Goal: Task Accomplishment & Management: Use online tool/utility

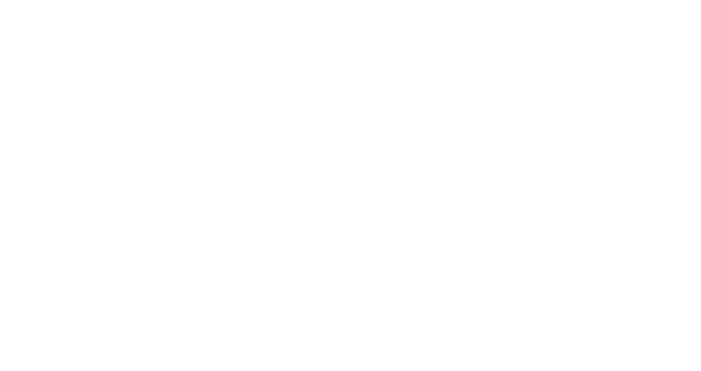
click at [234, 350] on div at bounding box center [350, 185] width 701 height 371
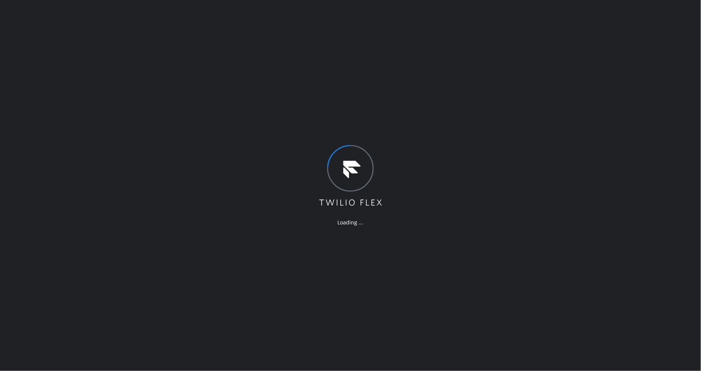
click at [512, 199] on div "Loading ..." at bounding box center [350, 185] width 701 height 371
drag, startPoint x: 467, startPoint y: 228, endPoint x: 466, endPoint y: 236, distance: 7.5
click at [466, 236] on div "Loading ..." at bounding box center [350, 185] width 701 height 371
click at [586, 208] on div "Loading ..." at bounding box center [350, 185] width 701 height 371
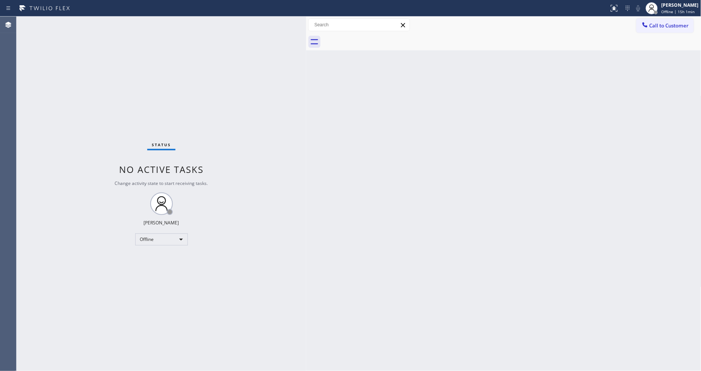
drag, startPoint x: 122, startPoint y: 57, endPoint x: 306, endPoint y: 57, distance: 184.0
click at [306, 57] on div at bounding box center [306, 194] width 0 height 354
click at [668, 8] on div "[PERSON_NAME]" at bounding box center [679, 5] width 37 height 6
click at [643, 41] on button "Available" at bounding box center [663, 40] width 75 height 10
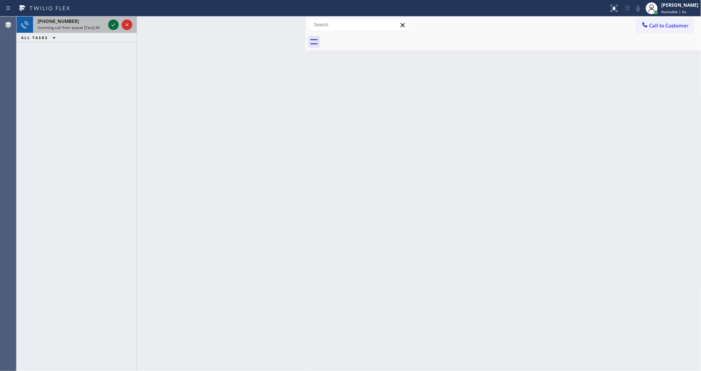
click at [111, 25] on icon at bounding box center [113, 24] width 9 height 9
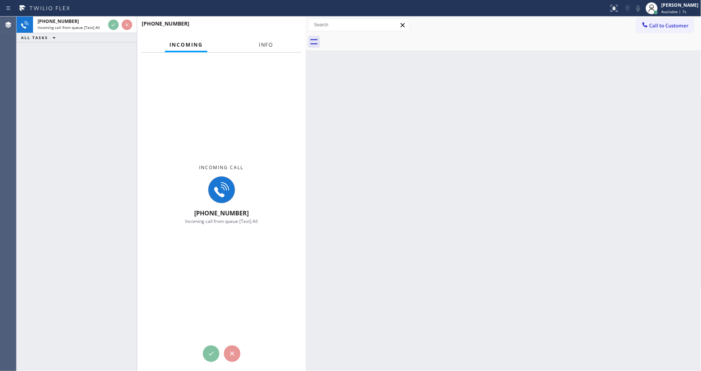
click at [263, 44] on span "Info" at bounding box center [266, 44] width 15 height 7
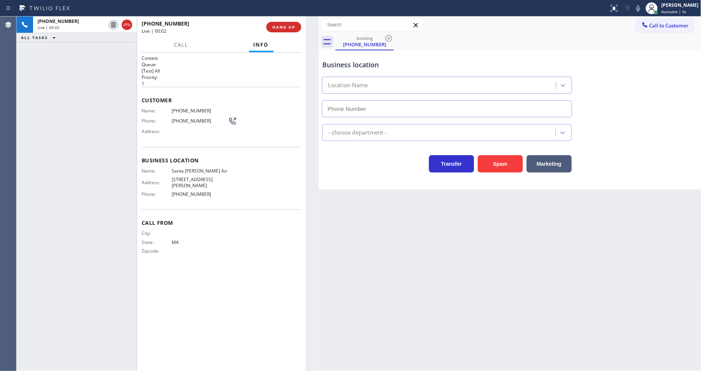
drag, startPoint x: 304, startPoint y: 72, endPoint x: 318, endPoint y: 72, distance: 13.1
click at [319, 72] on div at bounding box center [319, 194] width 0 height 354
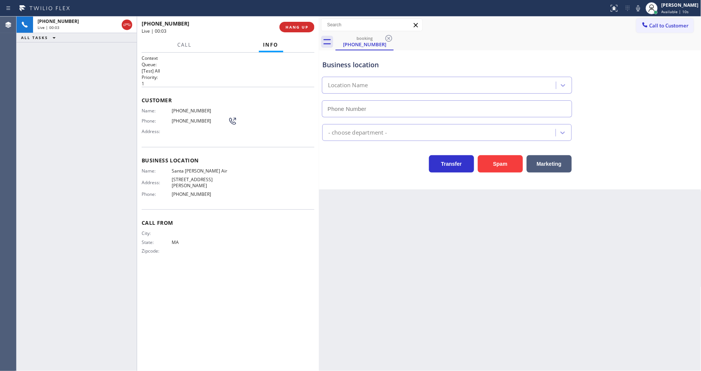
type input "[PHONE_NUMBER]"
click at [303, 22] on button "HANG UP" at bounding box center [296, 27] width 35 height 11
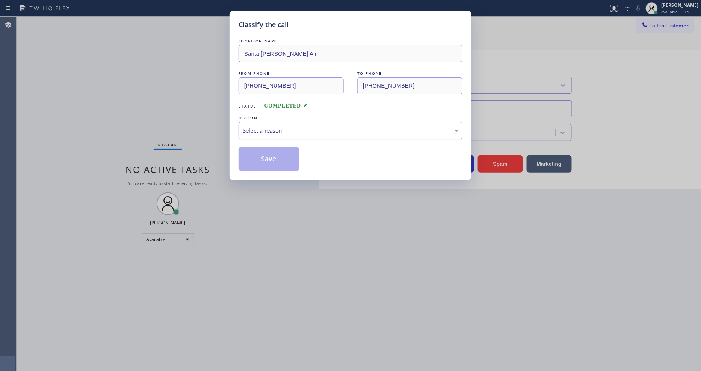
click at [273, 128] on div "Select a reason" at bounding box center [350, 130] width 215 height 9
click at [273, 147] on button "Save" at bounding box center [268, 159] width 60 height 24
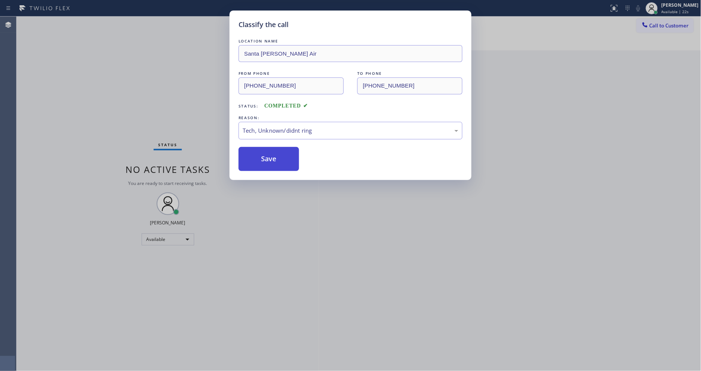
click at [273, 147] on button "Save" at bounding box center [268, 159] width 60 height 24
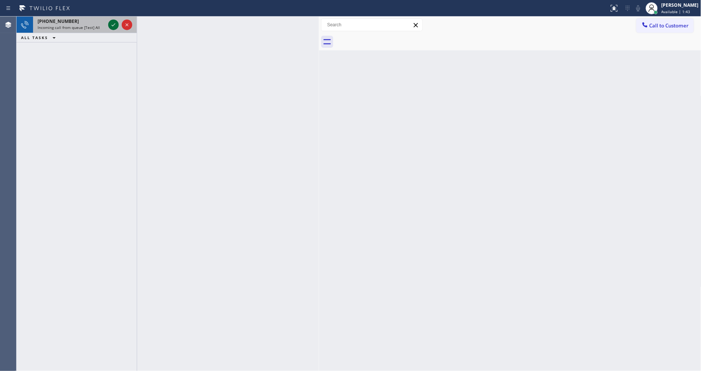
click at [115, 23] on icon at bounding box center [113, 24] width 9 height 9
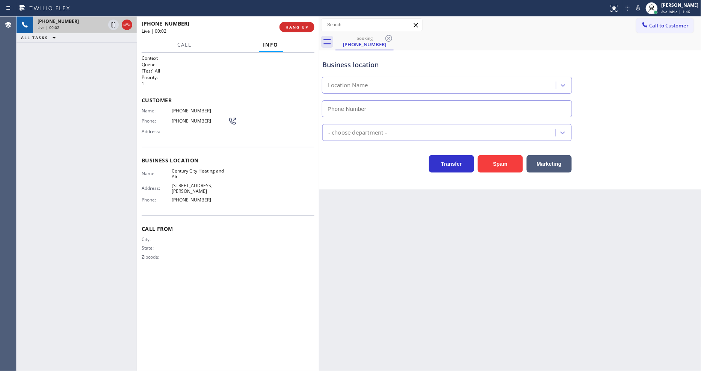
type input "[PHONE_NUMBER]"
click at [298, 29] on span "HANG UP" at bounding box center [296, 26] width 23 height 5
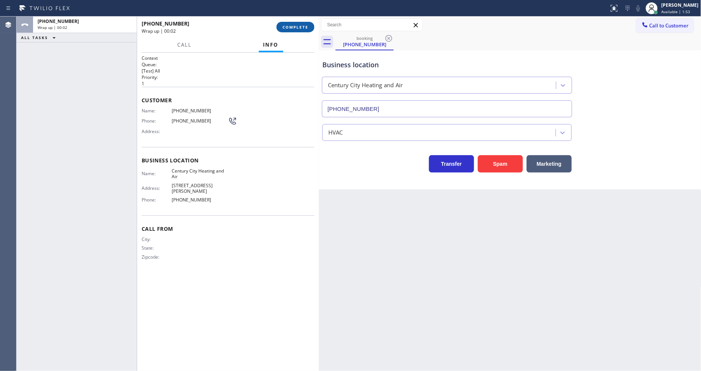
click at [298, 29] on span "COMPLETE" at bounding box center [295, 26] width 26 height 5
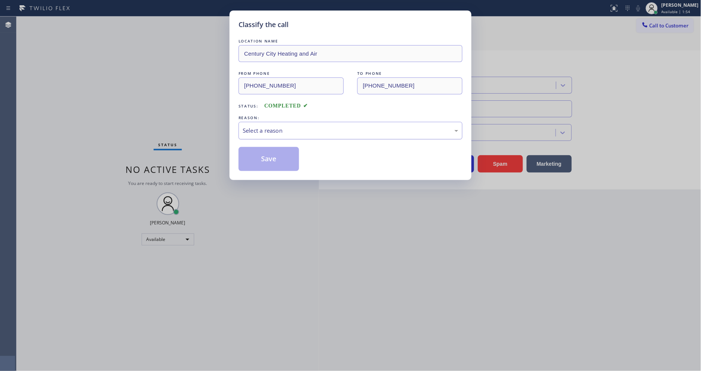
click at [280, 122] on div "Select a reason" at bounding box center [350, 131] width 224 height 18
click at [273, 158] on button "Save" at bounding box center [268, 159] width 60 height 24
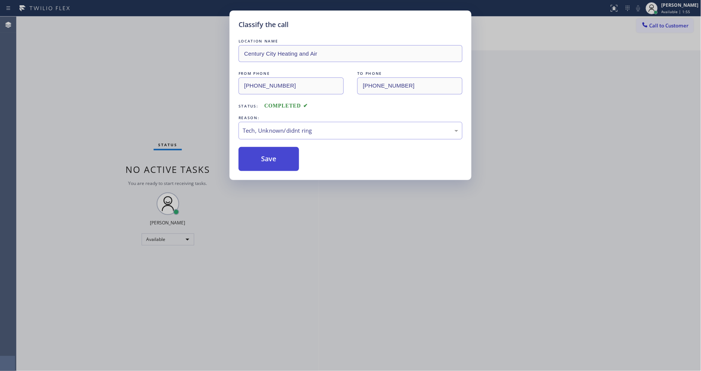
click at [273, 158] on button "Save" at bounding box center [268, 159] width 60 height 24
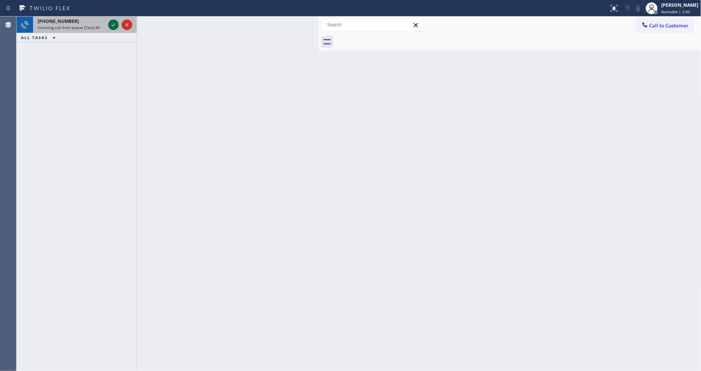
click at [113, 24] on icon at bounding box center [113, 24] width 9 height 9
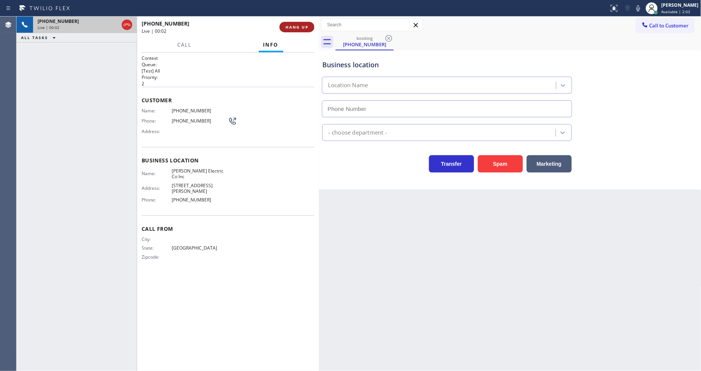
type input "[PHONE_NUMBER]"
click at [306, 26] on span "HANG UP" at bounding box center [296, 26] width 23 height 5
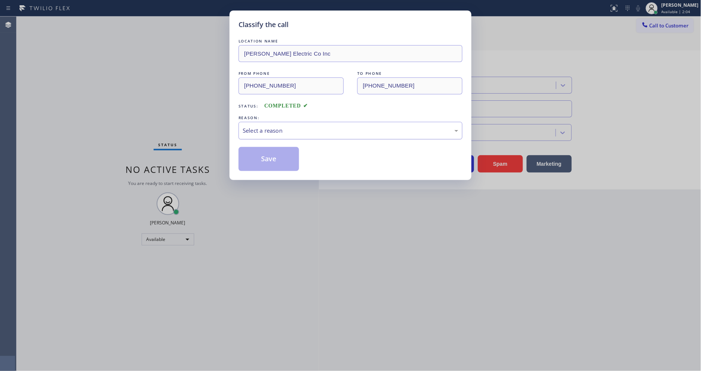
click at [276, 128] on div "Select a reason" at bounding box center [350, 130] width 215 height 9
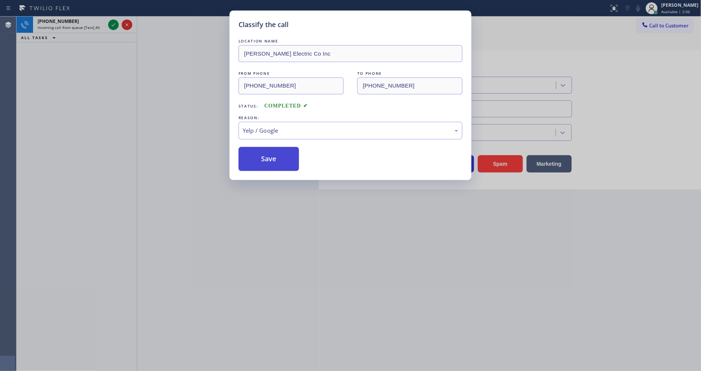
click at [264, 149] on button "Save" at bounding box center [268, 159] width 60 height 24
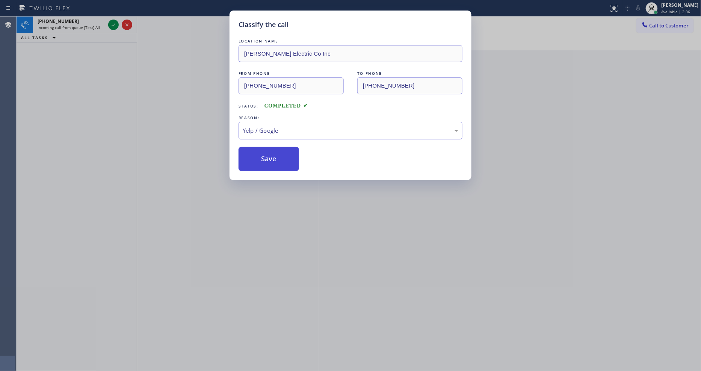
click at [264, 149] on button "Save" at bounding box center [268, 159] width 60 height 24
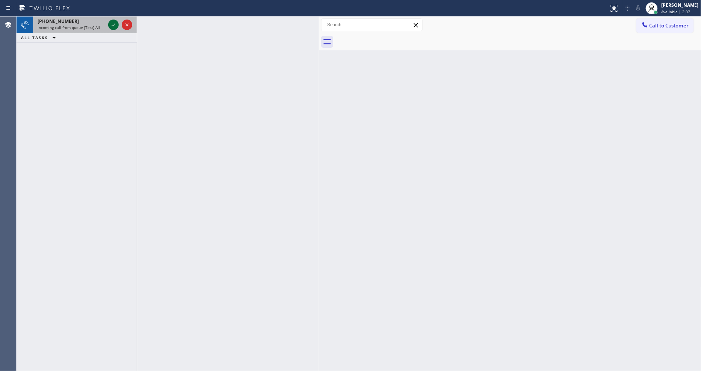
click at [116, 24] on icon at bounding box center [113, 24] width 9 height 9
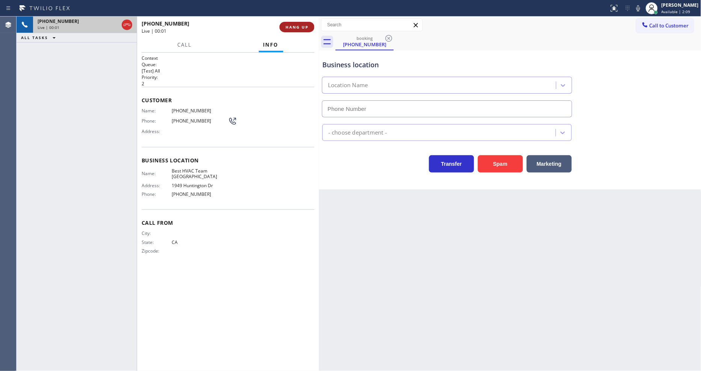
type input "[PHONE_NUMBER]"
drag, startPoint x: 187, startPoint y: 53, endPoint x: 196, endPoint y: 50, distance: 9.7
click at [187, 55] on h1 "Context" at bounding box center [228, 58] width 173 height 6
click at [297, 31] on button "HANG UP" at bounding box center [296, 27] width 35 height 11
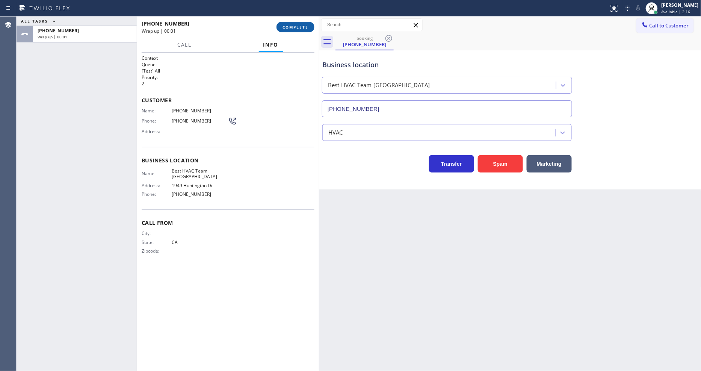
click at [297, 29] on span "COMPLETE" at bounding box center [295, 26] width 26 height 5
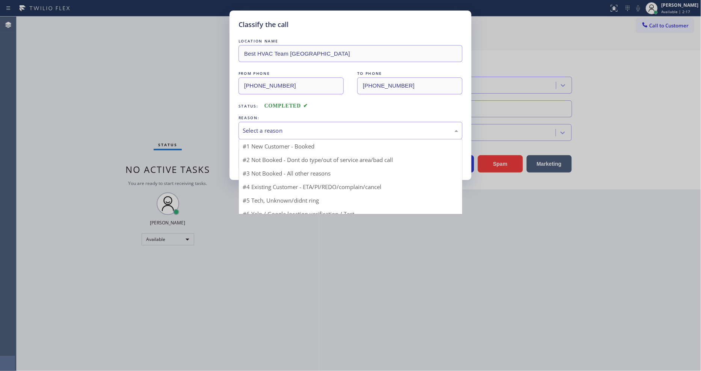
click at [275, 132] on div "Select a reason" at bounding box center [350, 130] width 215 height 9
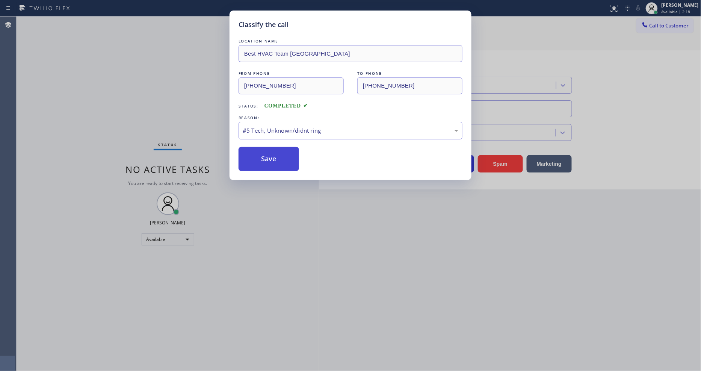
click at [268, 164] on button "Save" at bounding box center [268, 159] width 60 height 24
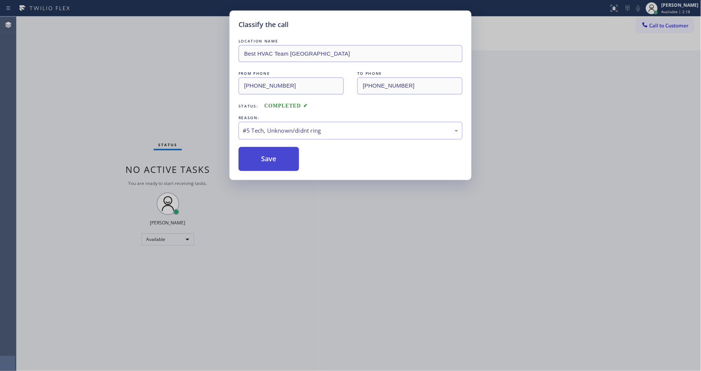
click at [268, 164] on button "Save" at bounding box center [268, 159] width 60 height 24
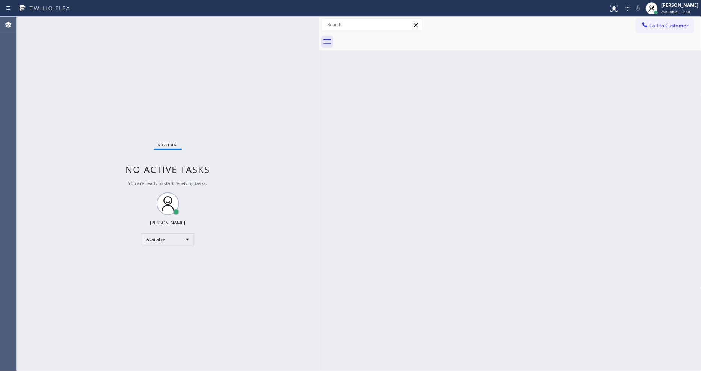
click at [115, 24] on div "Status No active tasks You are ready to start receiving tasks. [PERSON_NAME] Av…" at bounding box center [168, 194] width 302 height 354
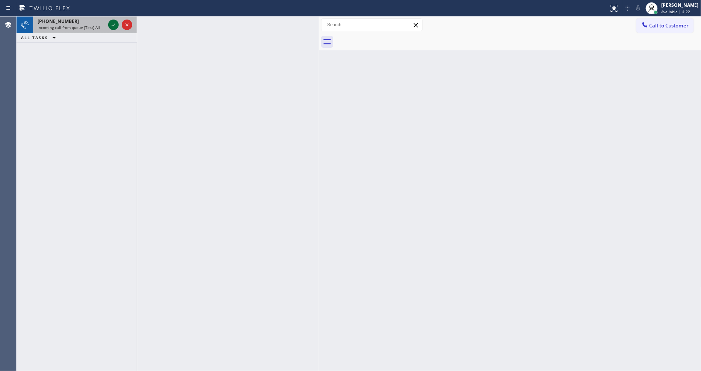
click at [114, 22] on icon at bounding box center [113, 24] width 9 height 9
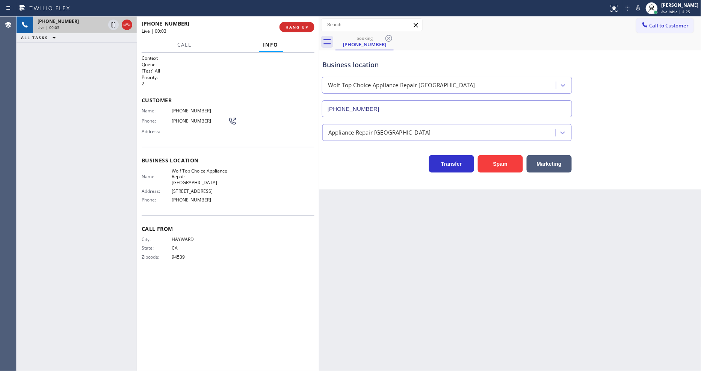
type input "[PHONE_NUMBER]"
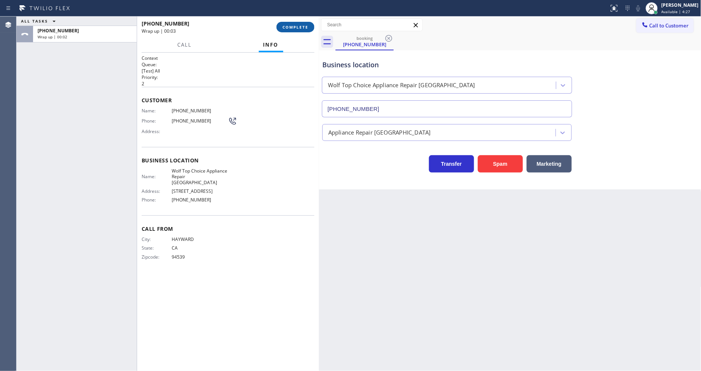
click at [299, 28] on span "COMPLETE" at bounding box center [295, 26] width 26 height 5
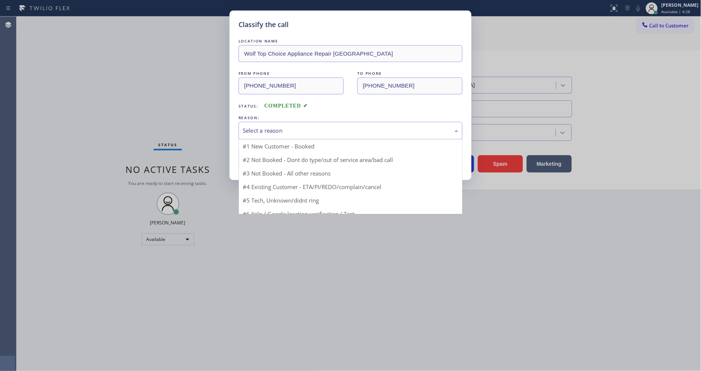
click at [291, 128] on div "Select a reason" at bounding box center [350, 130] width 215 height 9
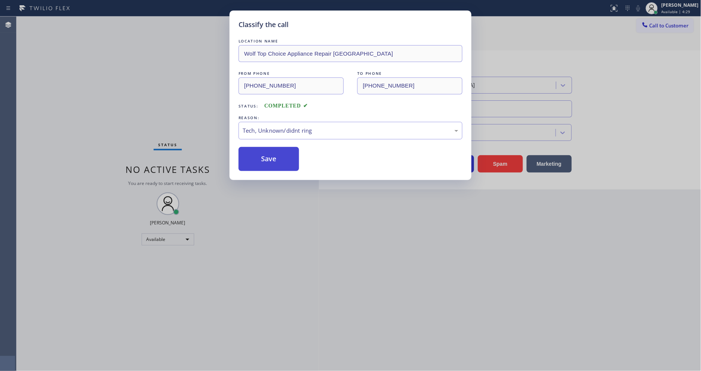
click at [285, 160] on button "Save" at bounding box center [268, 159] width 60 height 24
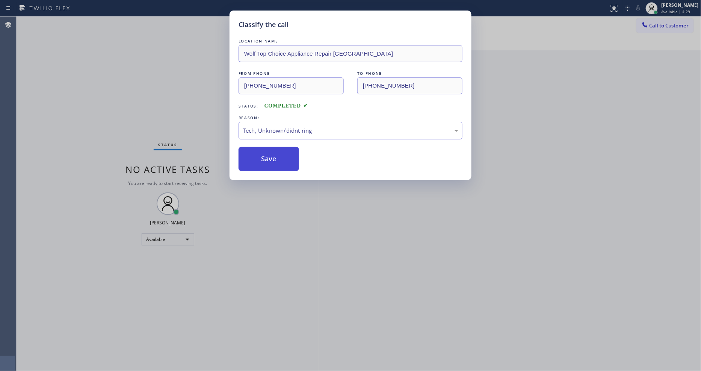
click at [285, 160] on button "Save" at bounding box center [268, 159] width 60 height 24
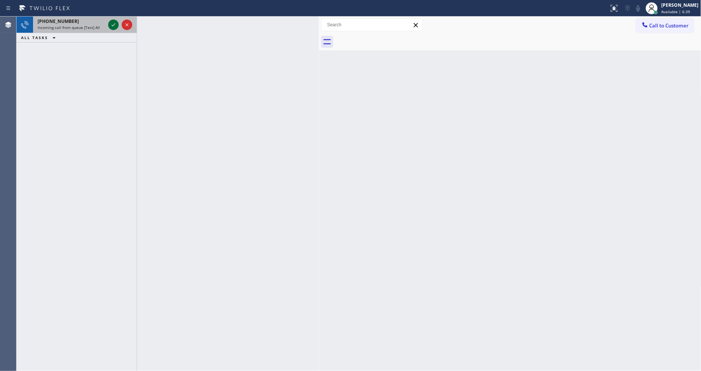
click at [112, 24] on icon at bounding box center [113, 24] width 9 height 9
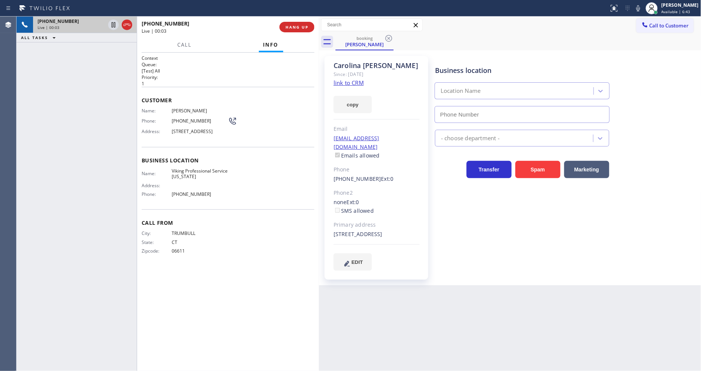
type input "[PHONE_NUMBER]"
click at [350, 81] on link "link to CRM" at bounding box center [348, 83] width 30 height 8
click at [640, 10] on icon at bounding box center [638, 8] width 4 height 6
drag, startPoint x: 645, startPoint y: 8, endPoint x: 645, endPoint y: 13, distance: 4.9
click at [642, 8] on icon at bounding box center [637, 8] width 9 height 9
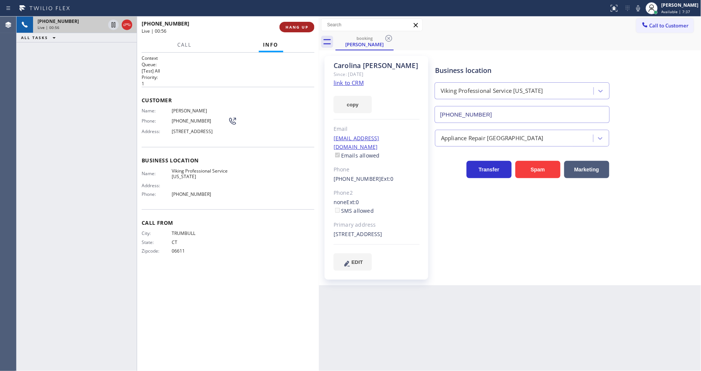
click at [296, 25] on span "HANG UP" at bounding box center [296, 26] width 23 height 5
click at [295, 27] on span "HANG UP" at bounding box center [296, 26] width 23 height 5
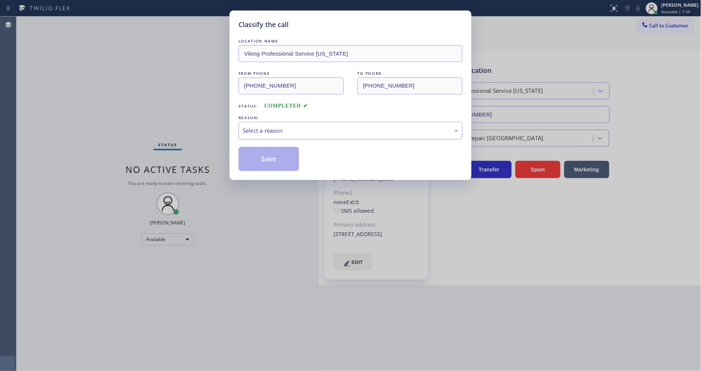
click at [281, 131] on div "Select a reason" at bounding box center [350, 130] width 215 height 9
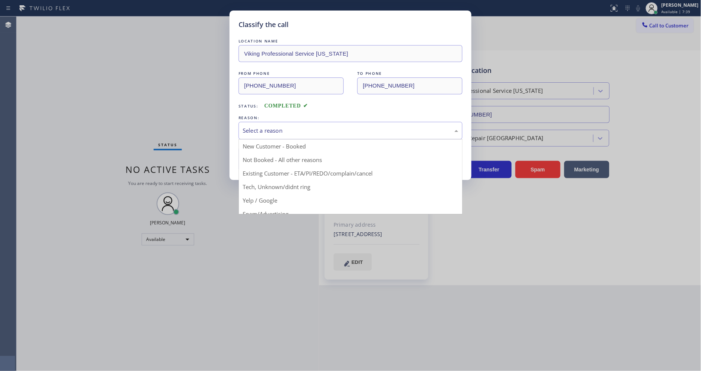
drag, startPoint x: 267, startPoint y: 170, endPoint x: 266, endPoint y: 161, distance: 9.0
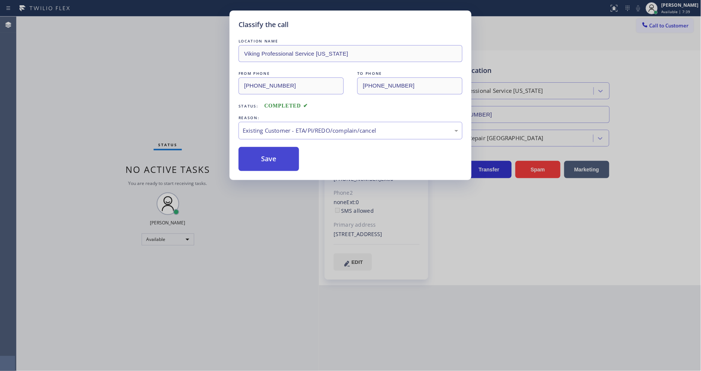
click at [266, 154] on button "Save" at bounding box center [268, 159] width 60 height 24
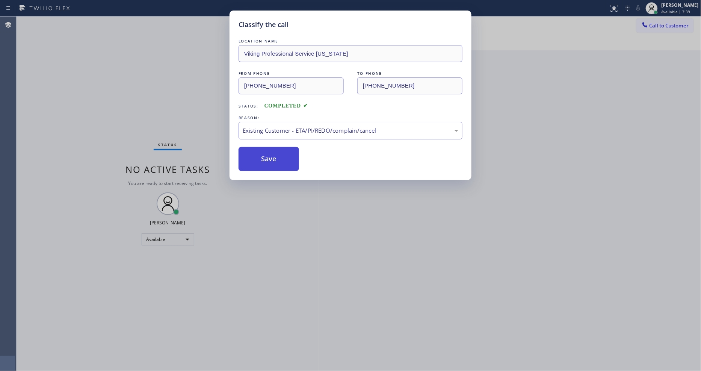
click at [266, 154] on button "Save" at bounding box center [268, 159] width 60 height 24
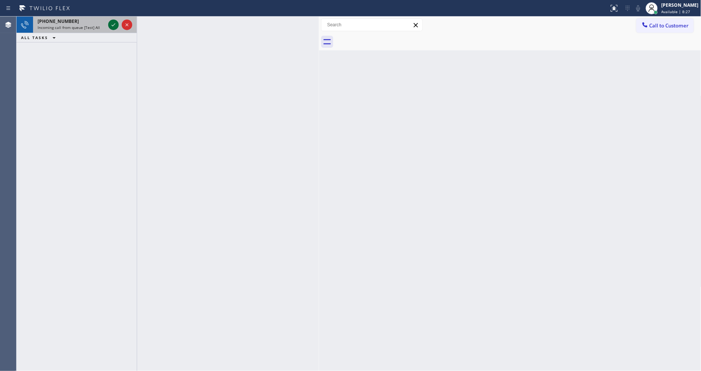
click at [111, 25] on icon at bounding box center [113, 24] width 9 height 9
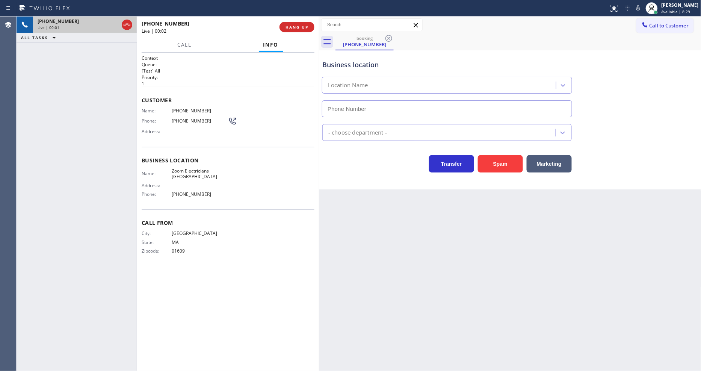
type input "[PHONE_NUMBER]"
click at [301, 300] on div "Context Queue: [Test] All Priority: 1 Customer Name: [PHONE_NUMBER] Phone: [PHO…" at bounding box center [228, 211] width 173 height 313
click at [202, 239] on span "MA" at bounding box center [200, 242] width 56 height 6
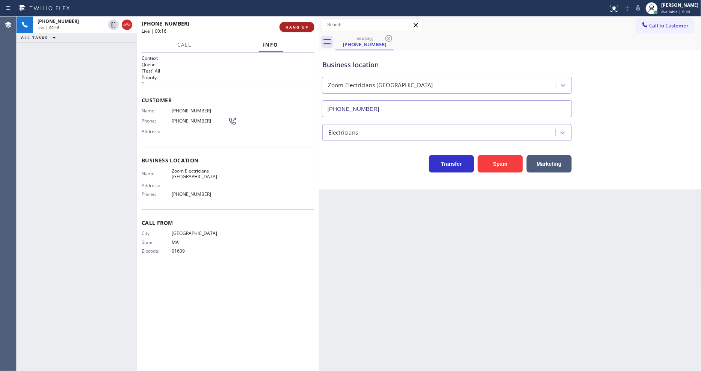
click at [302, 29] on span "HANG UP" at bounding box center [296, 26] width 23 height 5
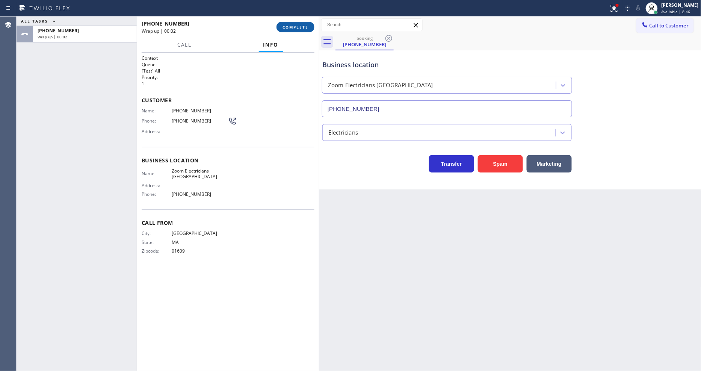
click at [298, 27] on span "COMPLETE" at bounding box center [295, 26] width 26 height 5
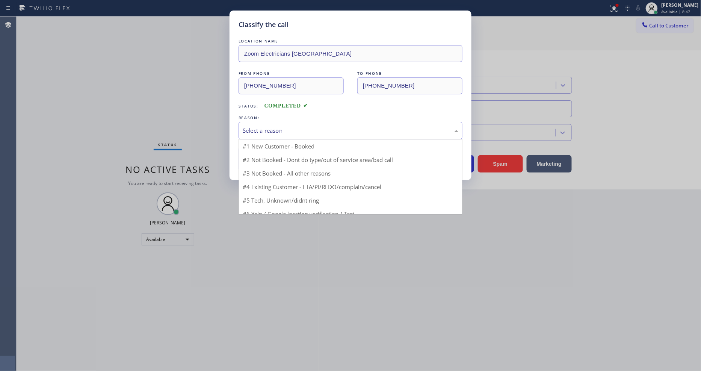
click at [279, 130] on div "Select a reason" at bounding box center [350, 130] width 215 height 9
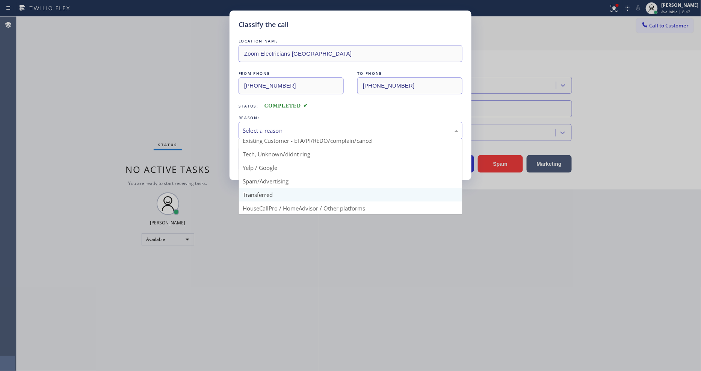
scroll to position [47, 0]
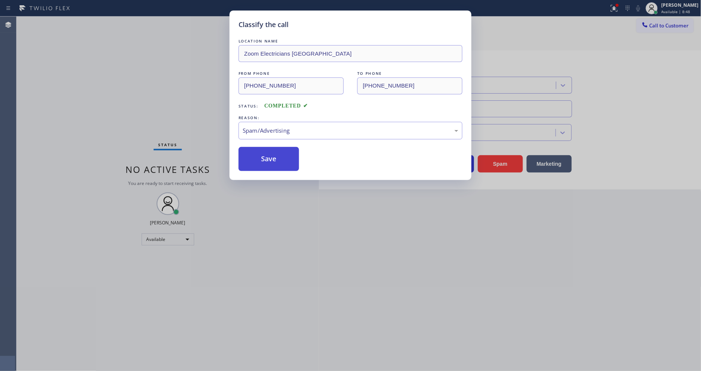
click at [271, 152] on button "Save" at bounding box center [268, 159] width 60 height 24
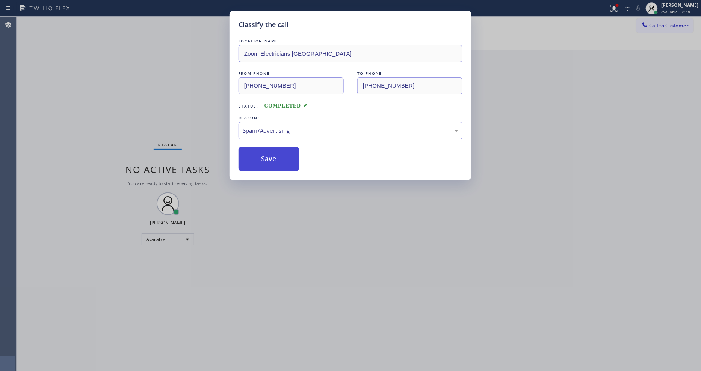
click at [271, 152] on button "Save" at bounding box center [268, 159] width 60 height 24
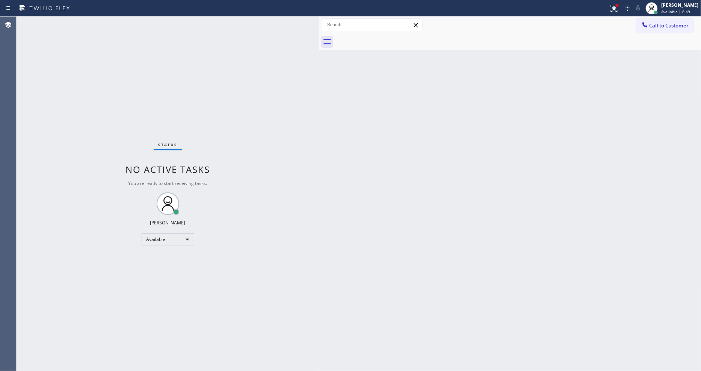
click at [104, 21] on div "Status No active tasks You are ready to start receiving tasks. [PERSON_NAME] Av…" at bounding box center [168, 194] width 302 height 354
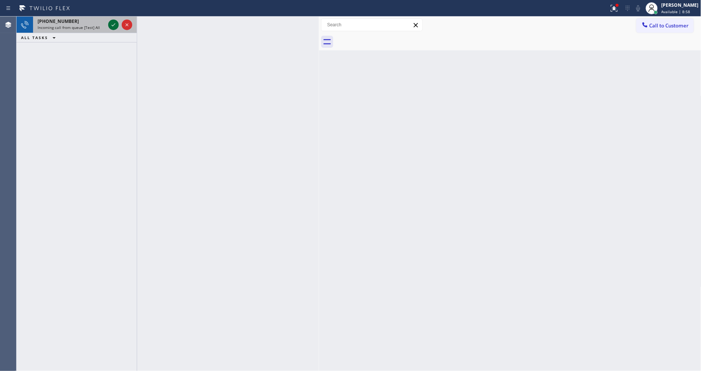
click at [116, 25] on div at bounding box center [120, 25] width 27 height 17
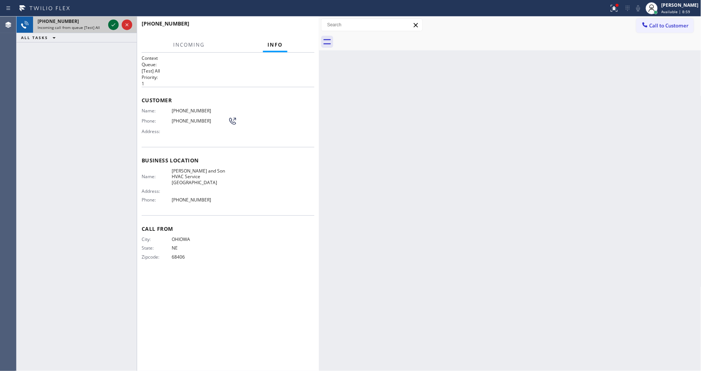
click at [114, 25] on icon at bounding box center [113, 24] width 9 height 9
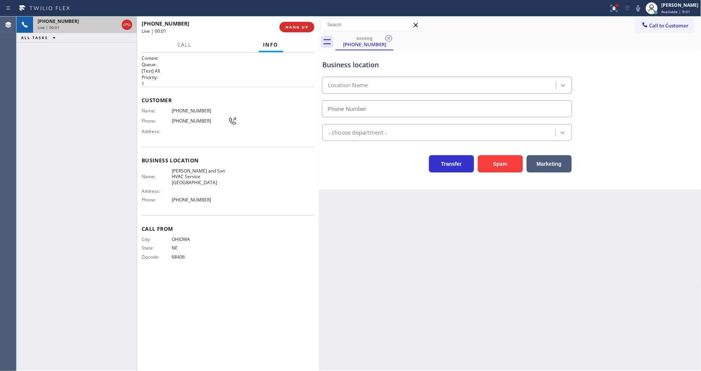
type input "[PHONE_NUMBER]"
click at [307, 30] on button "HANG UP" at bounding box center [296, 27] width 35 height 11
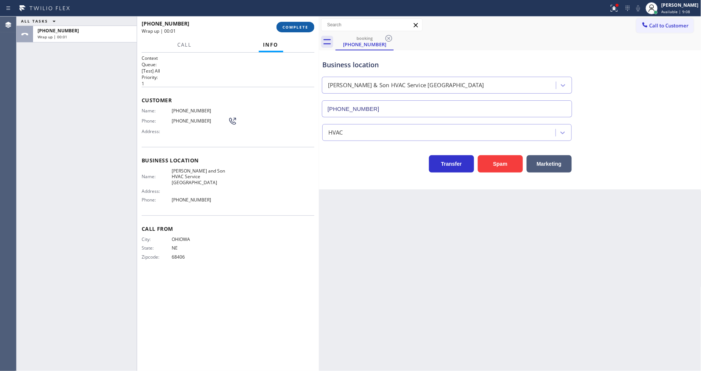
click at [307, 27] on span "COMPLETE" at bounding box center [295, 26] width 26 height 5
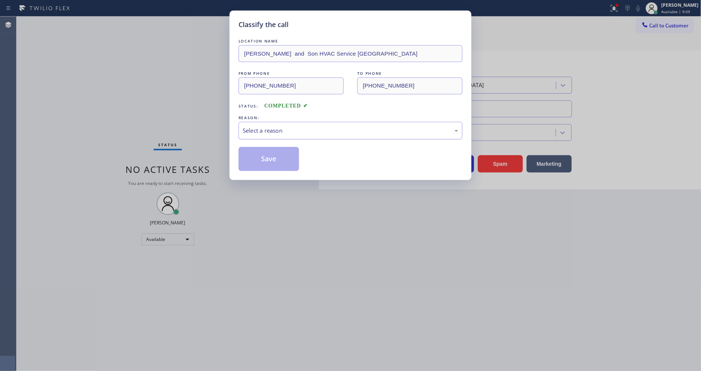
click at [287, 126] on div "Select a reason" at bounding box center [350, 130] width 215 height 9
drag, startPoint x: 276, startPoint y: 184, endPoint x: 274, endPoint y: 155, distance: 29.3
click at [274, 155] on button "Save" at bounding box center [268, 159] width 60 height 24
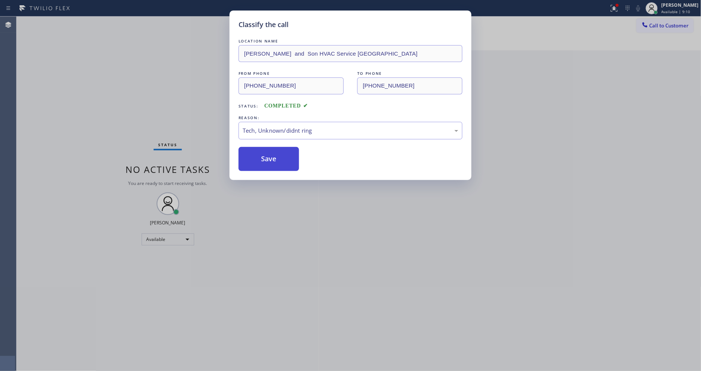
click at [274, 155] on button "Save" at bounding box center [268, 159] width 60 height 24
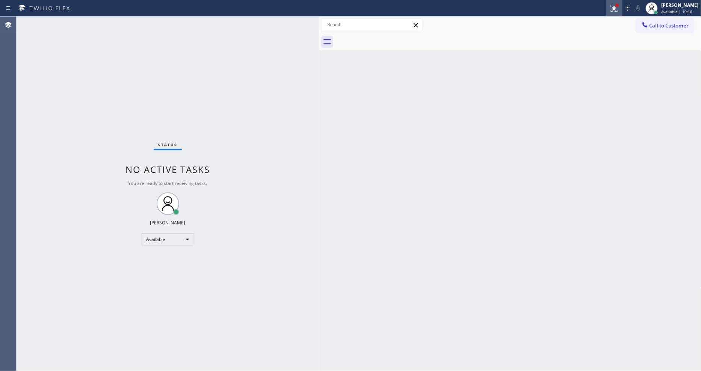
click at [618, 10] on icon at bounding box center [613, 8] width 9 height 9
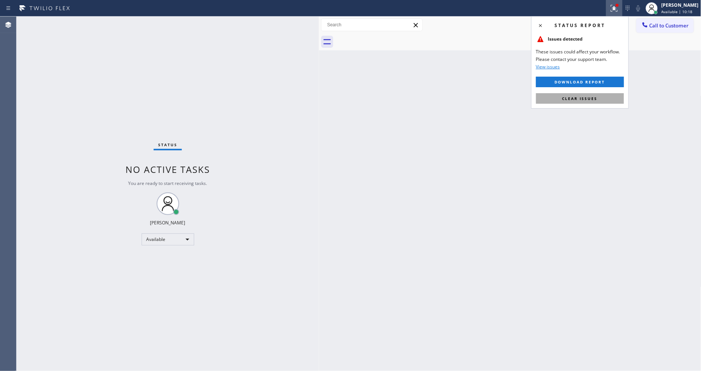
click at [596, 100] on span "Clear issues" at bounding box center [579, 98] width 35 height 5
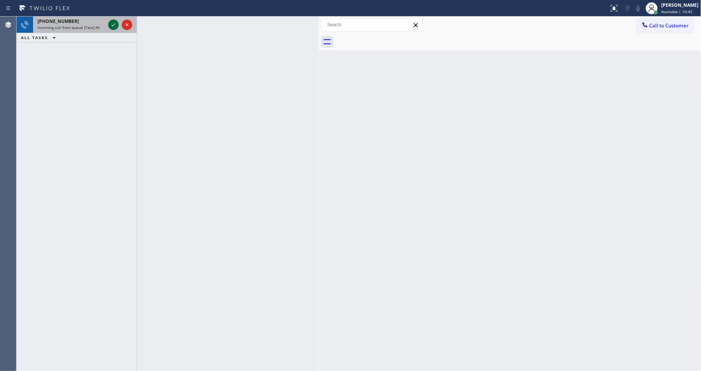
click at [110, 23] on icon at bounding box center [113, 24] width 9 height 9
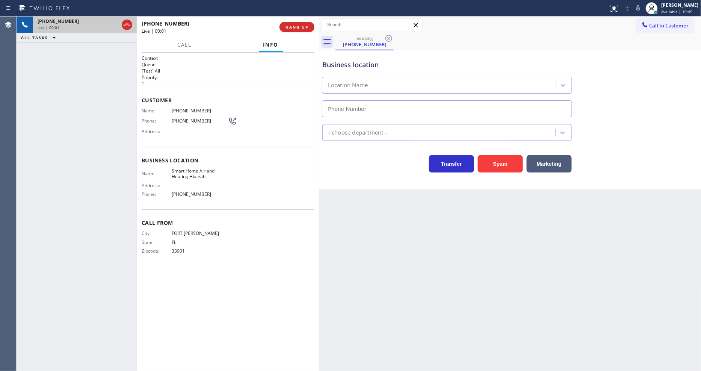
type input "[PHONE_NUMBER]"
click at [293, 27] on span "HANG UP" at bounding box center [296, 26] width 23 height 5
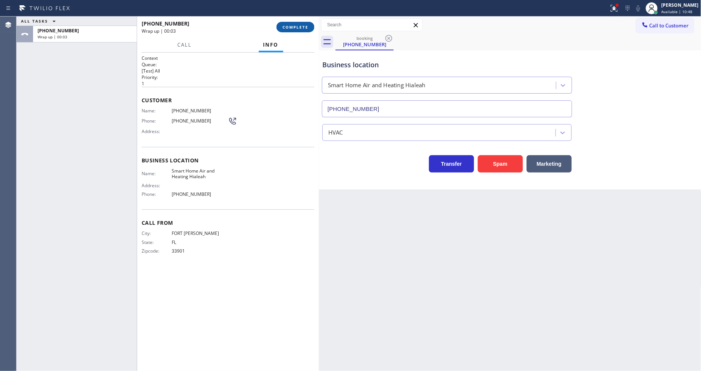
click at [291, 30] on button "COMPLETE" at bounding box center [295, 27] width 38 height 11
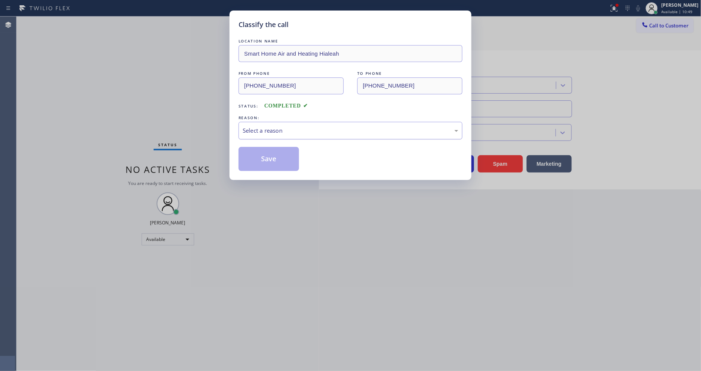
click at [282, 128] on div "Select a reason" at bounding box center [350, 130] width 215 height 9
click at [272, 160] on button "Save" at bounding box center [268, 159] width 60 height 24
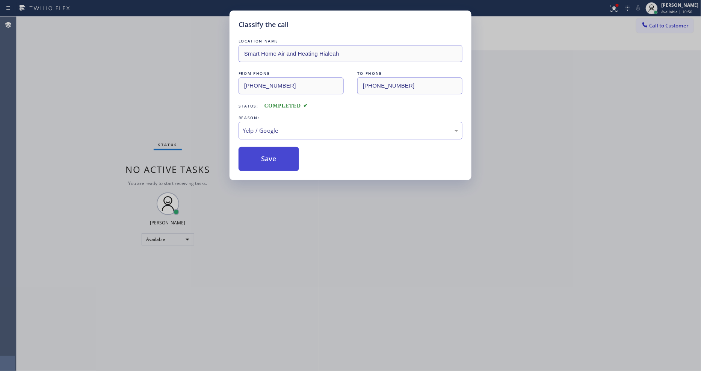
click at [272, 160] on button "Save" at bounding box center [268, 159] width 60 height 24
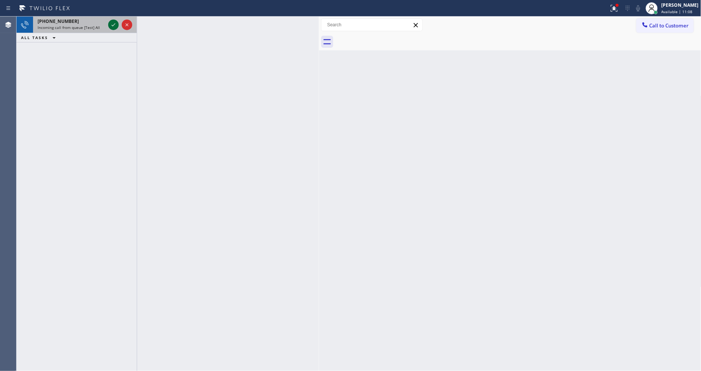
click at [111, 24] on icon at bounding box center [113, 24] width 9 height 9
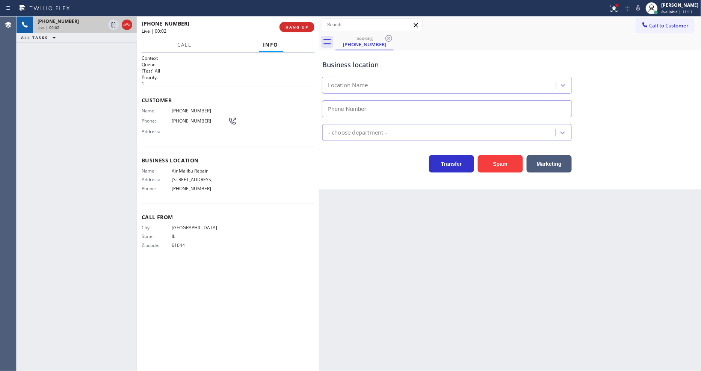
type input "[PHONE_NUMBER]"
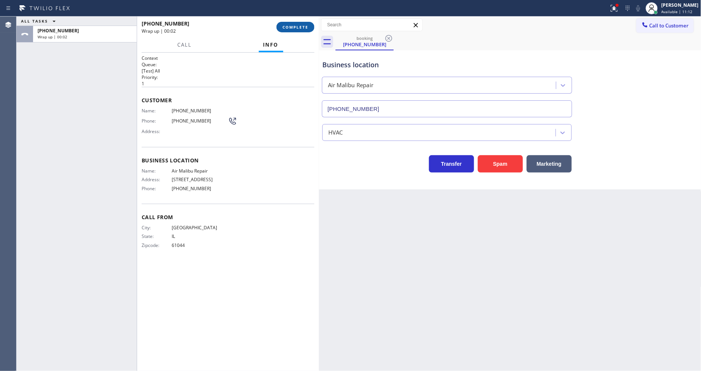
click at [307, 24] on span "COMPLETE" at bounding box center [295, 26] width 26 height 5
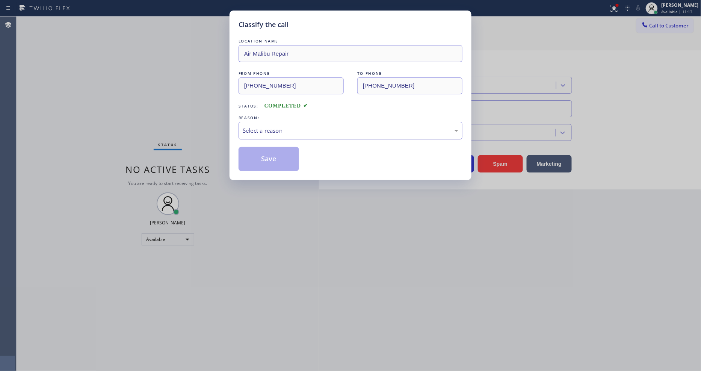
click at [283, 126] on div "Select a reason" at bounding box center [350, 130] width 215 height 9
click at [268, 155] on button "Save" at bounding box center [268, 159] width 60 height 24
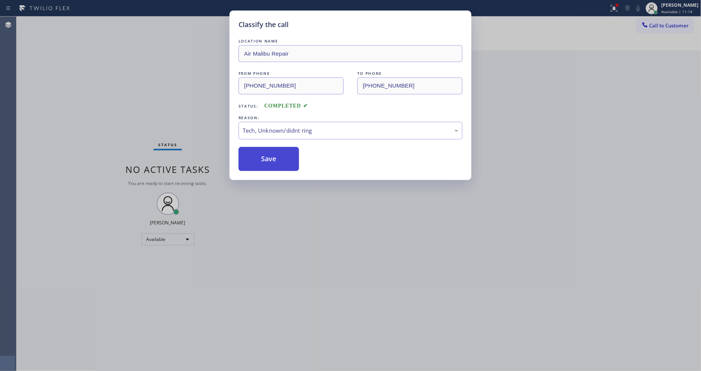
click at [268, 155] on button "Save" at bounding box center [268, 159] width 60 height 24
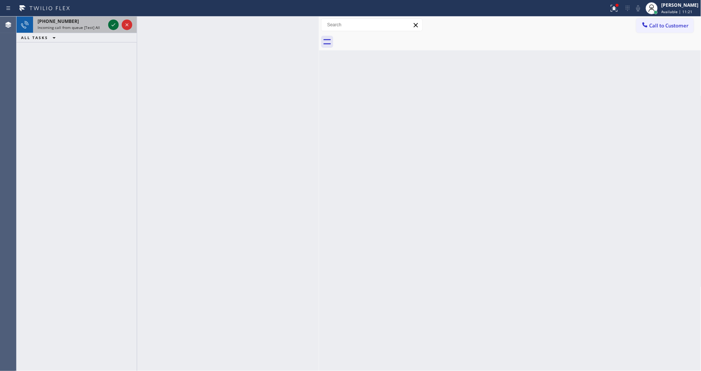
click at [113, 22] on icon at bounding box center [113, 24] width 9 height 9
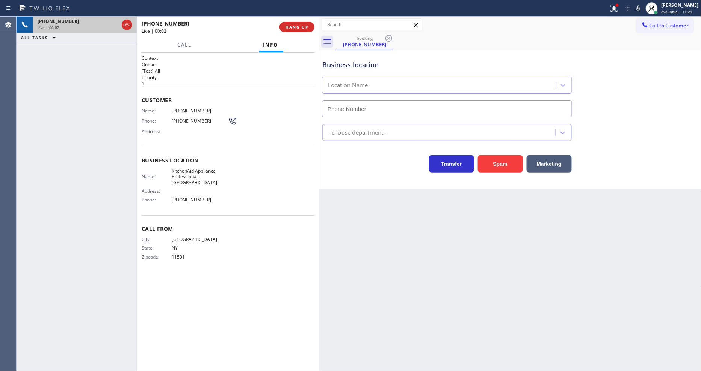
type input "[PHONE_NUMBER]"
click at [615, 8] on icon at bounding box center [612, 7] width 5 height 5
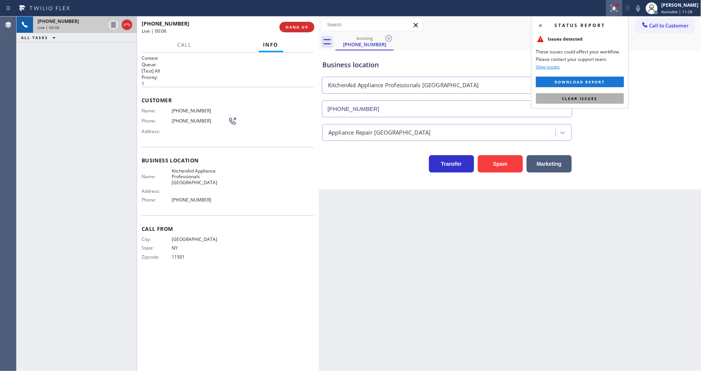
click at [610, 103] on button "Clear issues" at bounding box center [580, 98] width 88 height 11
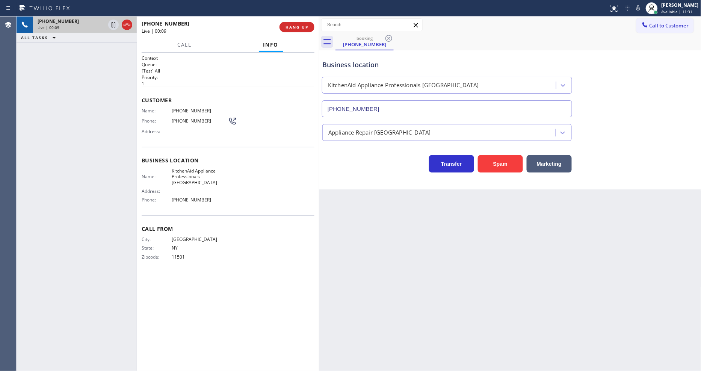
click at [217, 173] on span "KitchenAid Appliance Professionals [GEOGRAPHIC_DATA]" at bounding box center [200, 176] width 56 height 17
copy span "KitchenAid Appliance Professionals [GEOGRAPHIC_DATA]"
click at [181, 110] on span "[PHONE_NUMBER]" at bounding box center [200, 111] width 56 height 6
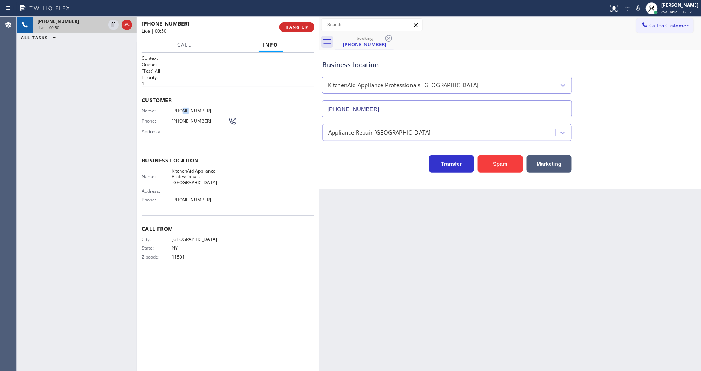
click at [181, 110] on span "[PHONE_NUMBER]" at bounding box center [200, 111] width 56 height 6
copy span "[PHONE_NUMBER]"
click at [113, 26] on icon at bounding box center [113, 24] width 9 height 9
click at [641, 8] on icon at bounding box center [637, 8] width 9 height 9
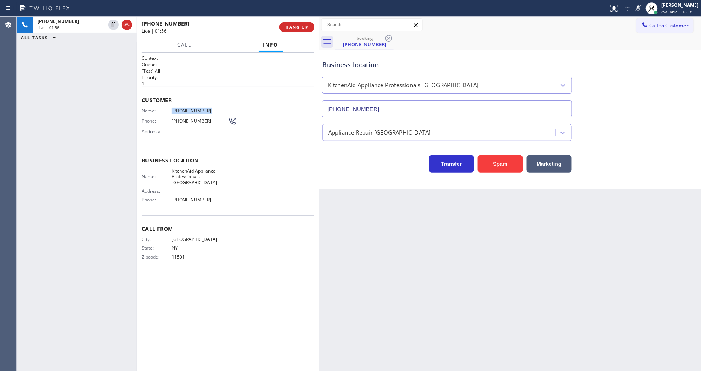
click at [193, 108] on span "[PHONE_NUMBER]" at bounding box center [200, 111] width 56 height 6
click at [114, 22] on icon at bounding box center [113, 24] width 9 height 9
click at [641, 8] on icon at bounding box center [637, 8] width 9 height 9
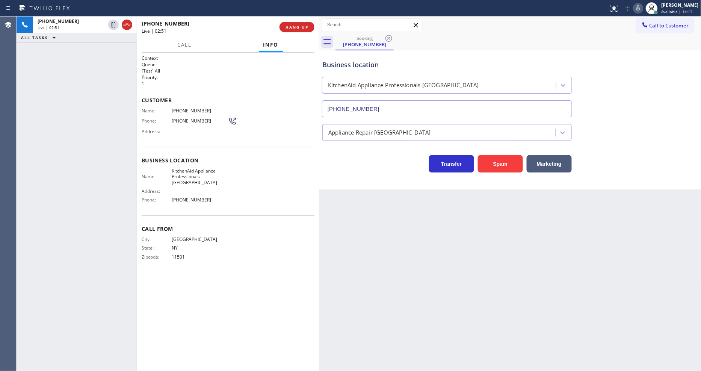
click at [303, 215] on div "Call From City: [GEOGRAPHIC_DATA]: [US_STATE] Zipcode: 11501" at bounding box center [228, 243] width 173 height 57
click at [294, 27] on span "HANG UP" at bounding box center [296, 26] width 23 height 5
click at [295, 26] on span "HANG UP" at bounding box center [296, 26] width 23 height 5
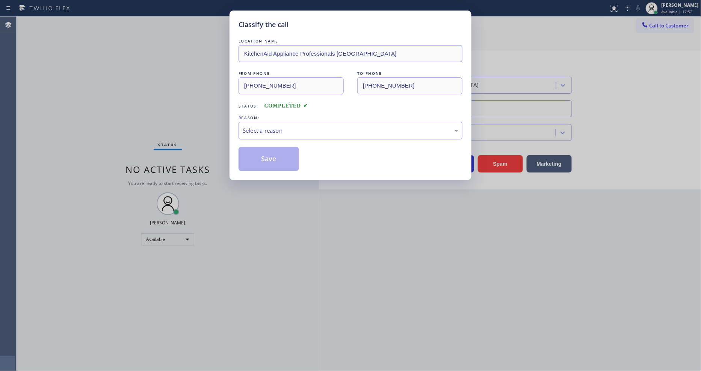
click at [284, 131] on div "Select a reason" at bounding box center [350, 130] width 215 height 9
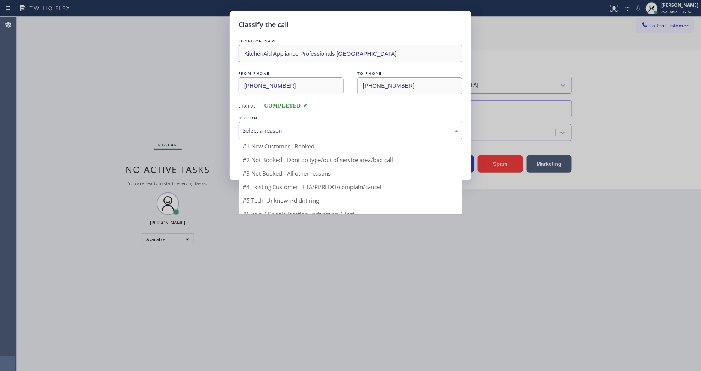
drag, startPoint x: 278, startPoint y: 142, endPoint x: 276, endPoint y: 150, distance: 8.5
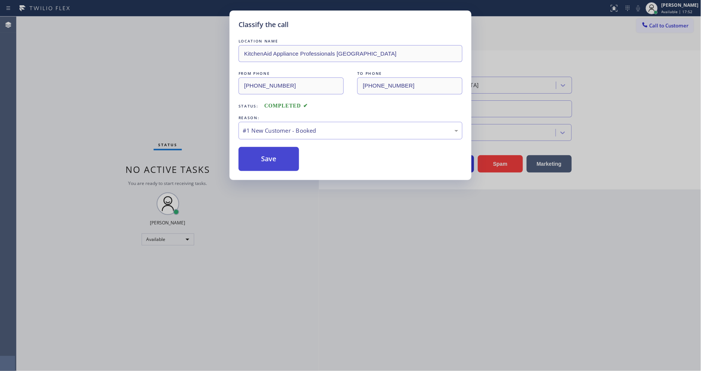
click at [276, 158] on button "Save" at bounding box center [268, 159] width 60 height 24
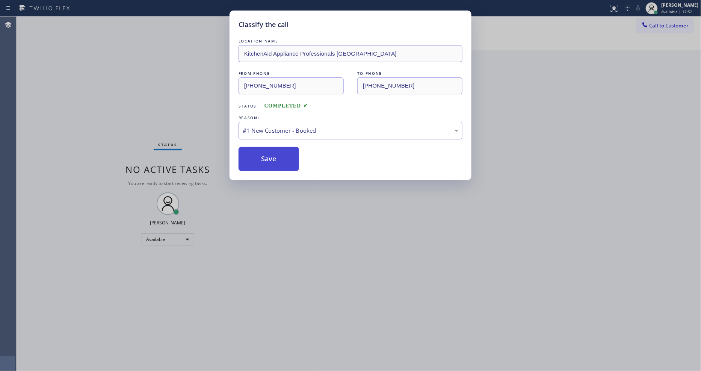
click at [276, 158] on button "Save" at bounding box center [268, 159] width 60 height 24
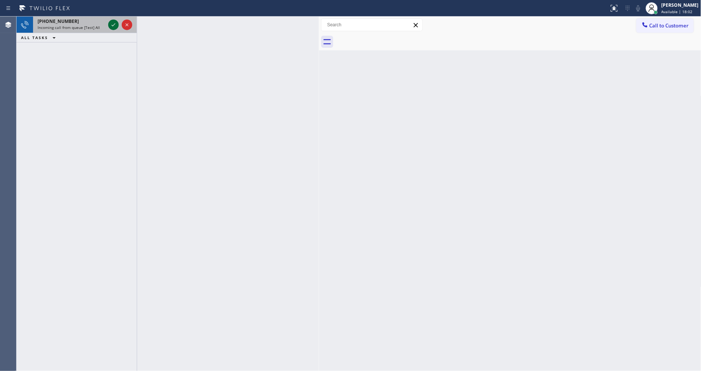
click at [112, 23] on icon at bounding box center [113, 24] width 9 height 9
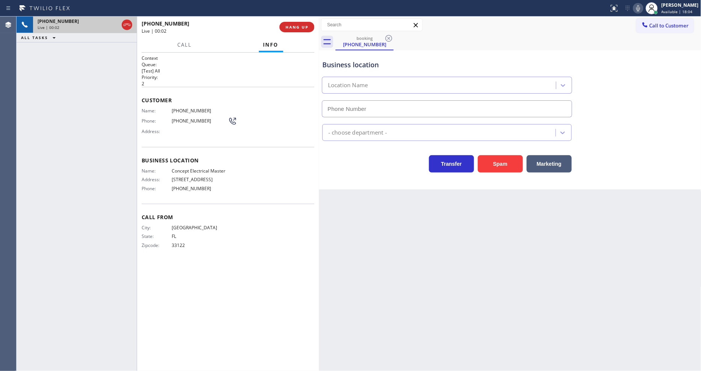
type input "[PHONE_NUMBER]"
click at [448, 219] on div "Back to Dashboard Change Sender ID Customers Technicians Select a contact Outbo…" at bounding box center [510, 194] width 382 height 354
click at [183, 68] on p "[Test] All" at bounding box center [228, 71] width 173 height 6
click at [282, 28] on button "HANG UP" at bounding box center [296, 27] width 35 height 11
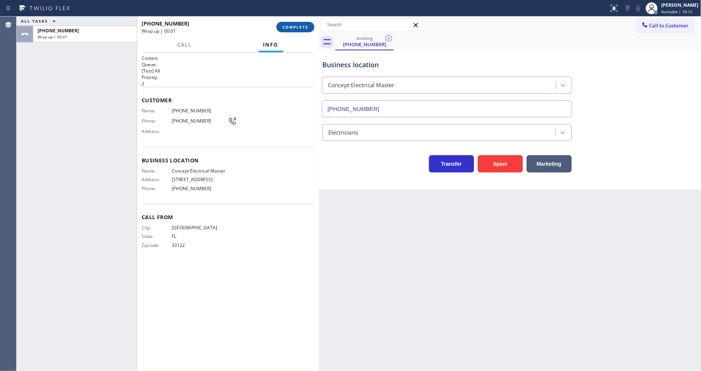
click at [283, 28] on span "COMPLETE" at bounding box center [295, 26] width 26 height 5
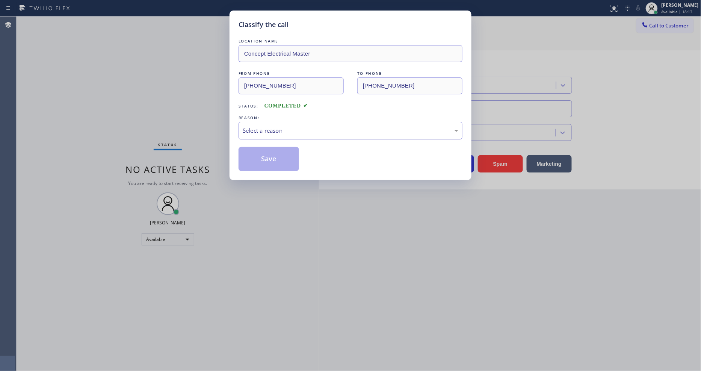
click at [292, 122] on div "Select a reason" at bounding box center [350, 131] width 224 height 18
click at [284, 152] on button "Save" at bounding box center [268, 159] width 60 height 24
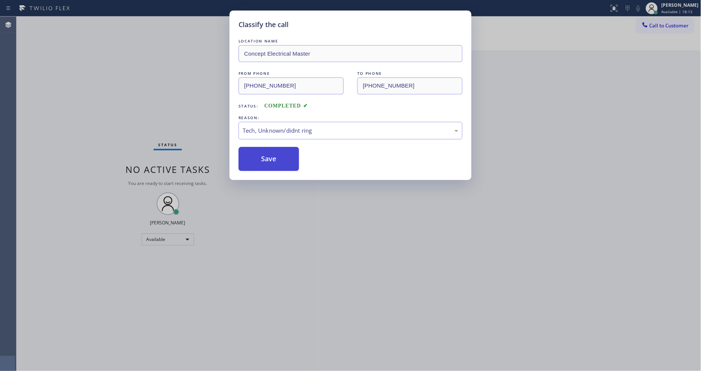
click at [284, 152] on button "Save" at bounding box center [268, 159] width 60 height 24
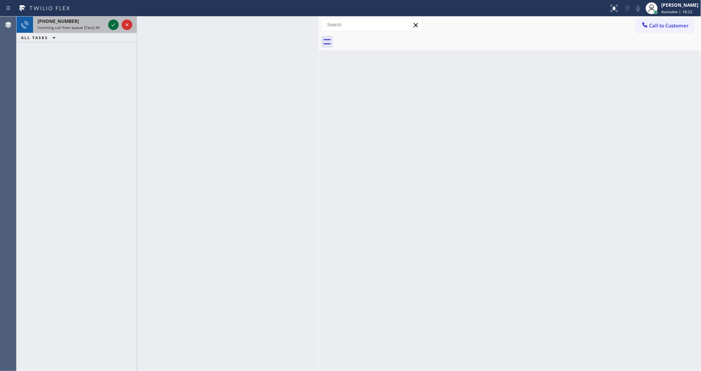
click at [114, 23] on icon at bounding box center [113, 24] width 9 height 9
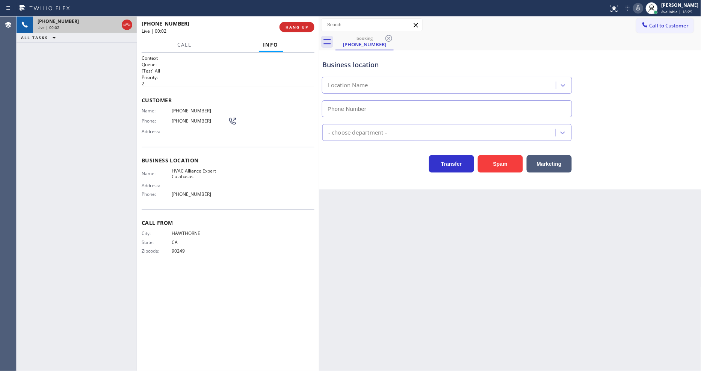
type input "[PHONE_NUMBER]"
click at [196, 76] on h2 "Priority:" at bounding box center [228, 77] width 173 height 6
click at [295, 27] on span "HANG UP" at bounding box center [296, 26] width 23 height 5
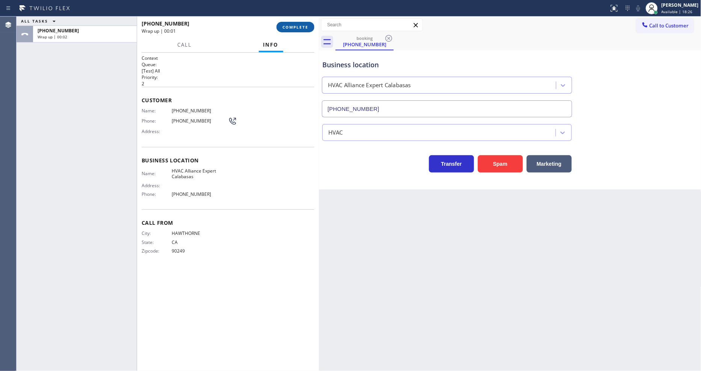
click at [295, 26] on span "COMPLETE" at bounding box center [295, 26] width 26 height 5
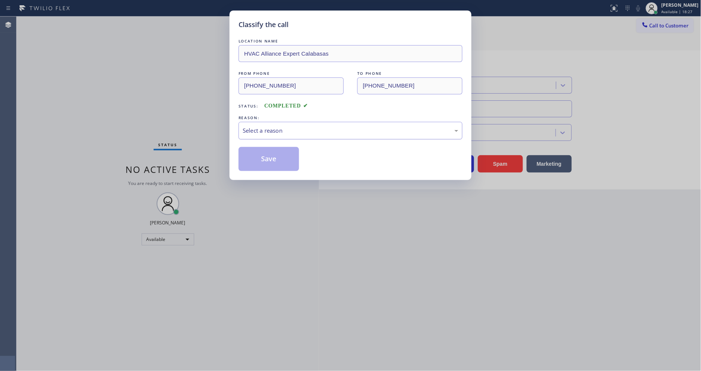
click at [256, 126] on div "Select a reason" at bounding box center [350, 130] width 215 height 9
click at [274, 167] on button "Save" at bounding box center [268, 159] width 60 height 24
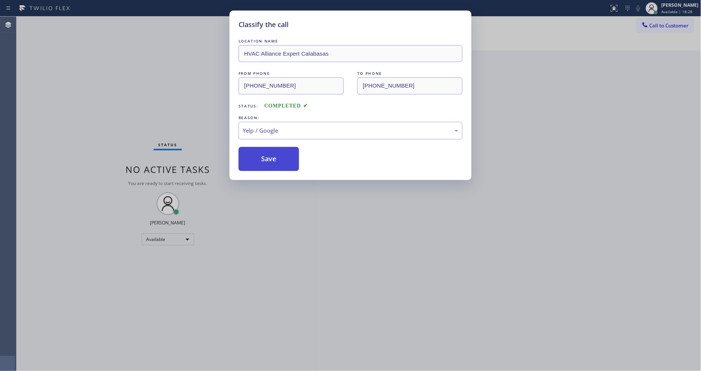
click at [274, 167] on button "Save" at bounding box center [268, 159] width 60 height 24
click at [274, 158] on button "Save" at bounding box center [268, 159] width 60 height 24
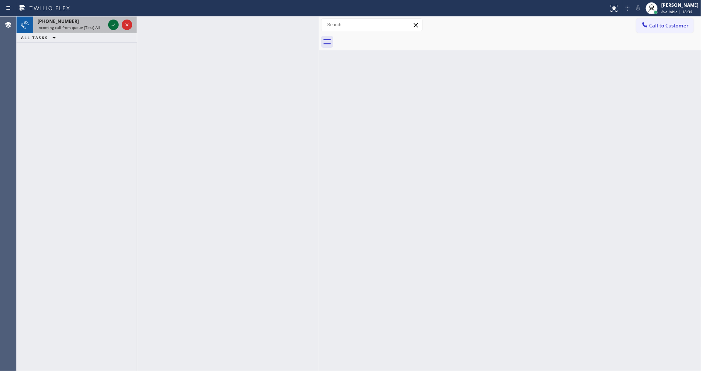
click at [112, 21] on icon at bounding box center [113, 24] width 9 height 9
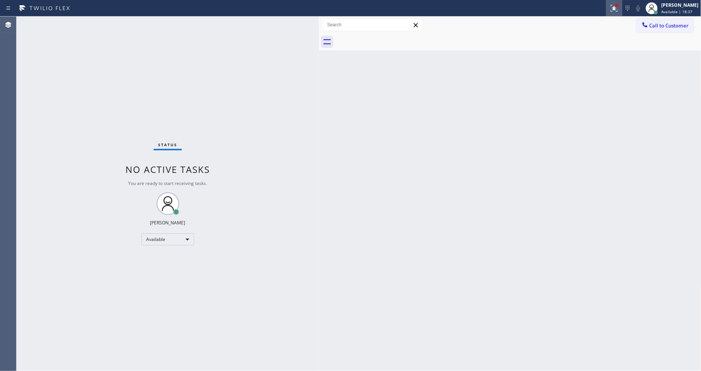
click at [615, 9] on icon at bounding box center [612, 7] width 5 height 5
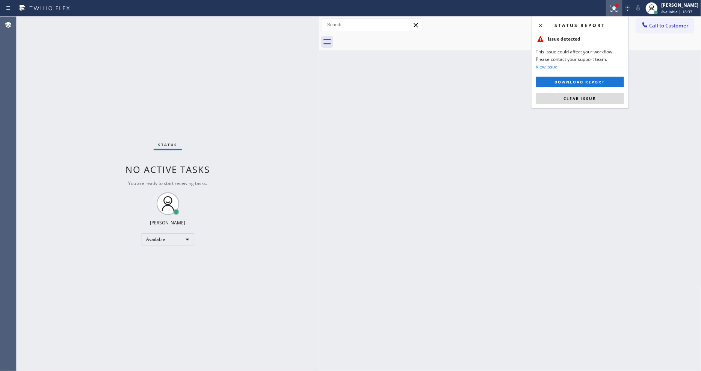
drag, startPoint x: 613, startPoint y: 96, endPoint x: 566, endPoint y: 11, distance: 97.0
click at [613, 96] on button "Clear issue" at bounding box center [580, 98] width 88 height 11
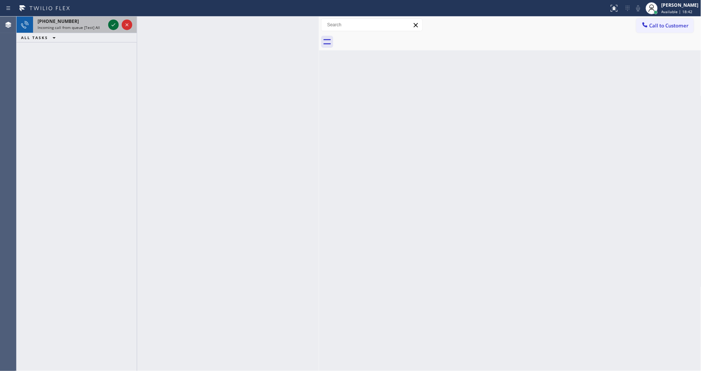
click at [111, 24] on icon at bounding box center [113, 24] width 9 height 9
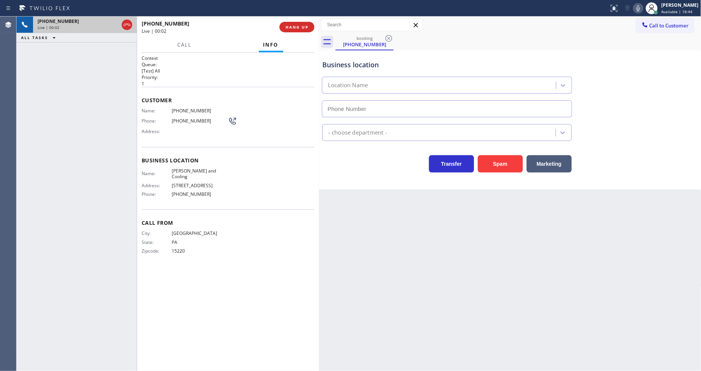
type input "[PHONE_NUMBER]"
click at [300, 24] on span "HANG UP" at bounding box center [296, 26] width 23 height 5
drag, startPoint x: 300, startPoint y: 24, endPoint x: 271, endPoint y: 143, distance: 121.9
click at [300, 24] on button "HANG UP" at bounding box center [296, 27] width 35 height 11
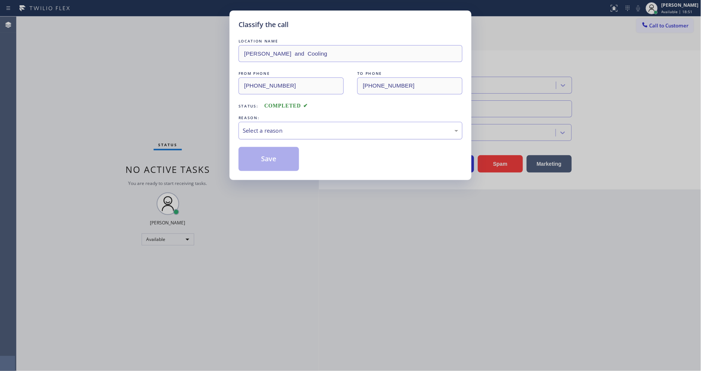
click at [291, 126] on div "Select a reason" at bounding box center [350, 130] width 215 height 9
click at [291, 155] on button "Save" at bounding box center [268, 159] width 60 height 24
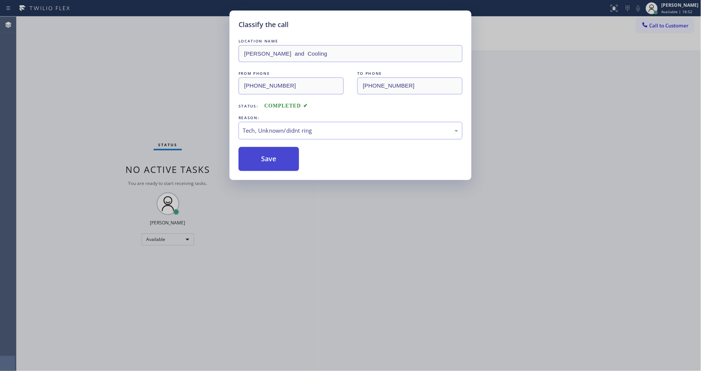
click at [291, 155] on button "Save" at bounding box center [268, 159] width 60 height 24
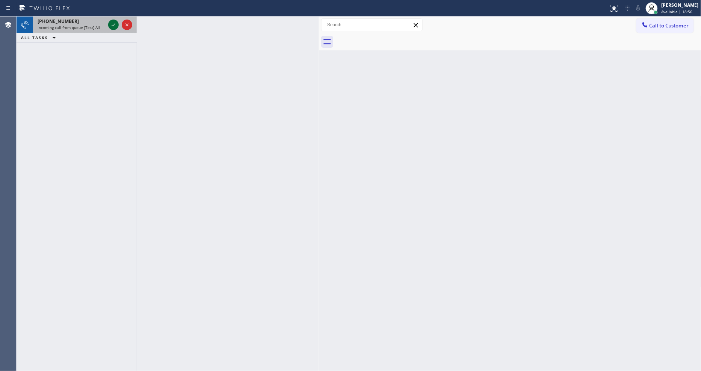
click at [114, 21] on icon at bounding box center [113, 24] width 9 height 9
click at [111, 23] on icon at bounding box center [113, 24] width 9 height 9
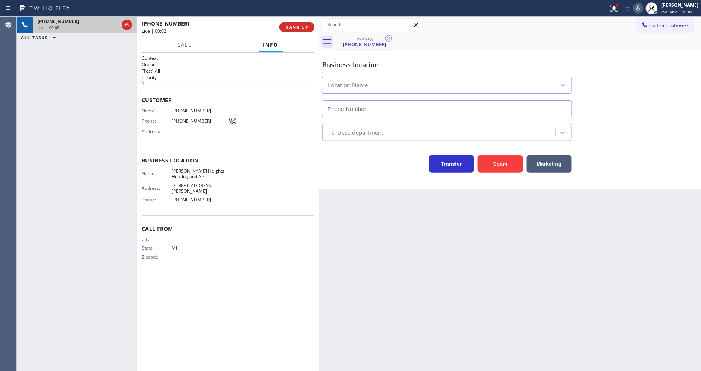
type input "[PHONE_NUMBER]"
click at [296, 29] on span "HANG UP" at bounding box center [296, 26] width 23 height 5
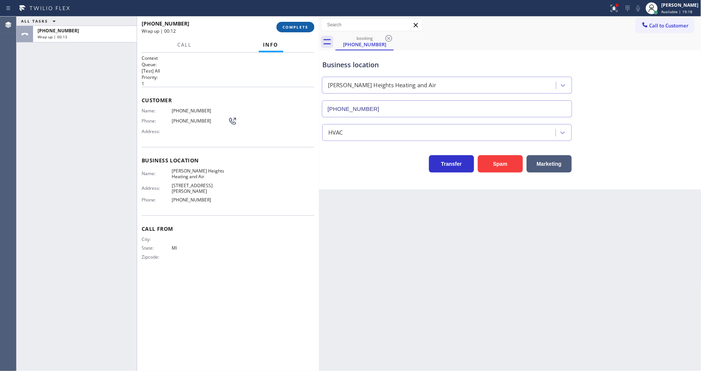
click at [308, 29] on span "COMPLETE" at bounding box center [295, 26] width 26 height 5
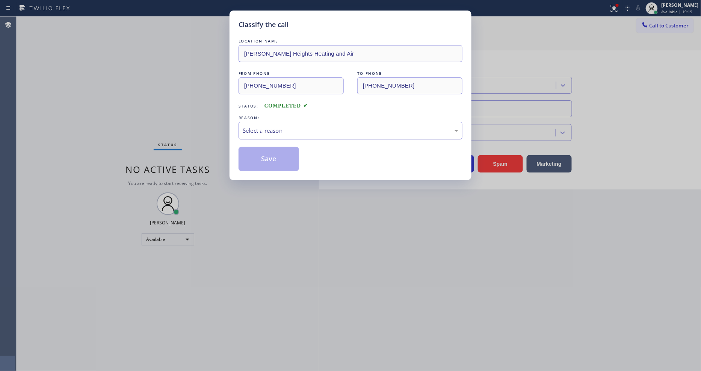
click at [271, 127] on div "Select a reason" at bounding box center [350, 130] width 215 height 9
click at [276, 152] on button "Save" at bounding box center [268, 159] width 60 height 24
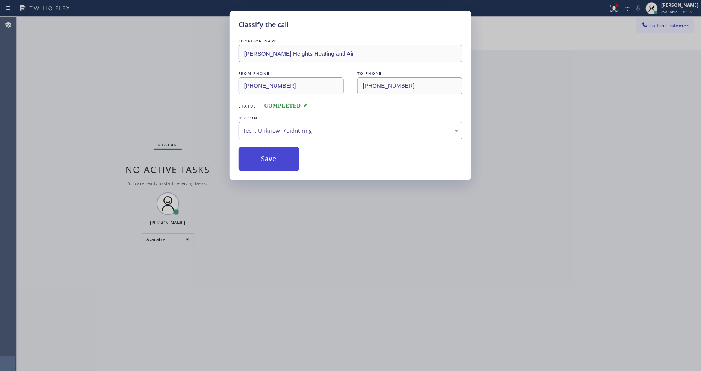
click at [276, 152] on button "Save" at bounding box center [268, 159] width 60 height 24
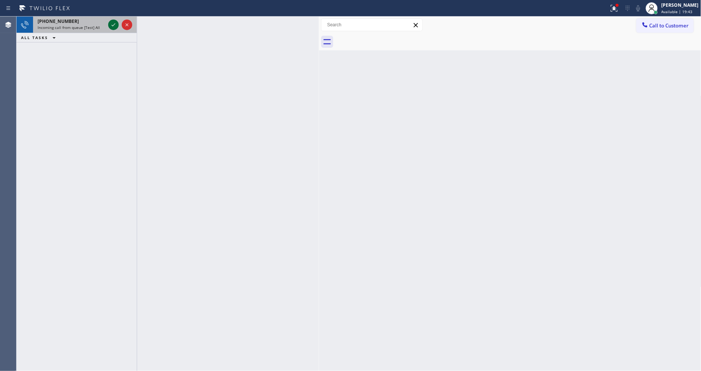
click at [111, 24] on icon at bounding box center [113, 24] width 9 height 9
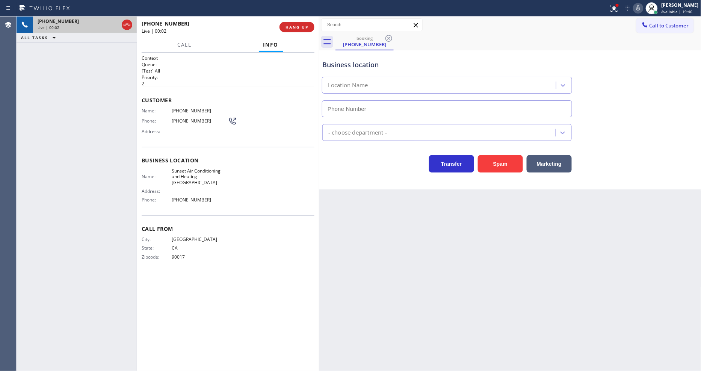
type input "[PHONE_NUMBER]"
click at [305, 24] on span "HANG UP" at bounding box center [296, 26] width 23 height 5
drag, startPoint x: 305, startPoint y: 24, endPoint x: 329, endPoint y: 48, distance: 34.0
click at [304, 24] on span "HANG UP" at bounding box center [296, 26] width 23 height 5
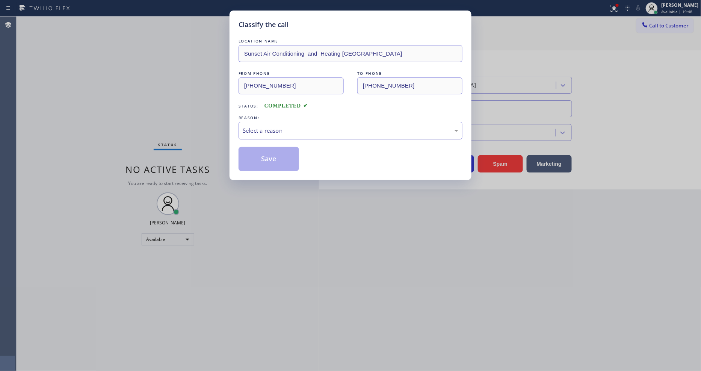
click at [294, 127] on div "Select a reason" at bounding box center [350, 130] width 215 height 9
click at [265, 166] on button "Save" at bounding box center [268, 159] width 60 height 24
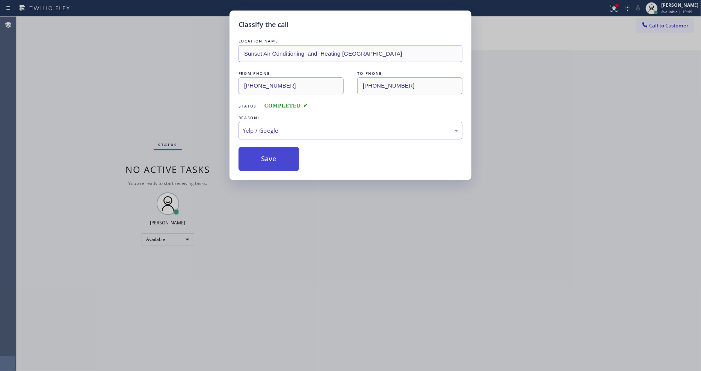
click at [265, 166] on button "Save" at bounding box center [268, 159] width 60 height 24
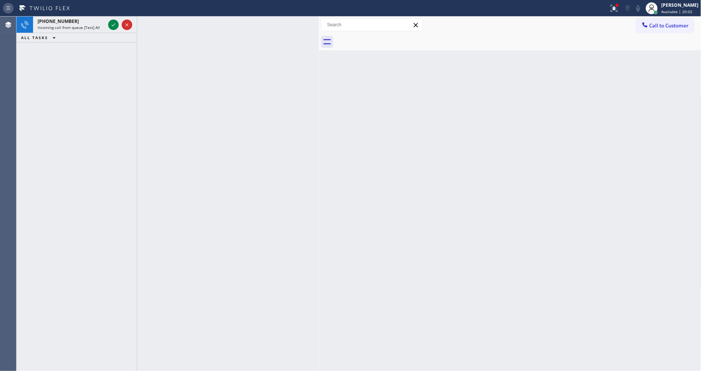
drag, startPoint x: 112, startPoint y: 24, endPoint x: 16, endPoint y: 5, distance: 97.7
click at [112, 24] on icon at bounding box center [113, 24] width 9 height 9
click at [115, 21] on icon at bounding box center [113, 24] width 9 height 9
click at [109, 23] on icon at bounding box center [113, 24] width 9 height 9
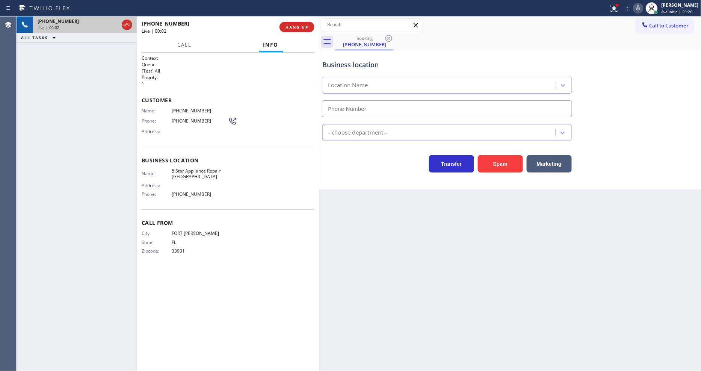
type input "[PHONE_NUMBER]"
click at [292, 24] on button "HANG UP" at bounding box center [296, 27] width 35 height 11
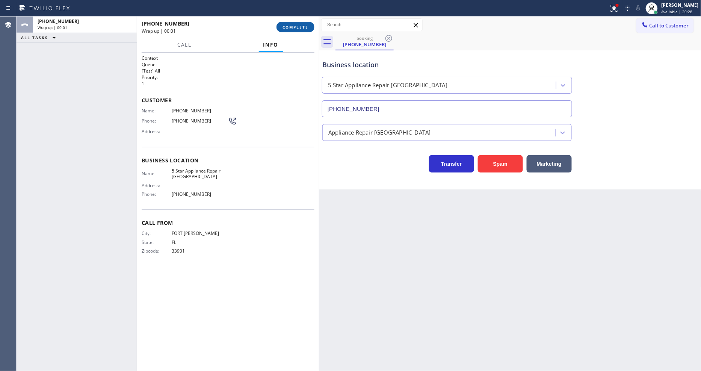
click at [292, 24] on button "COMPLETE" at bounding box center [295, 27] width 38 height 11
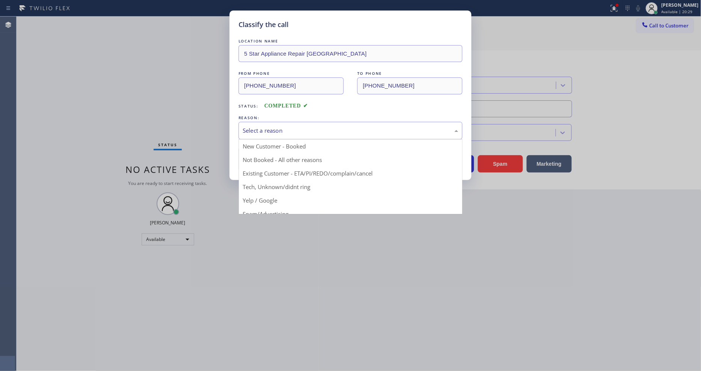
click at [268, 127] on div "Select a reason" at bounding box center [350, 130] width 215 height 9
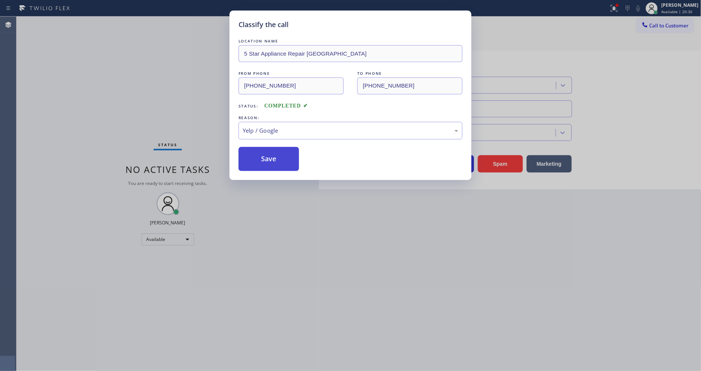
click at [267, 152] on button "Save" at bounding box center [268, 159] width 60 height 24
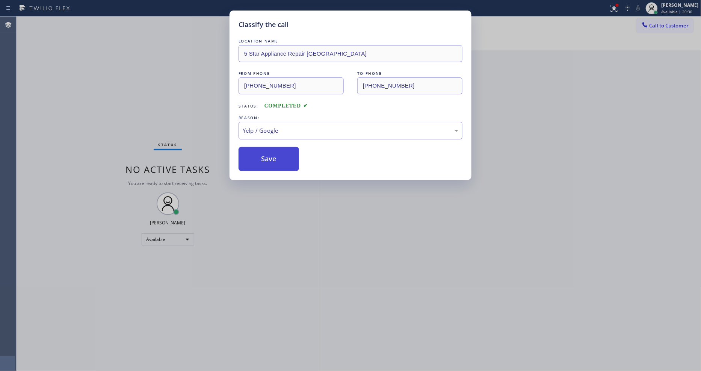
click at [267, 152] on button "Save" at bounding box center [268, 159] width 60 height 24
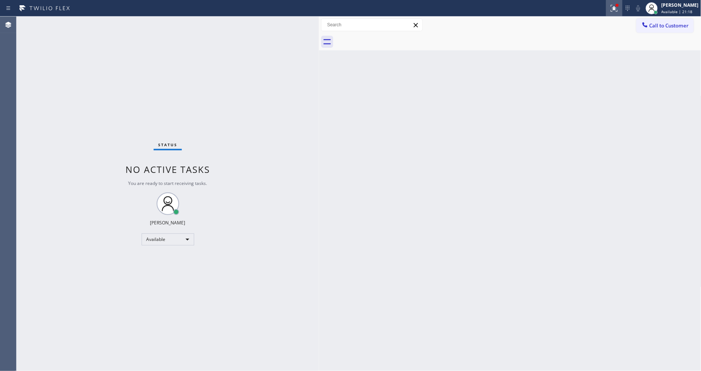
click at [616, 6] on icon at bounding box center [613, 8] width 9 height 9
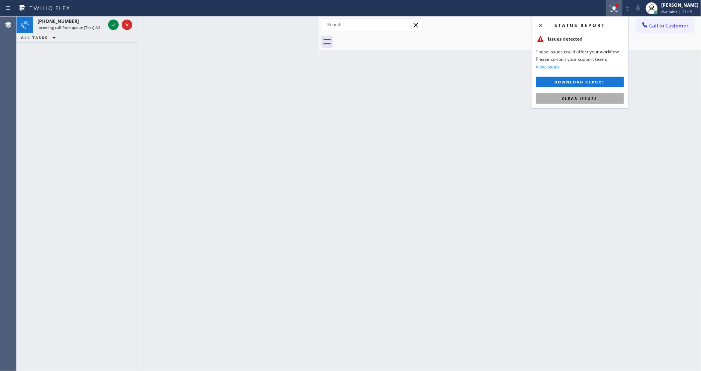
click at [590, 96] on span "Clear issues" at bounding box center [579, 98] width 35 height 5
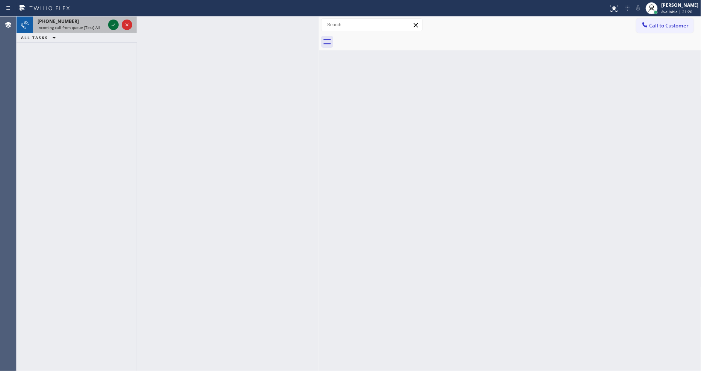
click at [113, 24] on icon at bounding box center [113, 24] width 9 height 9
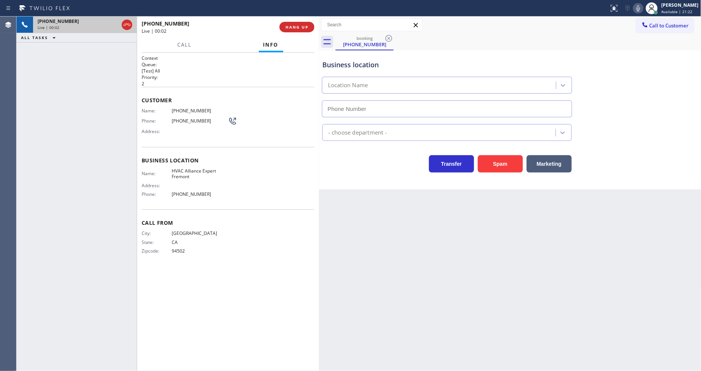
type input "[PHONE_NUMBER]"
click at [291, 22] on button "HANG UP" at bounding box center [296, 27] width 35 height 11
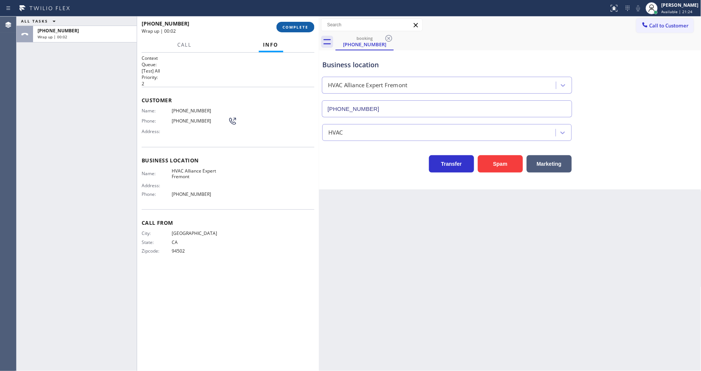
click at [291, 22] on button "COMPLETE" at bounding box center [295, 27] width 38 height 11
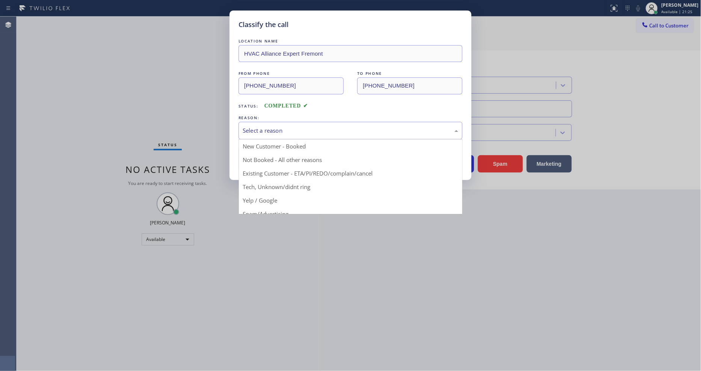
click at [258, 133] on div "Select a reason" at bounding box center [350, 131] width 224 height 18
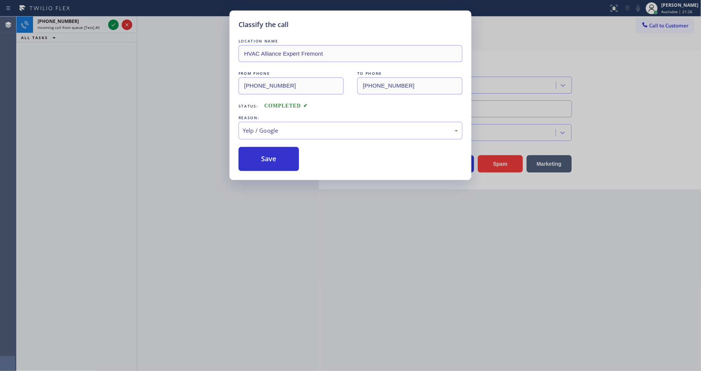
drag, startPoint x: 263, startPoint y: 193, endPoint x: 263, endPoint y: 189, distance: 4.1
click at [269, 143] on div "LOCATION NAME HVAC Alliance Expert Fremont FROM PHONE [PHONE_NUMBER] TO PHONE […" at bounding box center [350, 104] width 224 height 134
click at [270, 151] on button "Save" at bounding box center [268, 159] width 60 height 24
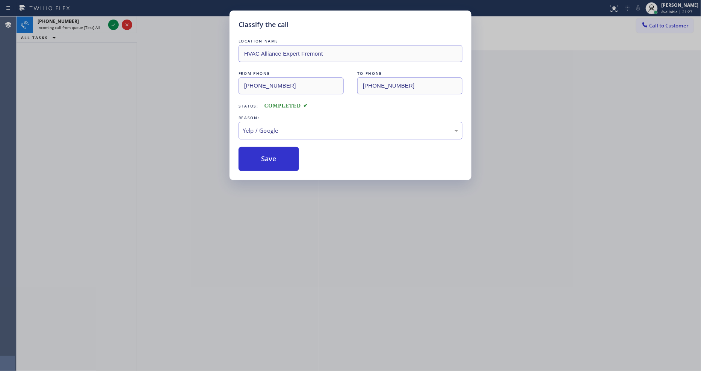
click at [112, 24] on div "Classify the call LOCATION NAME [GEOGRAPHIC_DATA][PERSON_NAME] Air FROM PHONE […" at bounding box center [359, 194] width 684 height 354
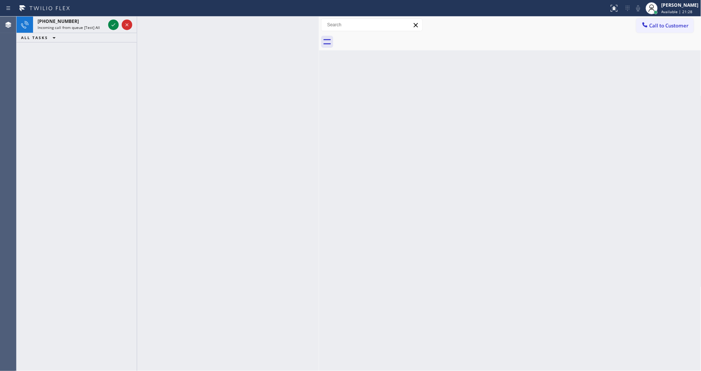
click at [112, 24] on icon at bounding box center [113, 24] width 9 height 9
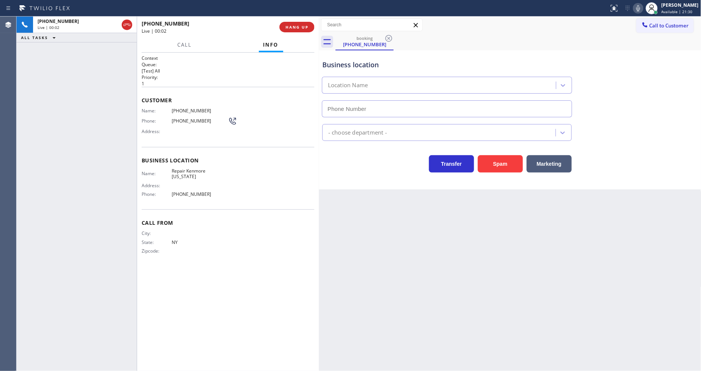
type input "[PHONE_NUMBER]"
click at [302, 24] on button "HANG UP" at bounding box center [296, 27] width 35 height 11
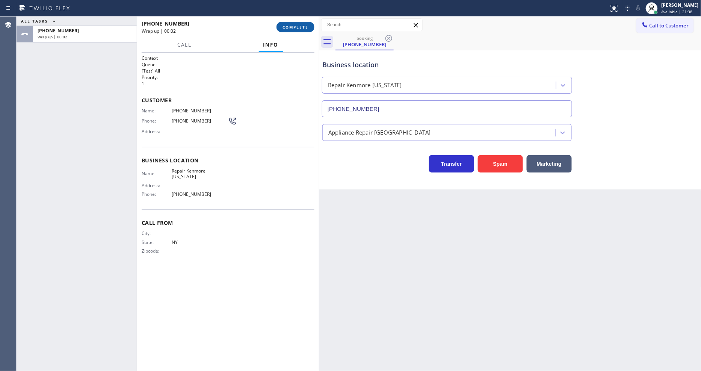
click at [302, 24] on button "COMPLETE" at bounding box center [295, 27] width 38 height 11
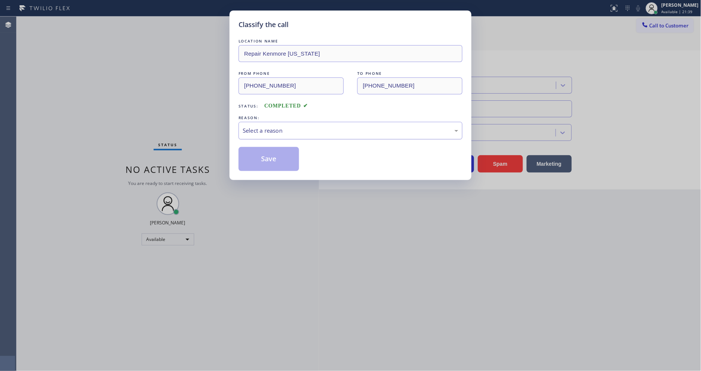
click at [299, 123] on div "Select a reason" at bounding box center [350, 131] width 224 height 18
click at [288, 164] on button "Save" at bounding box center [268, 159] width 60 height 24
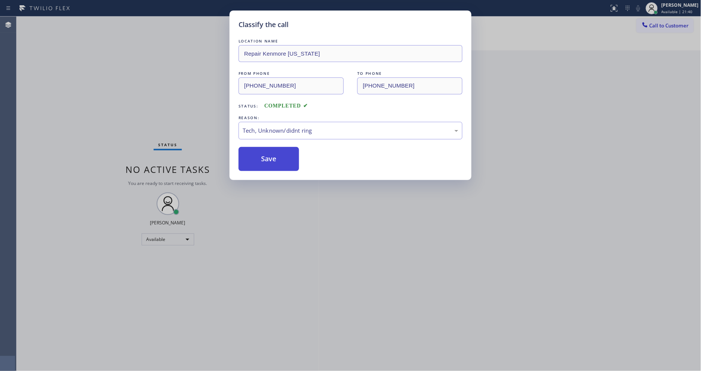
click at [288, 164] on button "Save" at bounding box center [268, 159] width 60 height 24
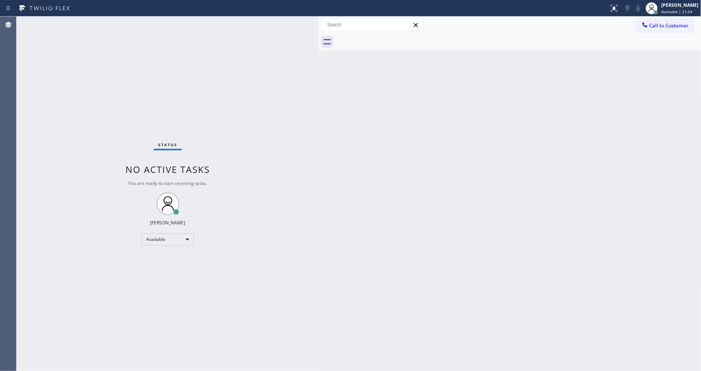
click at [91, 23] on div "Status No active tasks You are ready to start receiving tasks. [PERSON_NAME] Av…" at bounding box center [168, 194] width 302 height 354
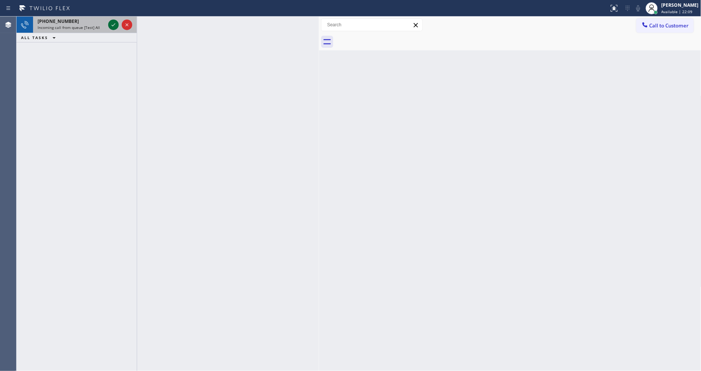
click at [113, 24] on icon at bounding box center [113, 24] width 9 height 9
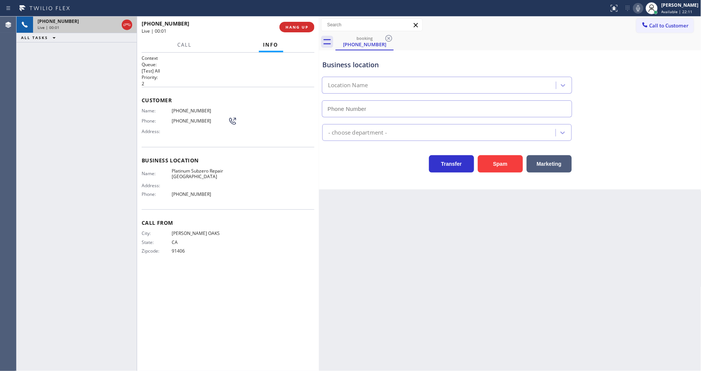
type input "[PHONE_NUMBER]"
click at [294, 25] on span "HANG UP" at bounding box center [296, 26] width 23 height 5
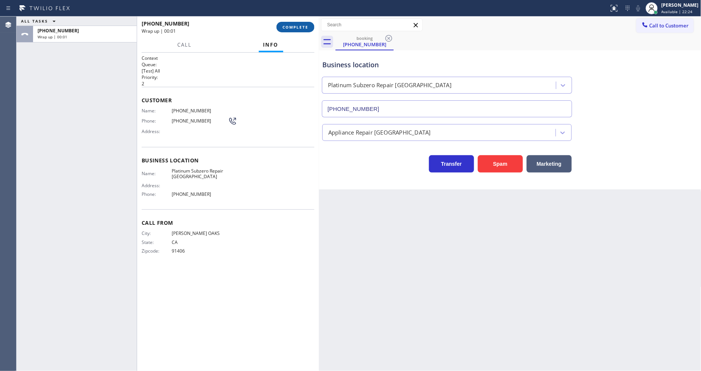
click at [294, 25] on span "COMPLETE" at bounding box center [295, 26] width 26 height 5
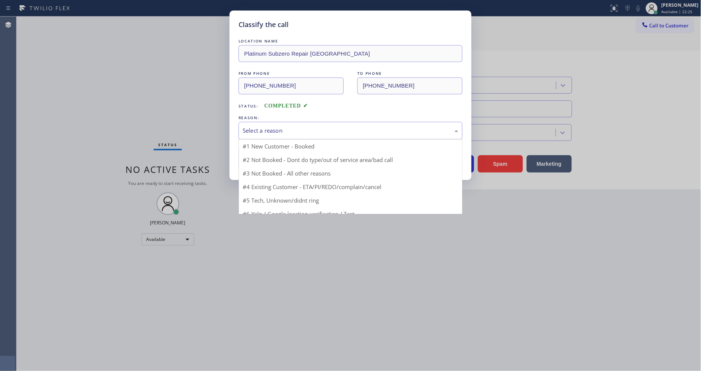
click at [290, 126] on div "Select a reason" at bounding box center [350, 130] width 215 height 9
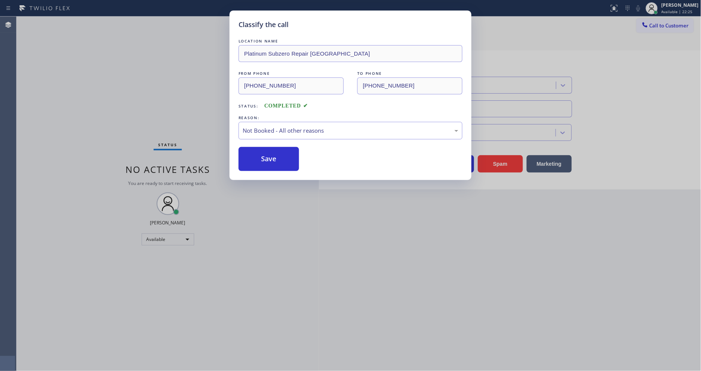
click at [285, 152] on button "Save" at bounding box center [268, 159] width 60 height 24
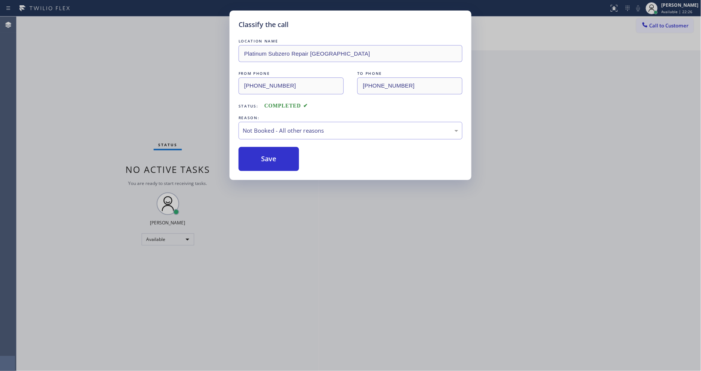
click at [285, 152] on button "Save" at bounding box center [268, 159] width 60 height 24
drag, startPoint x: 285, startPoint y: 152, endPoint x: 303, endPoint y: 35, distance: 118.5
click at [285, 152] on button "Save" at bounding box center [268, 159] width 60 height 24
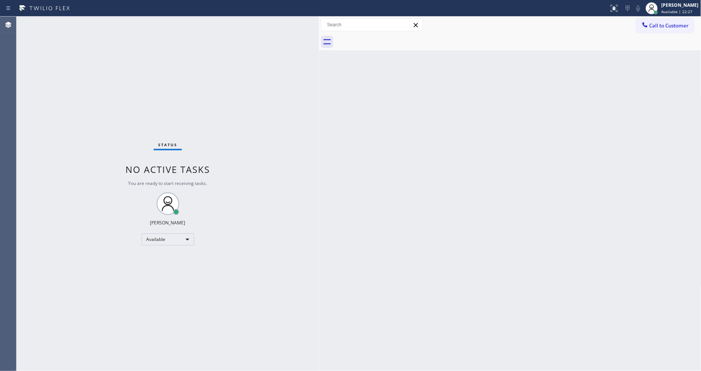
click at [96, 24] on div "Status No active tasks You are ready to start receiving tasks. [PERSON_NAME] Av…" at bounding box center [168, 194] width 302 height 354
click at [112, 26] on div "Status No active tasks You are ready to start receiving tasks. [PERSON_NAME] Av…" at bounding box center [168, 194] width 302 height 354
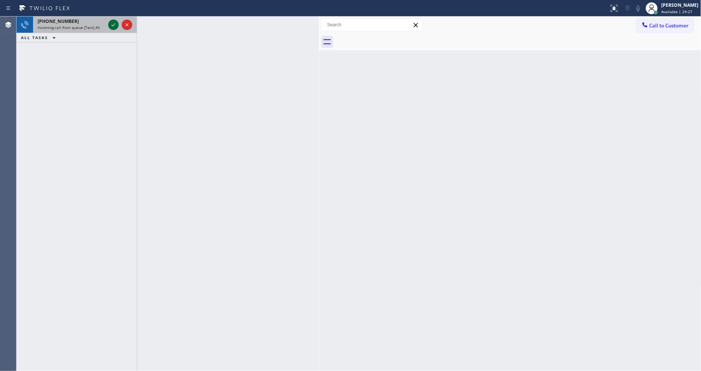
click at [113, 23] on icon at bounding box center [113, 24] width 9 height 9
click at [111, 27] on icon at bounding box center [113, 24] width 9 height 9
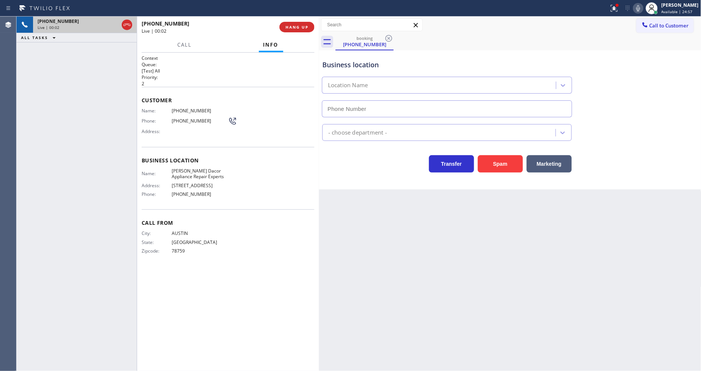
type input "[PHONE_NUMBER]"
click at [298, 24] on span "HANG UP" at bounding box center [296, 26] width 23 height 5
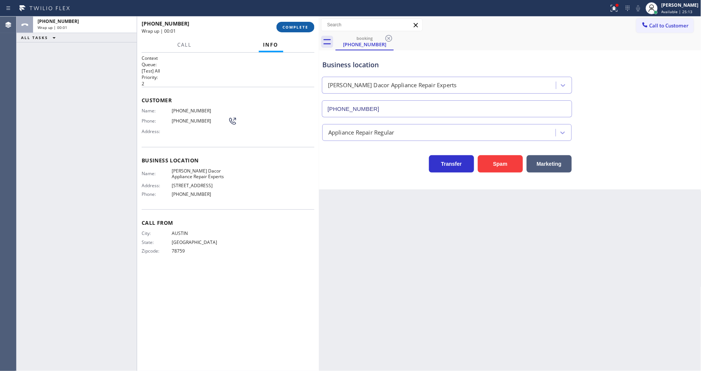
click at [298, 24] on span "COMPLETE" at bounding box center [295, 26] width 26 height 5
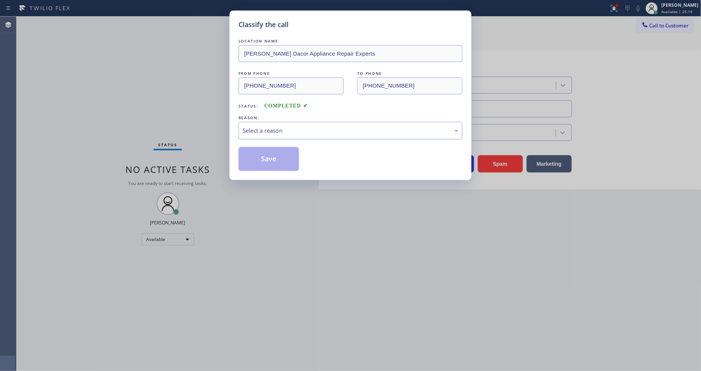
click at [282, 127] on div "Select a reason" at bounding box center [350, 130] width 215 height 9
click at [276, 149] on button "Save" at bounding box center [268, 159] width 60 height 24
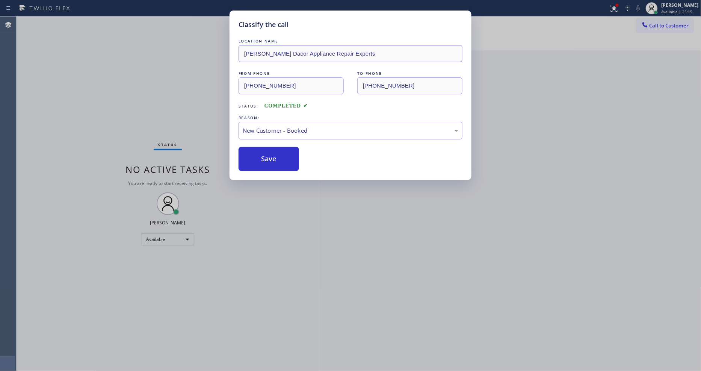
click at [276, 149] on button "Save" at bounding box center [268, 159] width 60 height 24
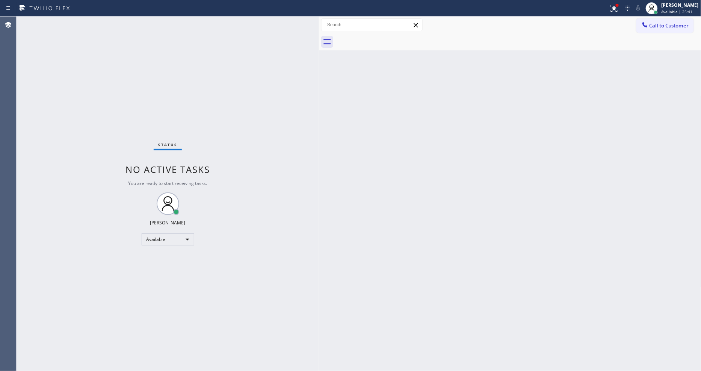
click at [92, 23] on div "Status No active tasks You are ready to start receiving tasks. [PERSON_NAME] Av…" at bounding box center [168, 194] width 302 height 354
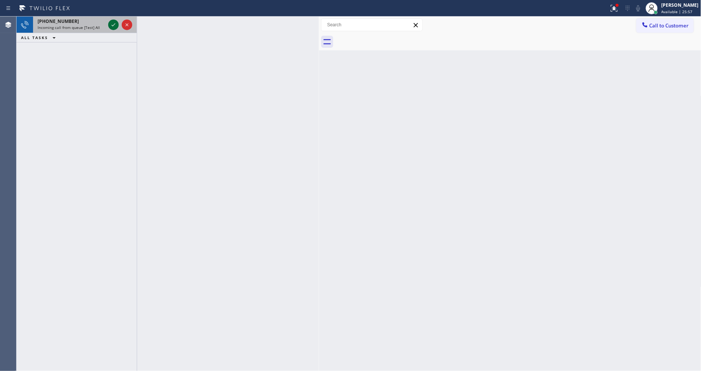
click at [112, 24] on icon at bounding box center [113, 24] width 9 height 9
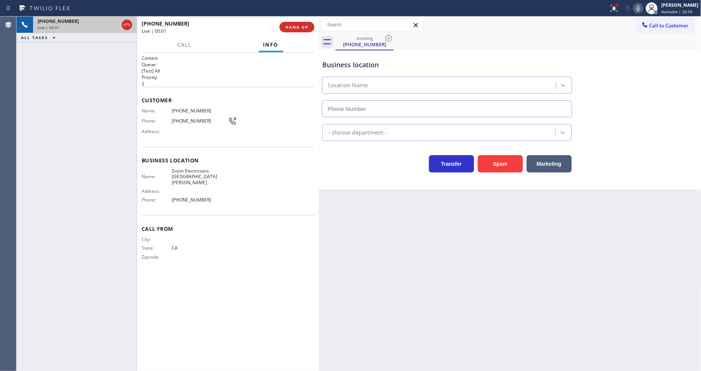
type input "[PHONE_NUMBER]"
click at [298, 25] on span "HANG UP" at bounding box center [296, 26] width 23 height 5
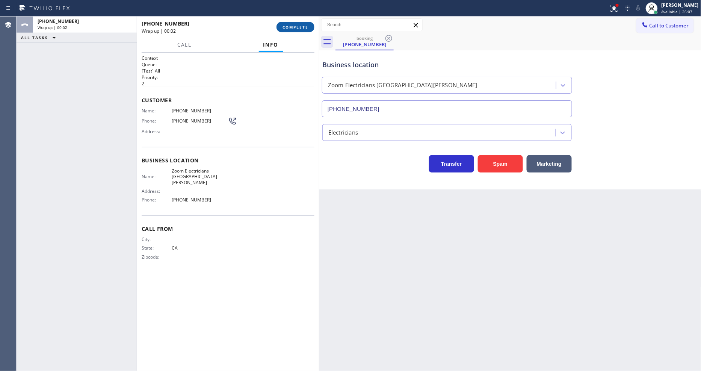
click at [298, 25] on span "COMPLETE" at bounding box center [295, 26] width 26 height 5
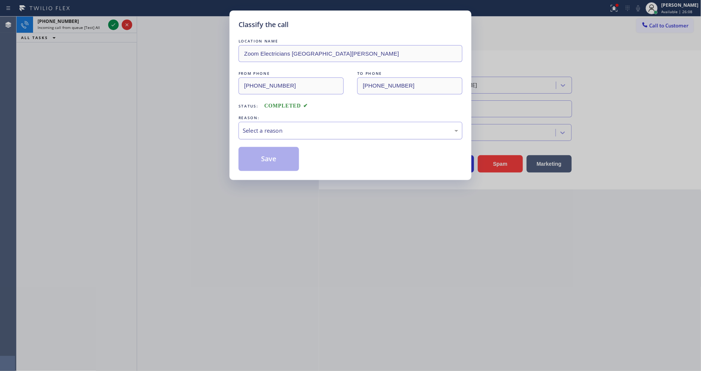
click at [280, 122] on div "Select a reason" at bounding box center [350, 131] width 224 height 18
drag, startPoint x: 284, startPoint y: 183, endPoint x: 280, endPoint y: 155, distance: 28.4
click at [280, 155] on button "Save" at bounding box center [268, 159] width 60 height 24
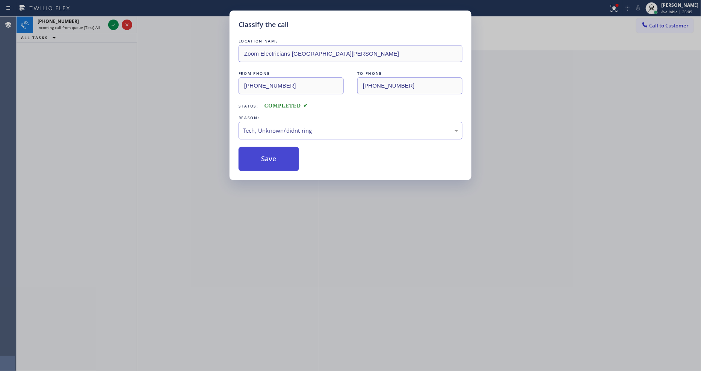
click at [280, 155] on button "Save" at bounding box center [268, 159] width 60 height 24
click at [114, 26] on div "Classify the call LOCATION NAME Zoom Electricians San [PERSON_NAME] FROM PHONE …" at bounding box center [350, 185] width 701 height 371
click at [114, 26] on div "Classify the call LOCATION NAME [GEOGRAPHIC_DATA][PERSON_NAME] Air FROM PHONE […" at bounding box center [359, 194] width 684 height 354
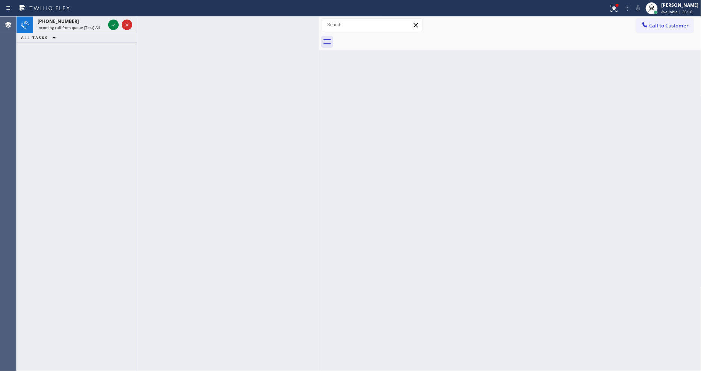
click at [114, 26] on icon at bounding box center [113, 24] width 9 height 9
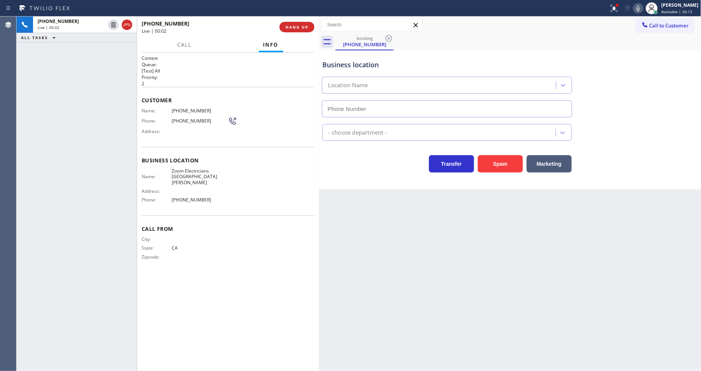
type input "[PHONE_NUMBER]"
click at [304, 25] on span "HANG UP" at bounding box center [296, 26] width 23 height 5
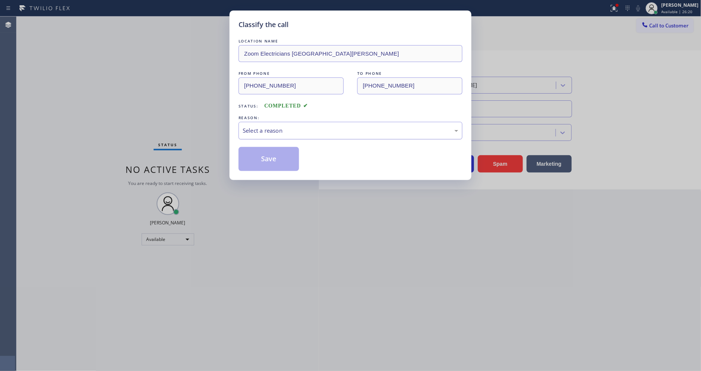
click at [282, 126] on div "Select a reason" at bounding box center [350, 130] width 215 height 9
click at [278, 159] on button "Save" at bounding box center [268, 159] width 60 height 24
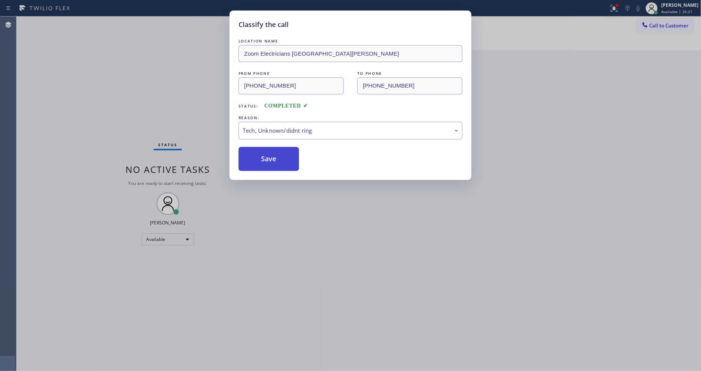
click at [278, 159] on button "Save" at bounding box center [268, 159] width 60 height 24
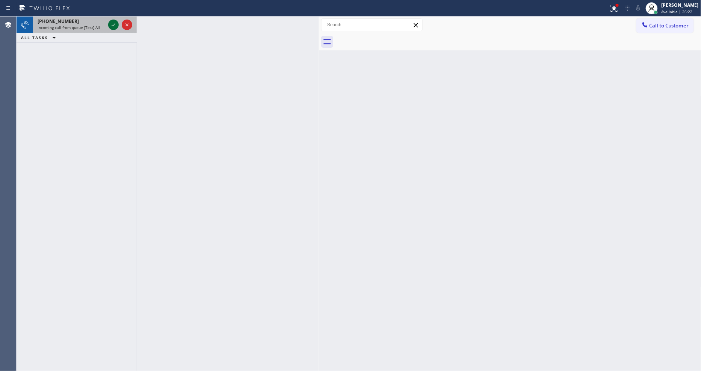
click at [115, 21] on icon at bounding box center [113, 24] width 9 height 9
click at [115, 24] on icon at bounding box center [113, 24] width 9 height 9
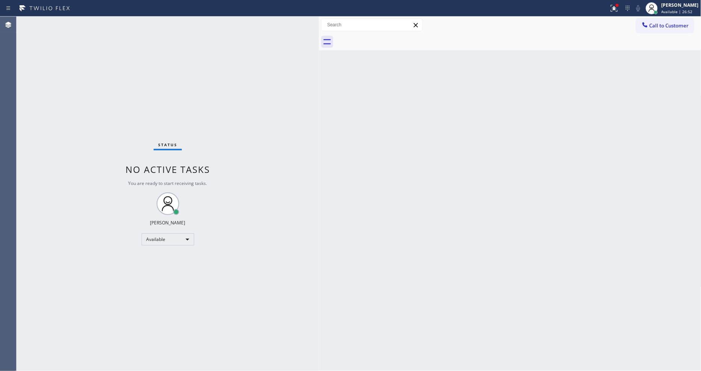
click at [107, 20] on div "Status No active tasks You are ready to start receiving tasks. [PERSON_NAME] Av…" at bounding box center [168, 194] width 302 height 354
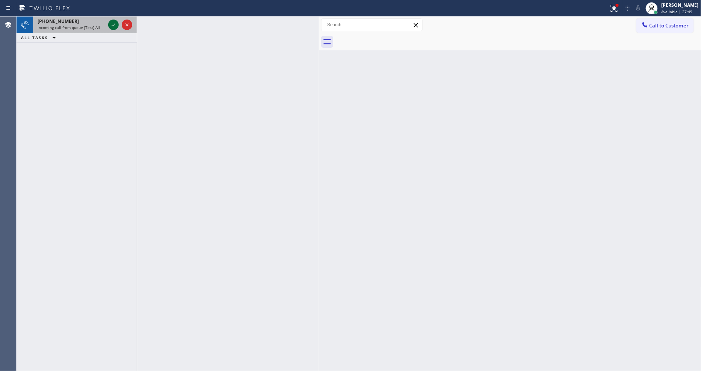
click at [112, 24] on icon at bounding box center [113, 24] width 9 height 9
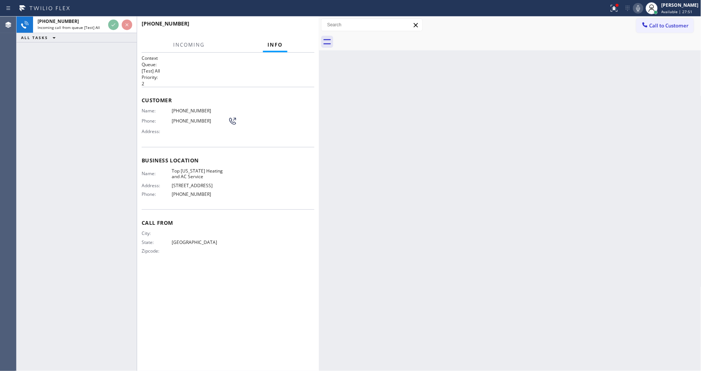
click at [500, 187] on div "Back to Dashboard Change Sender ID Customers Technicians Select a contact Outbo…" at bounding box center [510, 194] width 382 height 354
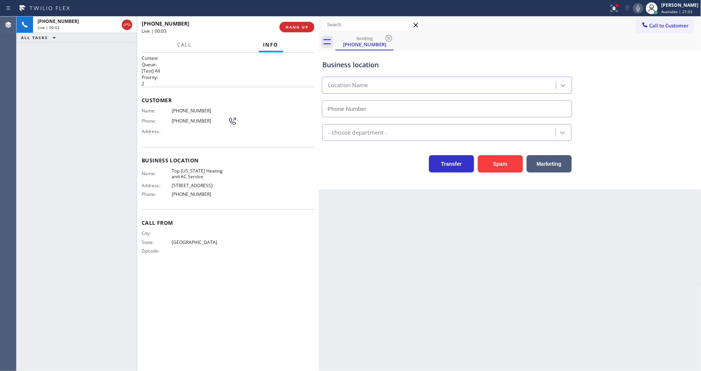
type input "[PHONE_NUMBER]"
click at [309, 26] on button "HANG UP" at bounding box center [296, 27] width 35 height 11
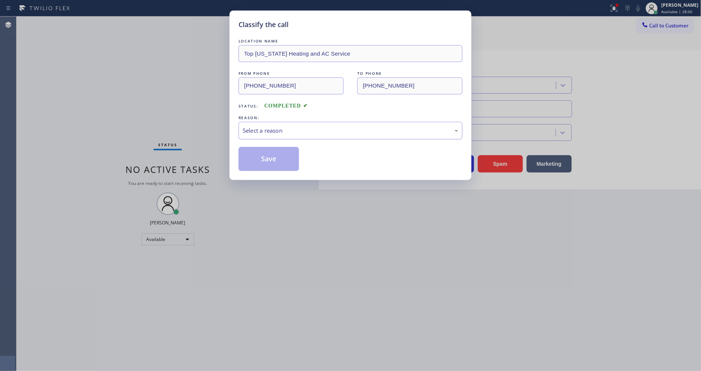
click at [292, 126] on div "Select a reason" at bounding box center [350, 130] width 215 height 9
click at [290, 154] on button "Save" at bounding box center [268, 159] width 60 height 24
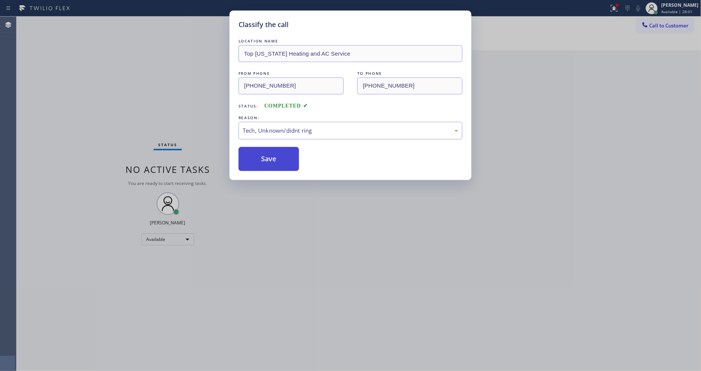
click at [290, 154] on button "Save" at bounding box center [268, 159] width 60 height 24
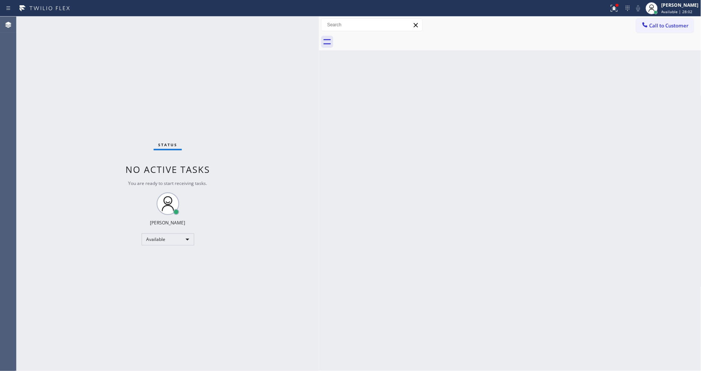
click at [96, 22] on div "Status No active tasks You are ready to start receiving tasks. [PERSON_NAME] Av…" at bounding box center [168, 194] width 302 height 354
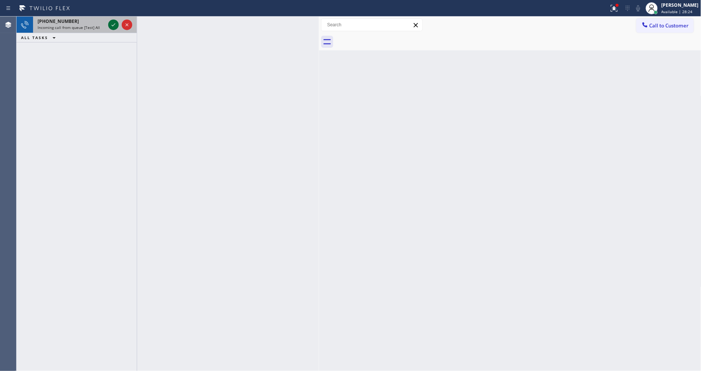
click at [114, 23] on icon at bounding box center [113, 24] width 9 height 9
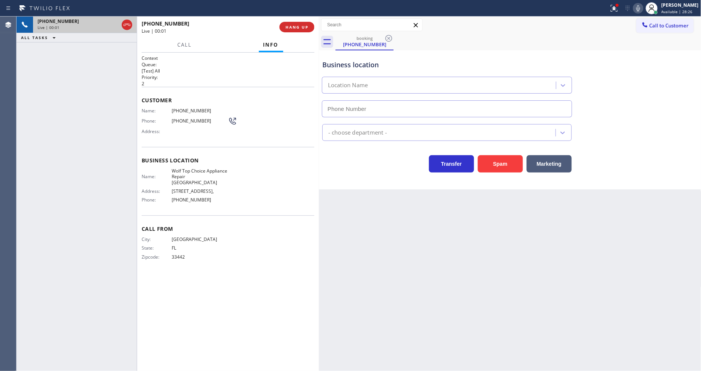
type input "[PHONE_NUMBER]"
drag, startPoint x: 466, startPoint y: 217, endPoint x: 494, endPoint y: 231, distance: 31.6
click at [466, 217] on div "Back to Dashboard Change Sender ID Customers Technicians Select a contact Outbo…" at bounding box center [510, 194] width 382 height 354
click at [305, 23] on button "HANG UP" at bounding box center [296, 27] width 35 height 11
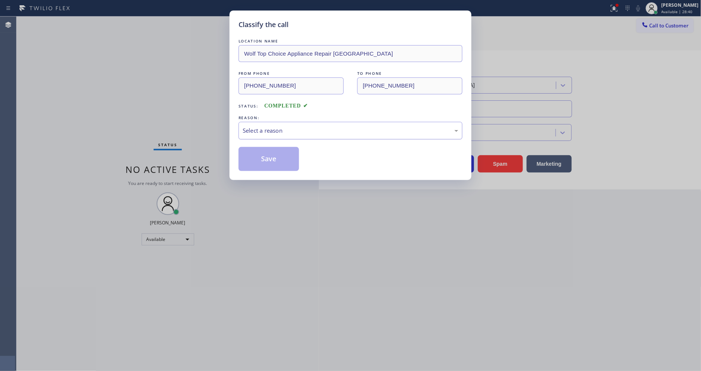
click at [266, 126] on div "Select a reason" at bounding box center [350, 130] width 215 height 9
click at [258, 158] on button "Save" at bounding box center [268, 159] width 60 height 24
click at [258, 157] on button "Save" at bounding box center [268, 159] width 60 height 24
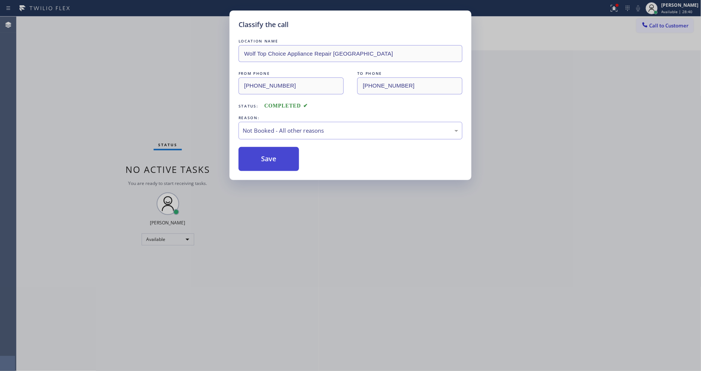
click at [258, 156] on button "Save" at bounding box center [268, 159] width 60 height 24
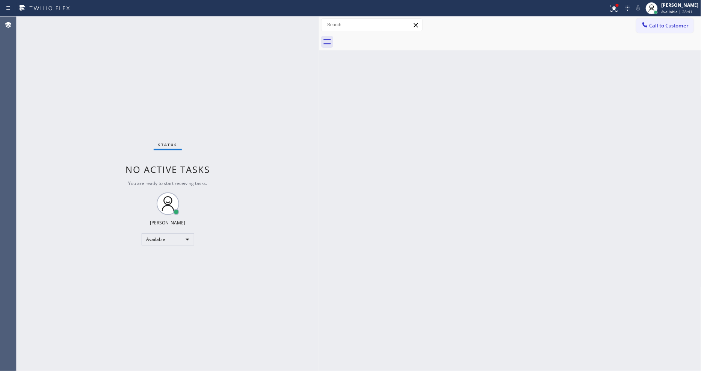
click at [100, 23] on div "Status No active tasks You are ready to start receiving tasks. [PERSON_NAME] Av…" at bounding box center [168, 194] width 302 height 354
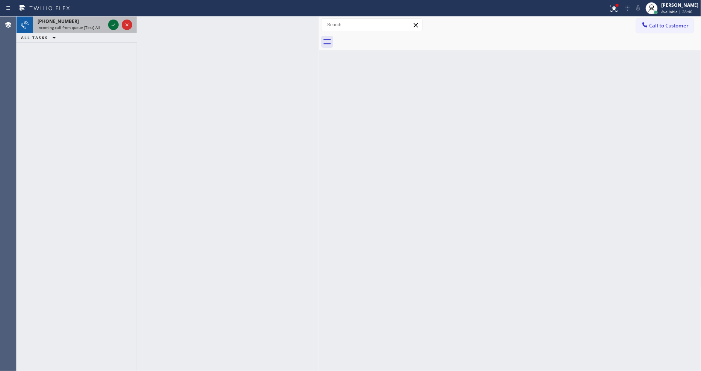
click at [111, 23] on icon at bounding box center [113, 24] width 9 height 9
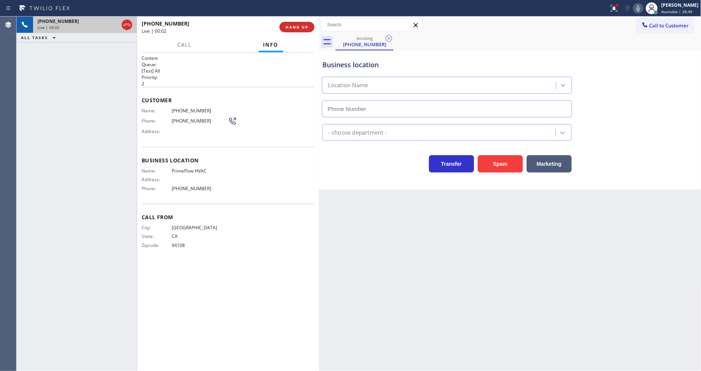
type input "[PHONE_NUMBER]"
click at [302, 24] on span "HANG UP" at bounding box center [296, 26] width 23 height 5
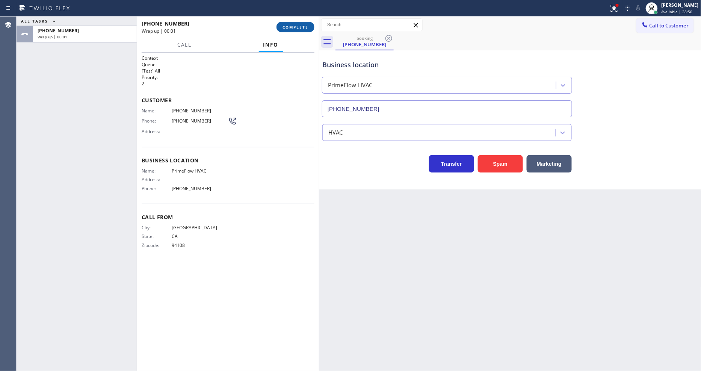
click at [302, 24] on span "COMPLETE" at bounding box center [295, 26] width 26 height 5
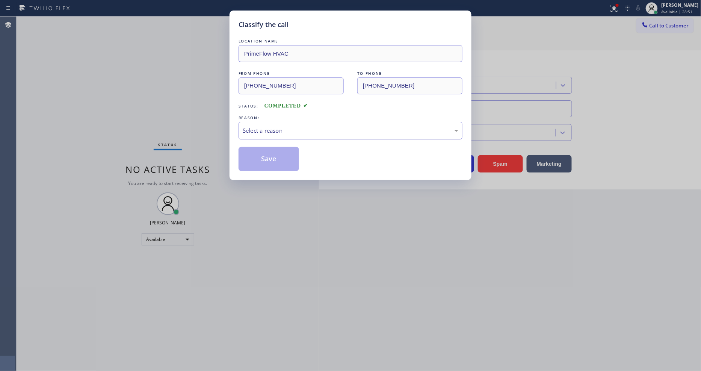
click at [283, 127] on div "Select a reason" at bounding box center [350, 130] width 215 height 9
click at [277, 148] on button "Save" at bounding box center [268, 159] width 60 height 24
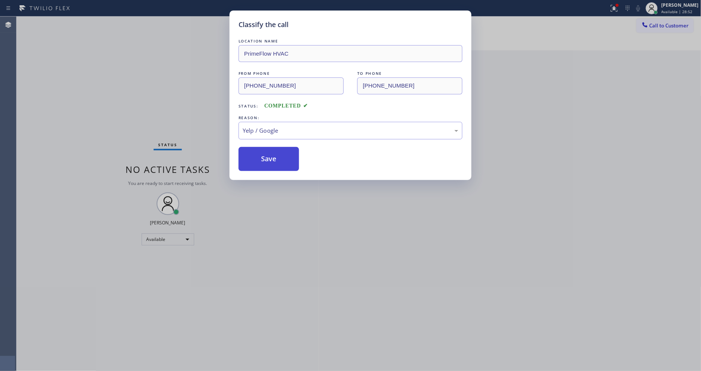
click at [277, 148] on button "Save" at bounding box center [268, 159] width 60 height 24
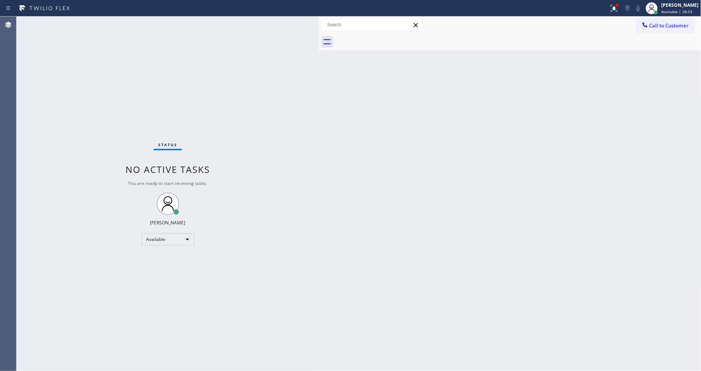
click at [100, 21] on div "Status No active tasks You are ready to start receiving tasks. [PERSON_NAME] Av…" at bounding box center [168, 194] width 302 height 354
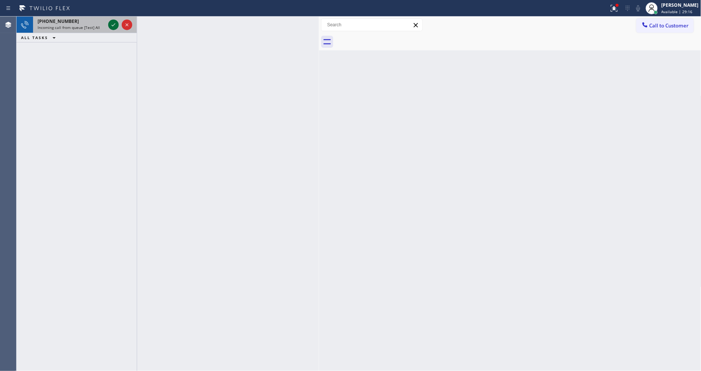
click at [113, 21] on icon at bounding box center [113, 24] width 9 height 9
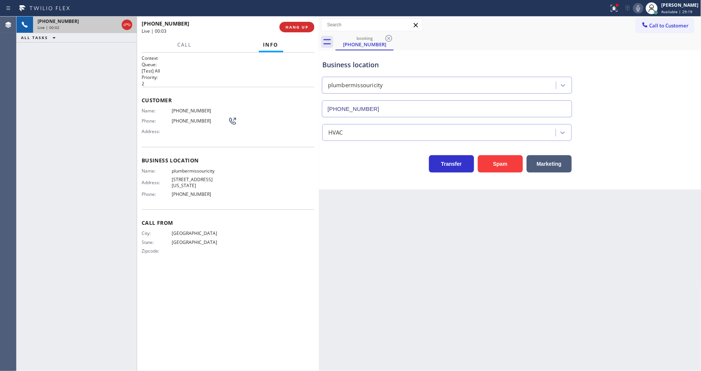
type input "[PHONE_NUMBER]"
click at [302, 22] on button "HANG UP" at bounding box center [296, 27] width 35 height 11
click at [302, 25] on span "HANG UP" at bounding box center [296, 26] width 23 height 5
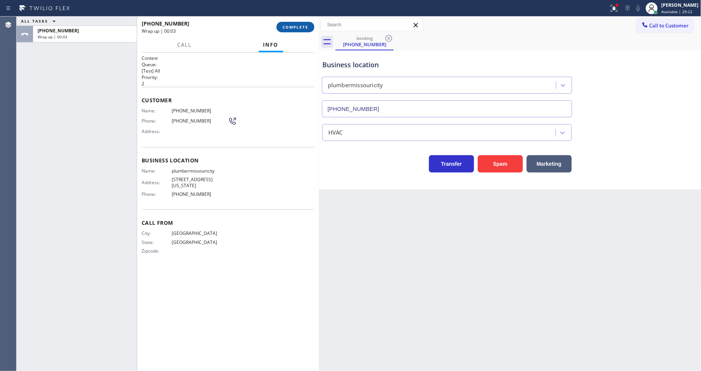
click at [298, 26] on span "COMPLETE" at bounding box center [295, 26] width 26 height 5
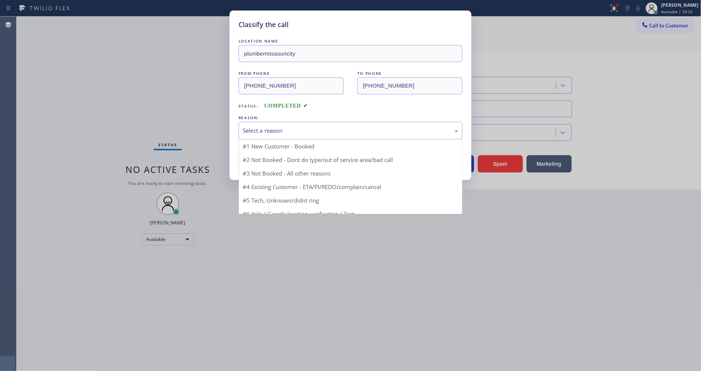
click at [285, 123] on div "Select a reason" at bounding box center [350, 131] width 224 height 18
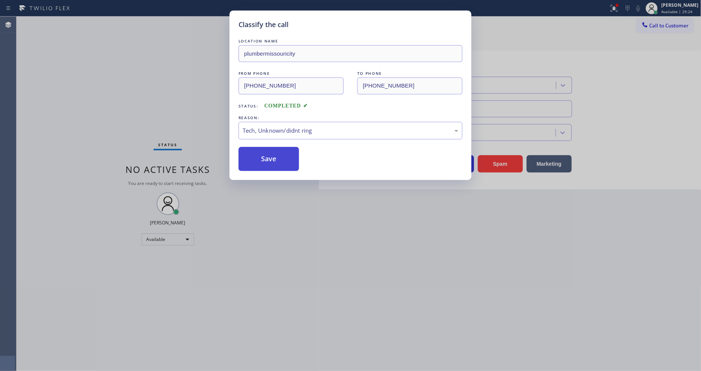
click at [280, 152] on button "Save" at bounding box center [268, 159] width 60 height 24
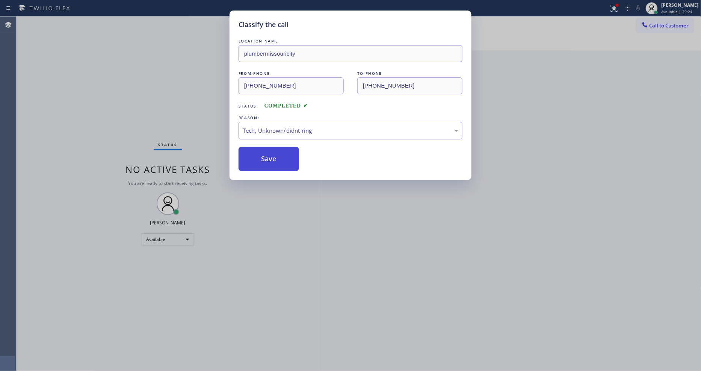
click at [280, 152] on button "Save" at bounding box center [268, 159] width 60 height 24
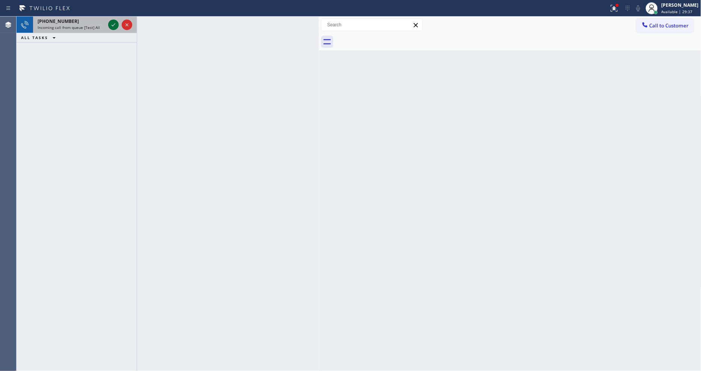
click at [113, 26] on icon at bounding box center [114, 24] width 4 height 3
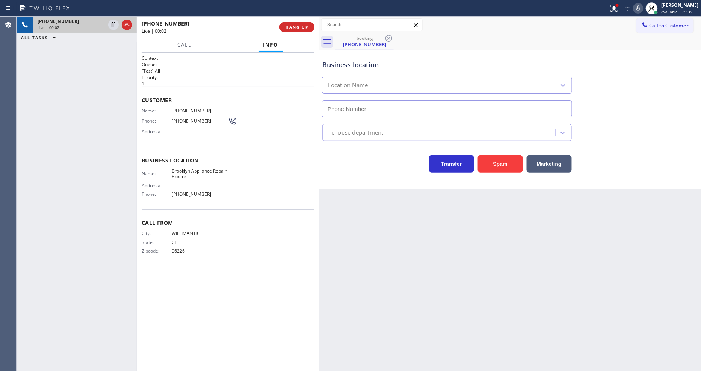
type input "[PHONE_NUMBER]"
click at [614, 10] on div at bounding box center [614, 8] width 17 height 9
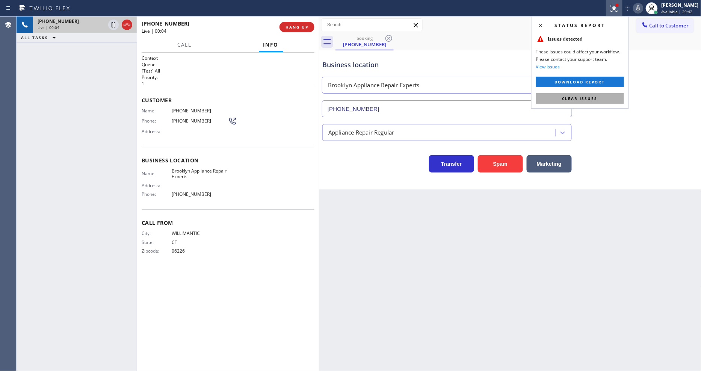
click at [606, 98] on button "Clear issues" at bounding box center [580, 98] width 88 height 11
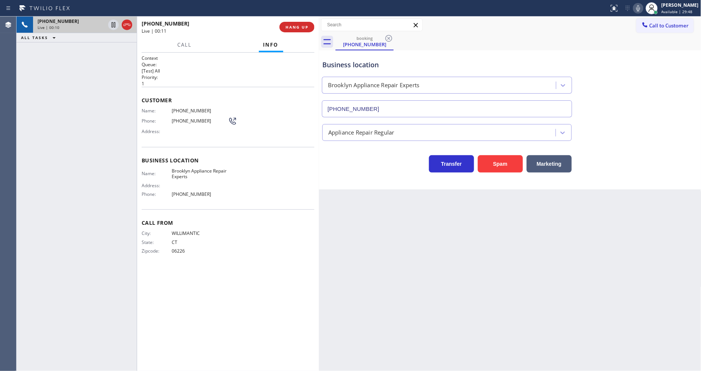
click at [178, 170] on span "Brooklyn Appliance Repair Experts" at bounding box center [200, 174] width 56 height 12
copy span "Brooklyn Appliance Repair Experts"
click at [181, 108] on span "[PHONE_NUMBER]" at bounding box center [200, 111] width 56 height 6
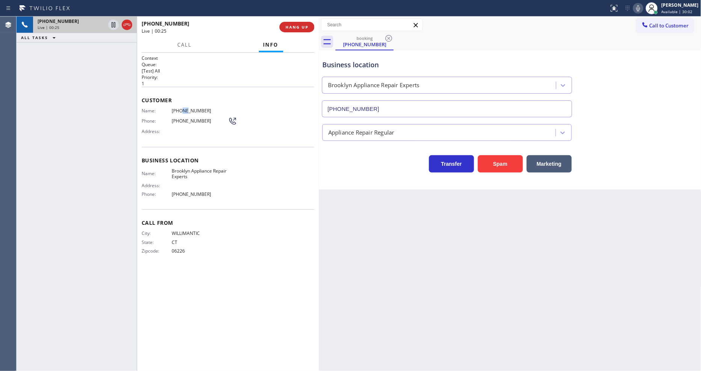
click at [181, 108] on span "[PHONE_NUMBER]" at bounding box center [200, 111] width 56 height 6
copy span "[PHONE_NUMBER]"
click at [196, 108] on span "[PHONE_NUMBER]" at bounding box center [200, 111] width 56 height 6
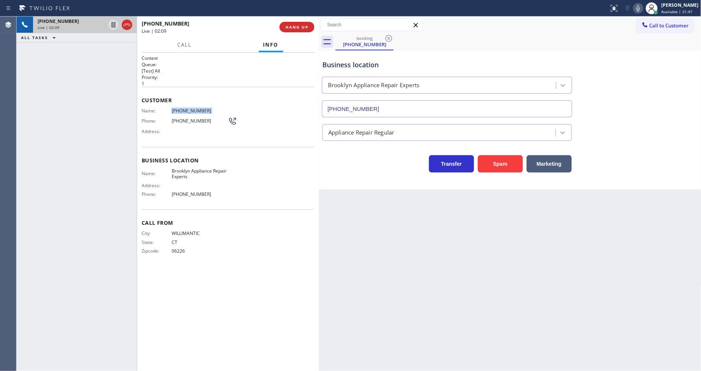
click at [196, 108] on span "[PHONE_NUMBER]" at bounding box center [200, 111] width 56 height 6
copy span "[PHONE_NUMBER]"
click at [194, 108] on span "[PHONE_NUMBER]" at bounding box center [200, 111] width 56 height 6
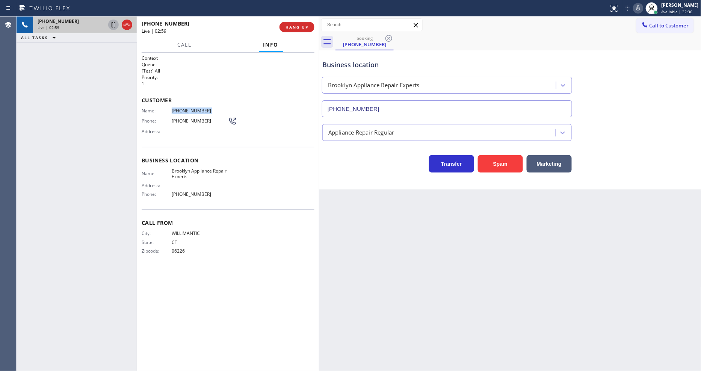
click at [113, 25] on icon at bounding box center [113, 24] width 9 height 9
click at [642, 6] on icon at bounding box center [637, 8] width 9 height 9
click at [115, 24] on icon at bounding box center [113, 24] width 9 height 9
click at [642, 10] on icon at bounding box center [637, 8] width 9 height 9
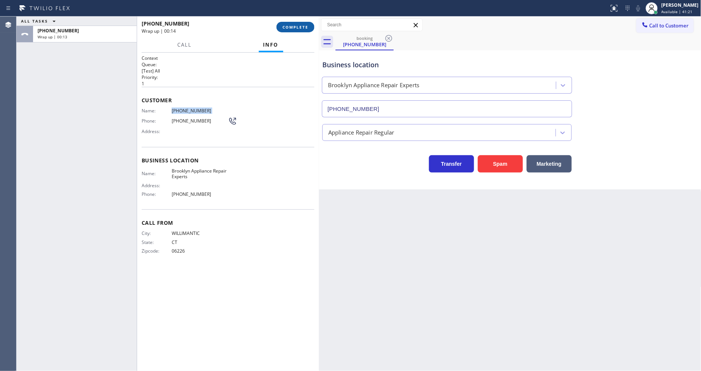
click at [292, 30] on button "COMPLETE" at bounding box center [295, 27] width 38 height 11
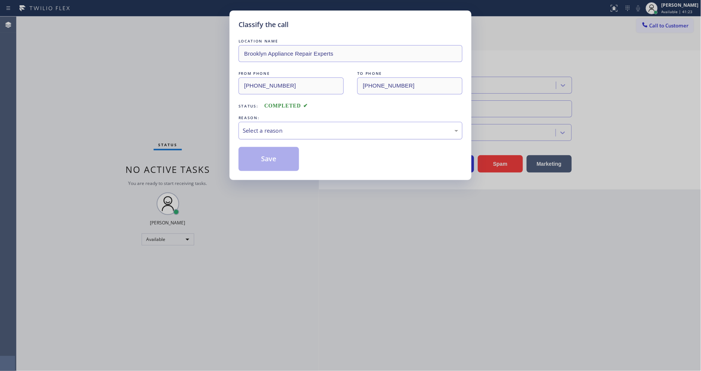
click at [264, 130] on div "Select a reason" at bounding box center [350, 130] width 215 height 9
click at [263, 151] on button "Save" at bounding box center [268, 159] width 60 height 24
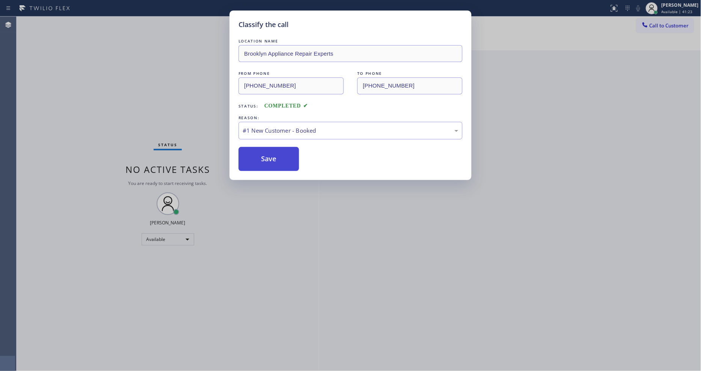
click at [263, 151] on button "Save" at bounding box center [268, 159] width 60 height 24
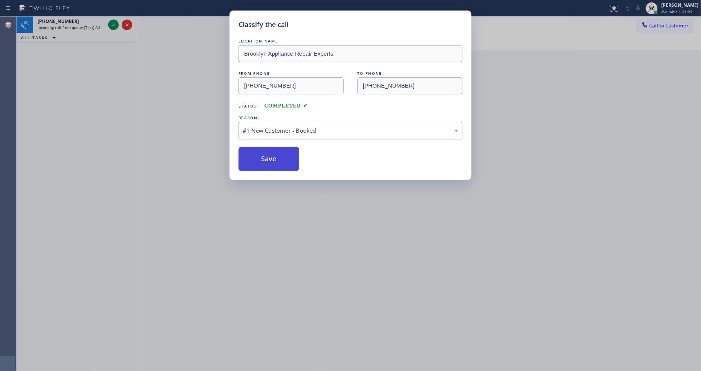
click at [263, 151] on button "Save" at bounding box center [268, 159] width 60 height 24
drag, startPoint x: 263, startPoint y: 151, endPoint x: 261, endPoint y: 134, distance: 17.3
click at [263, 151] on button "Save" at bounding box center [268, 159] width 60 height 24
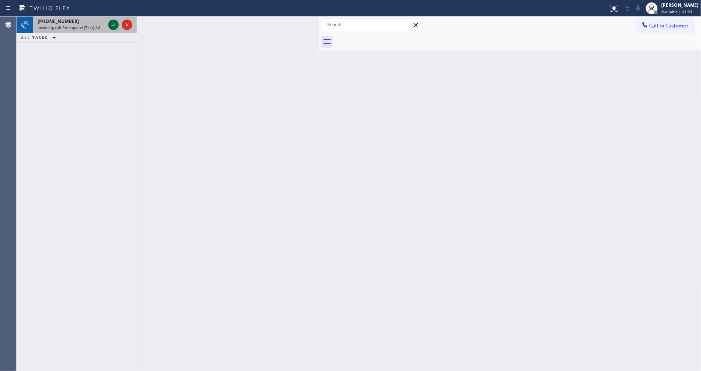
click at [112, 25] on icon at bounding box center [114, 24] width 4 height 3
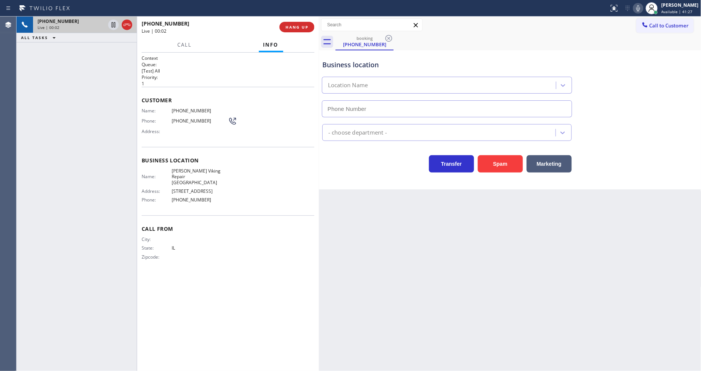
type input "[PHONE_NUMBER]"
click at [286, 27] on span "HANG UP" at bounding box center [296, 26] width 23 height 5
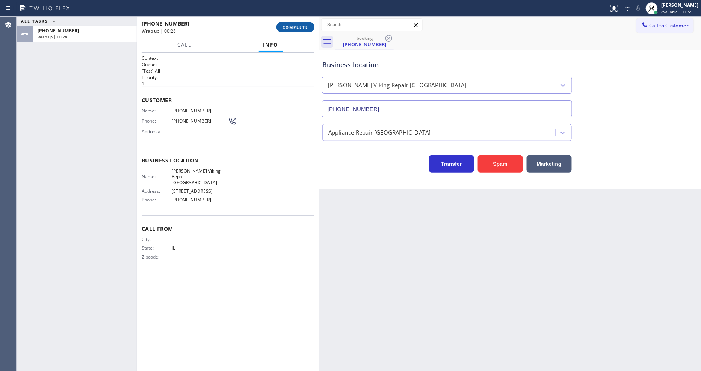
click at [306, 31] on button "COMPLETE" at bounding box center [295, 27] width 38 height 11
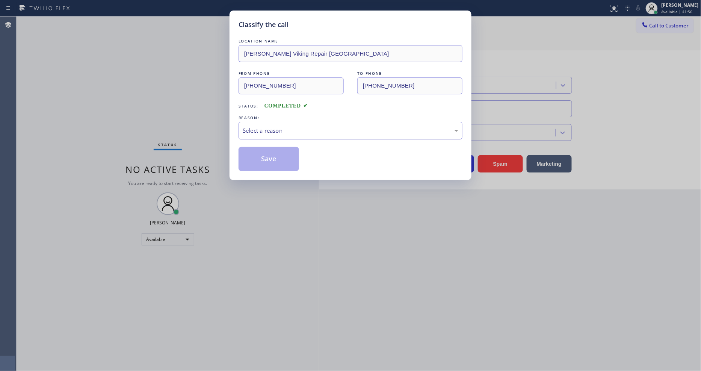
drag, startPoint x: 276, startPoint y: 147, endPoint x: 270, endPoint y: 133, distance: 14.8
click at [271, 128] on div "Select a reason" at bounding box center [350, 130] width 215 height 9
click at [265, 157] on button "Save" at bounding box center [268, 159] width 60 height 24
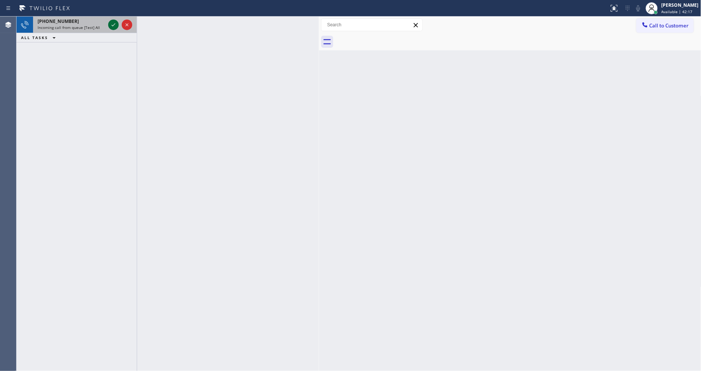
click at [113, 25] on icon at bounding box center [113, 24] width 9 height 9
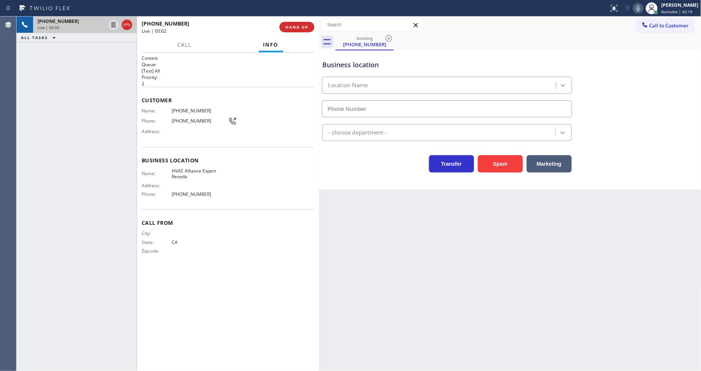
type input "[PHONE_NUMBER]"
click at [296, 24] on button "HANG UP" at bounding box center [296, 27] width 35 height 11
click at [295, 27] on span "HANG UP" at bounding box center [296, 26] width 23 height 5
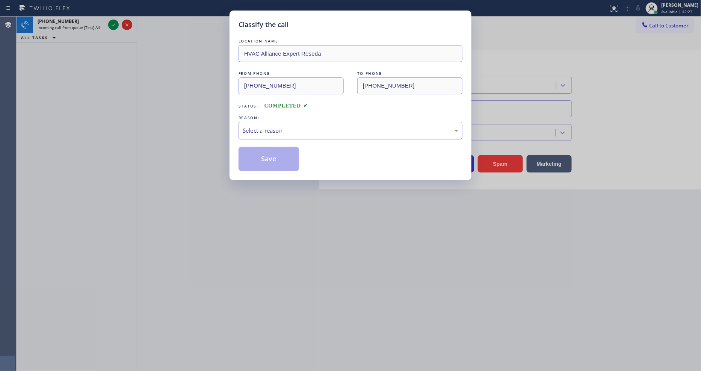
click at [286, 130] on div "Select a reason" at bounding box center [350, 130] width 215 height 9
click at [274, 159] on button "Save" at bounding box center [268, 159] width 60 height 24
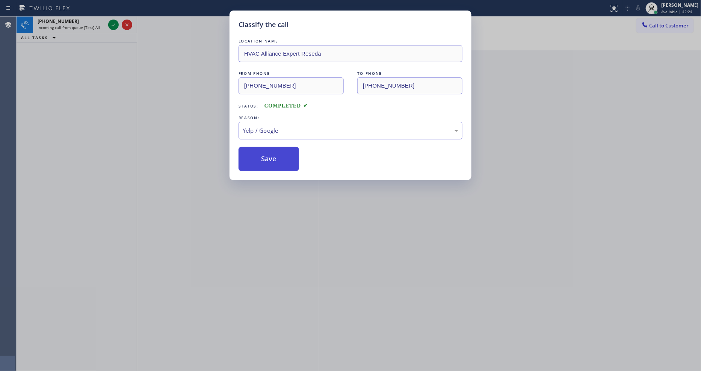
click at [274, 159] on button "Save" at bounding box center [268, 159] width 60 height 24
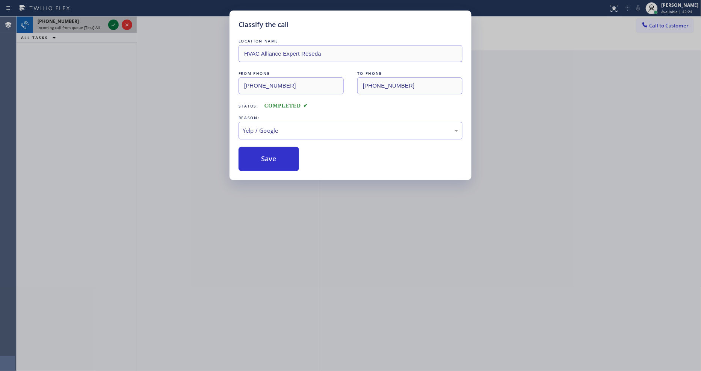
click at [115, 24] on icon at bounding box center [113, 24] width 9 height 9
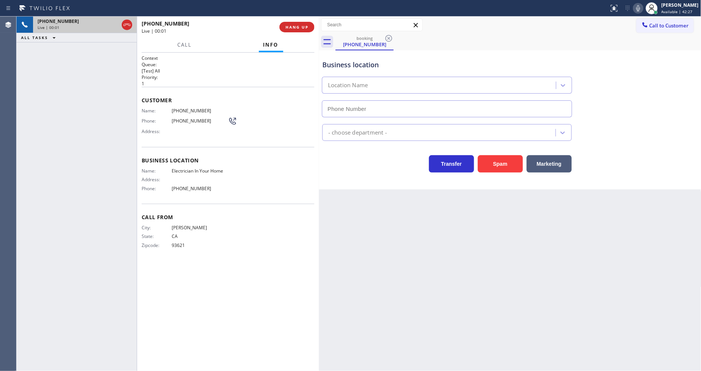
type input "[PHONE_NUMBER]"
click at [303, 30] on button "HANG UP" at bounding box center [296, 27] width 35 height 11
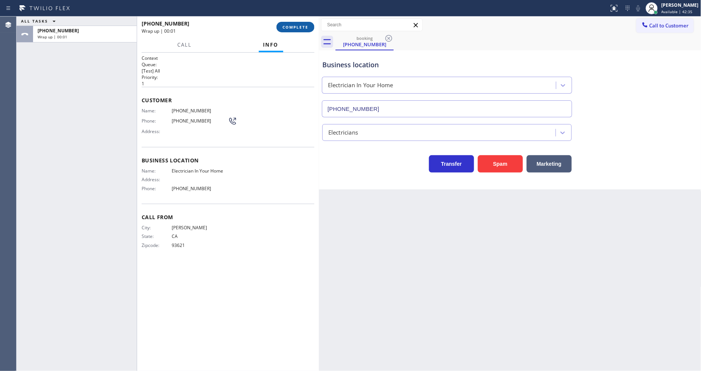
click at [303, 28] on span "COMPLETE" at bounding box center [295, 26] width 26 height 5
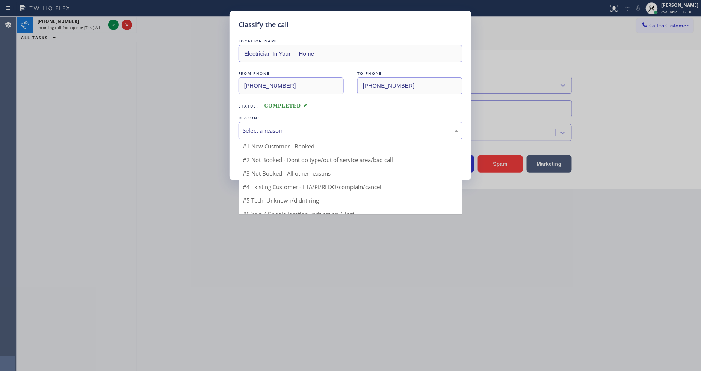
click at [283, 132] on div "Select a reason" at bounding box center [350, 130] width 215 height 9
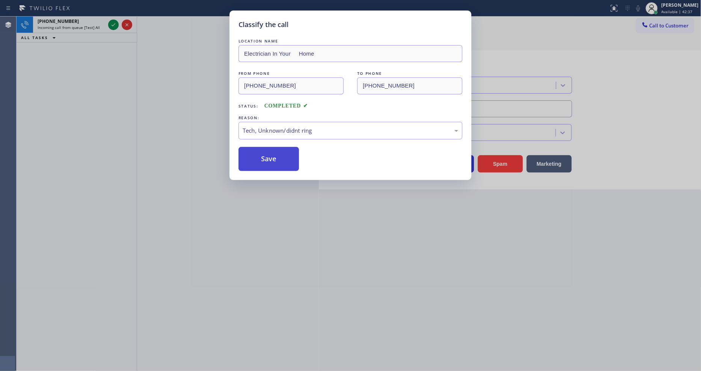
click at [274, 158] on button "Save" at bounding box center [268, 159] width 60 height 24
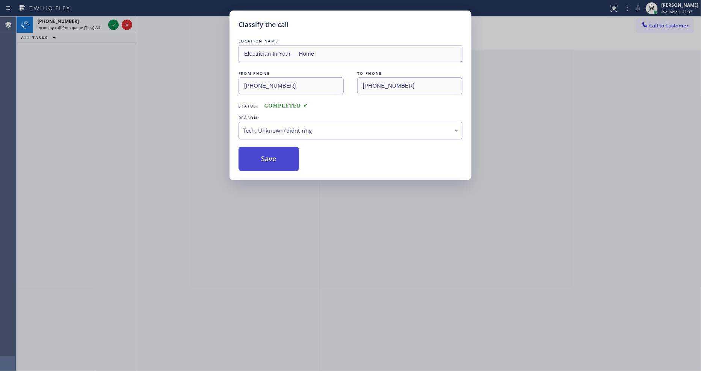
click at [274, 158] on button "Save" at bounding box center [268, 159] width 60 height 24
click at [113, 24] on div "Classify the call LOCATION NAME Electrician In Your Home FROM PHONE [PHONE_NUMB…" at bounding box center [350, 185] width 701 height 371
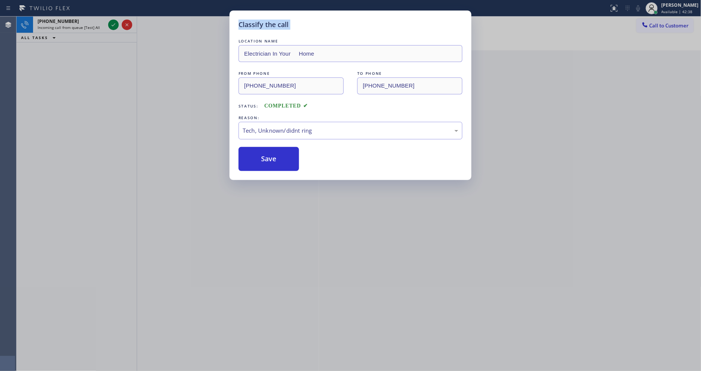
click at [112, 24] on div "Classify the call LOCATION NAME Electrician In Your Home FROM PHONE [PHONE_NUMB…" at bounding box center [350, 185] width 701 height 371
click at [256, 156] on button "Save" at bounding box center [268, 159] width 60 height 24
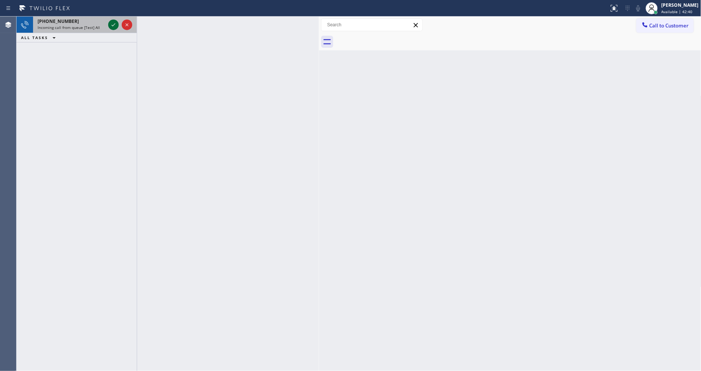
click at [112, 24] on icon at bounding box center [113, 24] width 9 height 9
click at [113, 26] on icon at bounding box center [113, 24] width 9 height 9
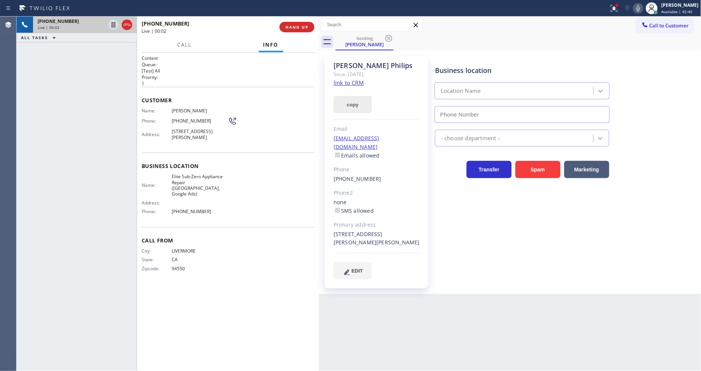
type input "[PHONE_NUMBER]"
click at [356, 84] on link "link to CRM" at bounding box center [348, 83] width 30 height 8
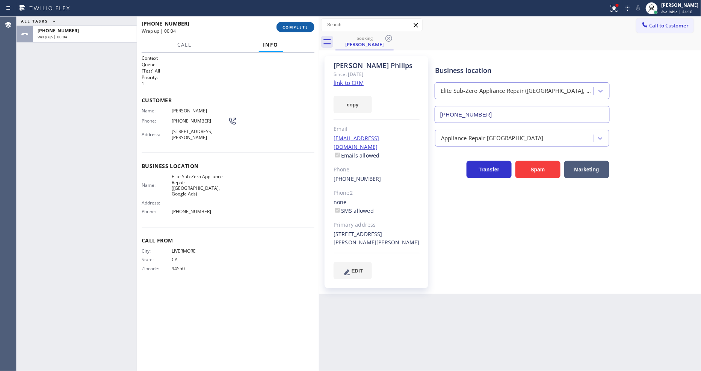
click at [292, 31] on button "COMPLETE" at bounding box center [295, 27] width 38 height 11
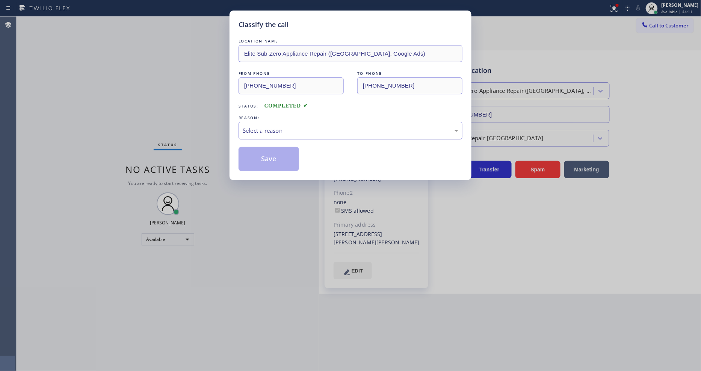
click at [277, 127] on div "Select a reason" at bounding box center [350, 130] width 215 height 9
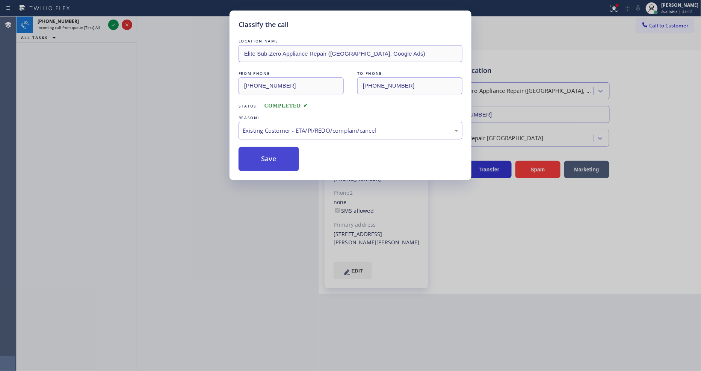
click at [275, 158] on button "Save" at bounding box center [268, 159] width 60 height 24
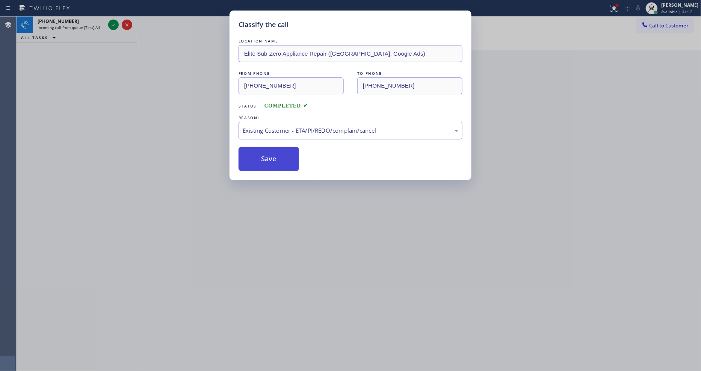
click at [275, 158] on button "Save" at bounding box center [268, 159] width 60 height 24
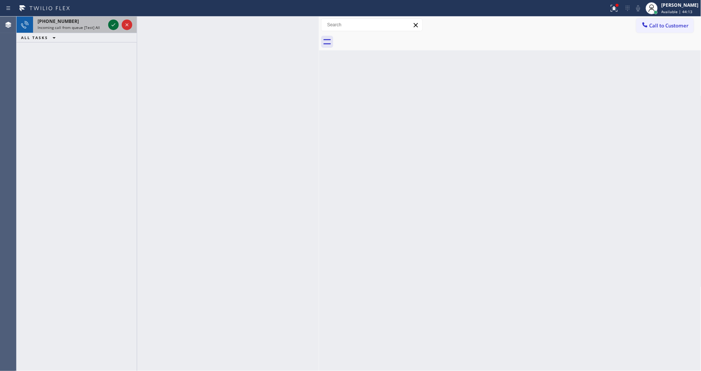
click at [114, 26] on icon at bounding box center [113, 24] width 9 height 9
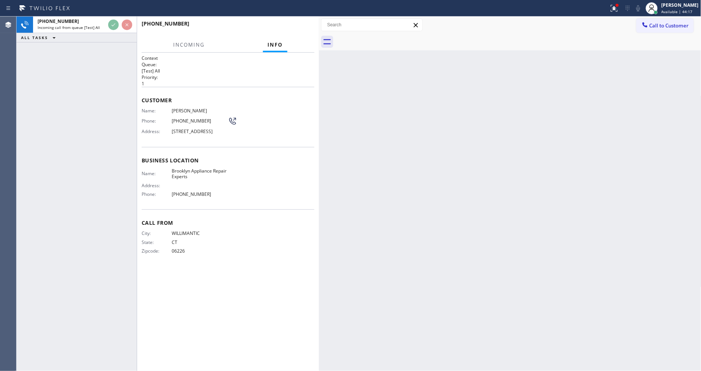
drag, startPoint x: 151, startPoint y: 192, endPoint x: 151, endPoint y: 208, distance: 16.5
click at [151, 192] on div "Name: Brooklyn Appliance Repair Experts Address: Phone: [PHONE_NUMBER]" at bounding box center [185, 184] width 86 height 32
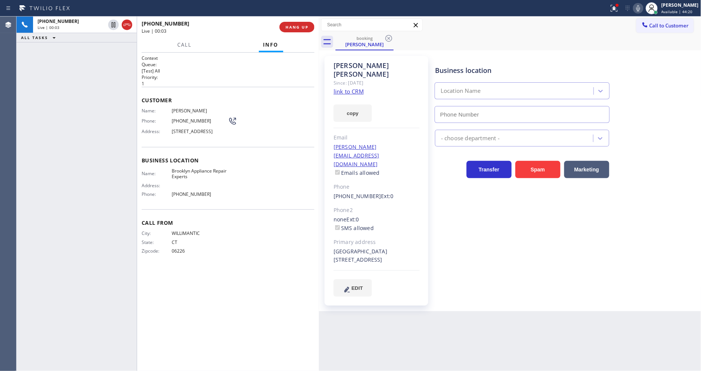
type input "[PHONE_NUMBER]"
click at [308, 23] on button "HANG UP" at bounding box center [296, 27] width 35 height 11
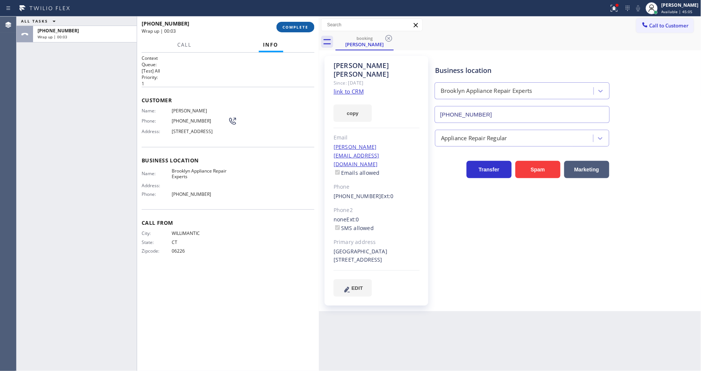
click at [307, 28] on span "COMPLETE" at bounding box center [295, 26] width 26 height 5
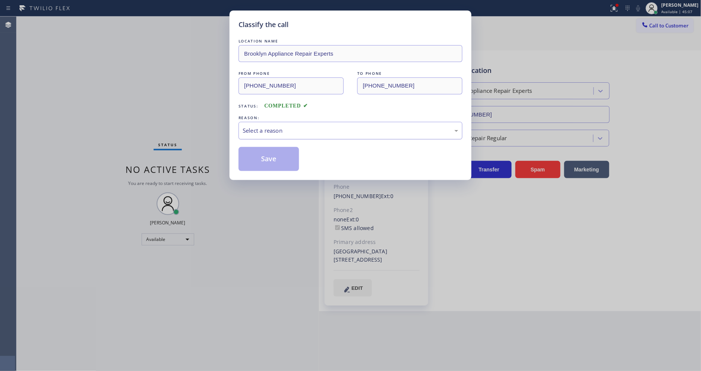
click at [263, 130] on div "Select a reason" at bounding box center [350, 130] width 215 height 9
click at [267, 159] on button "Save" at bounding box center [268, 159] width 60 height 24
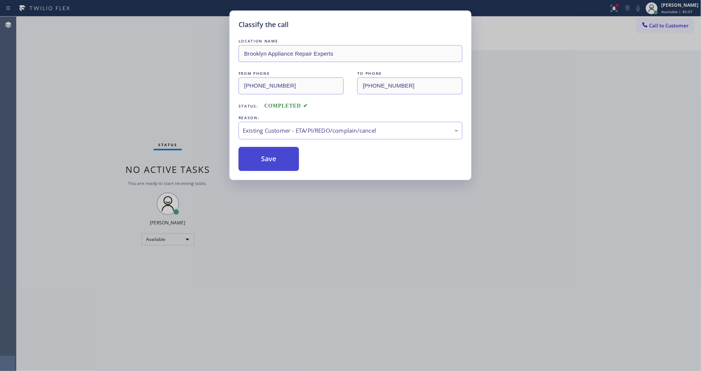
click at [267, 159] on button "Save" at bounding box center [268, 159] width 60 height 24
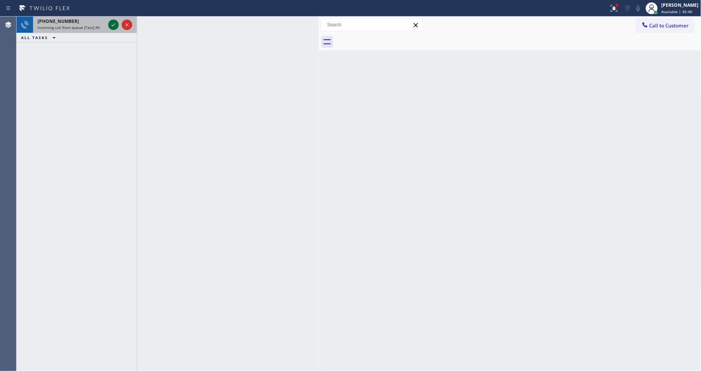
click at [113, 22] on icon at bounding box center [113, 24] width 9 height 9
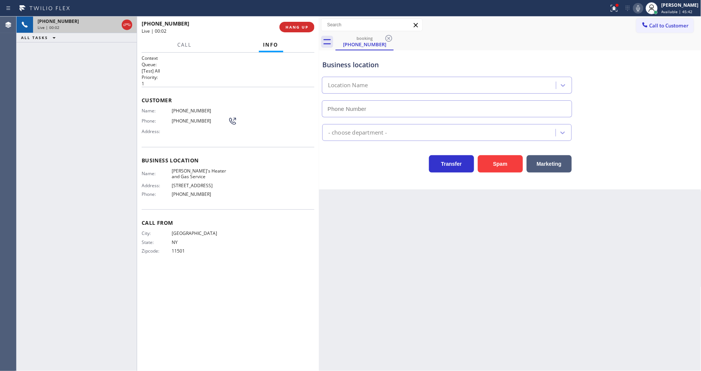
type input "[PHONE_NUMBER]"
click at [183, 178] on div "Name: [PERSON_NAME]'s Heater and Gas Service Address: [PHONE_NUMBER] Phone: [PH…" at bounding box center [185, 184] width 86 height 32
click at [301, 26] on span "HANG UP" at bounding box center [296, 26] width 23 height 5
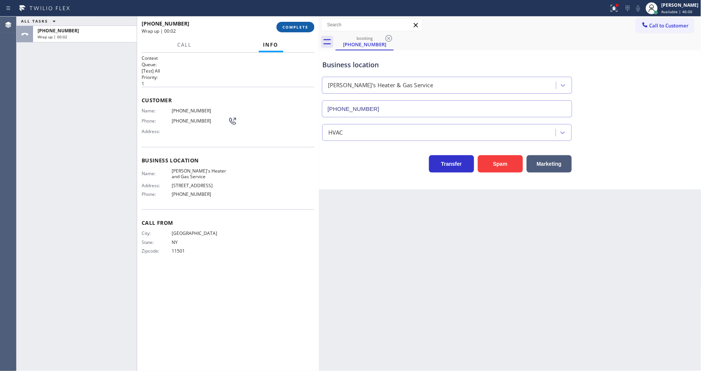
click at [301, 25] on span "COMPLETE" at bounding box center [295, 26] width 26 height 5
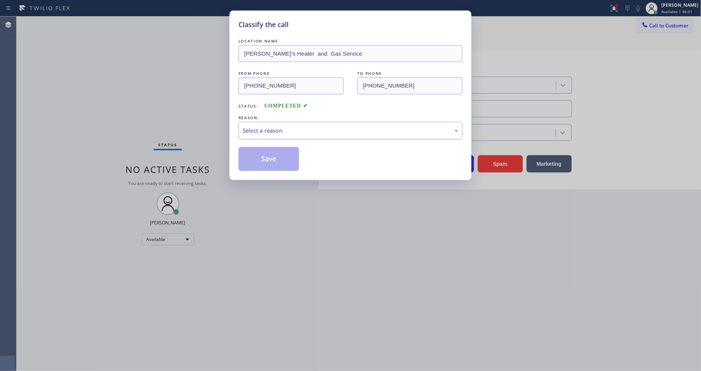
click at [284, 126] on div "Select a reason" at bounding box center [350, 130] width 215 height 9
click at [276, 162] on button "Save" at bounding box center [268, 159] width 60 height 24
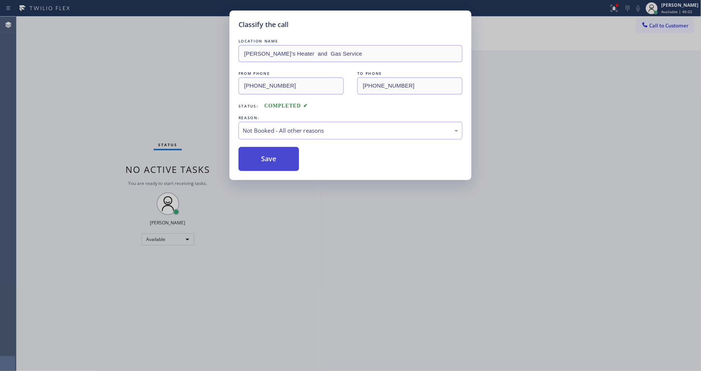
click at [276, 162] on button "Save" at bounding box center [268, 159] width 60 height 24
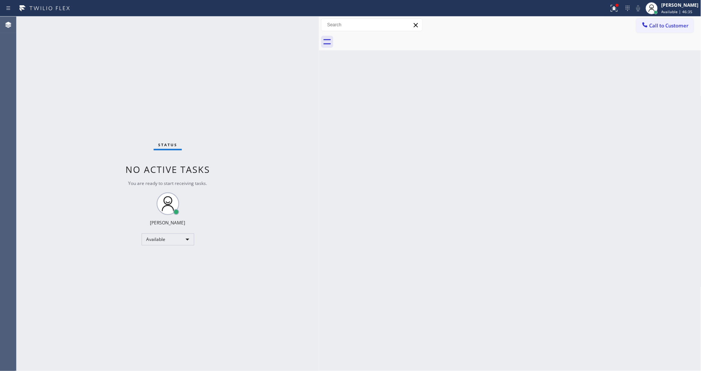
drag, startPoint x: 483, startPoint y: 264, endPoint x: 421, endPoint y: 368, distance: 121.7
click at [482, 264] on div "Back to Dashboard Change Sender ID Customers Technicians Select a contact Outbo…" at bounding box center [510, 194] width 382 height 354
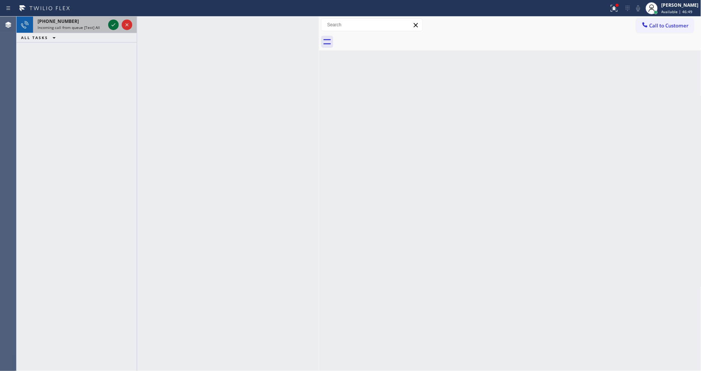
click at [111, 24] on icon at bounding box center [113, 24] width 9 height 9
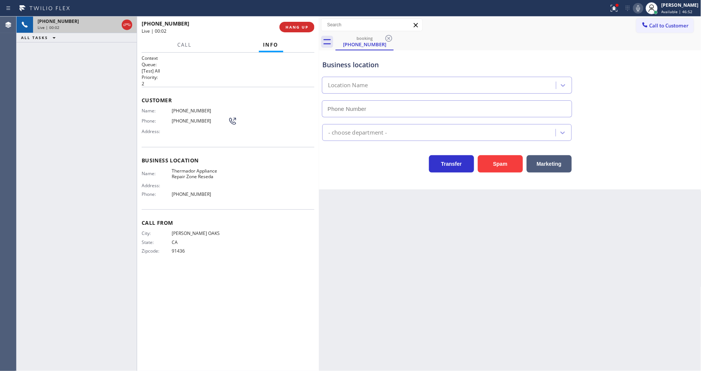
type input "[PHONE_NUMBER]"
click at [295, 30] on button "HANG UP" at bounding box center [296, 27] width 35 height 11
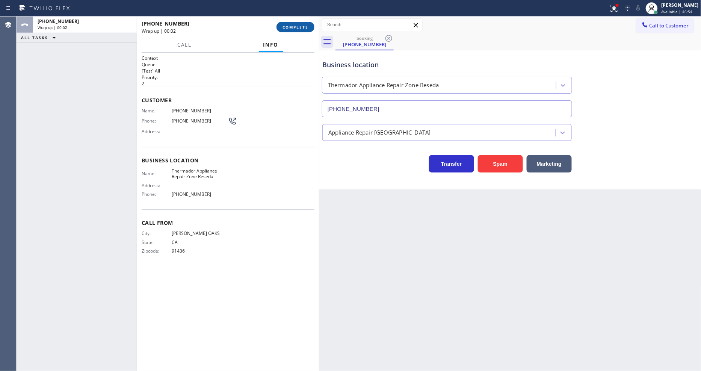
click at [295, 27] on span "COMPLETE" at bounding box center [295, 26] width 26 height 5
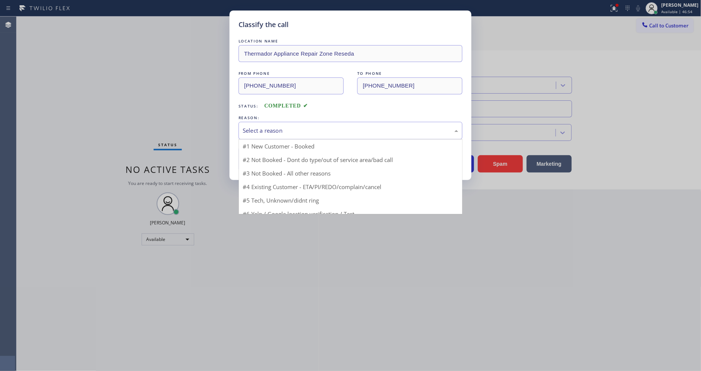
click at [287, 122] on div "Select a reason" at bounding box center [350, 131] width 224 height 18
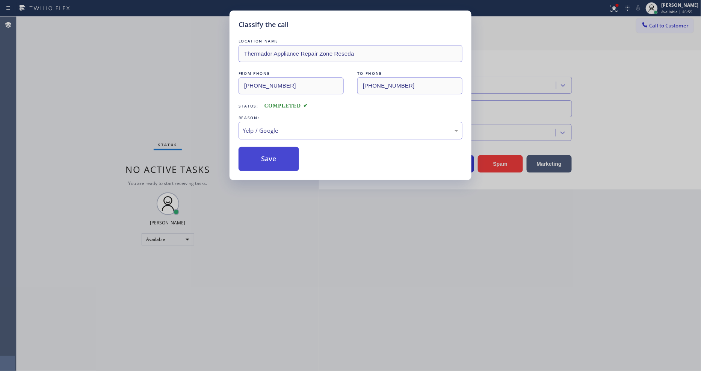
click at [277, 150] on button "Save" at bounding box center [268, 159] width 60 height 24
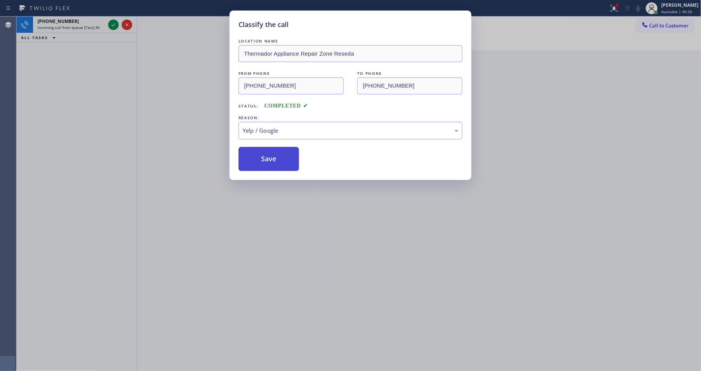
click at [277, 150] on button "Save" at bounding box center [268, 159] width 60 height 24
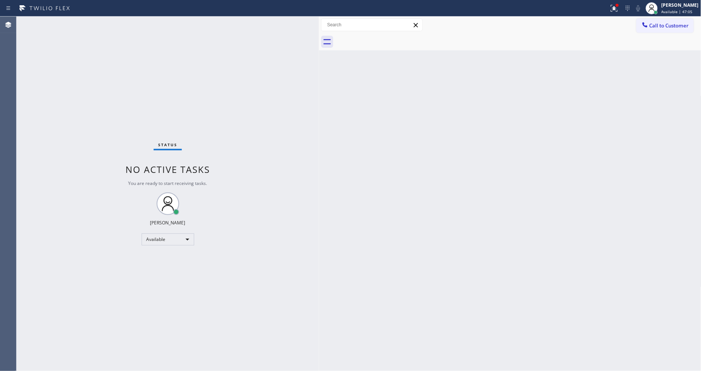
drag, startPoint x: 119, startPoint y: 36, endPoint x: 109, endPoint y: 30, distance: 11.8
click at [119, 36] on div "Status No active tasks You are ready to start receiving tasks. [PERSON_NAME] Av…" at bounding box center [168, 194] width 302 height 354
click at [92, 20] on div "Status No active tasks You are ready to start receiving tasks. [PERSON_NAME] Av…" at bounding box center [168, 194] width 302 height 354
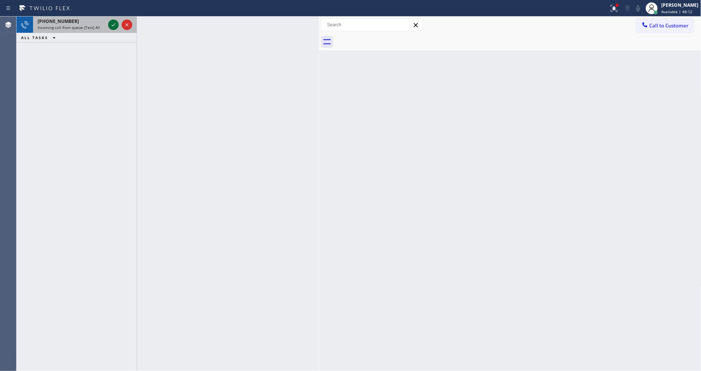
click at [113, 23] on icon at bounding box center [113, 24] width 9 height 9
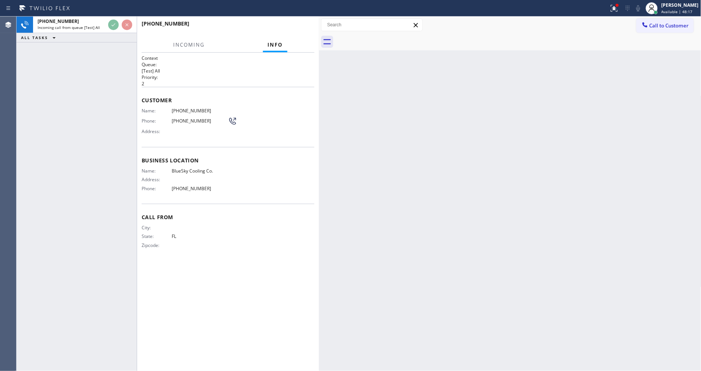
click at [258, 77] on h2 "Priority:" at bounding box center [228, 77] width 173 height 6
click at [219, 234] on span "FL" at bounding box center [200, 236] width 56 height 6
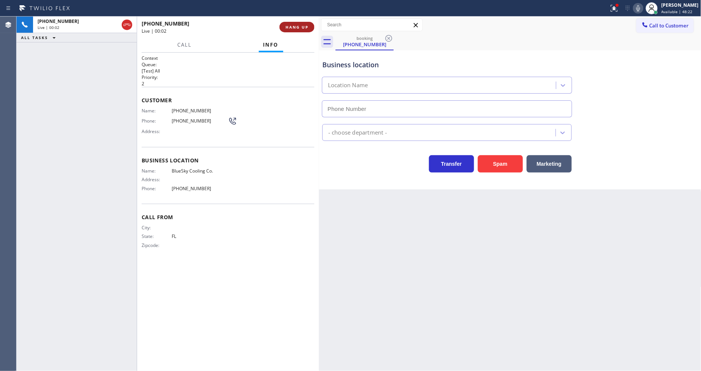
type input "[PHONE_NUMBER]"
click at [305, 27] on span "HANG UP" at bounding box center [296, 26] width 23 height 5
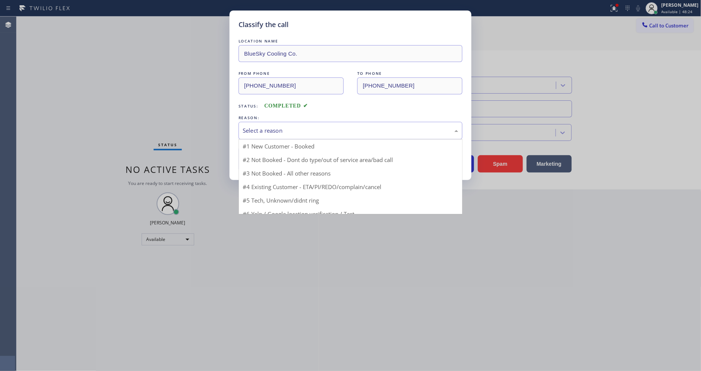
drag, startPoint x: 285, startPoint y: 125, endPoint x: 283, endPoint y: 169, distance: 43.6
click at [285, 126] on div "Select a reason" at bounding box center [350, 130] width 215 height 9
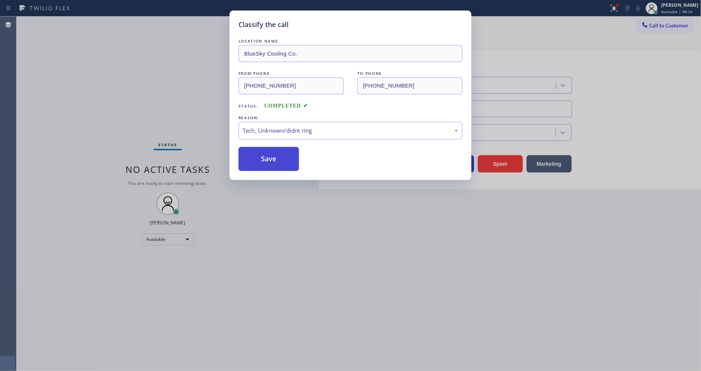
click at [276, 157] on button "Save" at bounding box center [268, 159] width 60 height 24
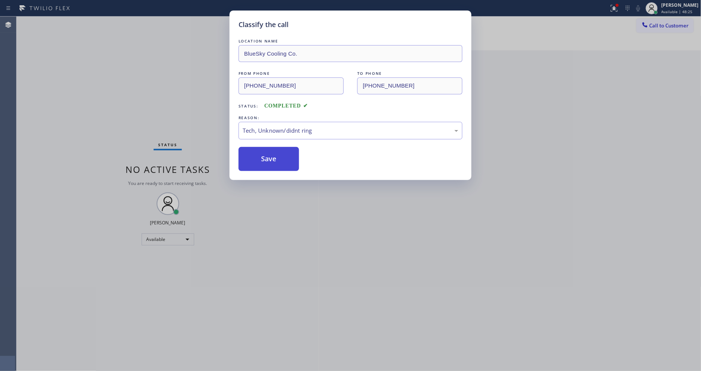
click at [276, 157] on button "Save" at bounding box center [268, 159] width 60 height 24
click at [113, 21] on div "Status No active tasks You are ready to start receiving tasks. [PERSON_NAME] Av…" at bounding box center [168, 194] width 302 height 354
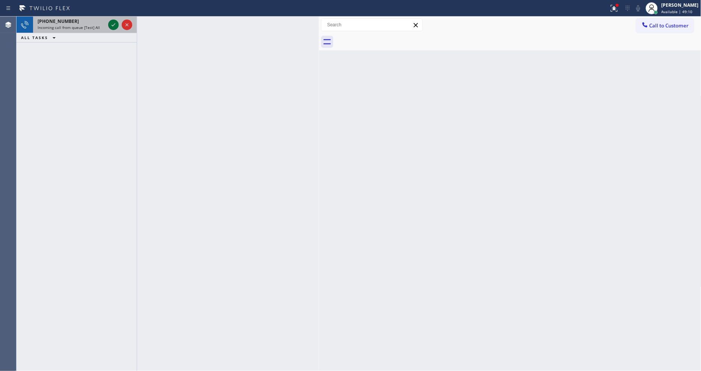
click at [113, 23] on icon at bounding box center [113, 24] width 9 height 9
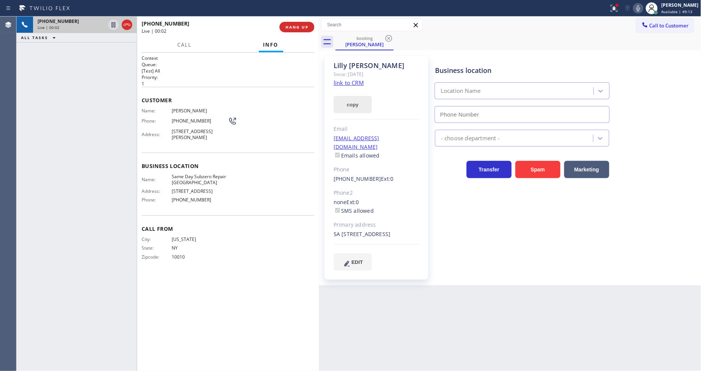
type input "[PHONE_NUMBER]"
click at [358, 81] on link "link to CRM" at bounding box center [348, 83] width 30 height 8
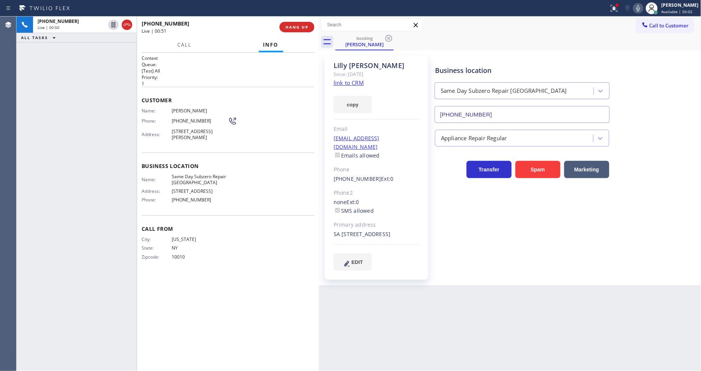
drag, startPoint x: 111, startPoint y: 23, endPoint x: 211, endPoint y: 25, distance: 99.5
click at [111, 23] on icon at bounding box center [113, 24] width 9 height 9
click at [640, 6] on icon at bounding box center [637, 8] width 9 height 9
click at [112, 23] on icon at bounding box center [113, 24] width 5 height 5
click at [640, 8] on icon at bounding box center [638, 8] width 4 height 6
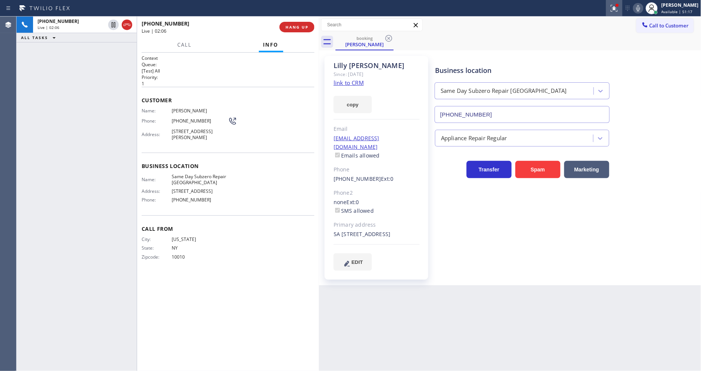
click at [621, 13] on button at bounding box center [614, 8] width 17 height 17
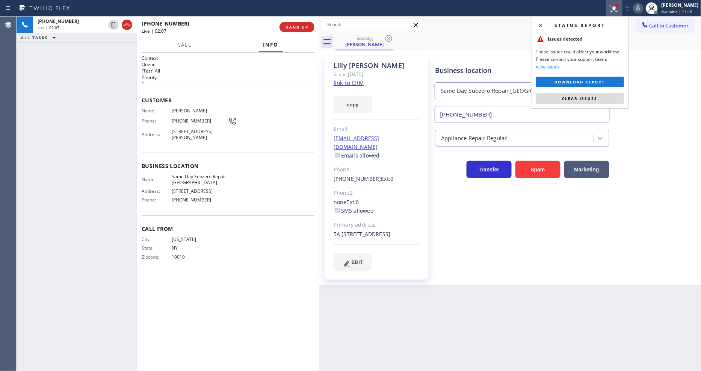
click at [609, 92] on div "Status report Issues detected These issues could affect your workflow. Please c…" at bounding box center [580, 62] width 98 height 92
click at [610, 100] on button "Clear issues" at bounding box center [580, 98] width 88 height 11
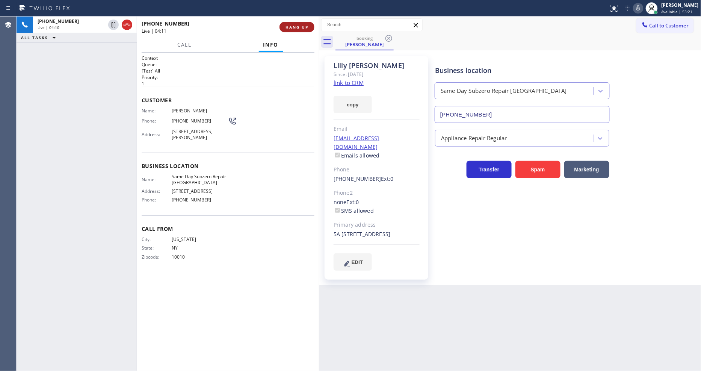
click at [293, 27] on span "HANG UP" at bounding box center [296, 26] width 23 height 5
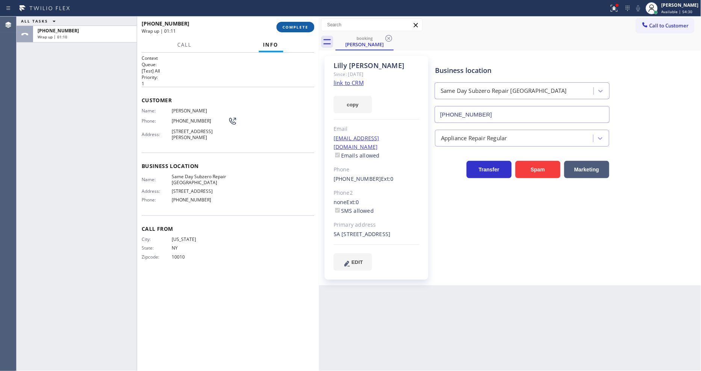
click at [292, 29] on span "COMPLETE" at bounding box center [295, 26] width 26 height 5
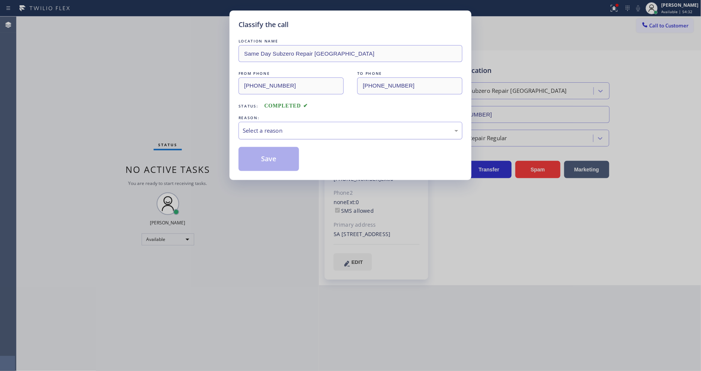
click at [256, 126] on div "Select a reason" at bounding box center [350, 130] width 215 height 9
click at [254, 154] on button "Save" at bounding box center [268, 159] width 60 height 24
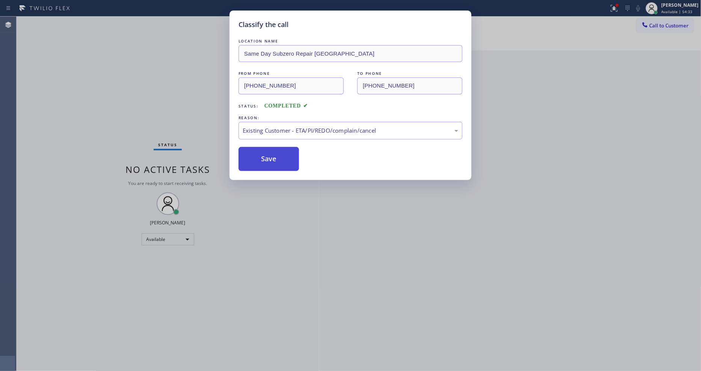
click at [254, 154] on button "Save" at bounding box center [268, 159] width 60 height 24
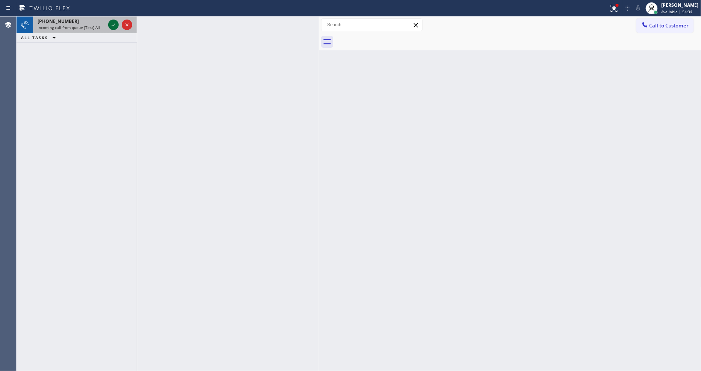
click at [114, 25] on icon at bounding box center [114, 24] width 4 height 3
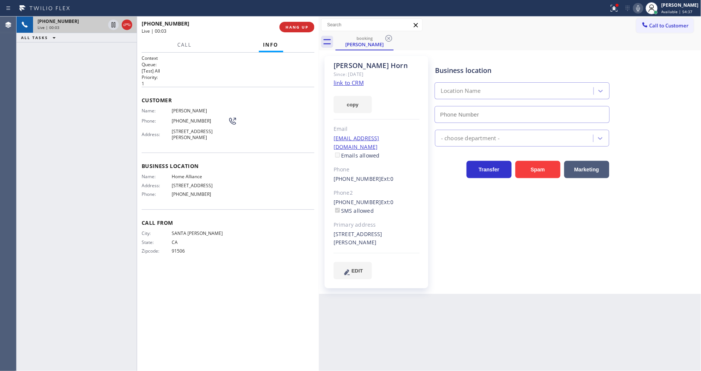
type input "[PHONE_NUMBER]"
click at [341, 81] on link "link to CRM" at bounding box center [348, 83] width 30 height 8
click at [292, 23] on button "HANG UP" at bounding box center [296, 27] width 35 height 11
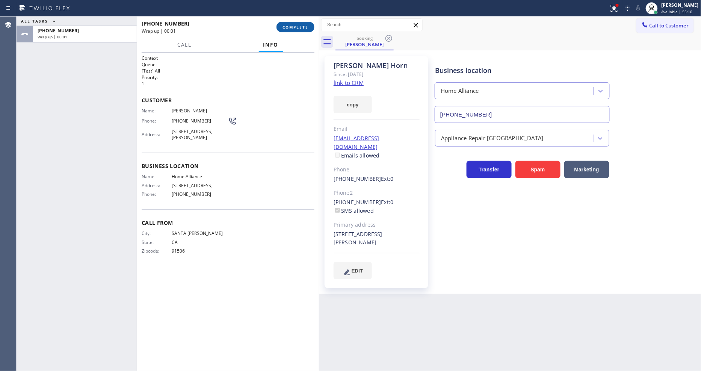
click at [292, 23] on button "COMPLETE" at bounding box center [295, 27] width 38 height 11
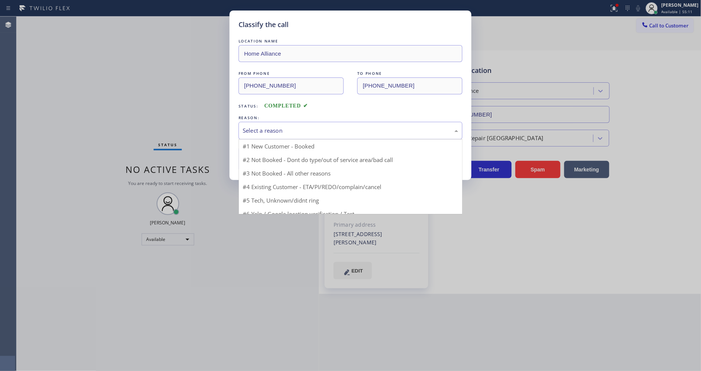
click at [265, 126] on div "Select a reason" at bounding box center [350, 130] width 215 height 9
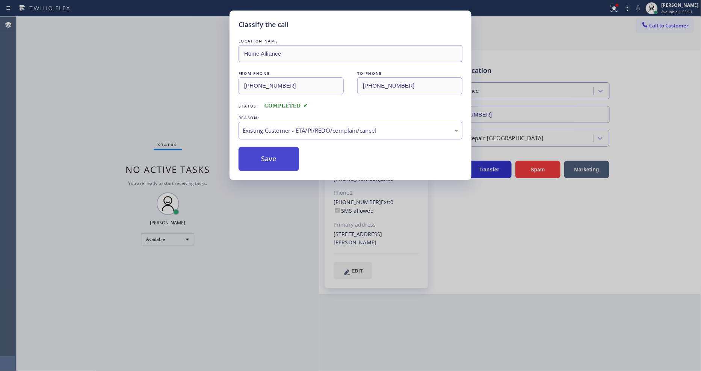
click at [258, 156] on button "Save" at bounding box center [268, 159] width 60 height 24
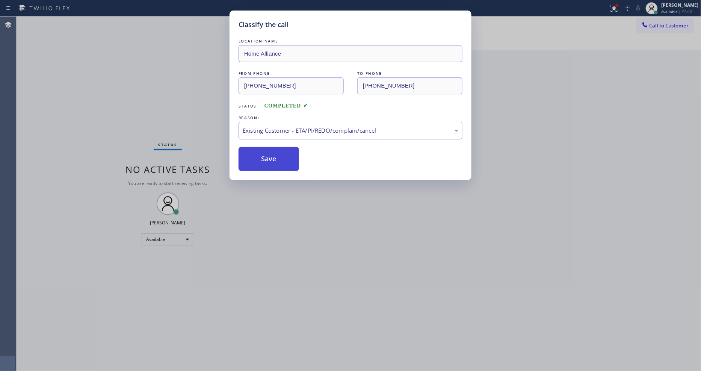
click at [258, 156] on button "Save" at bounding box center [268, 159] width 60 height 24
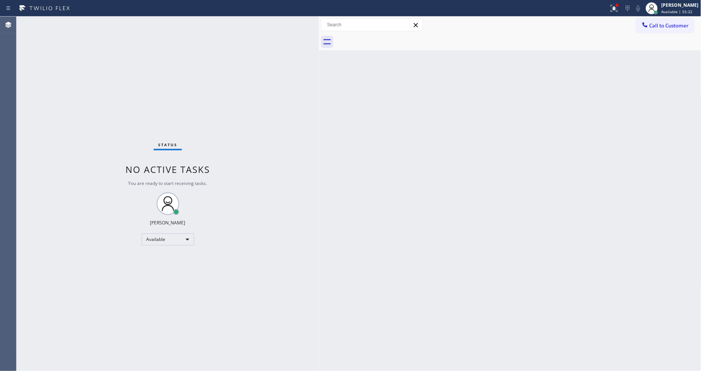
click at [89, 21] on div "Status No active tasks You are ready to start receiving tasks. [PERSON_NAME] Av…" at bounding box center [168, 194] width 302 height 354
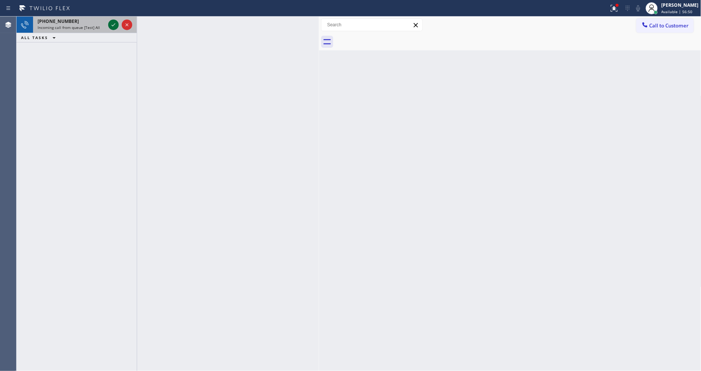
click at [114, 24] on icon at bounding box center [113, 24] width 9 height 9
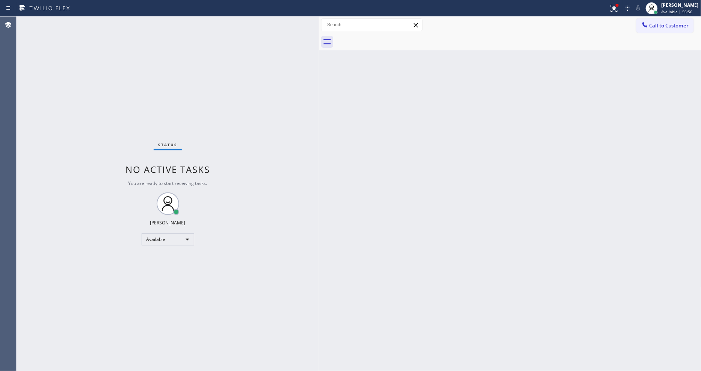
click at [104, 21] on div "Status No active tasks You are ready to start receiving tasks. [PERSON_NAME] Av…" at bounding box center [168, 194] width 302 height 354
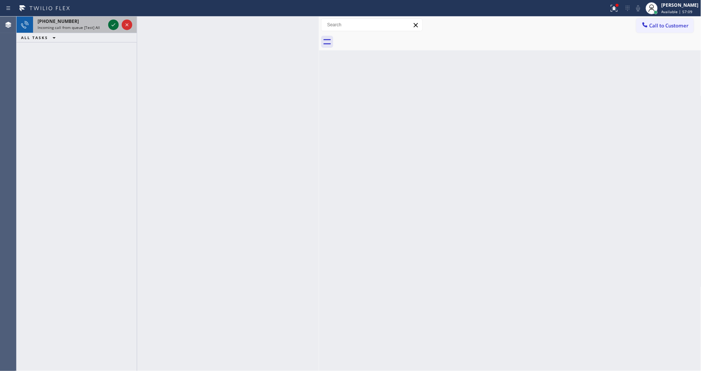
click at [111, 24] on icon at bounding box center [113, 24] width 9 height 9
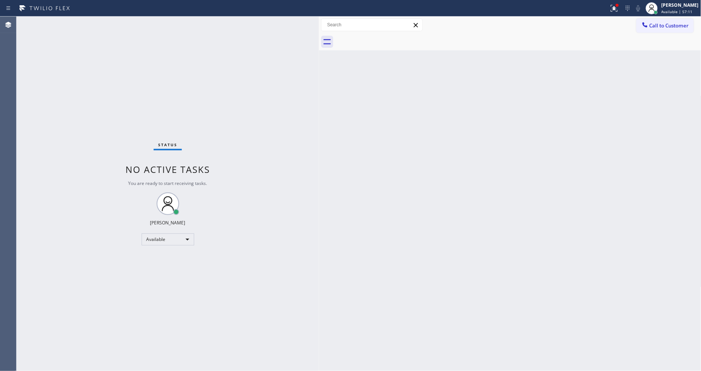
click at [98, 21] on div "Status No active tasks You are ready to start receiving tasks. [PERSON_NAME] Av…" at bounding box center [168, 194] width 302 height 354
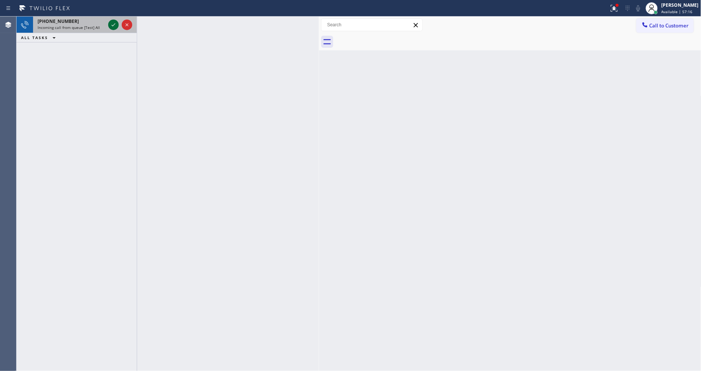
click at [113, 24] on icon at bounding box center [113, 24] width 9 height 9
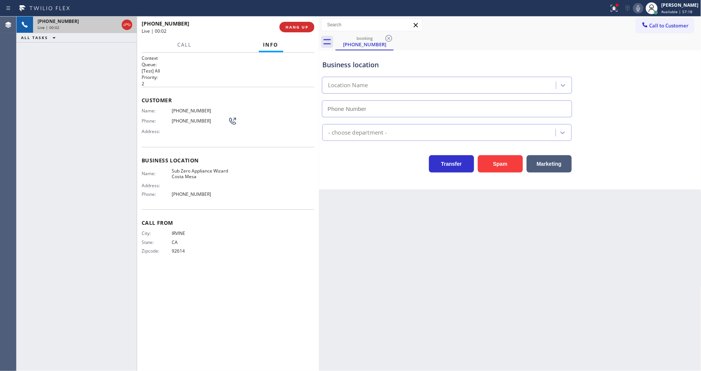
type input "[PHONE_NUMBER]"
click at [298, 25] on span "HANG UP" at bounding box center [296, 26] width 23 height 5
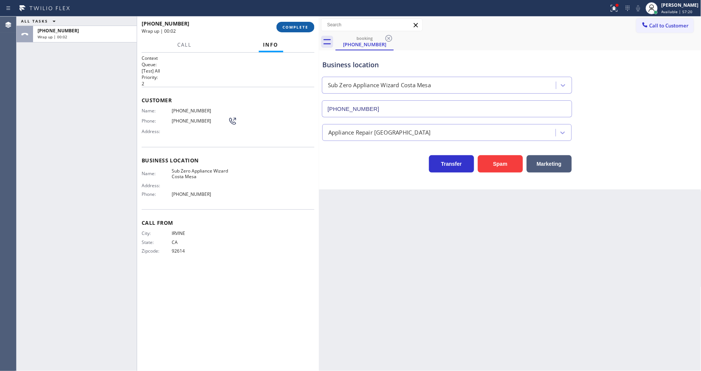
click at [298, 25] on span "COMPLETE" at bounding box center [295, 26] width 26 height 5
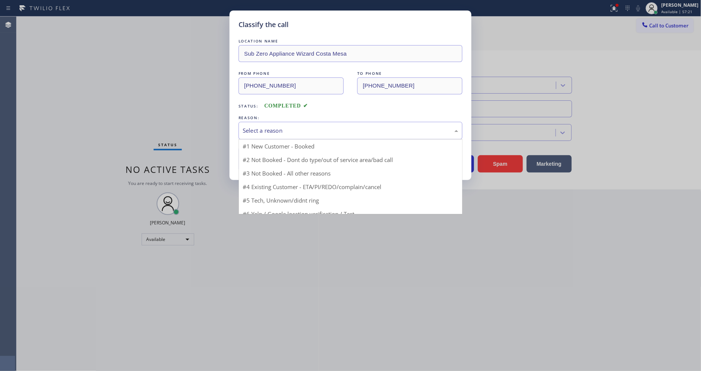
click at [283, 122] on div "Select a reason" at bounding box center [350, 131] width 224 height 18
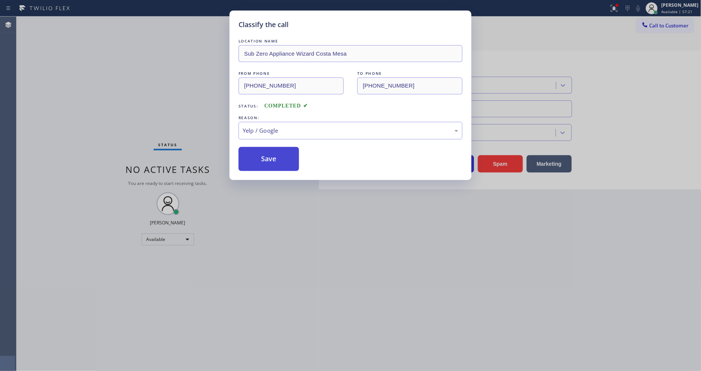
click at [273, 154] on button "Save" at bounding box center [268, 159] width 60 height 24
click at [274, 154] on button "Save" at bounding box center [268, 159] width 60 height 24
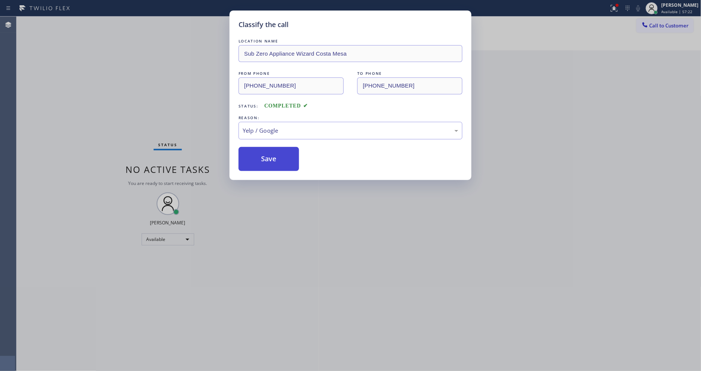
click at [274, 154] on button "Save" at bounding box center [268, 159] width 60 height 24
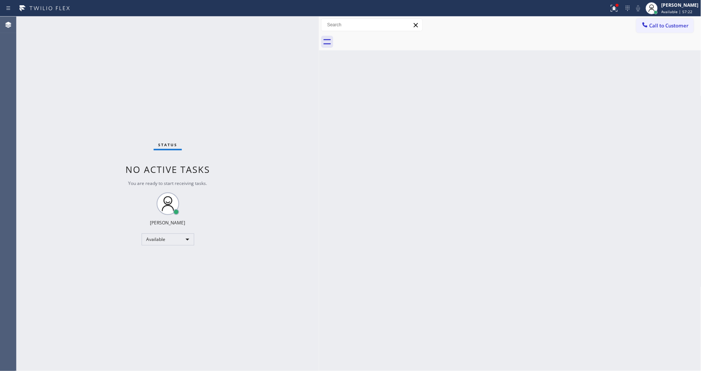
click at [97, 21] on div "Status No active tasks You are ready to start receiving tasks. [PERSON_NAME] Av…" at bounding box center [168, 194] width 302 height 354
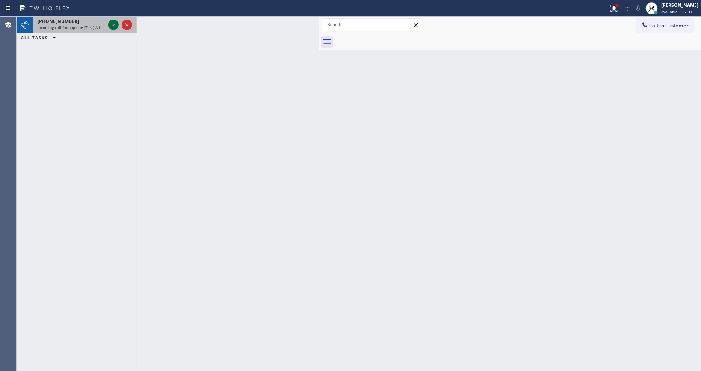
click at [111, 27] on icon at bounding box center [113, 24] width 9 height 9
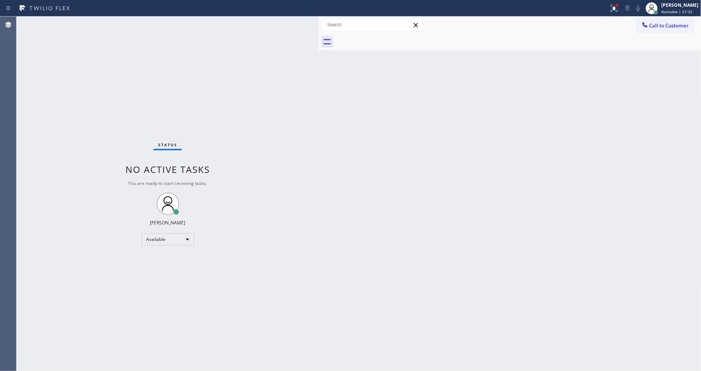
click at [111, 27] on div "Status No active tasks You are ready to start receiving tasks. [PERSON_NAME] Av…" at bounding box center [168, 194] width 302 height 354
click at [111, 21] on div "Status No active tasks You are ready to start receiving tasks. [PERSON_NAME] Av…" at bounding box center [168, 194] width 302 height 354
click at [106, 21] on div "Status No active tasks You are ready to start receiving tasks. [PERSON_NAME] Av…" at bounding box center [168, 194] width 302 height 354
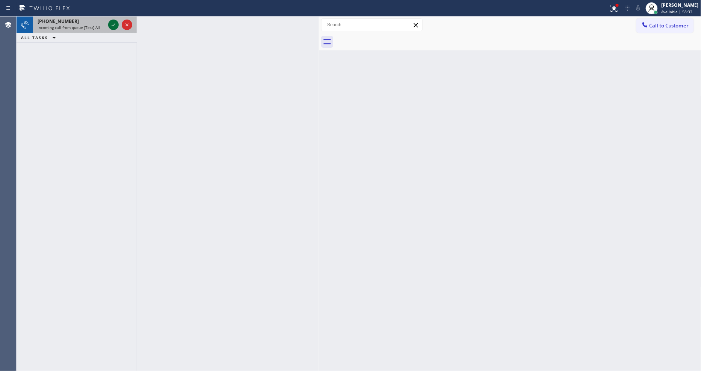
click at [116, 24] on icon at bounding box center [113, 24] width 9 height 9
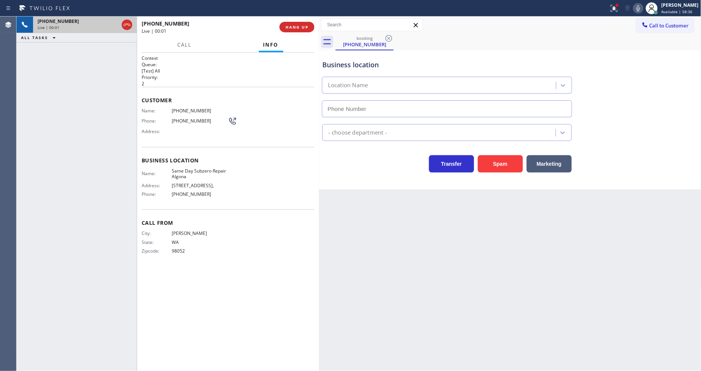
type input "[PHONE_NUMBER]"
click at [259, 70] on p "[Test] All" at bounding box center [228, 71] width 173 height 6
click at [194, 171] on span "Same Day Subzero Repair Algona" at bounding box center [200, 174] width 56 height 12
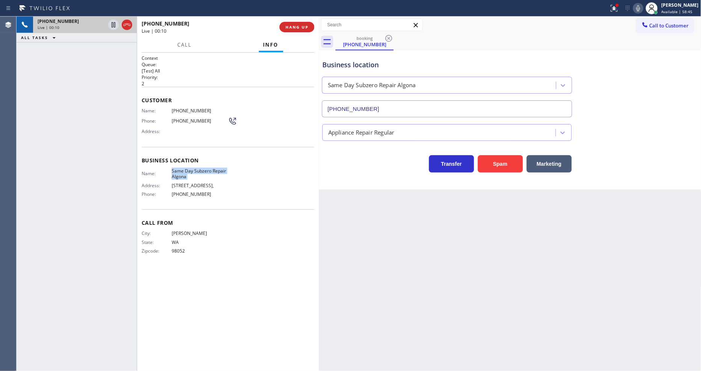
copy span "Same Day Subzero Repair Algona"
click at [178, 108] on span "[PHONE_NUMBER]" at bounding box center [200, 111] width 56 height 6
copy span "[PHONE_NUMBER]"
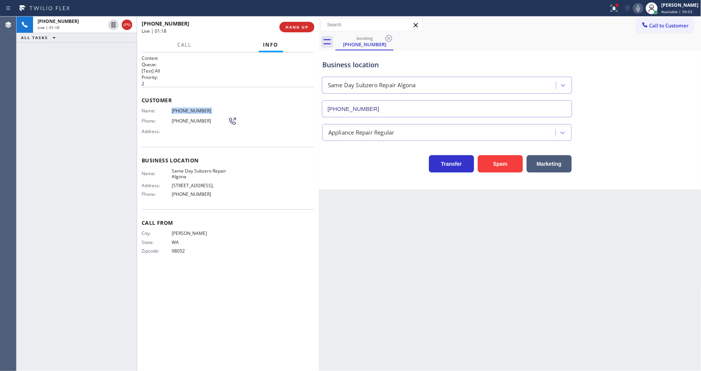
drag, startPoint x: 113, startPoint y: 19, endPoint x: 137, endPoint y: 24, distance: 24.8
click at [113, 19] on div at bounding box center [120, 25] width 27 height 17
click at [642, 8] on icon at bounding box center [637, 8] width 9 height 9
click at [195, 108] on span "[PHONE_NUMBER]" at bounding box center [200, 111] width 56 height 6
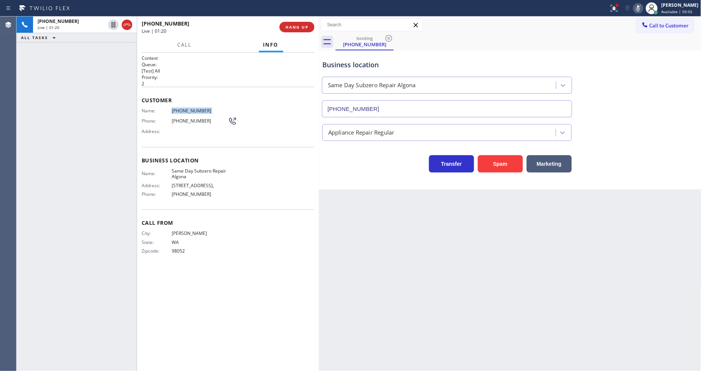
click at [195, 108] on span "[PHONE_NUMBER]" at bounding box center [200, 111] width 56 height 6
click at [116, 23] on icon at bounding box center [113, 24] width 9 height 9
click at [115, 23] on icon at bounding box center [113, 24] width 5 height 5
drag, startPoint x: 643, startPoint y: 8, endPoint x: 631, endPoint y: 9, distance: 12.0
click at [642, 8] on icon at bounding box center [637, 8] width 9 height 9
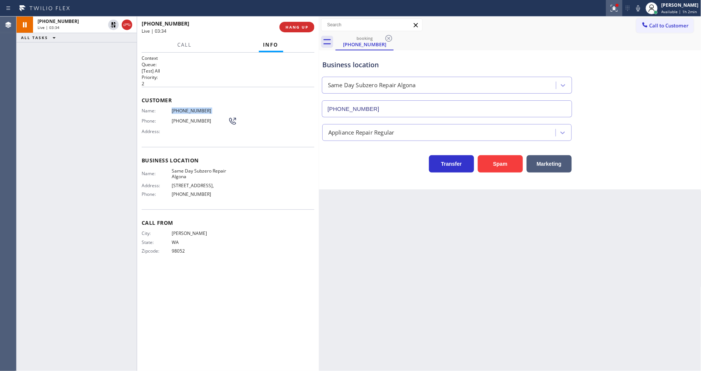
click at [612, 11] on icon at bounding box center [613, 8] width 9 height 9
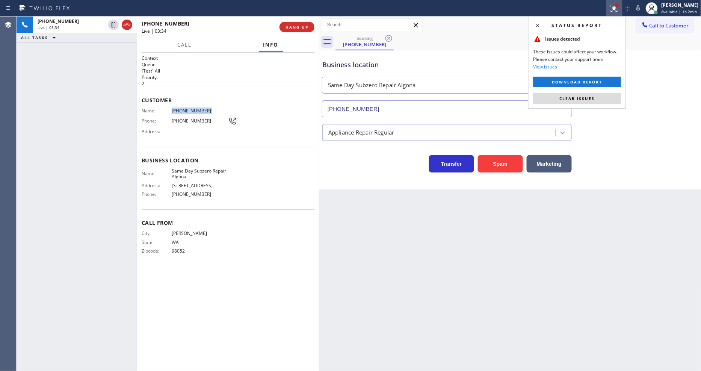
drag, startPoint x: 594, startPoint y: 95, endPoint x: 582, endPoint y: 84, distance: 15.9
click at [594, 96] on span "Clear issues" at bounding box center [576, 98] width 35 height 5
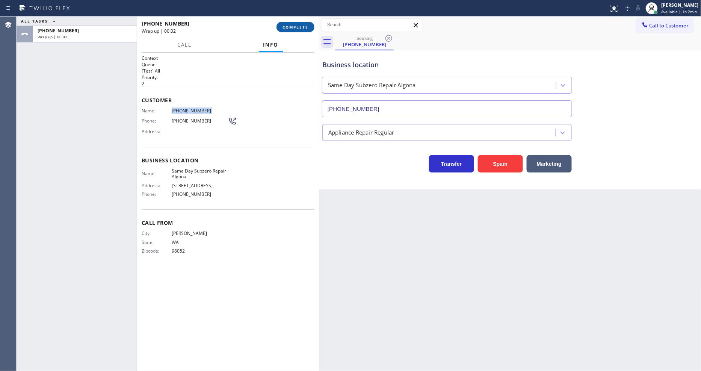
click at [298, 26] on span "COMPLETE" at bounding box center [295, 26] width 26 height 5
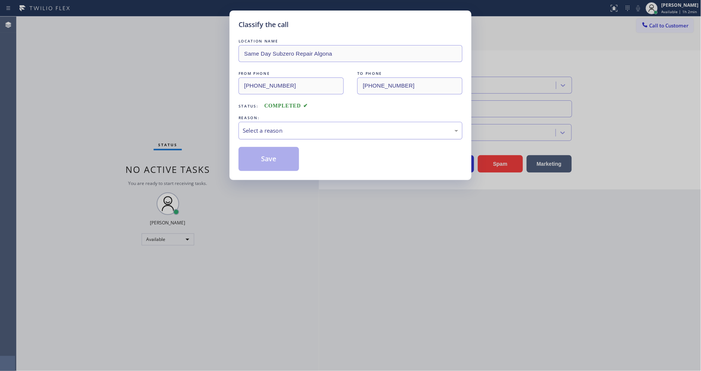
click at [272, 130] on div "Select a reason" at bounding box center [350, 130] width 215 height 9
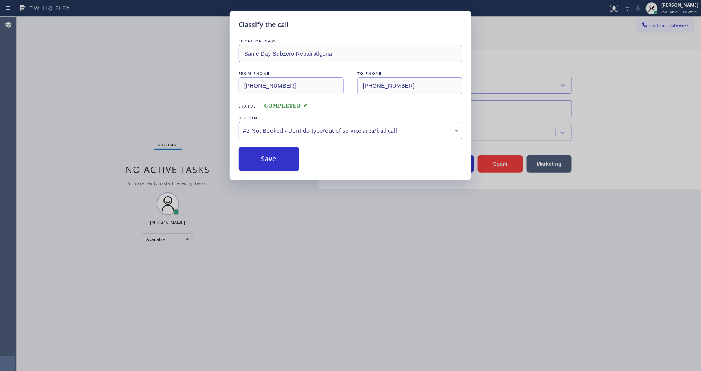
click at [265, 160] on button "Save" at bounding box center [268, 159] width 60 height 24
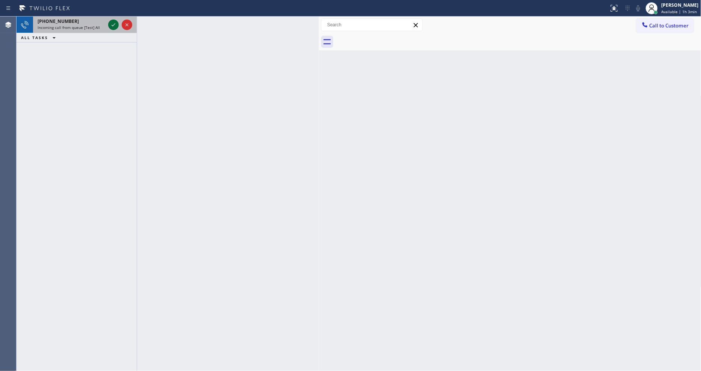
click at [112, 23] on icon at bounding box center [113, 24] width 9 height 9
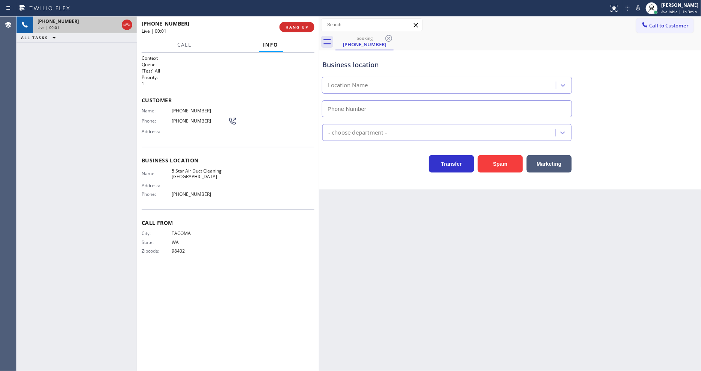
type input "[PHONE_NUMBER]"
drag, startPoint x: 487, startPoint y: 204, endPoint x: 360, endPoint y: 112, distance: 156.7
click at [487, 204] on div "Back to Dashboard Change Sender ID Customers Technicians Select a contact Outbo…" at bounding box center [510, 194] width 382 height 354
click at [306, 27] on span "HANG UP" at bounding box center [296, 26] width 23 height 5
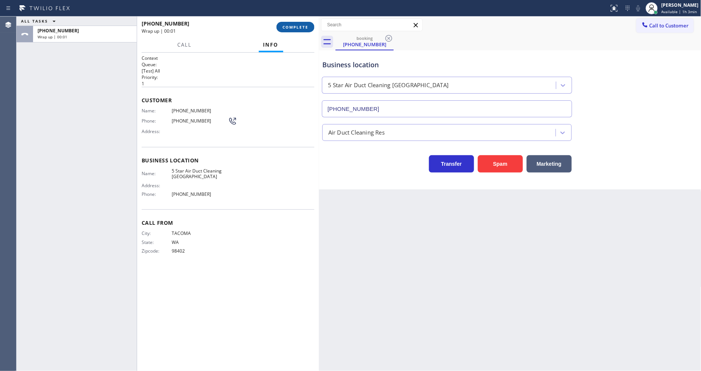
click at [306, 27] on span "COMPLETE" at bounding box center [295, 26] width 26 height 5
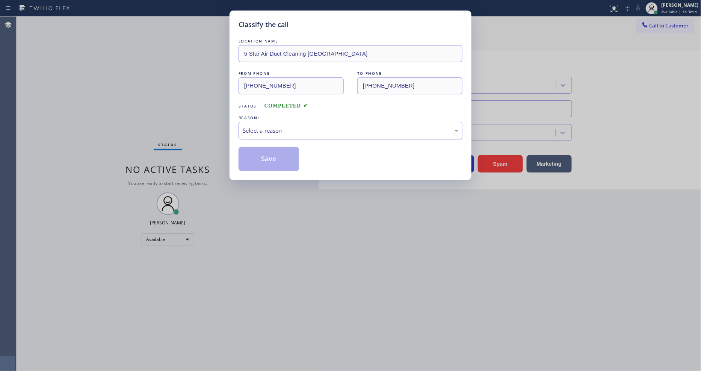
click at [280, 129] on div "Select a reason" at bounding box center [350, 130] width 215 height 9
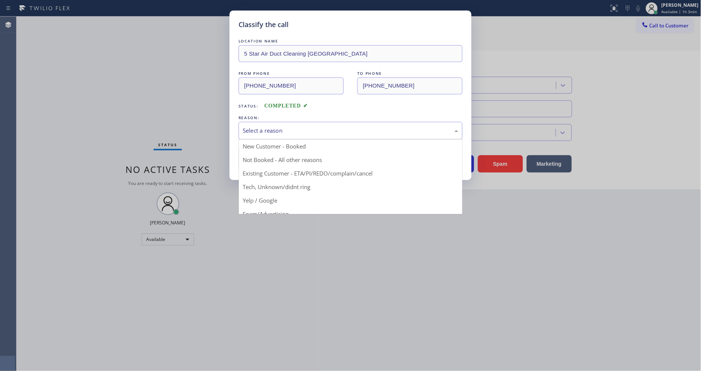
scroll to position [47, 0]
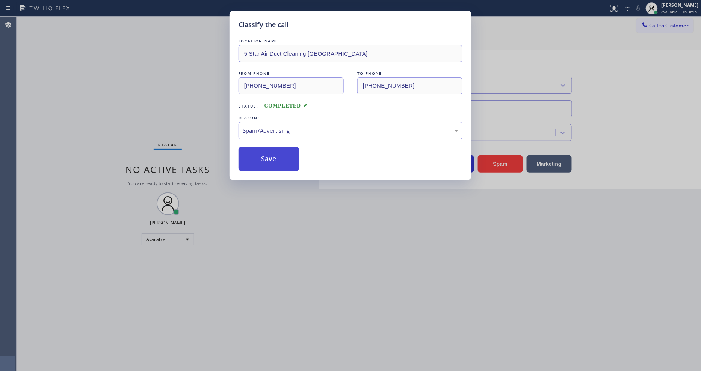
click at [277, 163] on button "Save" at bounding box center [268, 159] width 60 height 24
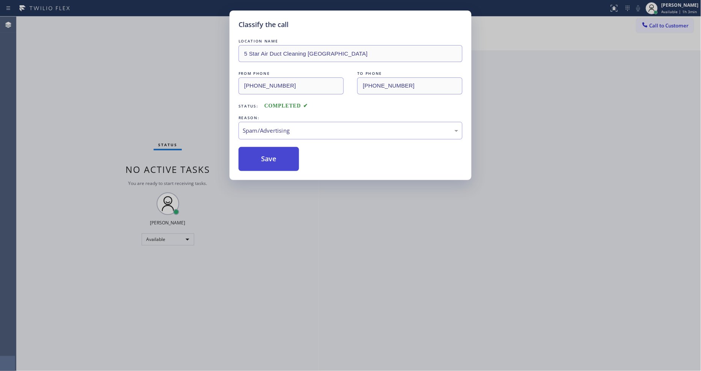
click at [277, 162] on button "Save" at bounding box center [268, 159] width 60 height 24
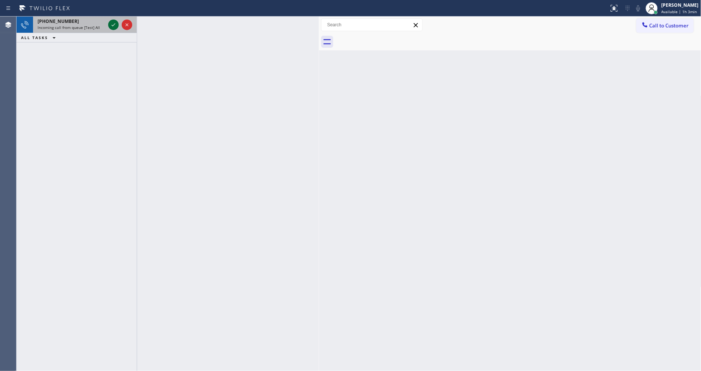
click at [113, 24] on icon at bounding box center [113, 24] width 9 height 9
drag, startPoint x: 113, startPoint y: 19, endPoint x: 112, endPoint y: 24, distance: 4.7
click at [113, 19] on div at bounding box center [120, 25] width 27 height 17
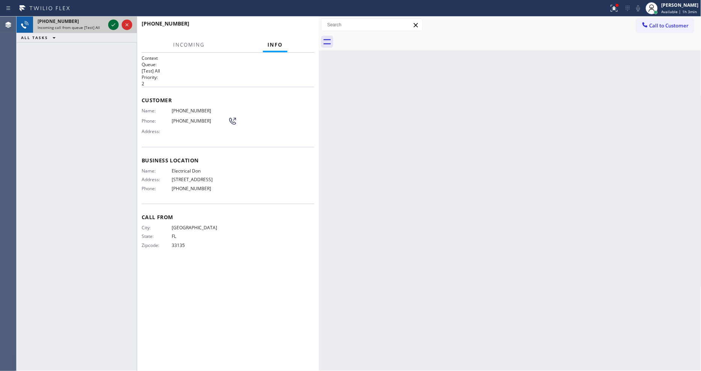
click at [112, 24] on icon at bounding box center [113, 24] width 9 height 9
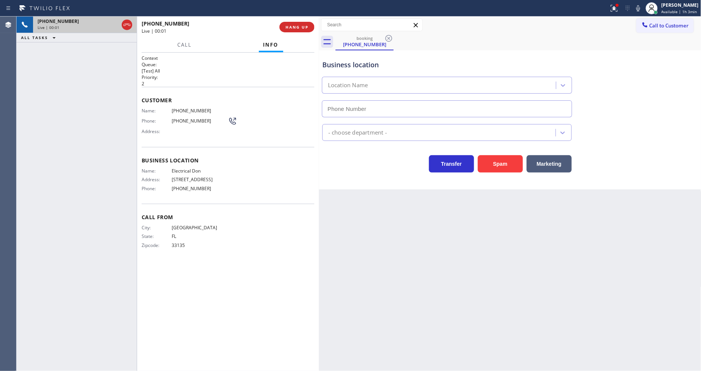
type input "[PHONE_NUMBER]"
click at [296, 24] on button "HANG UP" at bounding box center [296, 27] width 35 height 11
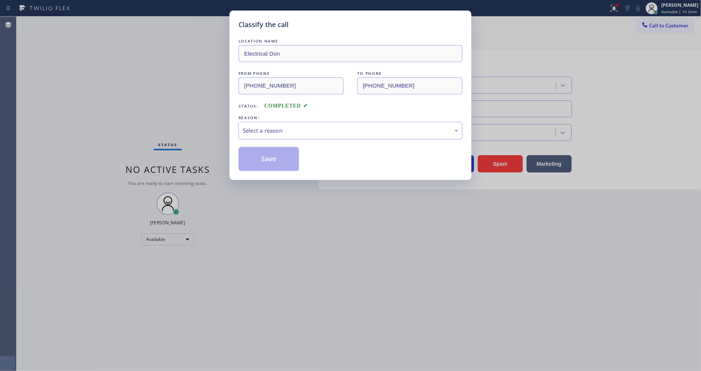
click at [280, 126] on div "Select a reason" at bounding box center [350, 130] width 215 height 9
click at [279, 159] on button "Save" at bounding box center [268, 159] width 60 height 24
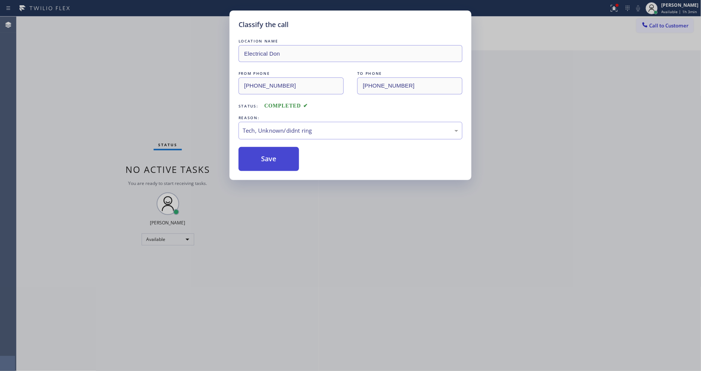
click at [279, 159] on button "Save" at bounding box center [268, 159] width 60 height 24
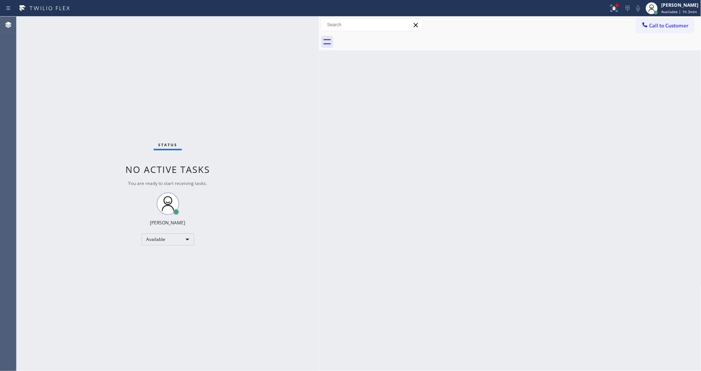
click at [99, 20] on div "Status No active tasks You are ready to start receiving tasks. [PERSON_NAME] Av…" at bounding box center [168, 194] width 302 height 354
click at [92, 23] on div "Status No active tasks You are ready to start receiving tasks. [PERSON_NAME] Av…" at bounding box center [168, 194] width 302 height 354
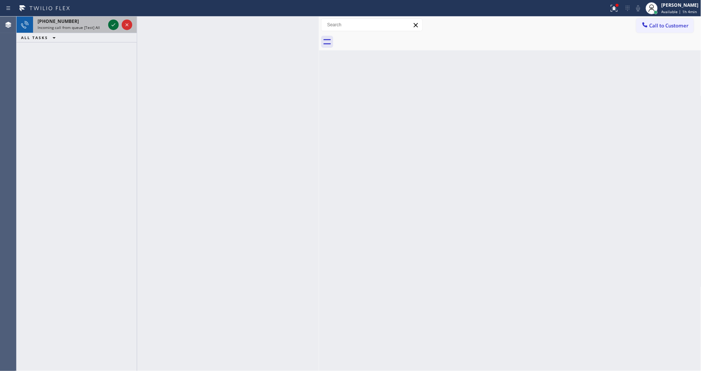
click at [113, 24] on icon at bounding box center [113, 24] width 9 height 9
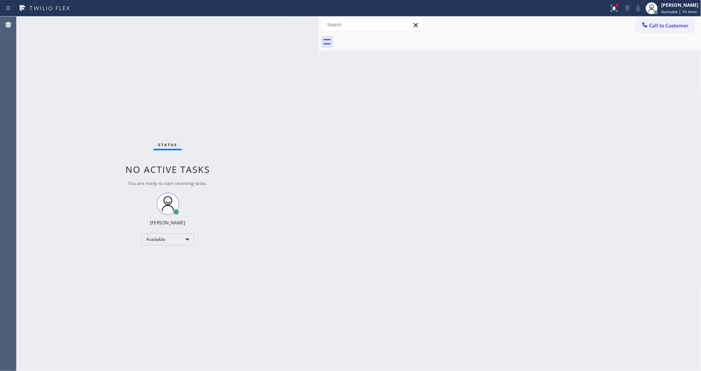
click at [113, 24] on div "Status No active tasks You are ready to start receiving tasks. [PERSON_NAME] Av…" at bounding box center [168, 194] width 302 height 354
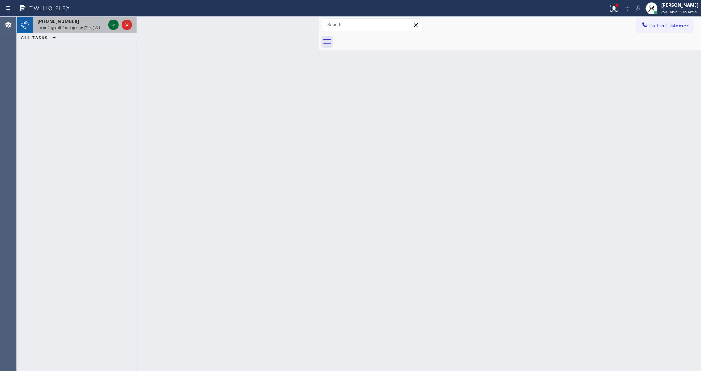
click at [112, 21] on icon at bounding box center [113, 24] width 9 height 9
click at [110, 21] on icon at bounding box center [113, 24] width 9 height 9
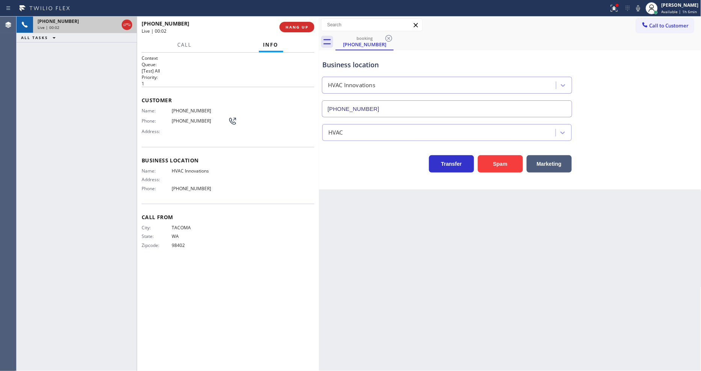
type input "[PHONE_NUMBER]"
click at [296, 26] on span "HANG UP" at bounding box center [296, 26] width 23 height 5
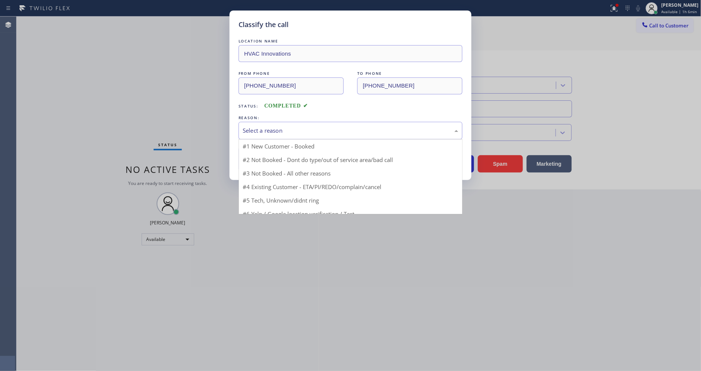
click at [267, 128] on div "Select a reason" at bounding box center [350, 130] width 215 height 9
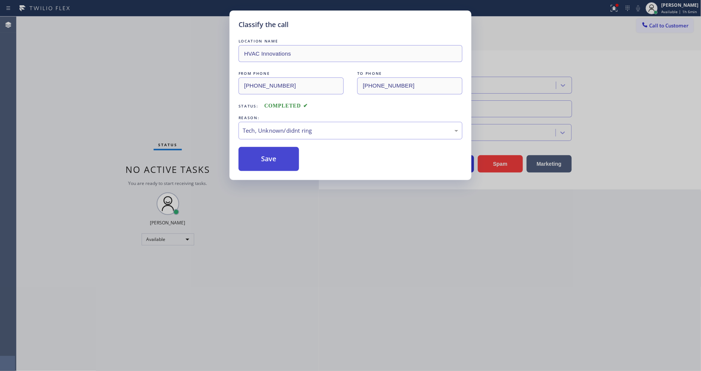
click at [267, 153] on button "Save" at bounding box center [268, 159] width 60 height 24
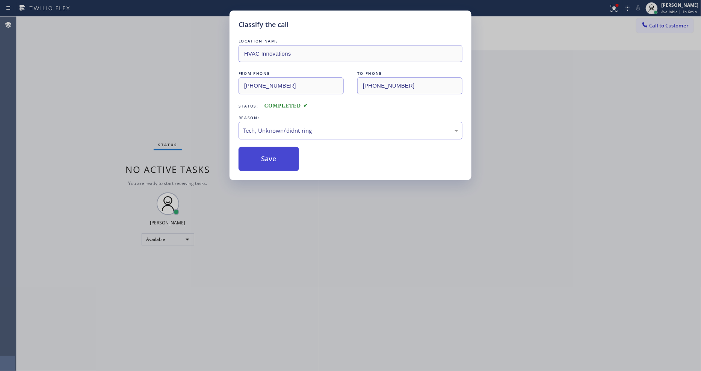
click at [267, 153] on button "Save" at bounding box center [268, 159] width 60 height 24
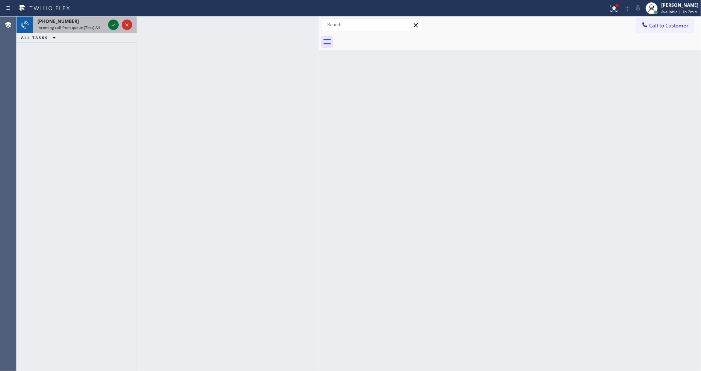
click at [112, 22] on icon at bounding box center [113, 24] width 9 height 9
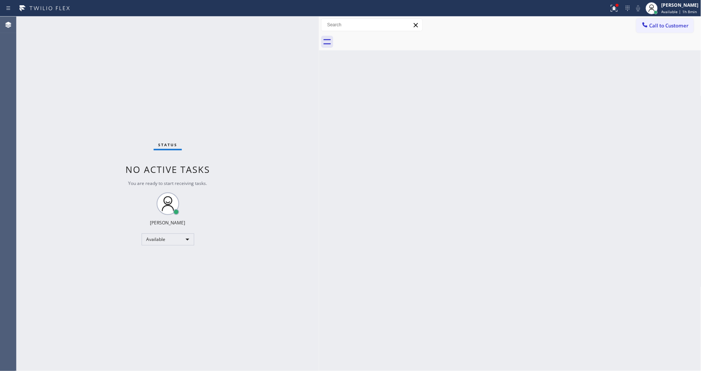
click at [112, 23] on div "Status No active tasks You are ready to start receiving tasks. [PERSON_NAME] Av…" at bounding box center [168, 194] width 302 height 354
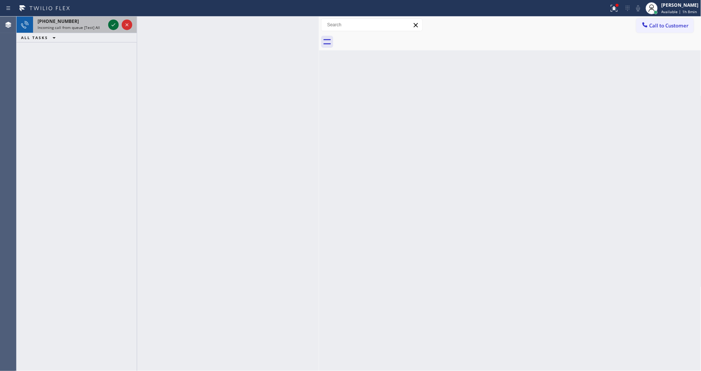
click at [113, 21] on icon at bounding box center [113, 24] width 9 height 9
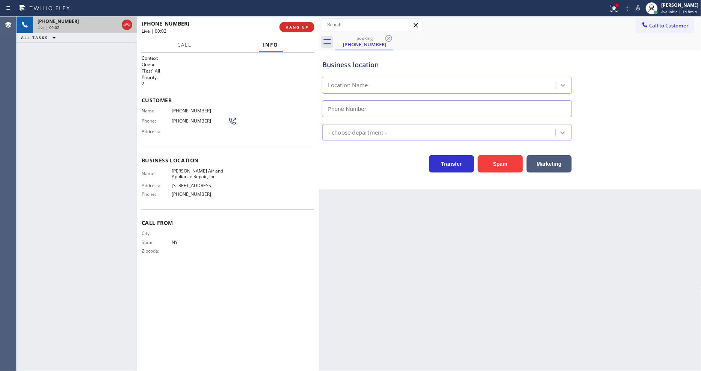
type input "[PHONE_NUMBER]"
click at [294, 25] on span "HANG UP" at bounding box center [296, 26] width 23 height 5
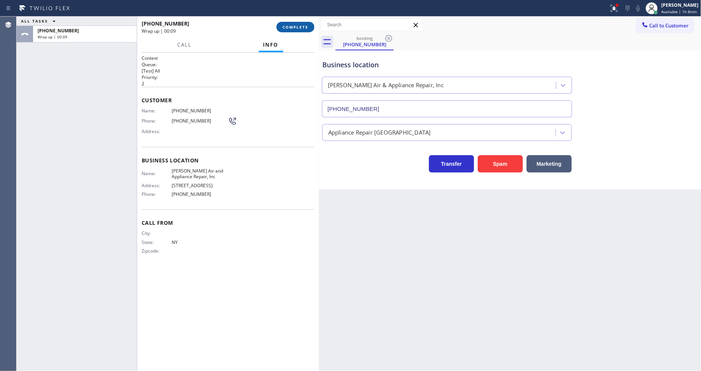
click at [295, 27] on span "COMPLETE" at bounding box center [295, 26] width 26 height 5
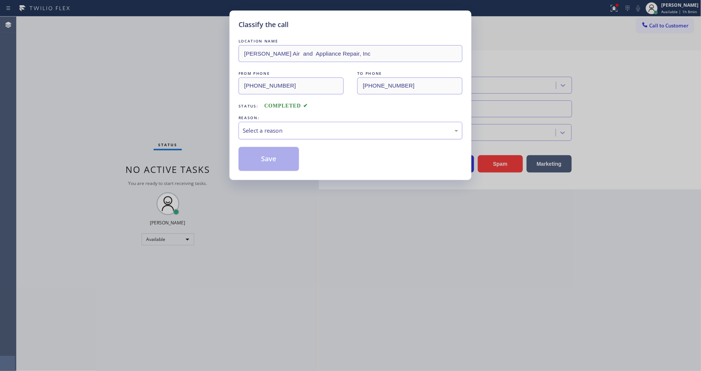
drag, startPoint x: 261, startPoint y: 116, endPoint x: 258, endPoint y: 131, distance: 15.3
click at [261, 118] on div "REASON:" at bounding box center [350, 118] width 224 height 8
click at [258, 130] on div "Select a reason" at bounding box center [350, 130] width 215 height 9
click at [258, 157] on button "Save" at bounding box center [268, 159] width 60 height 24
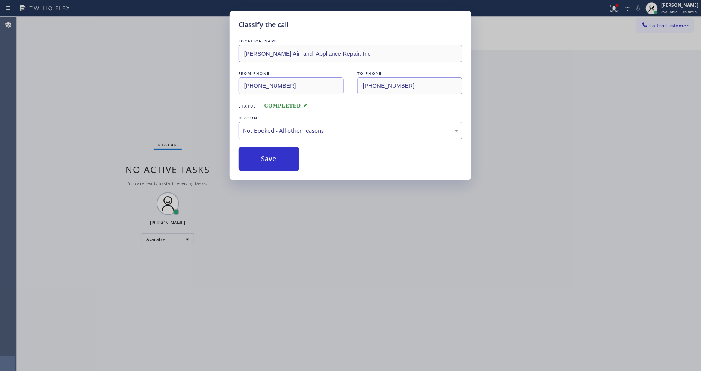
click at [258, 157] on button "Save" at bounding box center [268, 159] width 60 height 24
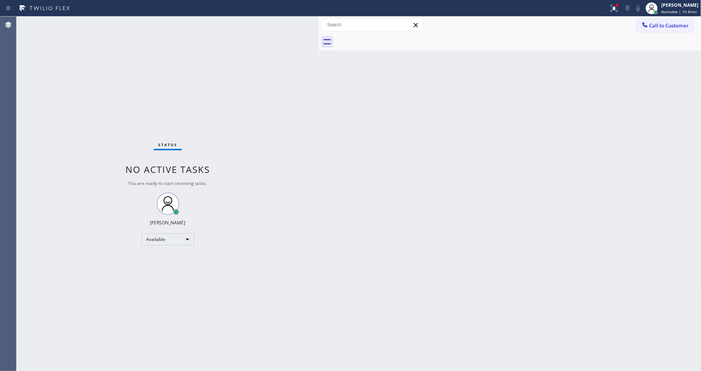
click at [101, 21] on div "Status No active tasks You are ready to start receiving tasks. [PERSON_NAME] Av…" at bounding box center [168, 194] width 302 height 354
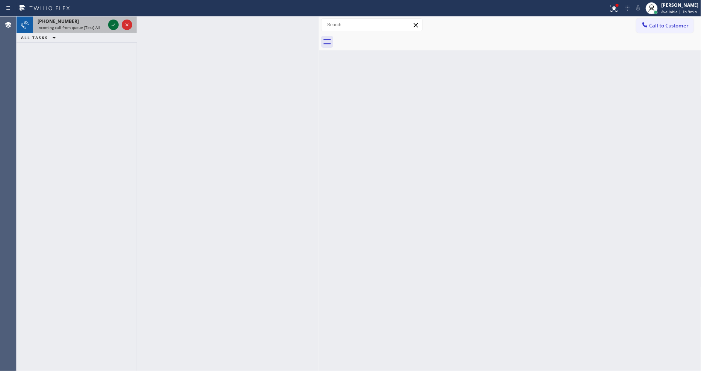
click at [111, 23] on icon at bounding box center [113, 24] width 9 height 9
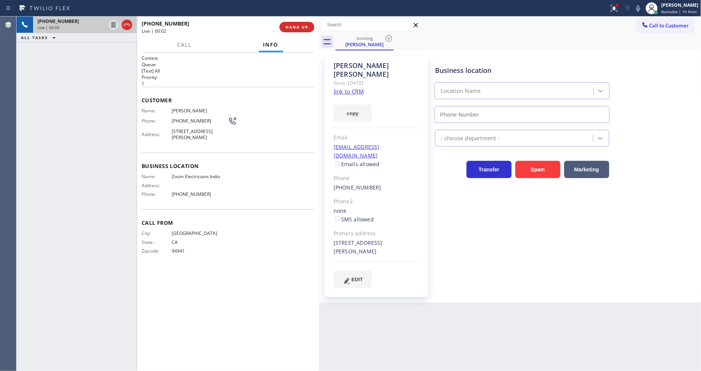
type input "[PHONE_NUMBER]"
click at [346, 87] on link "link to CRM" at bounding box center [348, 91] width 30 height 8
click at [197, 179] on span "Zoom Electricians Indio" at bounding box center [200, 176] width 56 height 6
click at [196, 179] on span "Zoom Electricians Indio" at bounding box center [200, 176] width 56 height 6
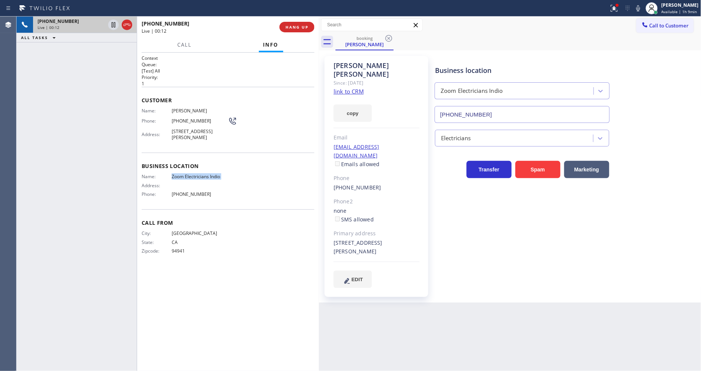
click at [196, 179] on span "Zoom Electricians Indio" at bounding box center [200, 176] width 56 height 6
copy span "Zoom Electricians Indio"
click at [183, 118] on span "[PHONE_NUMBER]" at bounding box center [200, 121] width 56 height 6
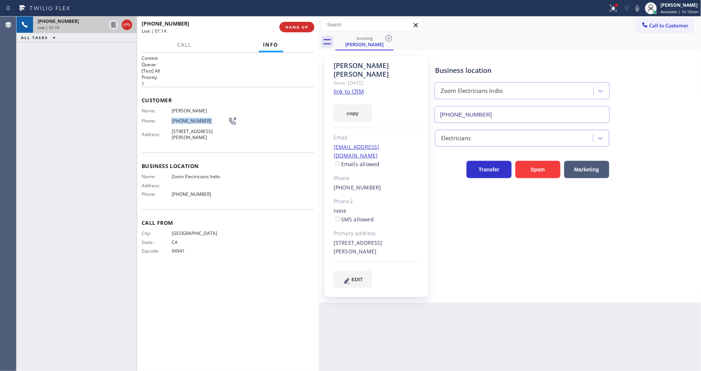
copy div "[PHONE_NUMBER]"
click at [189, 133] on span "[STREET_ADDRESS][PERSON_NAME]" at bounding box center [200, 134] width 56 height 12
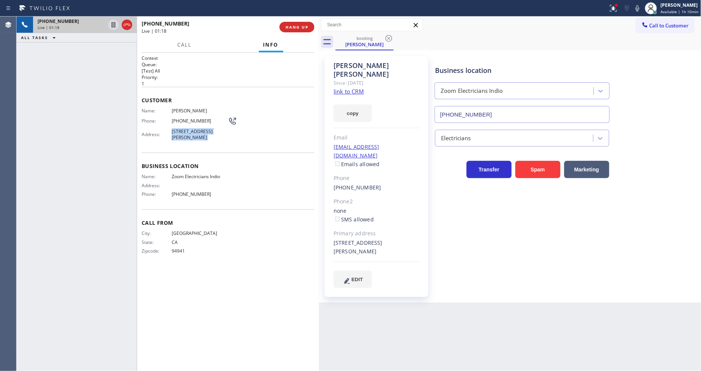
click at [189, 133] on span "[STREET_ADDRESS][PERSON_NAME]" at bounding box center [200, 134] width 56 height 12
click at [110, 23] on icon at bounding box center [113, 24] width 9 height 9
click at [637, 5] on icon at bounding box center [637, 8] width 9 height 9
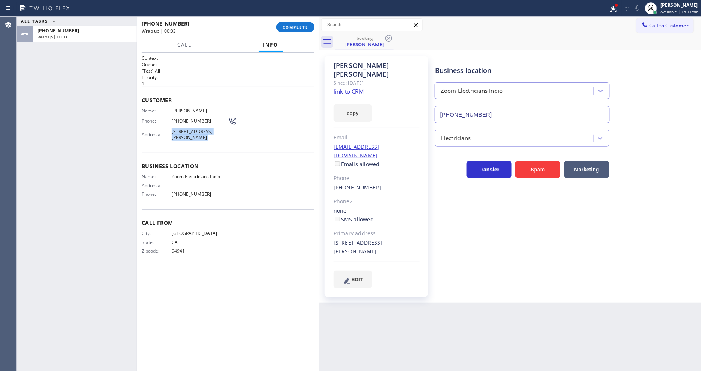
drag, startPoint x: 607, startPoint y: 241, endPoint x: 595, endPoint y: 253, distance: 16.2
click at [606, 241] on div "Business location Zoom Electricians Indio [PHONE_NUMBER] Electricians Transfer …" at bounding box center [566, 172] width 266 height 228
click at [297, 25] on span "COMPLETE" at bounding box center [295, 26] width 26 height 5
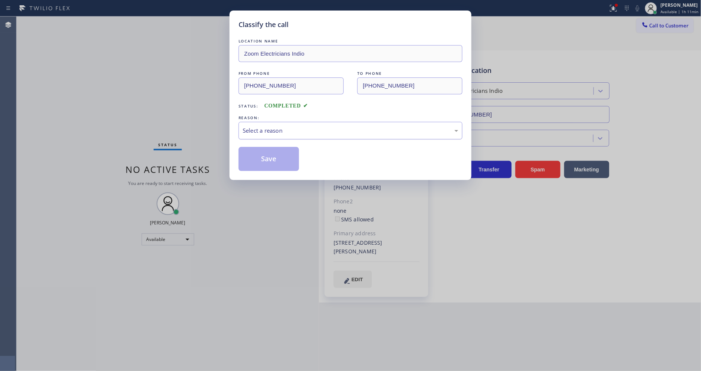
click at [272, 128] on div "Select a reason" at bounding box center [350, 130] width 215 height 9
click at [261, 158] on button "Save" at bounding box center [268, 159] width 60 height 24
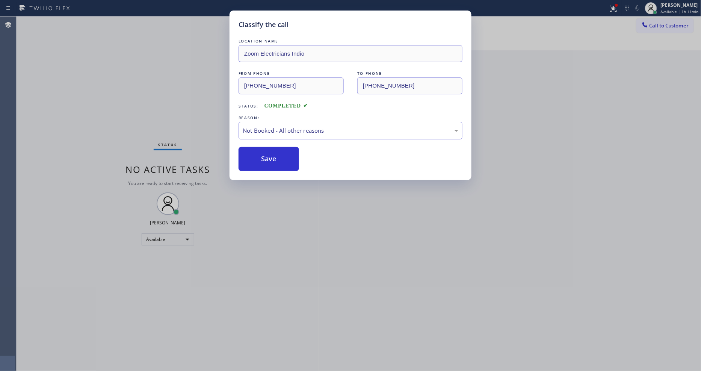
drag, startPoint x: 261, startPoint y: 158, endPoint x: 261, endPoint y: 328, distance: 170.1
click at [261, 158] on button "Save" at bounding box center [268, 159] width 60 height 24
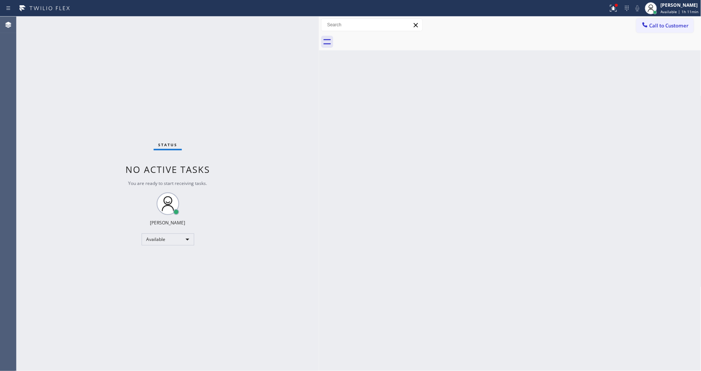
click at [177, 143] on div "Status" at bounding box center [168, 146] width 28 height 8
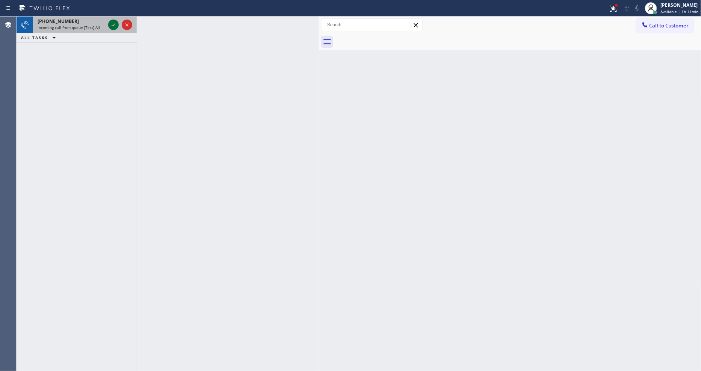
click at [115, 21] on icon at bounding box center [113, 24] width 9 height 9
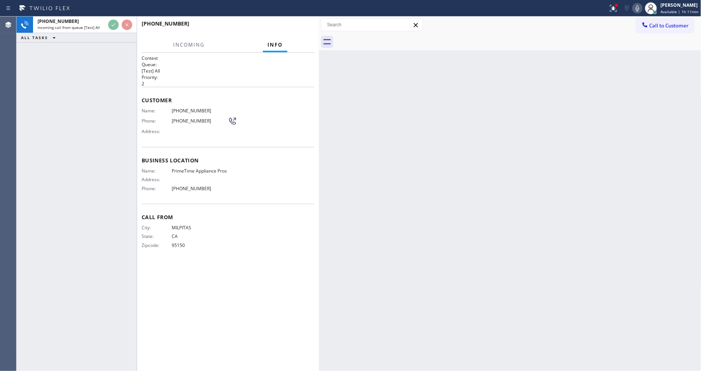
click at [104, 42] on div "ALL TASKS ALL TASKS ACTIVE TASKS TASKS IN WRAP UP" at bounding box center [77, 37] width 120 height 9
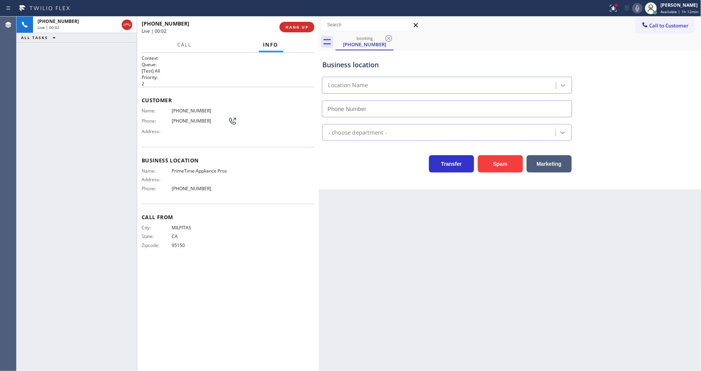
type input "[PHONE_NUMBER]"
click at [200, 168] on span "PrimeTime Appliance Pros" at bounding box center [200, 171] width 56 height 6
copy span "PrimeTime Appliance Pros"
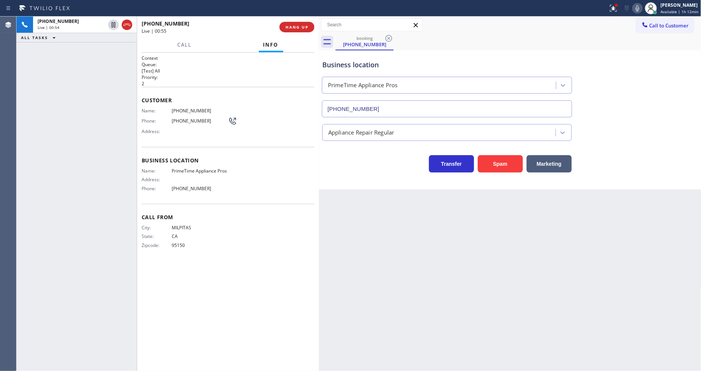
click at [187, 111] on span "[PHONE_NUMBER]" at bounding box center [200, 111] width 56 height 6
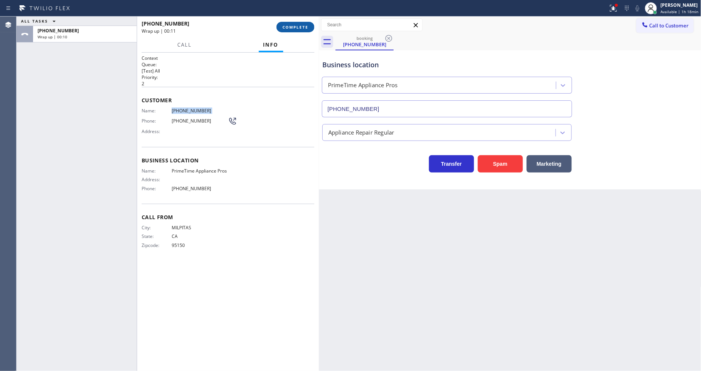
click at [299, 27] on span "COMPLETE" at bounding box center [295, 26] width 26 height 5
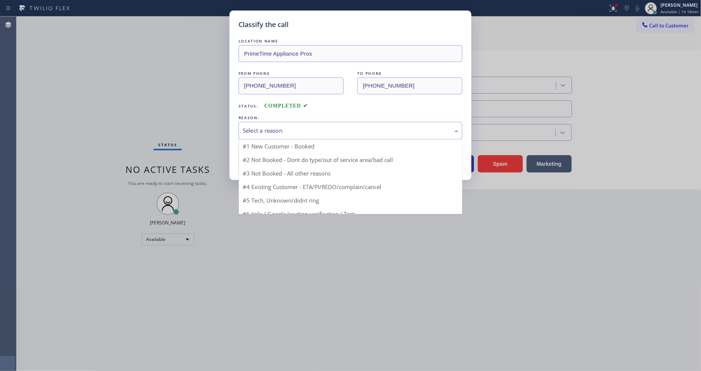
drag, startPoint x: 271, startPoint y: 133, endPoint x: 273, endPoint y: 140, distance: 7.7
click at [273, 128] on div "Select a reason" at bounding box center [350, 130] width 215 height 9
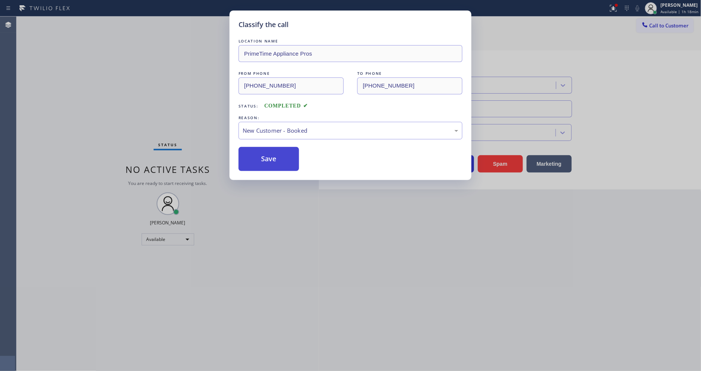
click at [271, 152] on button "Save" at bounding box center [268, 159] width 60 height 24
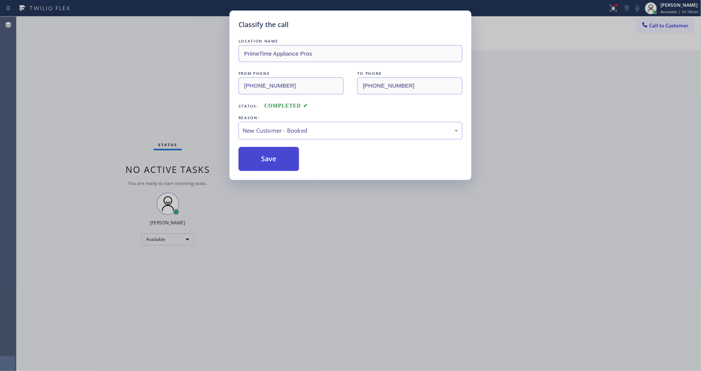
click at [271, 152] on button "Save" at bounding box center [268, 159] width 60 height 24
click at [270, 152] on button "Save" at bounding box center [268, 159] width 60 height 24
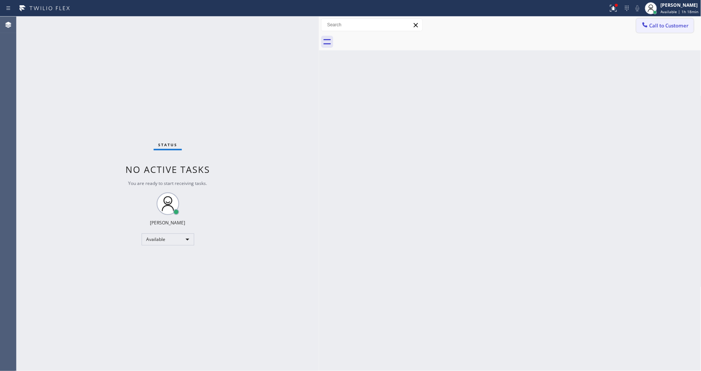
drag, startPoint x: 674, startPoint y: 18, endPoint x: 666, endPoint y: 21, distance: 8.4
click at [674, 18] on div "Call to Customer Outbound call Location Search location Your caller id phone nu…" at bounding box center [510, 25] width 382 height 17
click at [658, 28] on button "Call to Customer" at bounding box center [664, 25] width 57 height 14
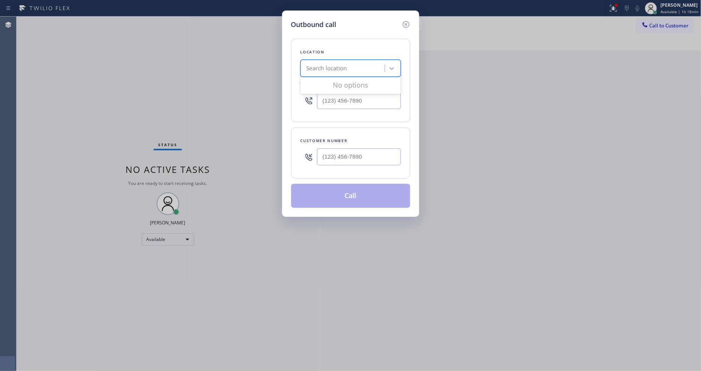
click at [344, 68] on div "Search location" at bounding box center [326, 68] width 41 height 9
paste input "Zoom Electricians Indio"
type input "Zoom Electricians Indio"
click at [340, 81] on div "Zoom Electricians Indio" at bounding box center [350, 84] width 100 height 14
type input "[PHONE_NUMBER]"
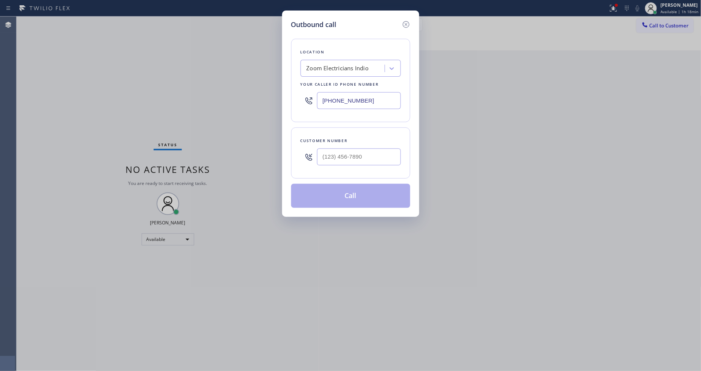
click at [188, 121] on div "Outbound call Location Zoom Electricians Indio Your caller id phone number [PHO…" at bounding box center [350, 185] width 701 height 371
click at [365, 153] on input "(___) ___-____" at bounding box center [359, 156] width 84 height 17
paste input "415) 710-1147"
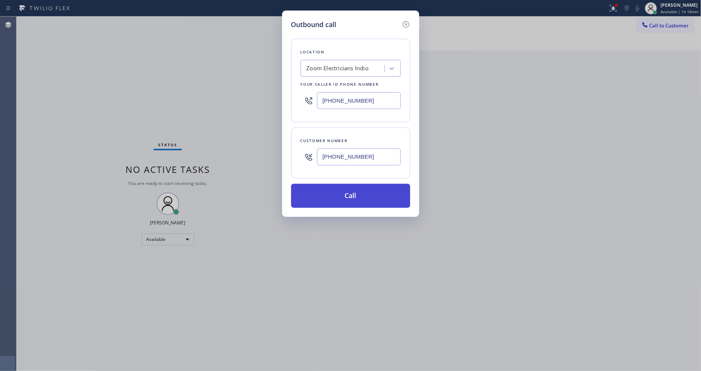
type input "[PHONE_NUMBER]"
click at [335, 201] on button "Call" at bounding box center [350, 196] width 119 height 24
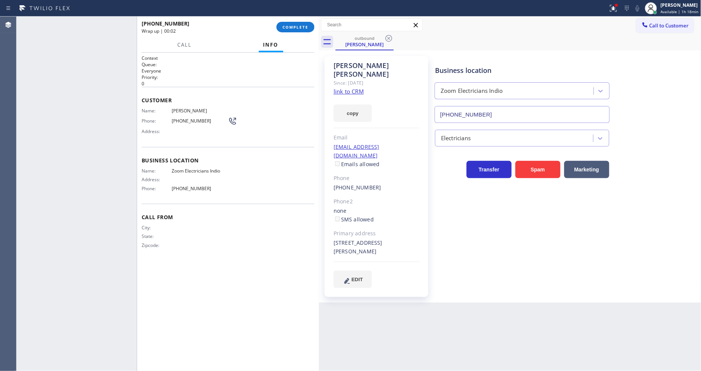
type input "[PHONE_NUMBER]"
click at [294, 27] on span "COMPLETE" at bounding box center [295, 26] width 26 height 5
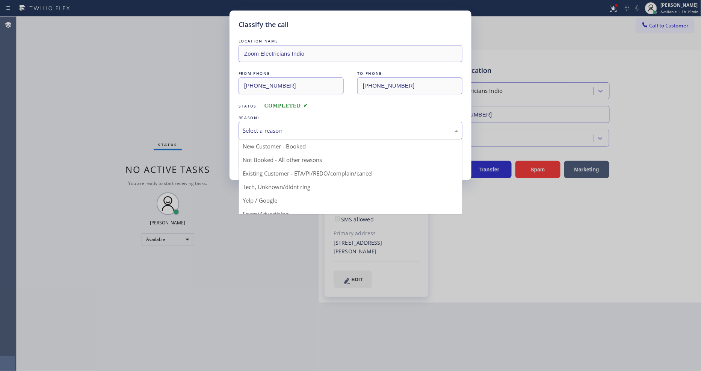
click at [289, 128] on div "Select a reason" at bounding box center [350, 130] width 215 height 9
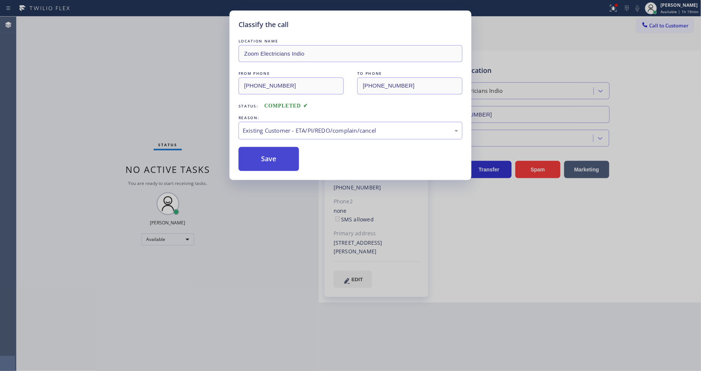
drag, startPoint x: 272, startPoint y: 169, endPoint x: 275, endPoint y: 157, distance: 13.1
click at [276, 156] on button "Save" at bounding box center [268, 159] width 60 height 24
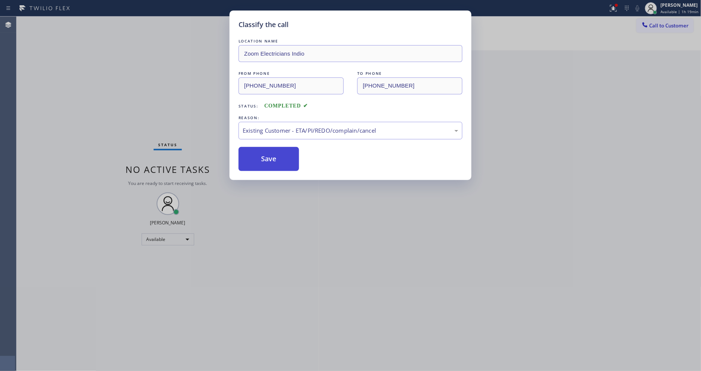
click at [276, 156] on button "Save" at bounding box center [268, 159] width 60 height 24
drag, startPoint x: 276, startPoint y: 156, endPoint x: 183, endPoint y: 17, distance: 167.1
click at [276, 155] on button "Save" at bounding box center [268, 159] width 60 height 24
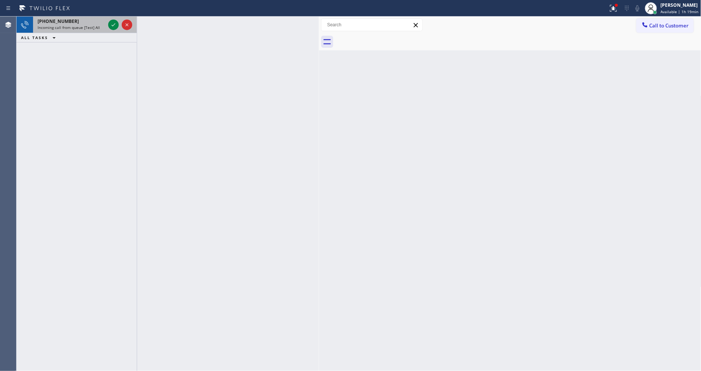
click at [107, 21] on div at bounding box center [120, 25] width 27 height 17
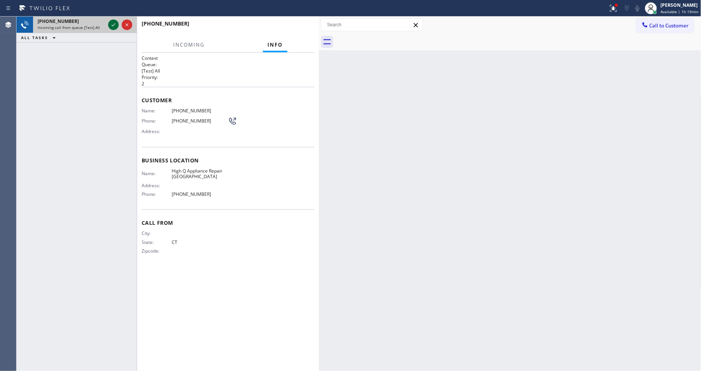
click at [113, 25] on icon at bounding box center [114, 24] width 4 height 3
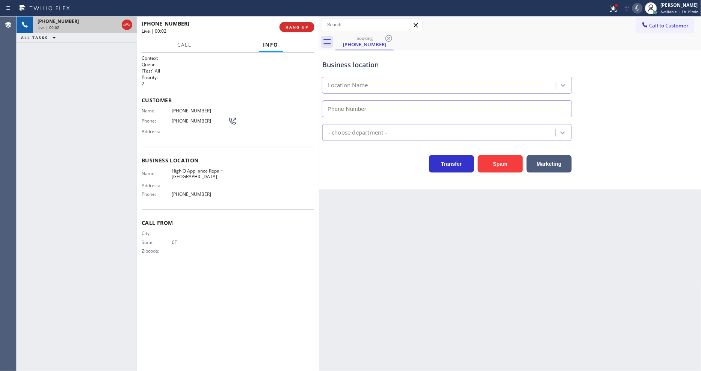
type input "[PHONE_NUMBER]"
click at [294, 29] on span "HANG UP" at bounding box center [296, 26] width 23 height 5
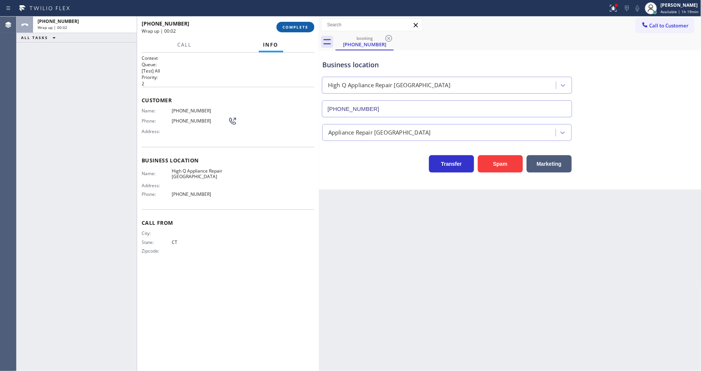
click at [295, 30] on button "COMPLETE" at bounding box center [295, 27] width 38 height 11
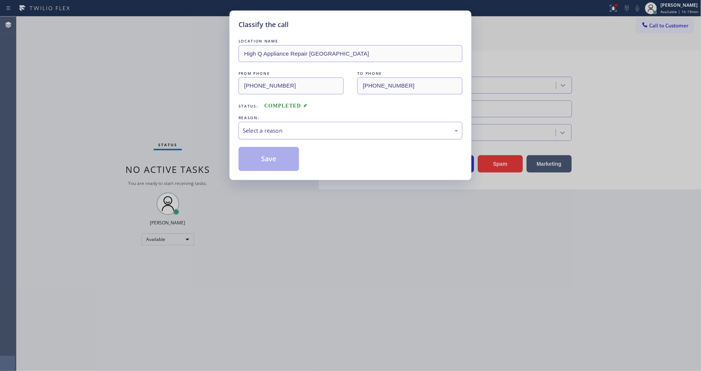
click at [279, 122] on div "Select a reason" at bounding box center [350, 131] width 224 height 18
click at [276, 152] on button "Save" at bounding box center [268, 159] width 60 height 24
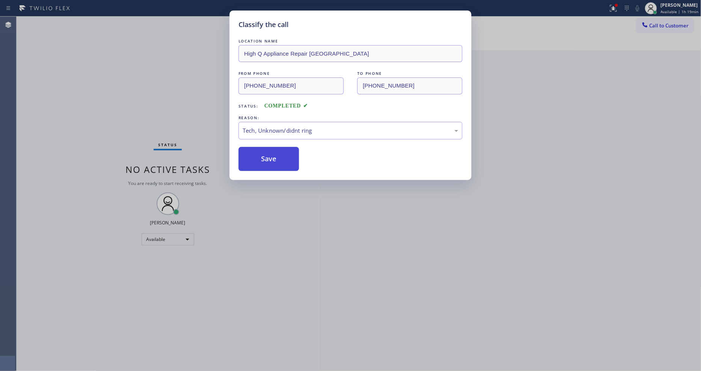
click at [276, 152] on button "Save" at bounding box center [268, 159] width 60 height 24
drag, startPoint x: 276, startPoint y: 152, endPoint x: 243, endPoint y: 342, distance: 192.9
click at [277, 153] on button "Save" at bounding box center [268, 159] width 60 height 24
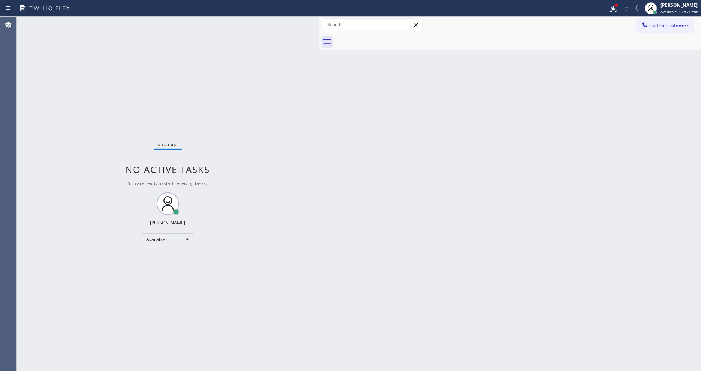
click at [167, 274] on div "Status No active tasks You are ready to start receiving tasks. [PERSON_NAME] Av…" at bounding box center [168, 194] width 302 height 354
click at [114, 24] on div "Status No active tasks You are ready to start receiving tasks. [PERSON_NAME] Av…" at bounding box center [168, 194] width 302 height 354
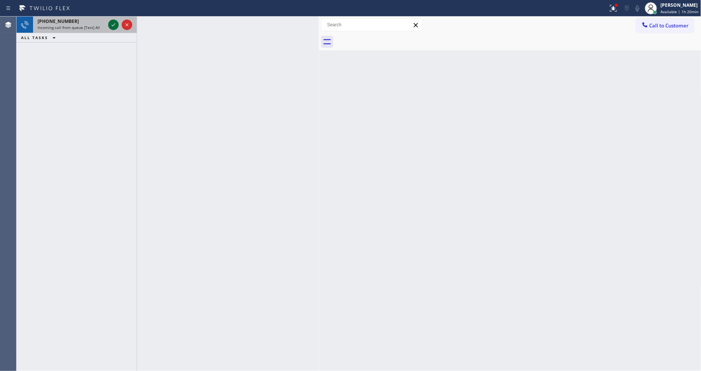
click at [112, 20] on icon at bounding box center [113, 24] width 9 height 9
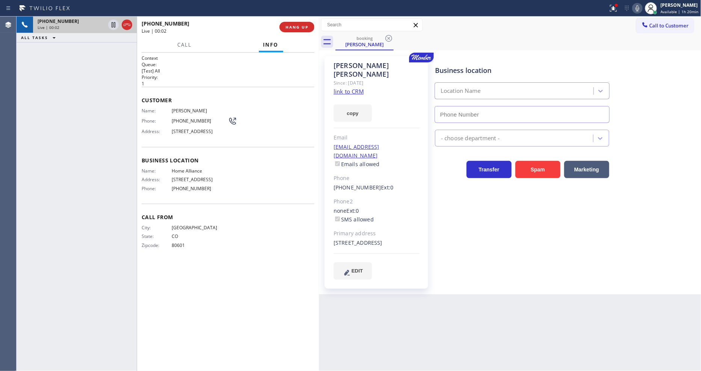
type input "[PHONE_NUMBER]"
click at [230, 324] on div "Context Queue: [Test] All Priority: 1 Customer Name: [PERSON_NAME] Phone: [PHON…" at bounding box center [228, 211] width 173 height 313
click at [341, 87] on link "link to CRM" at bounding box center [348, 91] width 30 height 8
drag, startPoint x: 301, startPoint y: 26, endPoint x: 309, endPoint y: 129, distance: 103.9
click at [301, 26] on span "HANG UP" at bounding box center [296, 26] width 23 height 5
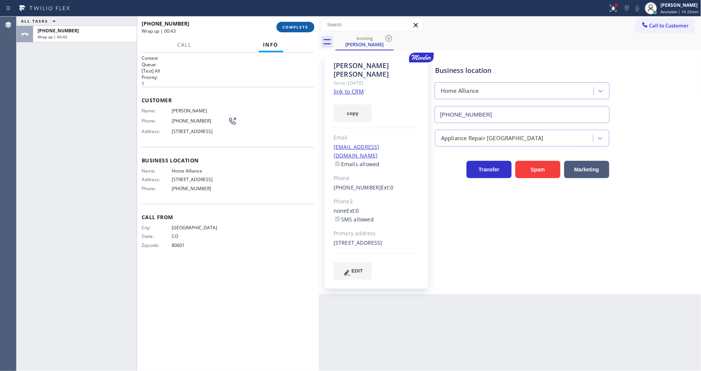
click at [302, 28] on span "COMPLETE" at bounding box center [295, 26] width 26 height 5
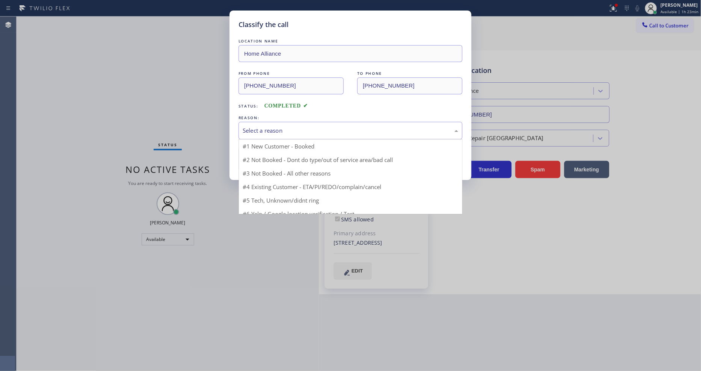
click at [281, 131] on div "Select a reason" at bounding box center [350, 130] width 215 height 9
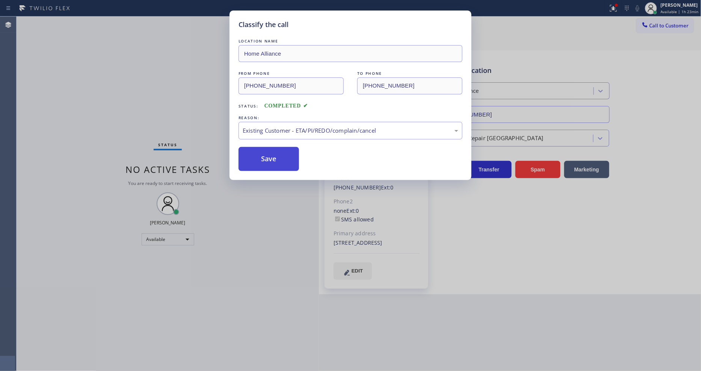
click at [273, 156] on button "Save" at bounding box center [268, 159] width 60 height 24
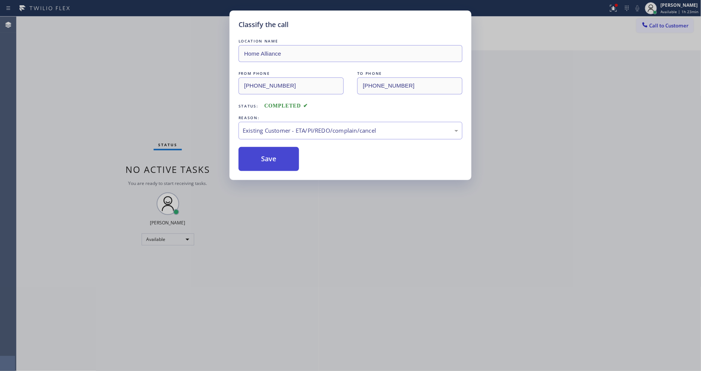
click at [273, 156] on button "Save" at bounding box center [268, 159] width 60 height 24
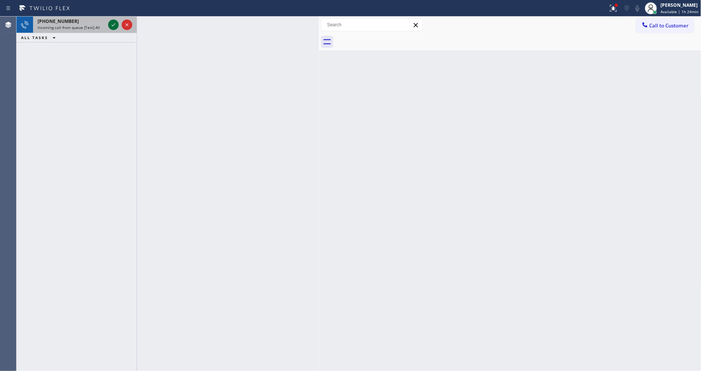
click at [116, 23] on icon at bounding box center [113, 24] width 9 height 9
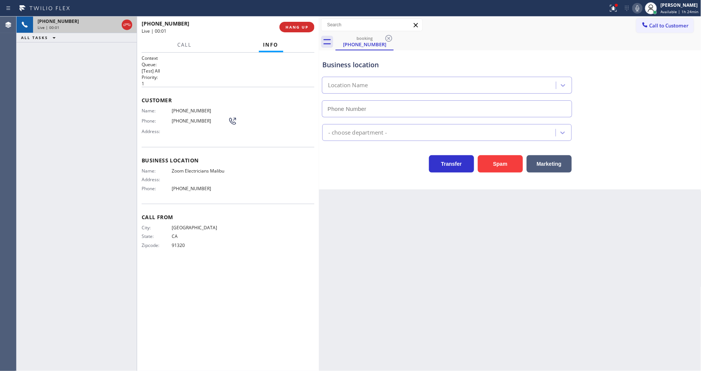
type input "[PHONE_NUMBER]"
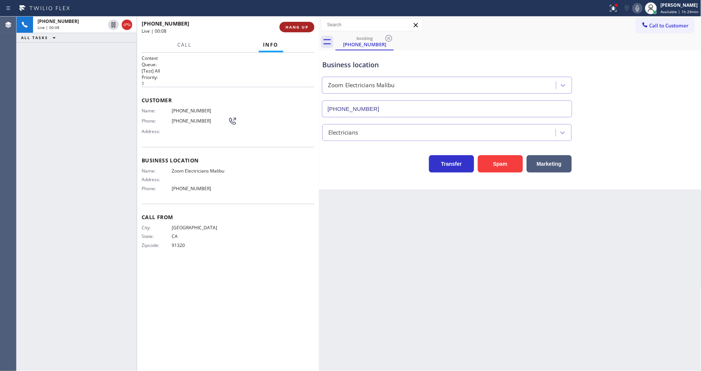
click at [306, 24] on button "HANG UP" at bounding box center [296, 27] width 35 height 11
click at [305, 26] on span "HANG UP" at bounding box center [296, 26] width 23 height 5
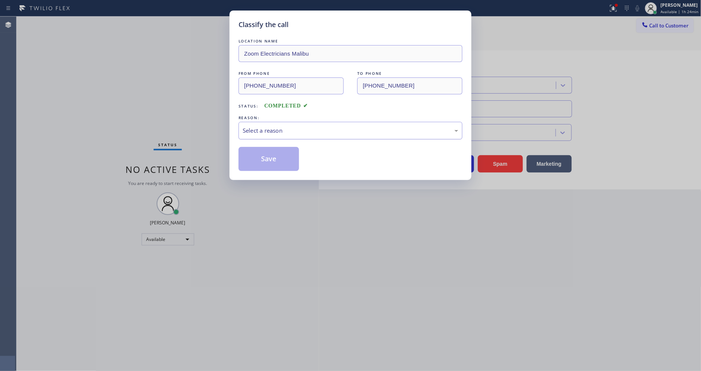
click at [271, 126] on div "Select a reason" at bounding box center [350, 130] width 215 height 9
click at [264, 154] on button "Save" at bounding box center [268, 159] width 60 height 24
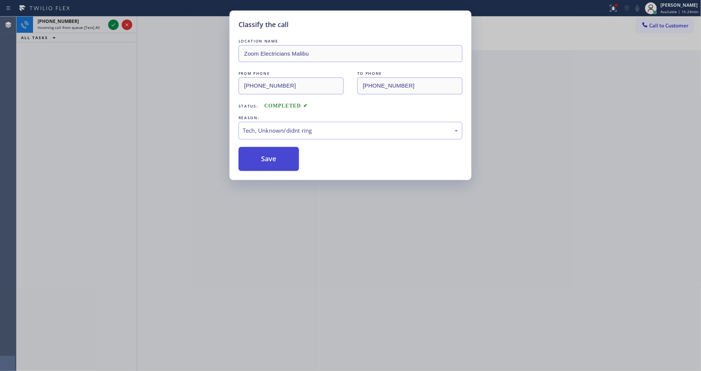
click at [264, 154] on button "Save" at bounding box center [268, 159] width 60 height 24
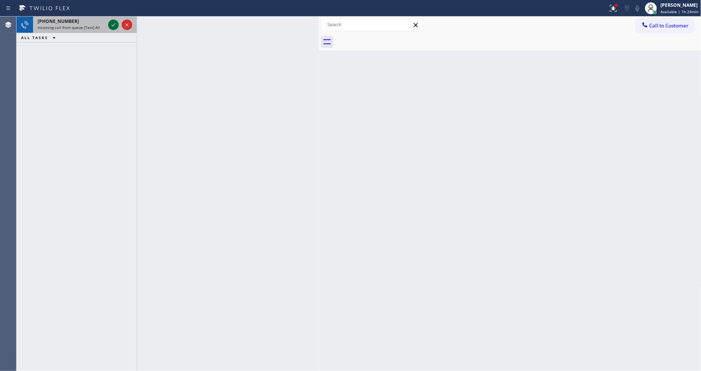
click at [113, 23] on icon at bounding box center [113, 24] width 9 height 9
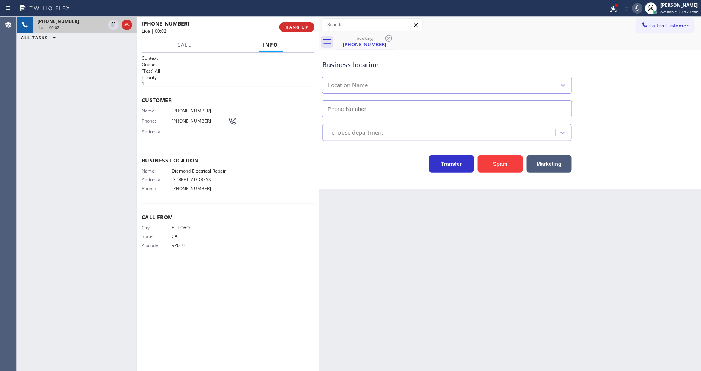
type input "[PHONE_NUMBER]"
click at [224, 69] on p "[Test] All" at bounding box center [228, 71] width 173 height 6
click at [200, 169] on span "Diamond Electrical Repair" at bounding box center [200, 171] width 56 height 6
click at [200, 168] on span "Diamond Electrical Repair" at bounding box center [200, 171] width 56 height 6
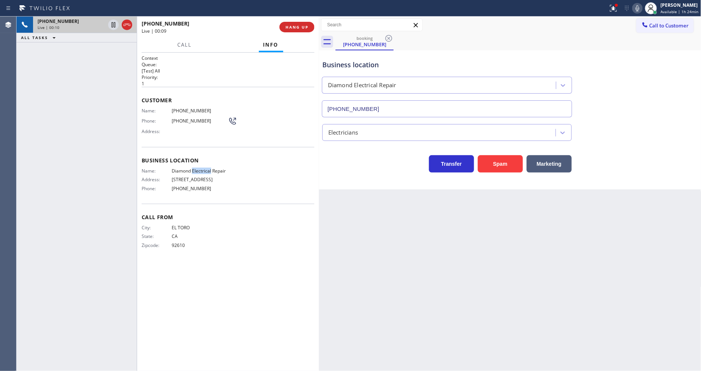
click at [198, 168] on span "Diamond Electrical Repair" at bounding box center [200, 171] width 56 height 6
click at [184, 108] on span "[PHONE_NUMBER]" at bounding box center [200, 111] width 56 height 6
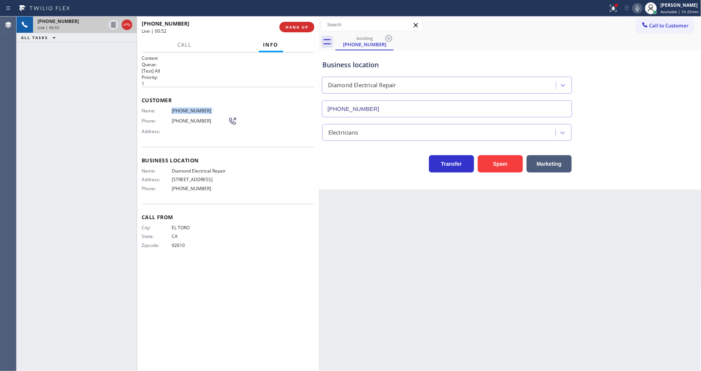
click at [184, 108] on span "[PHONE_NUMBER]" at bounding box center [200, 111] width 56 height 6
drag, startPoint x: 112, startPoint y: 23, endPoint x: 238, endPoint y: 11, distance: 127.2
click at [112, 24] on icon at bounding box center [113, 24] width 9 height 9
click at [636, 8] on icon at bounding box center [637, 8] width 9 height 9
click at [455, 276] on div "Back to Dashboard Change Sender ID Customers Technicians Select a contact Outbo…" at bounding box center [510, 194] width 382 height 354
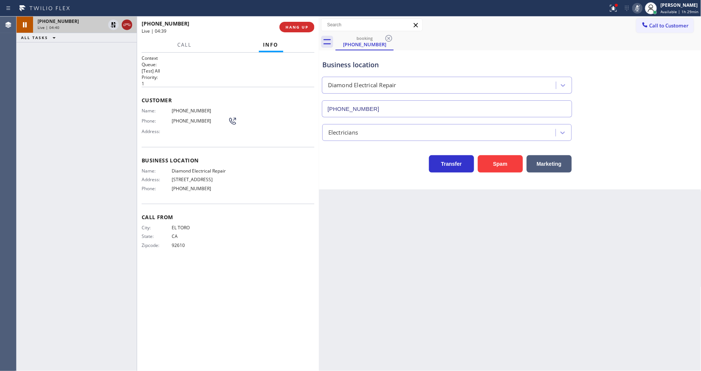
drag, startPoint x: 113, startPoint y: 26, endPoint x: 130, endPoint y: 25, distance: 17.7
click at [113, 26] on icon at bounding box center [113, 24] width 9 height 9
click at [638, 4] on icon at bounding box center [637, 8] width 9 height 9
click at [614, 10] on icon at bounding box center [613, 8] width 9 height 9
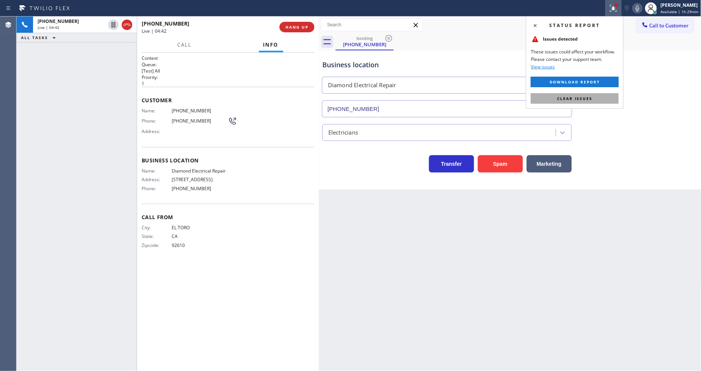
click at [584, 98] on span "Clear issues" at bounding box center [574, 98] width 35 height 5
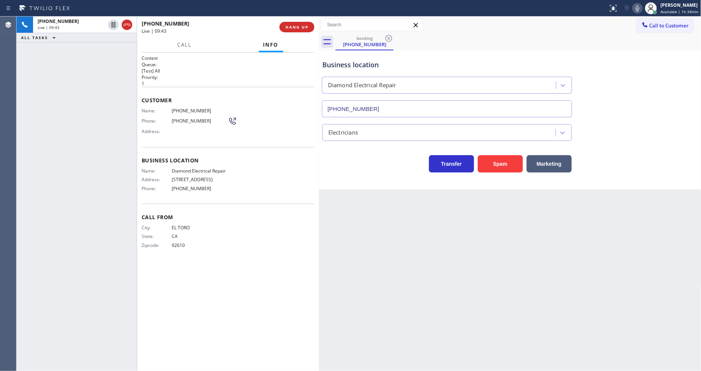
click at [639, 9] on icon at bounding box center [637, 8] width 4 height 6
click at [639, 8] on icon at bounding box center [637, 8] width 4 height 6
click at [305, 27] on span "HANG UP" at bounding box center [296, 26] width 23 height 5
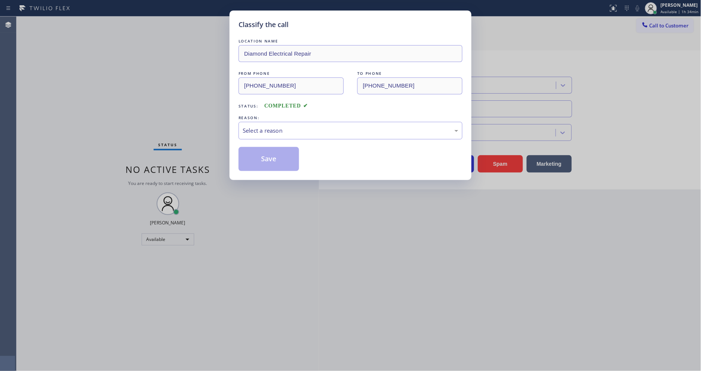
click at [264, 130] on div "Select a reason" at bounding box center [350, 130] width 215 height 9
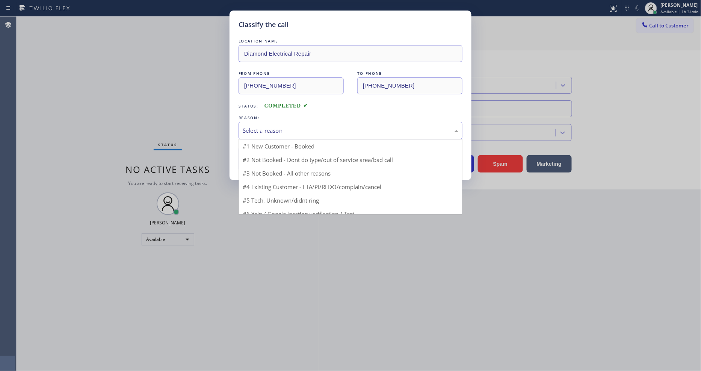
drag, startPoint x: 264, startPoint y: 133, endPoint x: 261, endPoint y: 151, distance: 18.6
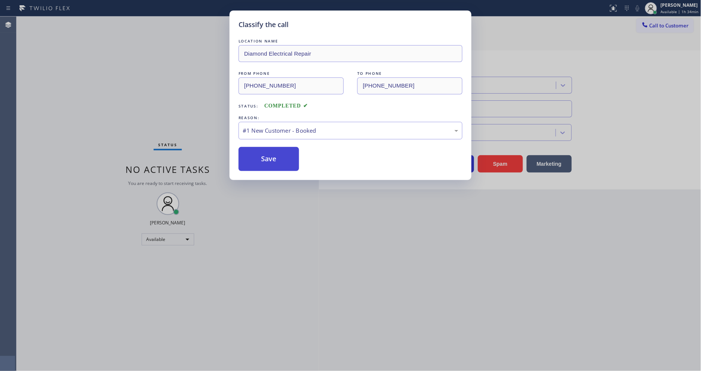
click at [261, 152] on button "Save" at bounding box center [268, 159] width 60 height 24
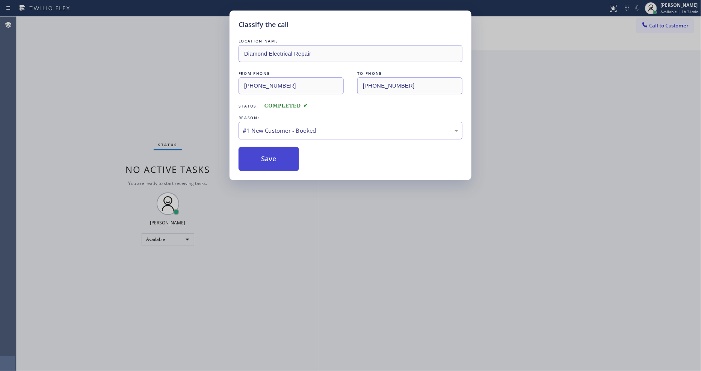
click at [261, 152] on button "Save" at bounding box center [268, 159] width 60 height 24
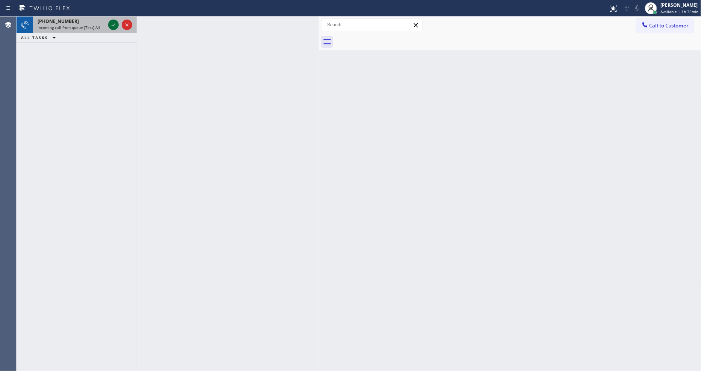
click at [111, 28] on icon at bounding box center [113, 24] width 9 height 9
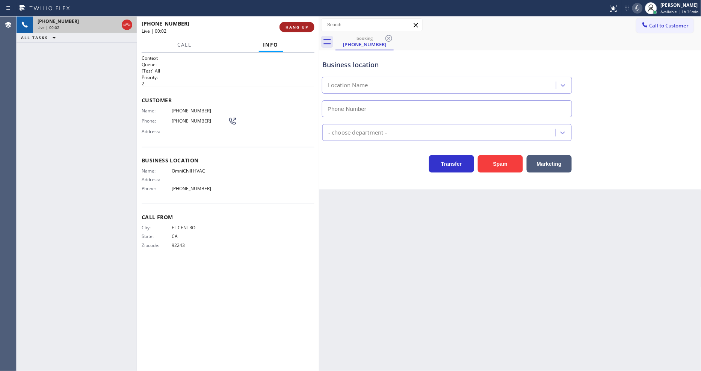
click at [301, 25] on span "HANG UP" at bounding box center [296, 26] width 23 height 5
type input "[PHONE_NUMBER]"
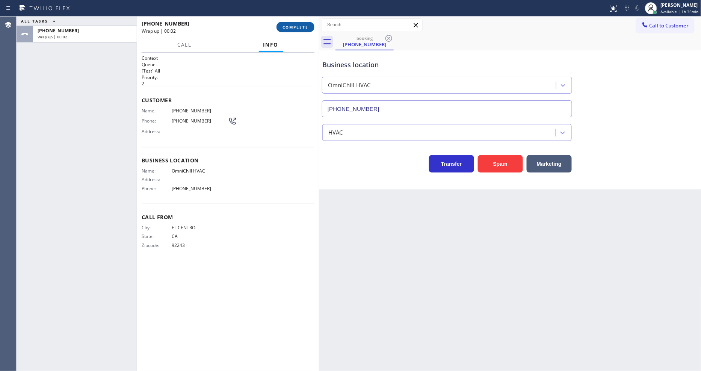
click at [301, 25] on span "COMPLETE" at bounding box center [295, 26] width 26 height 5
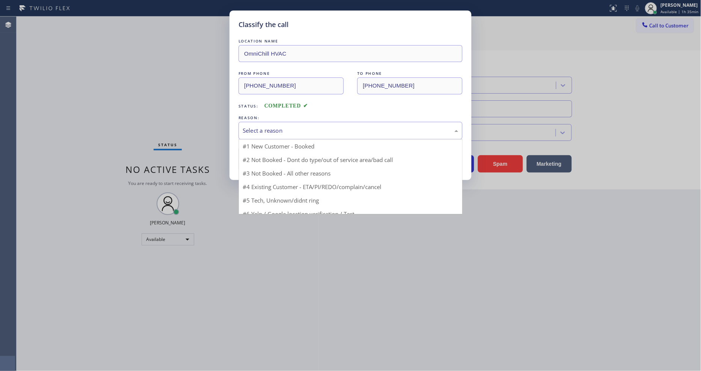
click at [288, 129] on div "Select a reason" at bounding box center [350, 130] width 215 height 9
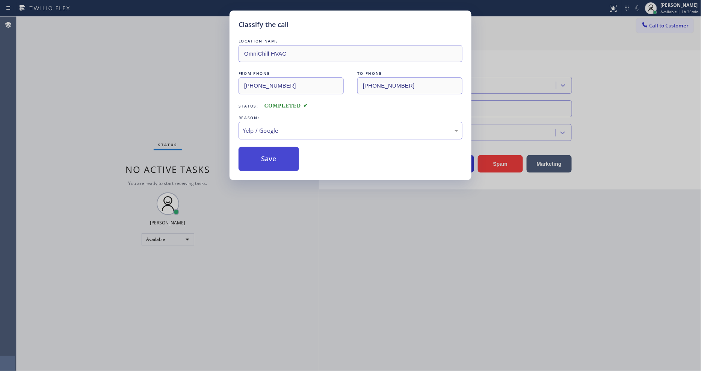
click at [277, 156] on button "Save" at bounding box center [268, 159] width 60 height 24
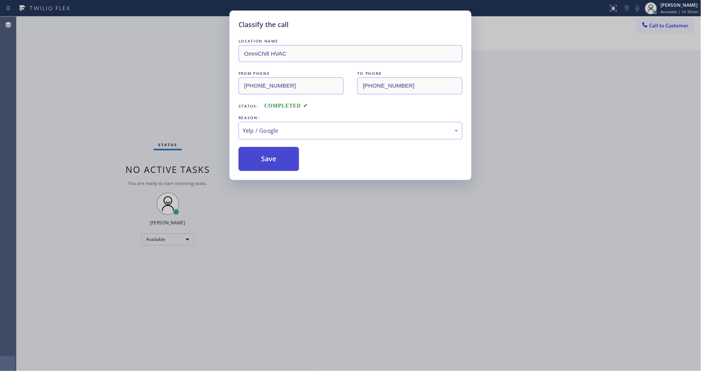
click at [277, 156] on button "Save" at bounding box center [268, 159] width 60 height 24
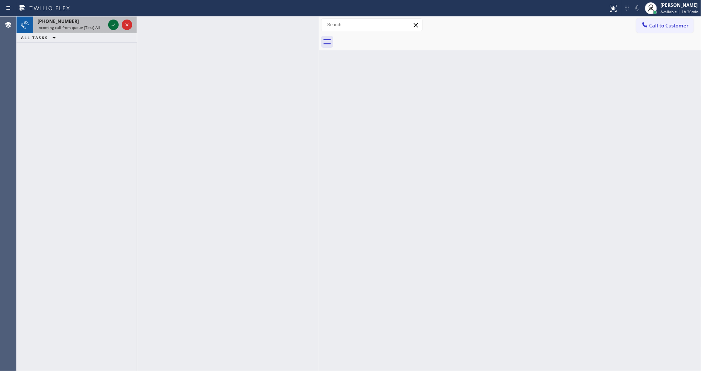
click at [111, 23] on icon at bounding box center [113, 24] width 9 height 9
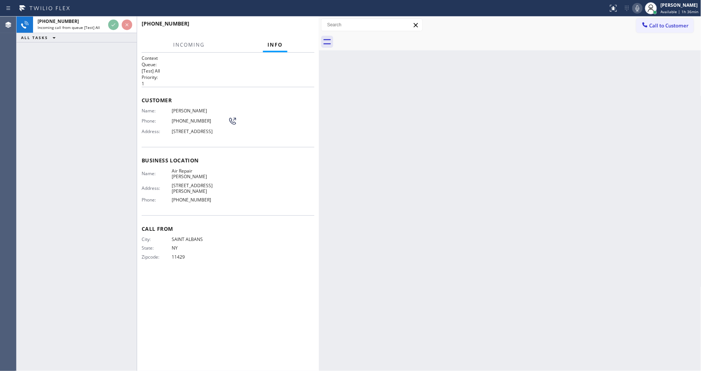
click at [288, 89] on div "Customer Name: [PERSON_NAME] Phone: [PHONE_NUMBER] Address: [STREET_ADDRESS]" at bounding box center [228, 117] width 173 height 60
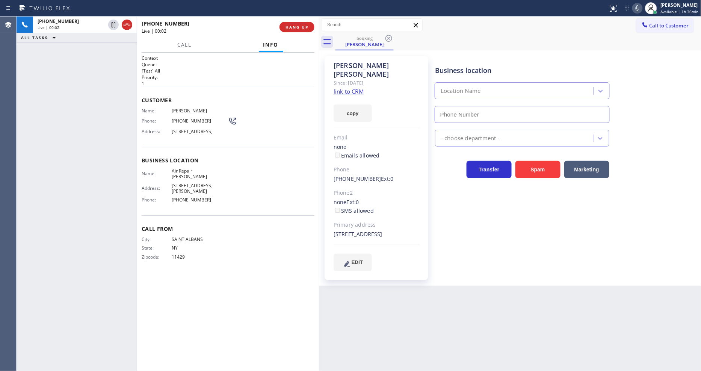
type input "[PHONE_NUMBER]"
click at [340, 87] on link "link to CRM" at bounding box center [348, 91] width 30 height 8
click at [203, 169] on span "Air Repair [PERSON_NAME]" at bounding box center [200, 174] width 56 height 12
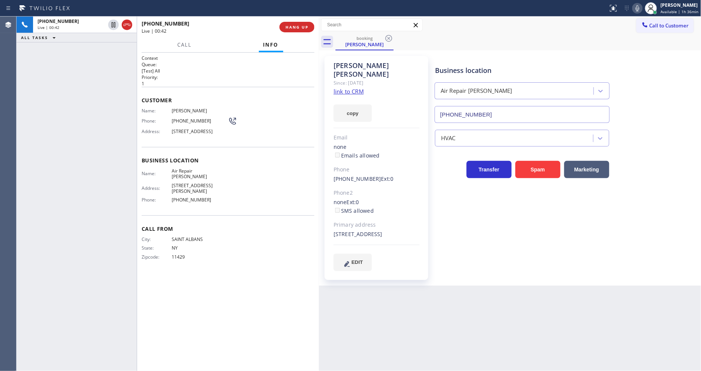
click at [186, 118] on span "[PHONE_NUMBER]" at bounding box center [200, 121] width 56 height 6
drag, startPoint x: 116, startPoint y: 200, endPoint x: 170, endPoint y: 258, distance: 79.7
click at [116, 200] on div "[PHONE_NUMBER] Live | 00:52 ALL TASKS ALL TASKS ACTIVE TASKS TASKS IN WRAP UP" at bounding box center [77, 194] width 120 height 354
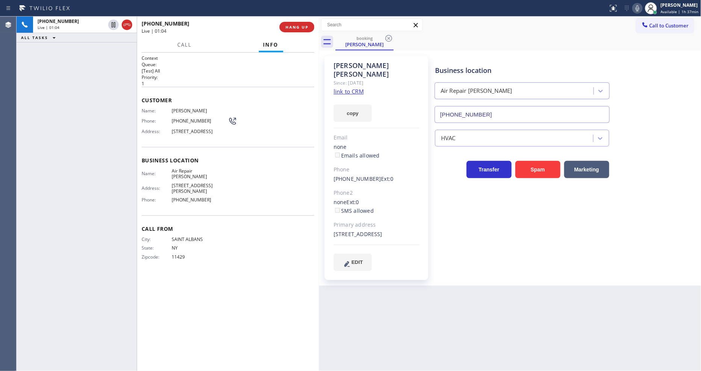
click at [437, 65] on div "Business location Air Repair [PERSON_NAME] [PHONE_NUMBER]" at bounding box center [521, 90] width 177 height 65
click at [112, 22] on icon at bounding box center [113, 24] width 9 height 9
click at [639, 8] on icon at bounding box center [637, 8] width 9 height 9
click at [112, 23] on icon at bounding box center [113, 24] width 5 height 5
click at [637, 8] on icon at bounding box center [637, 8] width 9 height 9
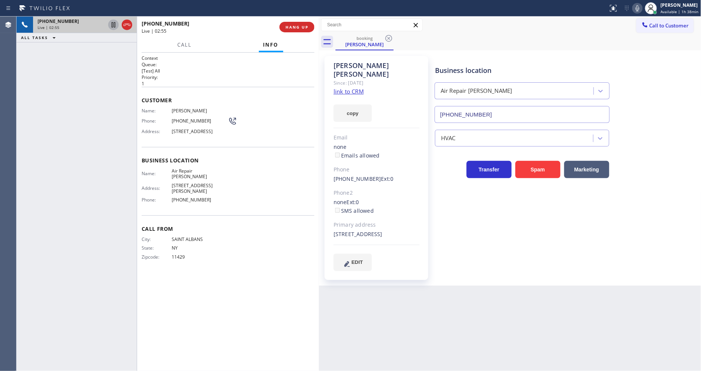
click at [112, 24] on icon at bounding box center [113, 24] width 9 height 9
click at [638, 9] on icon at bounding box center [637, 8] width 9 height 9
click at [199, 119] on span "[PHONE_NUMBER]" at bounding box center [200, 121] width 56 height 6
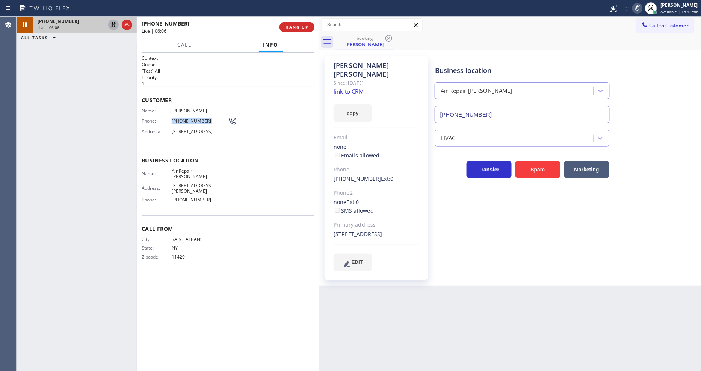
click at [115, 26] on icon at bounding box center [113, 24] width 9 height 9
click at [639, 8] on icon at bounding box center [637, 8] width 9 height 9
drag, startPoint x: 200, startPoint y: 185, endPoint x: 199, endPoint y: 189, distance: 4.1
click at [200, 197] on span "[PHONE_NUMBER]" at bounding box center [200, 200] width 56 height 6
click at [303, 24] on span "HANG UP" at bounding box center [296, 26] width 23 height 5
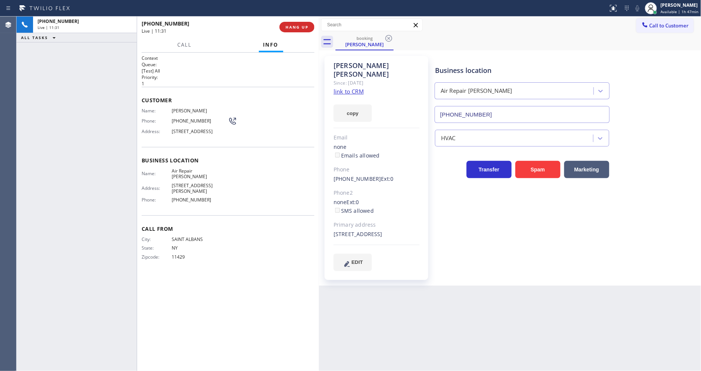
click at [303, 26] on span "HANG UP" at bounding box center [296, 26] width 23 height 5
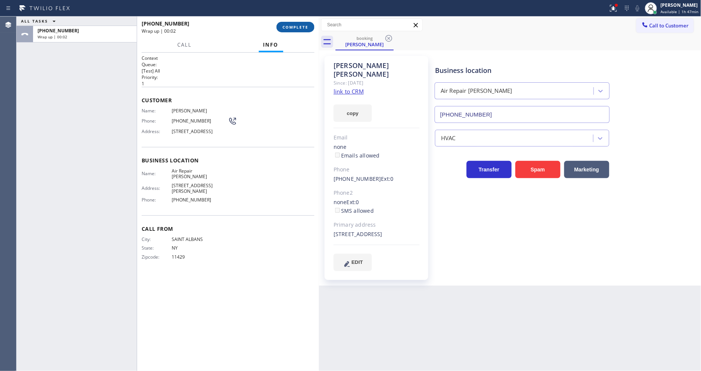
click at [297, 25] on span "COMPLETE" at bounding box center [295, 26] width 26 height 5
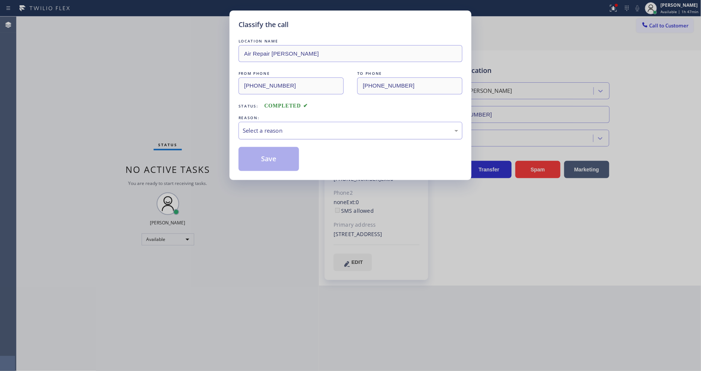
click at [283, 126] on div "Select a reason" at bounding box center [350, 130] width 215 height 9
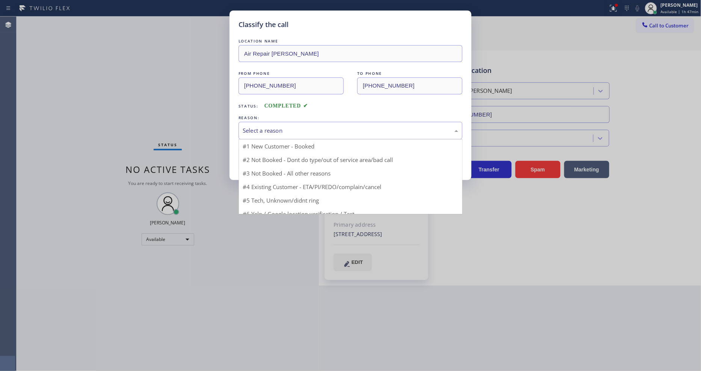
drag, startPoint x: 278, startPoint y: 145, endPoint x: 277, endPoint y: 152, distance: 7.6
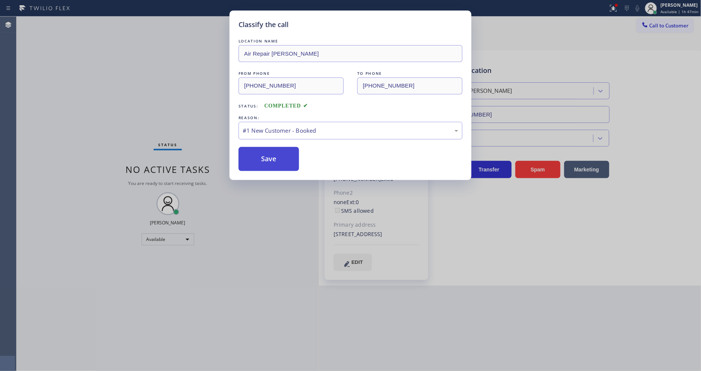
click at [276, 155] on button "Save" at bounding box center [268, 159] width 60 height 24
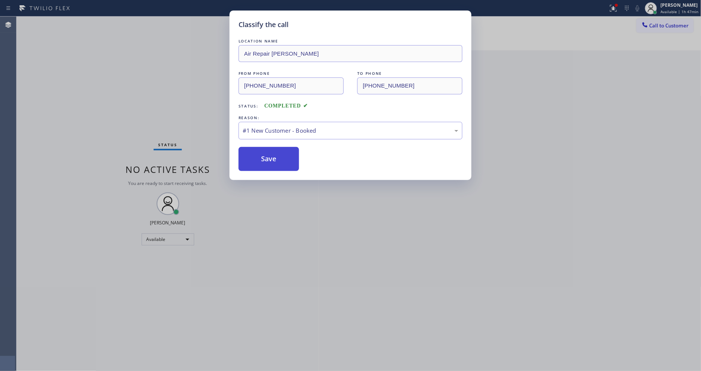
click at [276, 155] on button "Save" at bounding box center [268, 159] width 60 height 24
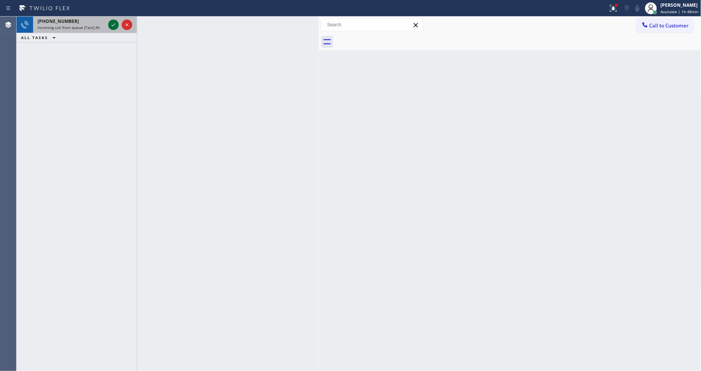
click at [115, 24] on icon at bounding box center [114, 24] width 4 height 3
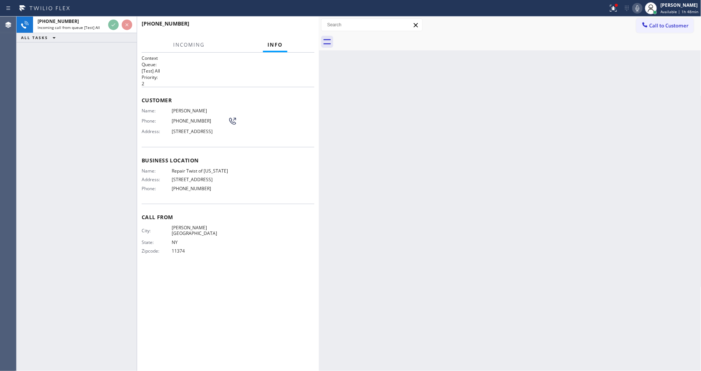
click at [295, 167] on div "Business location Name: Repair Twist of [US_STATE] Address: [STREET_ADDRESS] Ph…" at bounding box center [228, 175] width 173 height 57
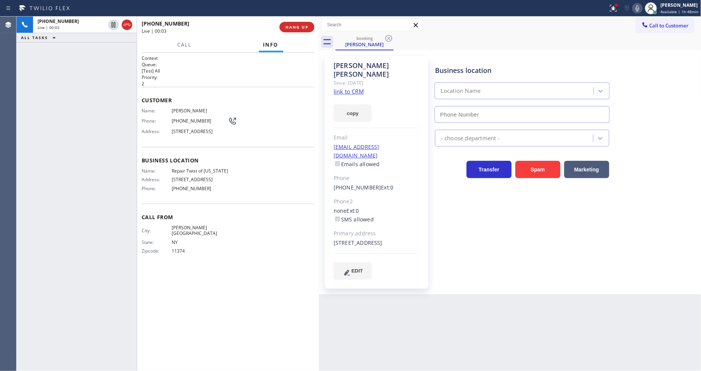
type input "[PHONE_NUMBER]"
click at [351, 87] on link "link to CRM" at bounding box center [348, 91] width 30 height 8
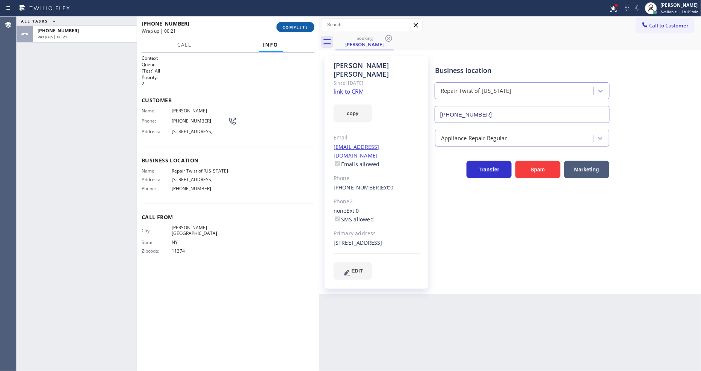
click at [302, 27] on span "COMPLETE" at bounding box center [295, 26] width 26 height 5
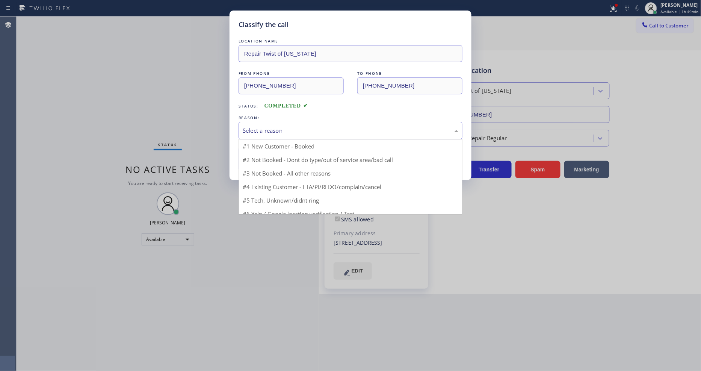
click at [272, 132] on div "Select a reason" at bounding box center [350, 130] width 215 height 9
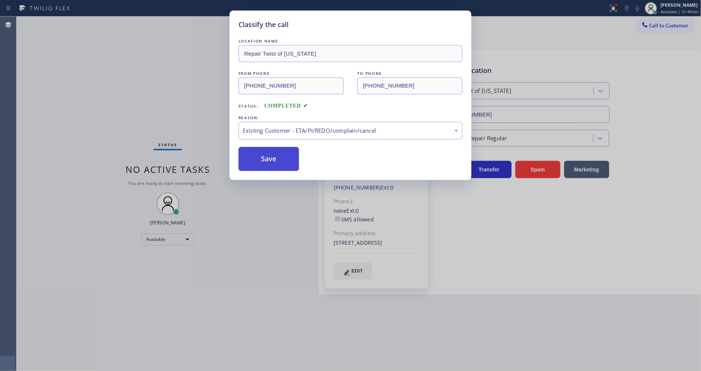
click at [271, 148] on button "Save" at bounding box center [268, 159] width 60 height 24
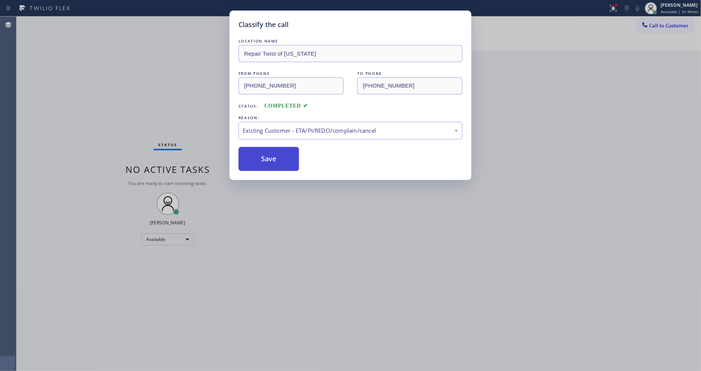
click at [271, 148] on button "Save" at bounding box center [268, 159] width 60 height 24
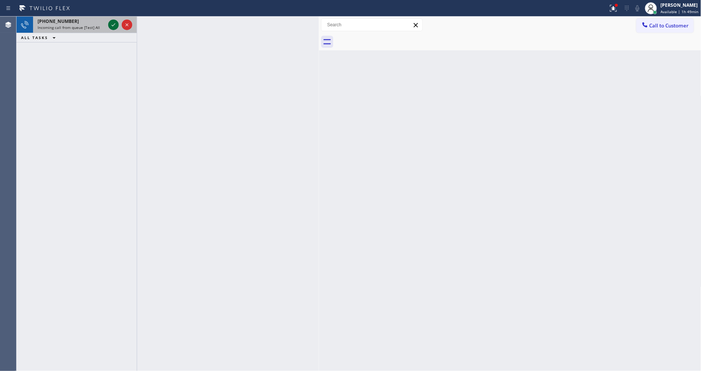
click at [111, 25] on icon at bounding box center [113, 24] width 9 height 9
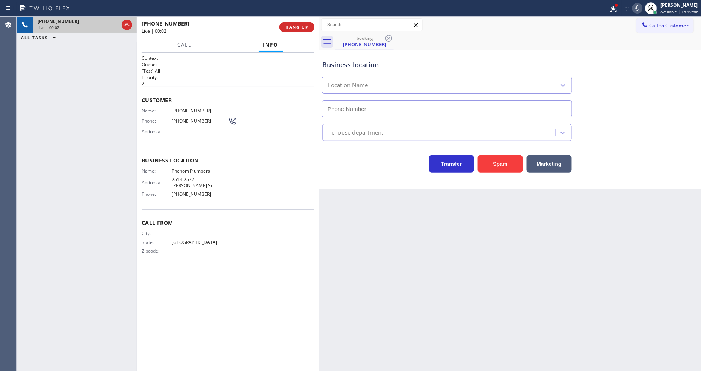
type input "[PHONE_NUMBER]"
click at [161, 199] on div "Business location Name: Phenom Plumbers Address: [STREET_ADDRESS][PERSON_NAME] …" at bounding box center [228, 178] width 173 height 63
click at [295, 23] on button "HANG UP" at bounding box center [296, 27] width 35 height 11
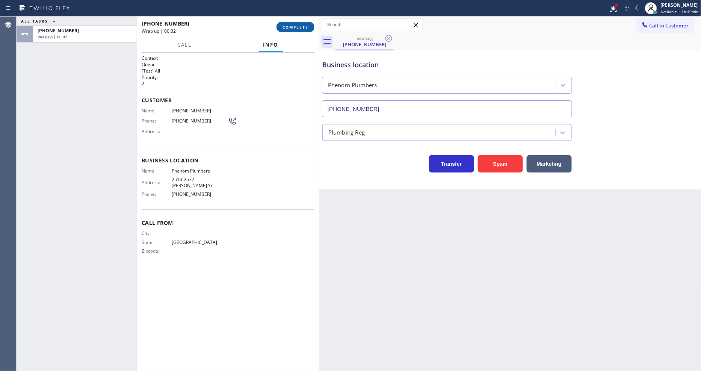
click at [295, 23] on button "COMPLETE" at bounding box center [295, 27] width 38 height 11
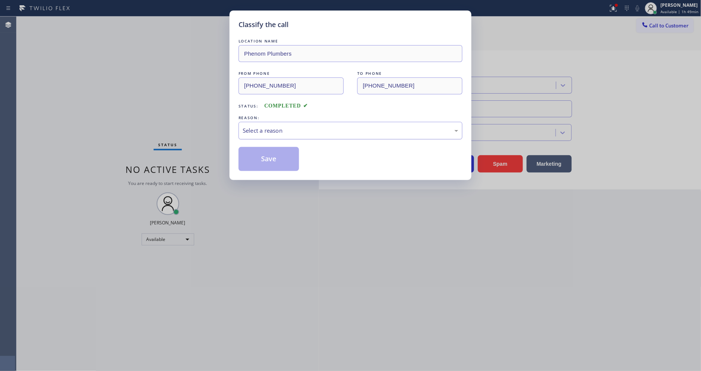
click at [276, 122] on div "Select a reason" at bounding box center [350, 131] width 224 height 18
click at [277, 148] on button "Save" at bounding box center [268, 159] width 60 height 24
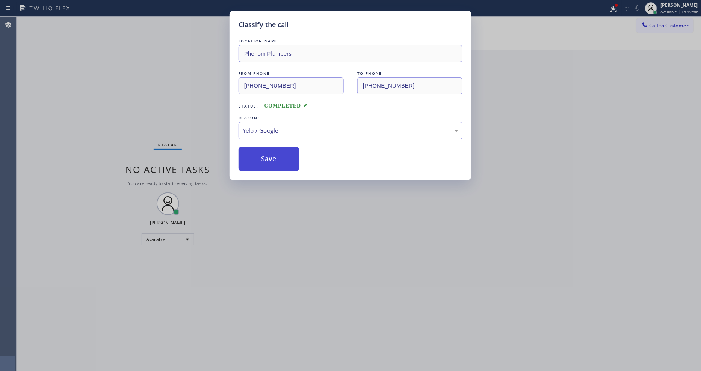
click at [277, 148] on button "Save" at bounding box center [268, 159] width 60 height 24
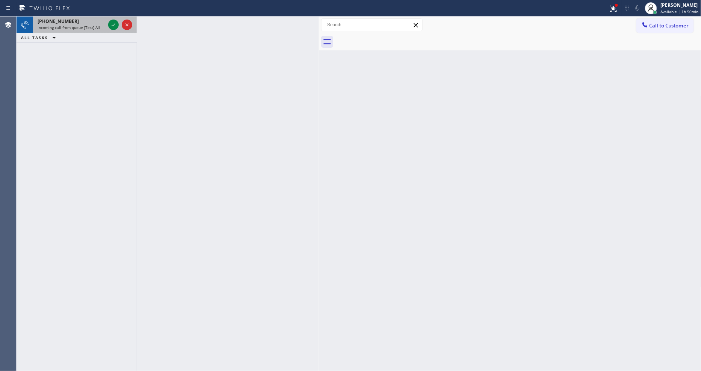
click at [104, 25] on div "Incoming call from queue [Test] All" at bounding box center [72, 27] width 68 height 5
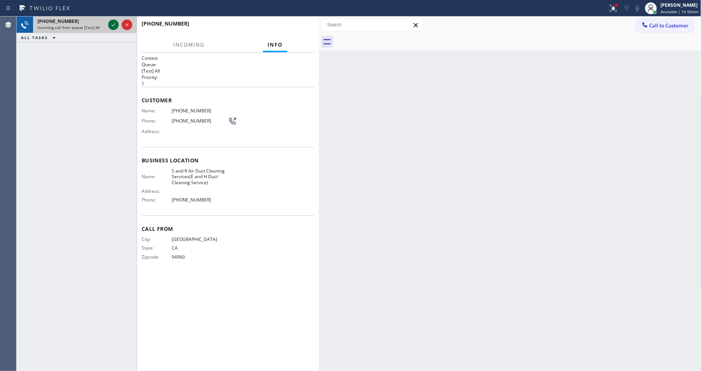
click at [113, 24] on icon at bounding box center [113, 24] width 9 height 9
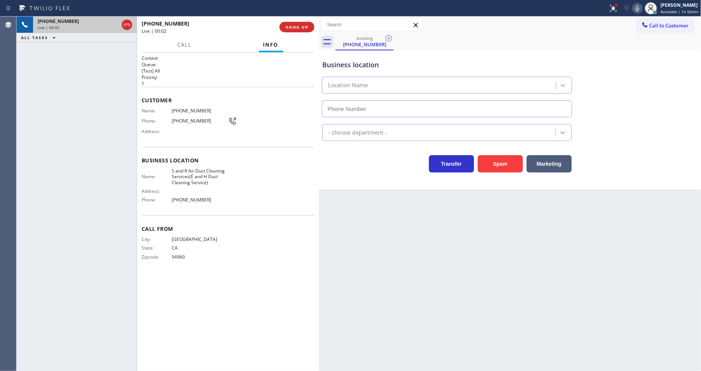
type input "[PHONE_NUMBER]"
click at [303, 29] on span "HANG UP" at bounding box center [296, 26] width 23 height 5
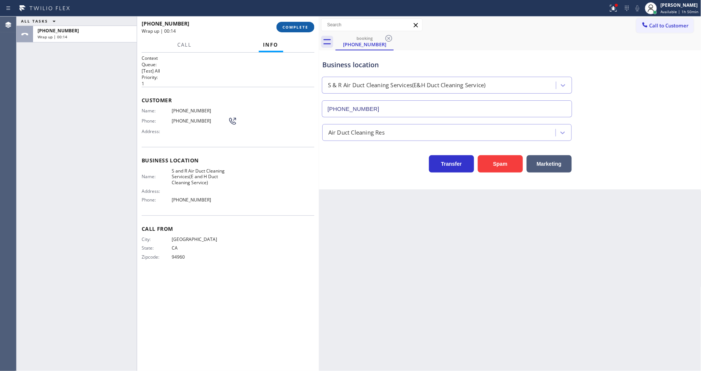
click at [299, 28] on span "COMPLETE" at bounding box center [295, 26] width 26 height 5
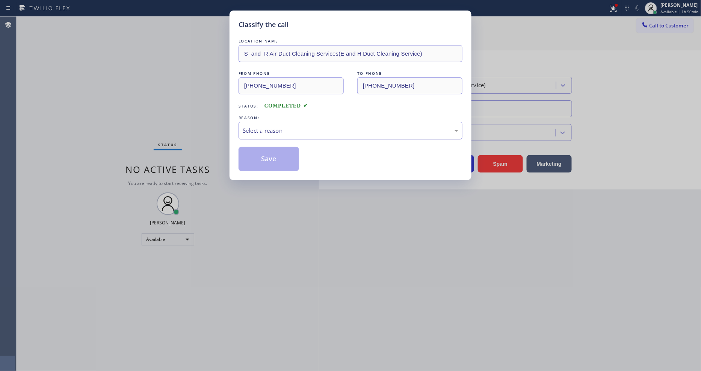
click at [261, 128] on div "Select a reason" at bounding box center [350, 130] width 215 height 9
click at [261, 151] on button "Save" at bounding box center [268, 159] width 60 height 24
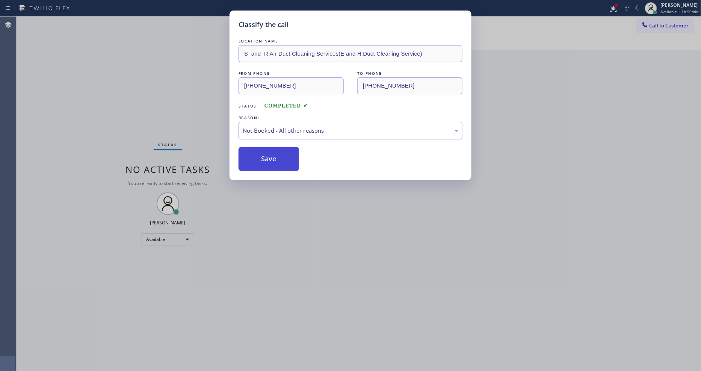
click at [261, 152] on button "Save" at bounding box center [268, 159] width 60 height 24
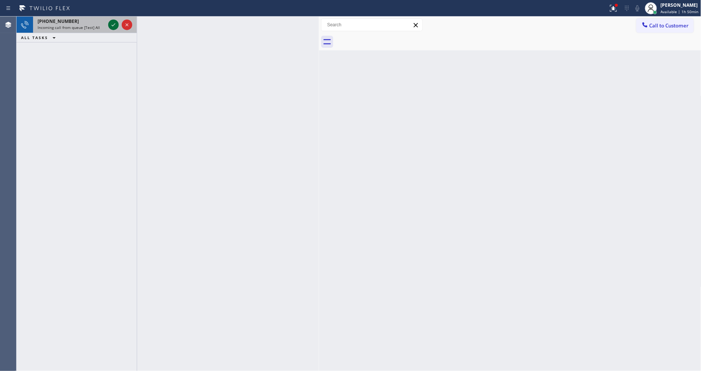
click at [115, 26] on icon at bounding box center [113, 24] width 9 height 9
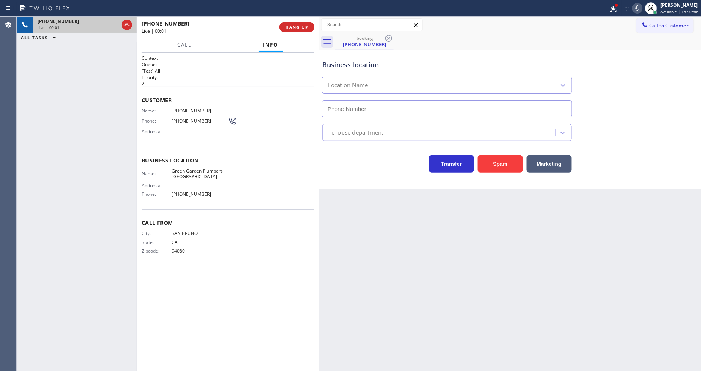
type input "[PHONE_NUMBER]"
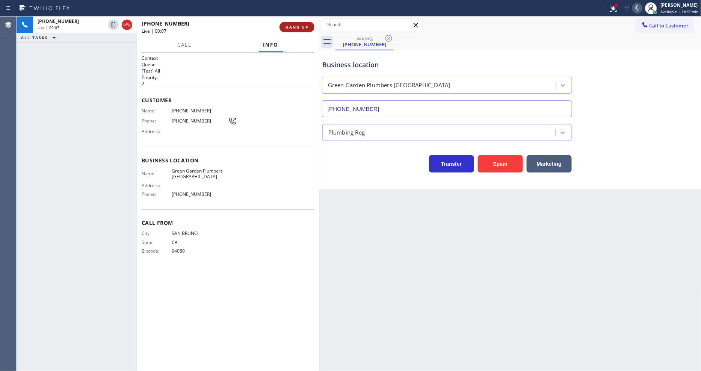
click at [309, 24] on button "HANG UP" at bounding box center [296, 27] width 35 height 11
drag, startPoint x: 308, startPoint y: 24, endPoint x: 331, endPoint y: 39, distance: 27.9
click at [308, 24] on button "HANG UP" at bounding box center [296, 27] width 35 height 11
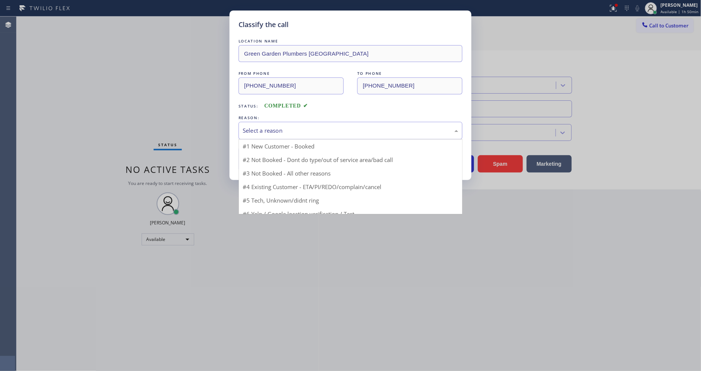
click at [289, 122] on div "Select a reason" at bounding box center [350, 131] width 224 height 18
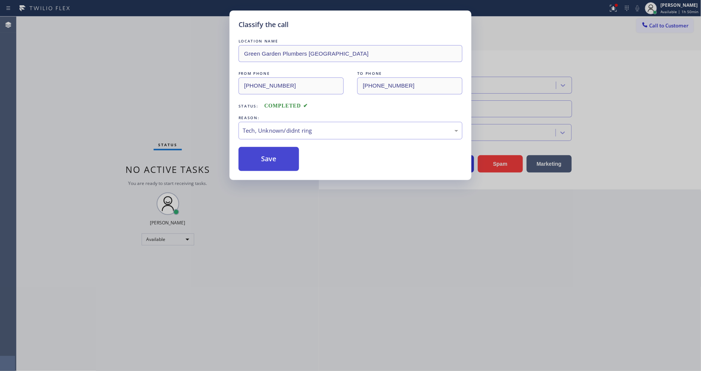
click at [282, 158] on button "Save" at bounding box center [268, 159] width 60 height 24
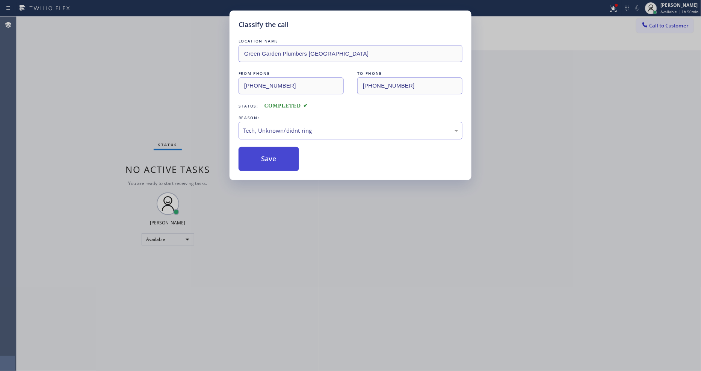
click at [282, 158] on button "Save" at bounding box center [268, 159] width 60 height 24
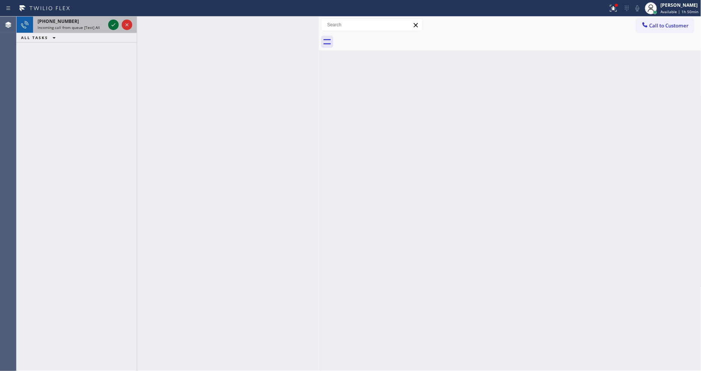
click at [109, 23] on icon at bounding box center [113, 24] width 9 height 9
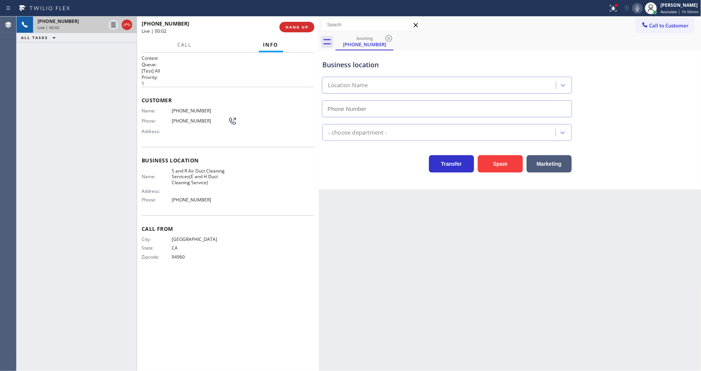
click at [300, 23] on button "HANG UP" at bounding box center [296, 27] width 35 height 11
type input "[PHONE_NUMBER]"
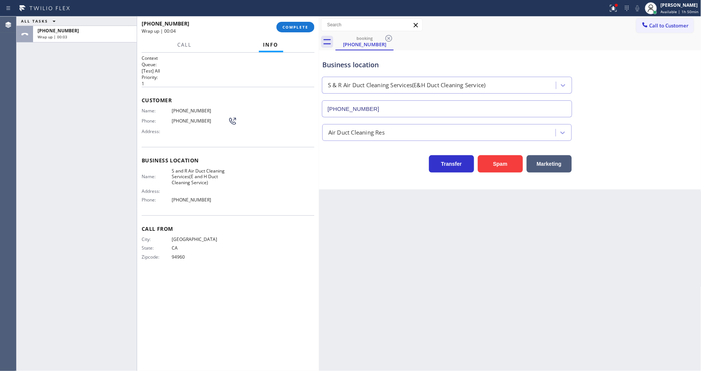
drag, startPoint x: 143, startPoint y: 129, endPoint x: 148, endPoint y: 136, distance: 7.8
click at [143, 129] on span "Address:" at bounding box center [157, 131] width 30 height 6
click at [172, 263] on div "Call From City: [GEOGRAPHIC_DATA]: [US_STATE] Zipcode: 94960" at bounding box center [228, 243] width 173 height 57
click at [297, 25] on span "COMPLETE" at bounding box center [295, 26] width 26 height 5
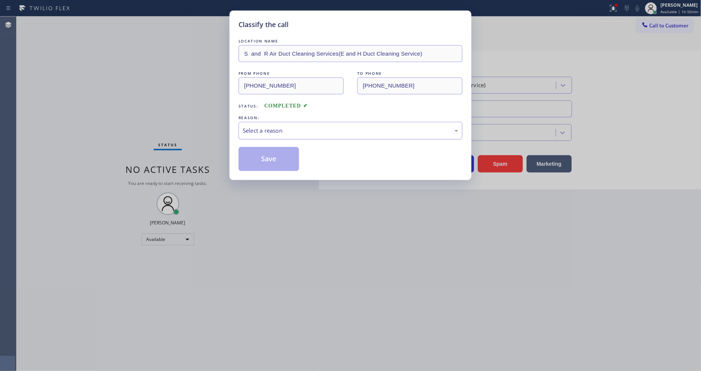
click at [258, 122] on div "Select a reason" at bounding box center [350, 131] width 224 height 18
click at [257, 160] on button "Save" at bounding box center [268, 159] width 60 height 24
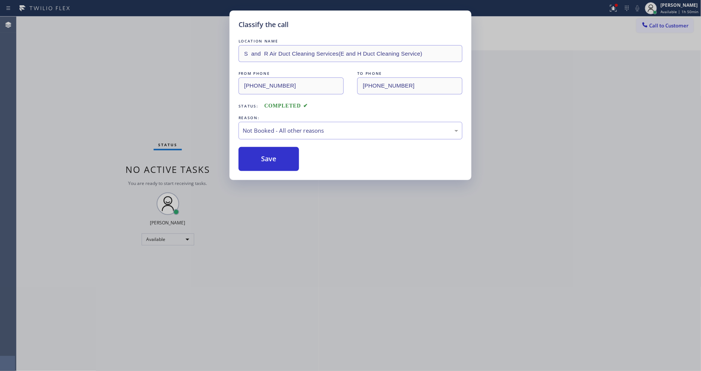
click at [257, 160] on button "Save" at bounding box center [268, 159] width 60 height 24
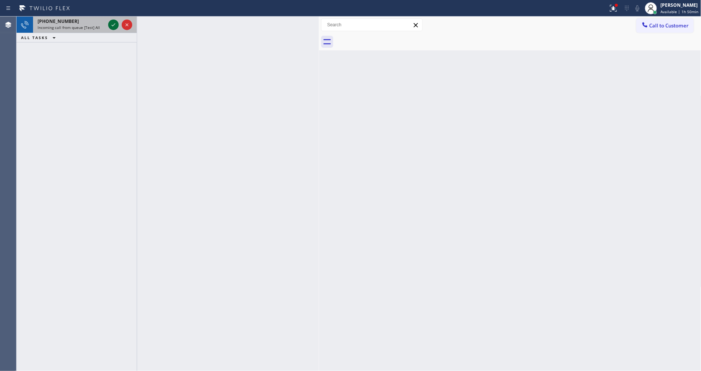
click at [114, 27] on icon at bounding box center [113, 24] width 9 height 9
click at [110, 24] on icon at bounding box center [113, 24] width 9 height 9
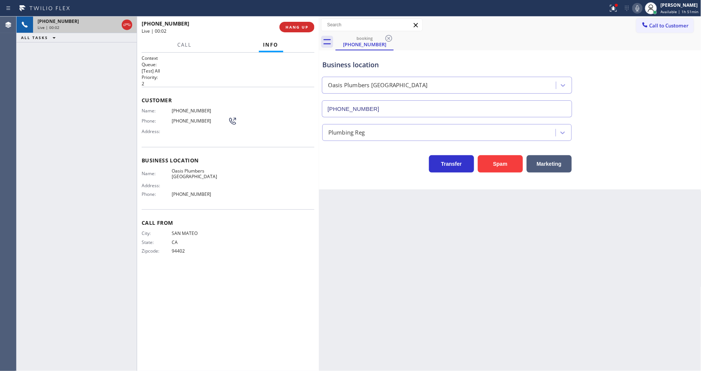
type input "[PHONE_NUMBER]"
drag, startPoint x: 426, startPoint y: 224, endPoint x: 426, endPoint y: 209, distance: 15.4
click at [426, 224] on div "Back to Dashboard Change Sender ID Customers Technicians Select a contact Outbo…" at bounding box center [510, 194] width 382 height 354
click at [298, 26] on span "HANG UP" at bounding box center [296, 26] width 23 height 5
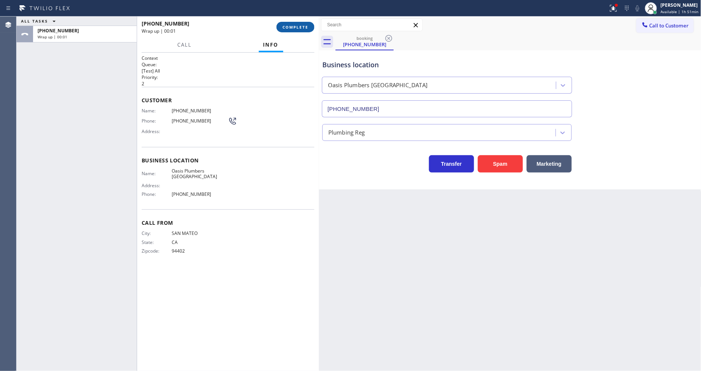
click at [298, 26] on span "COMPLETE" at bounding box center [295, 26] width 26 height 5
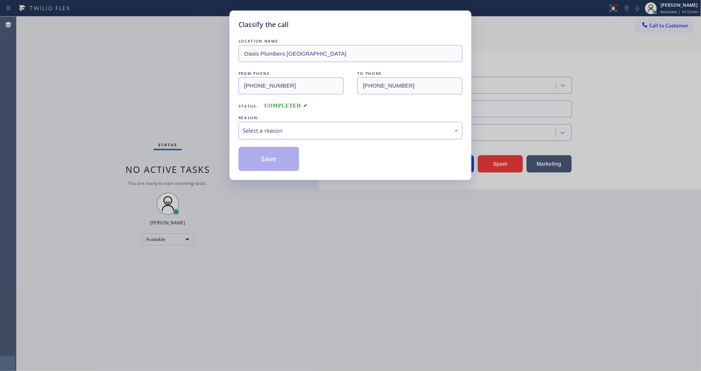
click at [294, 126] on div "Select a reason" at bounding box center [350, 130] width 215 height 9
click at [283, 153] on button "Save" at bounding box center [268, 159] width 60 height 24
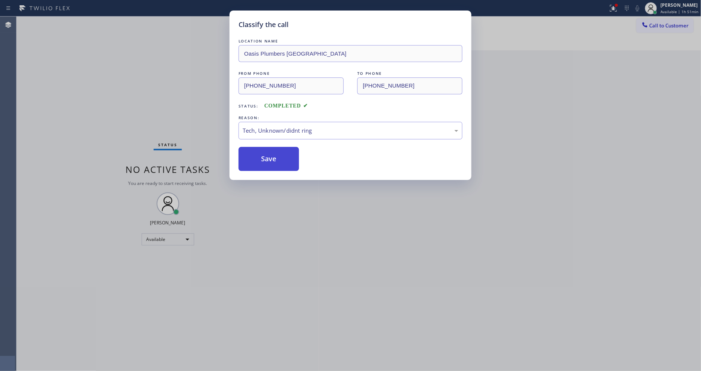
click at [283, 153] on button "Save" at bounding box center [268, 159] width 60 height 24
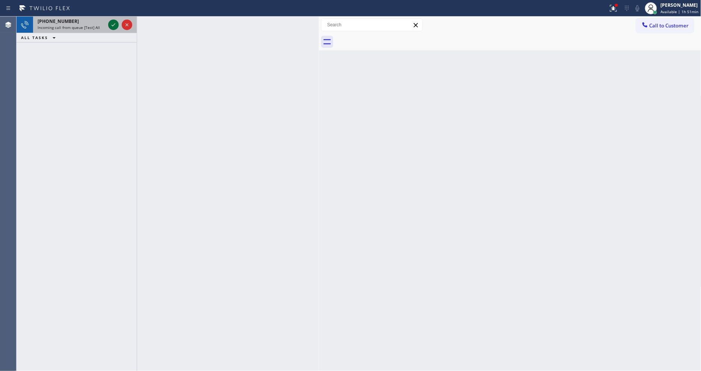
drag, startPoint x: 117, startPoint y: 21, endPoint x: 112, endPoint y: 23, distance: 5.2
click at [115, 22] on icon at bounding box center [113, 24] width 9 height 9
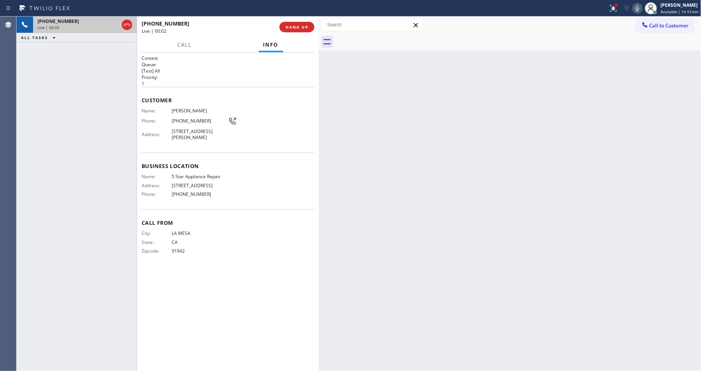
drag, startPoint x: 455, startPoint y: 231, endPoint x: 459, endPoint y: 41, distance: 189.6
click at [454, 231] on div "Back to Dashboard Change Sender ID Customers Technicians Select a contact Outbo…" at bounding box center [510, 194] width 382 height 354
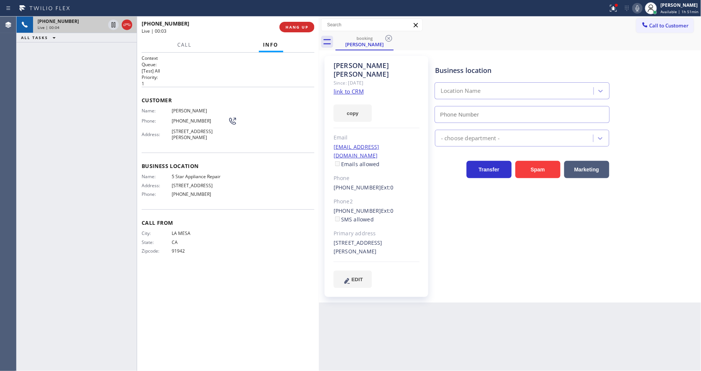
click at [355, 87] on link "link to CRM" at bounding box center [348, 91] width 30 height 8
type input "[PHONE_NUMBER]"
click at [298, 26] on span "HANG UP" at bounding box center [296, 26] width 23 height 5
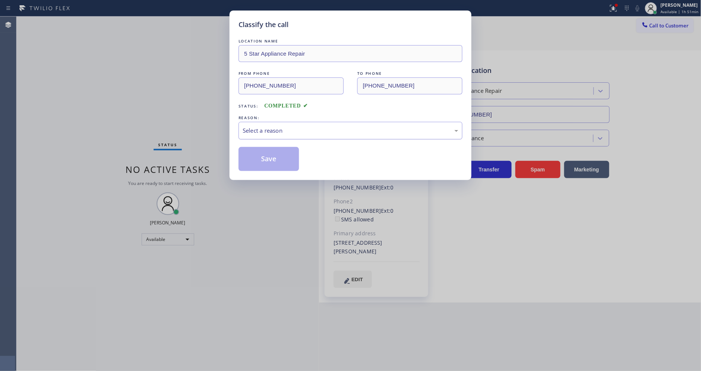
click at [280, 128] on div "Select a reason" at bounding box center [350, 130] width 215 height 9
click at [277, 161] on button "Save" at bounding box center [268, 159] width 60 height 24
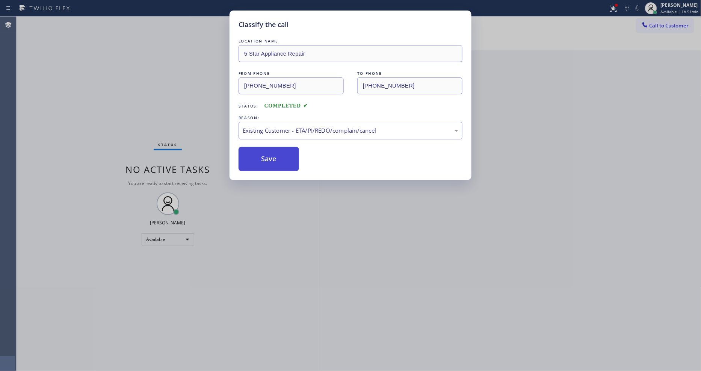
click at [277, 160] on button "Save" at bounding box center [268, 159] width 60 height 24
drag, startPoint x: 277, startPoint y: 160, endPoint x: 243, endPoint y: 106, distance: 63.6
click at [277, 161] on button "Save" at bounding box center [268, 159] width 60 height 24
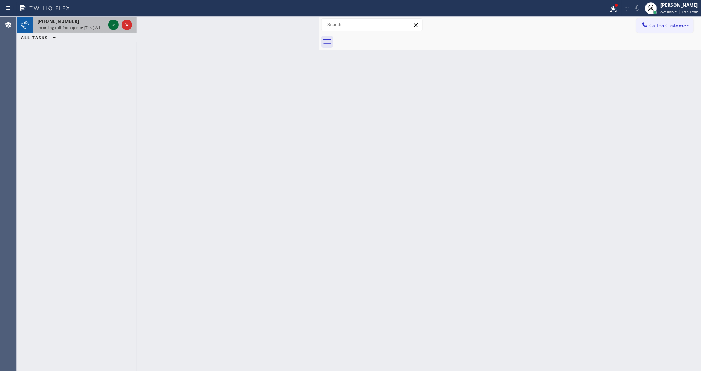
click at [111, 27] on icon at bounding box center [113, 24] width 9 height 9
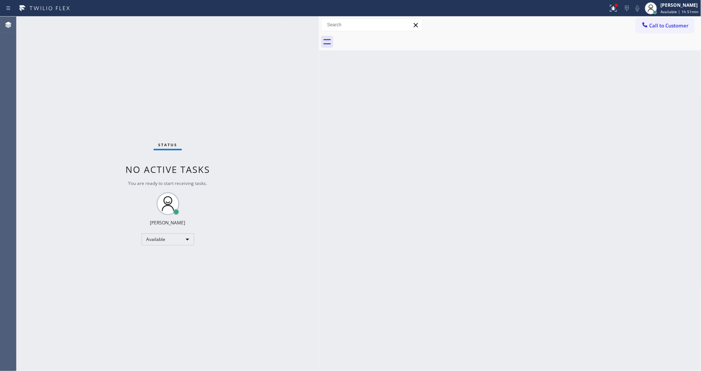
click at [113, 24] on div "Status No active tasks You are ready to start receiving tasks. [PERSON_NAME] Av…" at bounding box center [168, 194] width 302 height 354
click at [649, 25] on span "Call to Customer" at bounding box center [668, 25] width 39 height 7
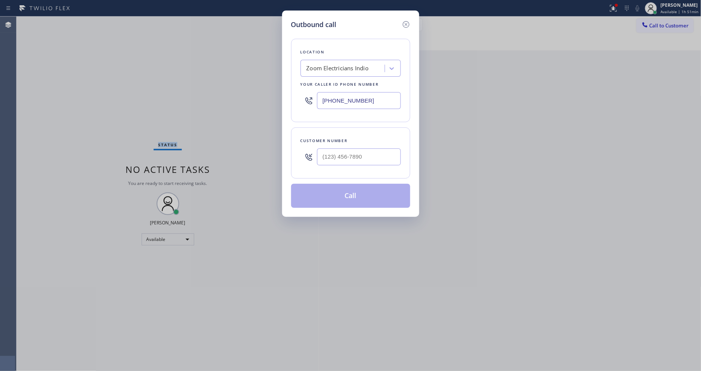
click at [344, 69] on div "Zoom Electricians Indio" at bounding box center [337, 68] width 62 height 9
paste input "5 Star Appliance Repair"
type input "5 Star Appliance Repair"
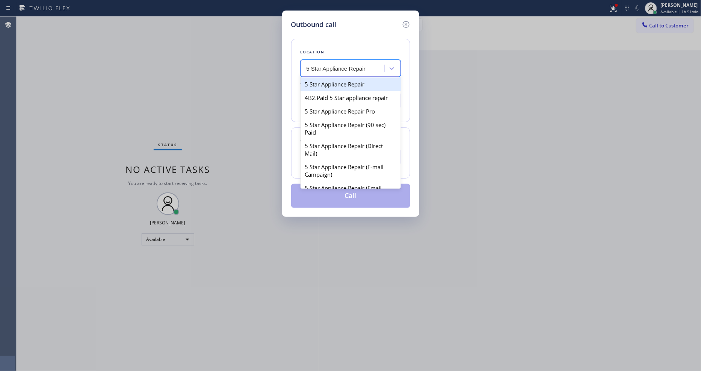
click at [328, 83] on div "5 Star Appliance Repair" at bounding box center [350, 84] width 100 height 14
type input "[PHONE_NUMBER]"
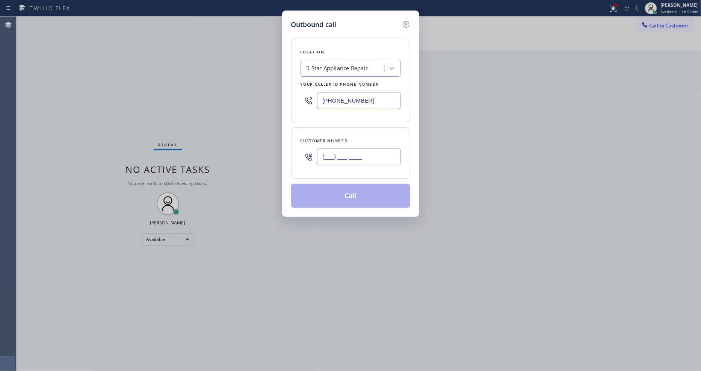
click at [327, 152] on input "(___) ___-____" at bounding box center [359, 156] width 84 height 17
paste input "760) 799-6674"
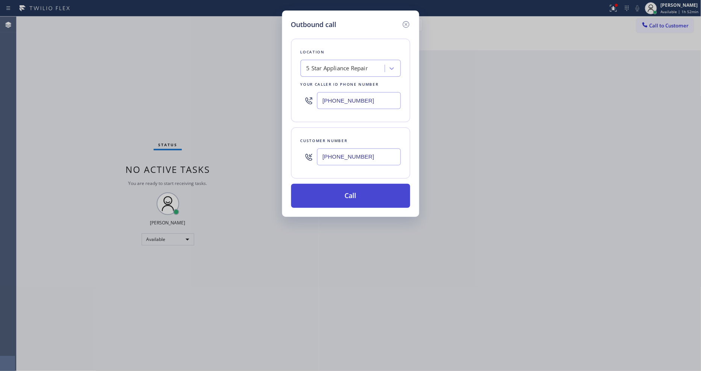
type input "[PHONE_NUMBER]"
click at [325, 200] on button "Call" at bounding box center [350, 196] width 119 height 24
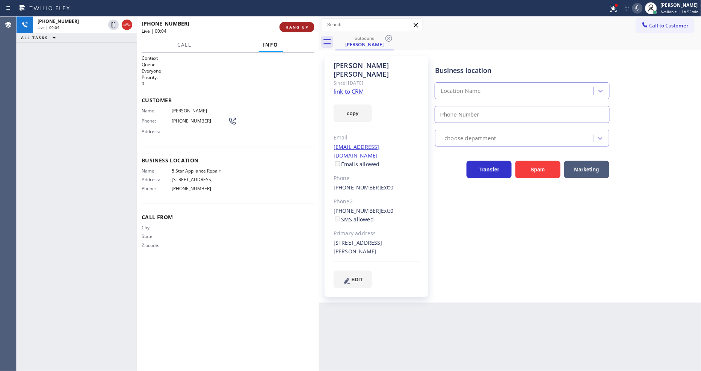
type input "[PHONE_NUMBER]"
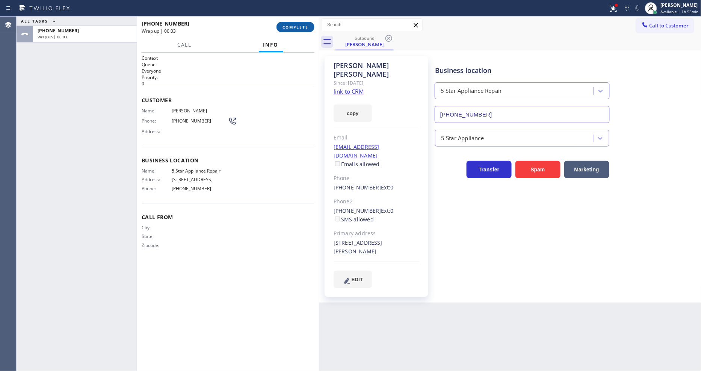
click at [299, 22] on button "COMPLETE" at bounding box center [295, 27] width 38 height 11
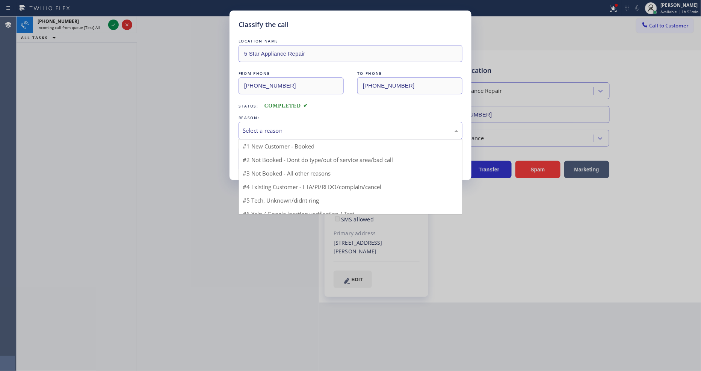
click at [276, 126] on div "Select a reason" at bounding box center [350, 130] width 215 height 9
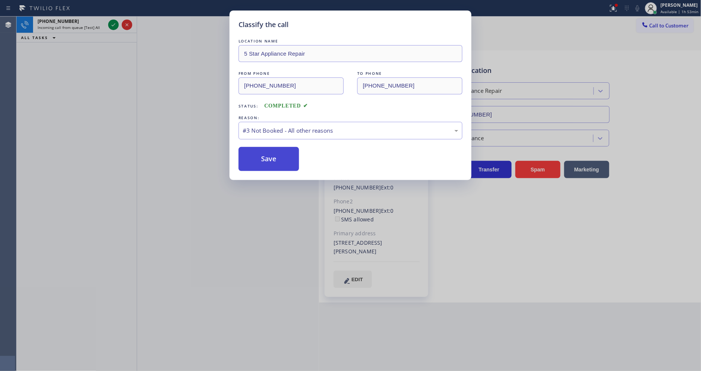
click at [272, 157] on button "Save" at bounding box center [268, 159] width 60 height 24
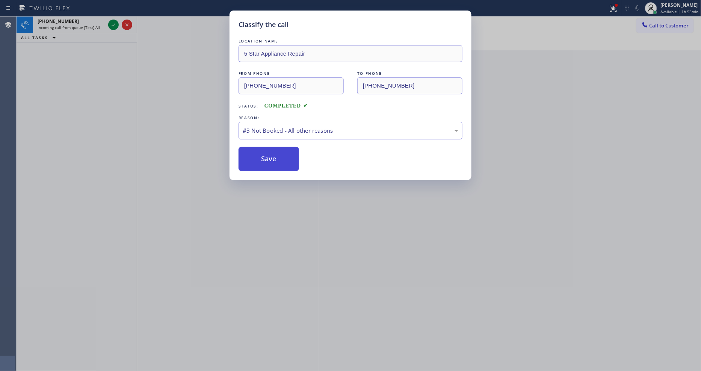
click at [272, 157] on button "Save" at bounding box center [268, 159] width 60 height 24
drag, startPoint x: 272, startPoint y: 157, endPoint x: 260, endPoint y: 65, distance: 92.4
click at [273, 156] on button "Save" at bounding box center [268, 159] width 60 height 24
click at [112, 26] on div "Classify the call LOCATION NAME 5 Star Appliance Repair FROM PHONE [PHONE_NUMBE…" at bounding box center [350, 185] width 701 height 371
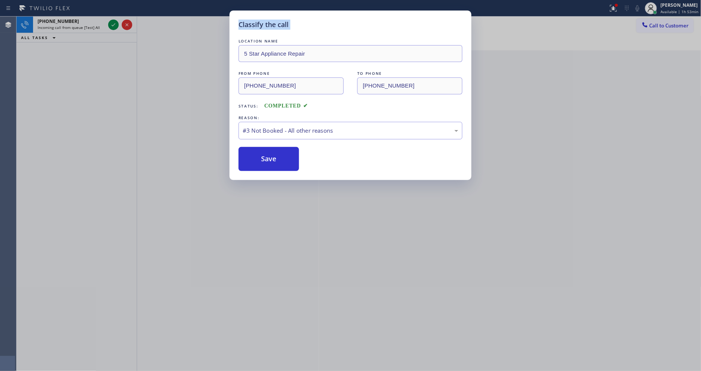
click at [112, 26] on div "Classify the call LOCATION NAME 5 Star Appliance Repair FROM PHONE [PHONE_NUMBE…" at bounding box center [350, 185] width 701 height 371
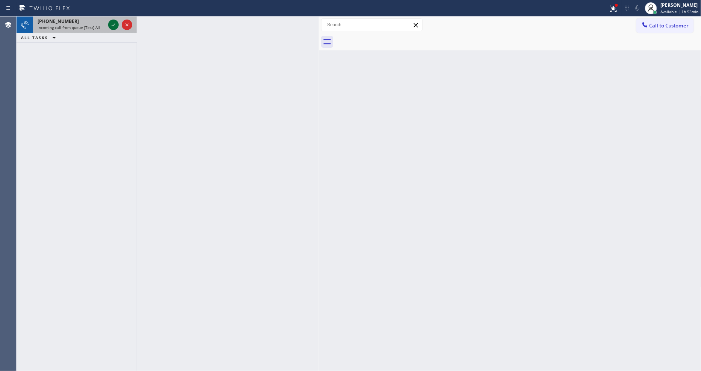
click at [115, 24] on icon at bounding box center [113, 24] width 9 height 9
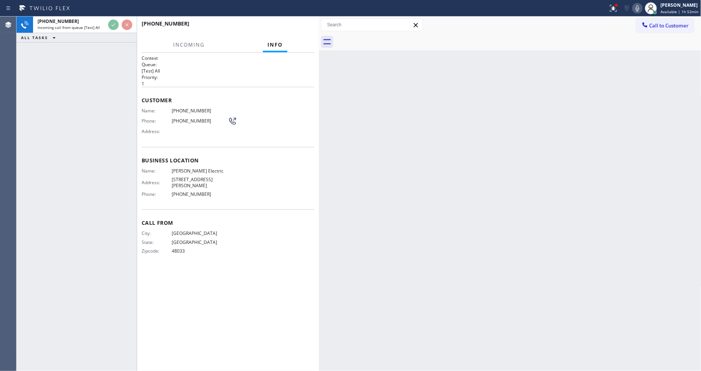
click at [297, 25] on div "[PHONE_NUMBER]" at bounding box center [225, 23] width 167 height 7
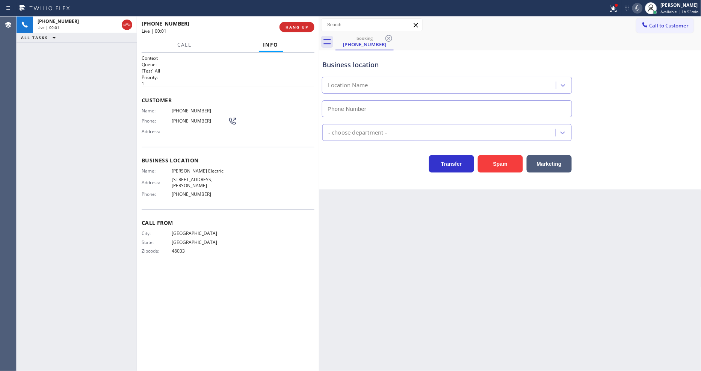
click at [297, 25] on span "HANG UP" at bounding box center [296, 26] width 23 height 5
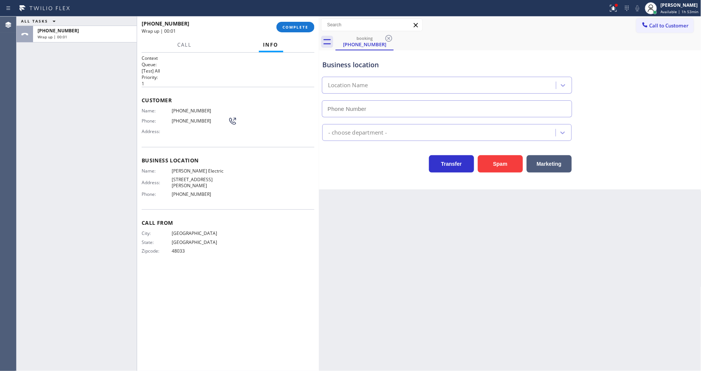
click at [297, 25] on span "COMPLETE" at bounding box center [295, 26] width 26 height 5
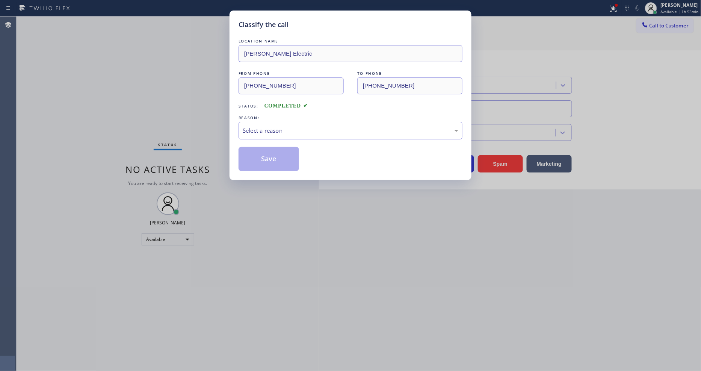
click at [271, 126] on div "Select a reason" at bounding box center [350, 130] width 215 height 9
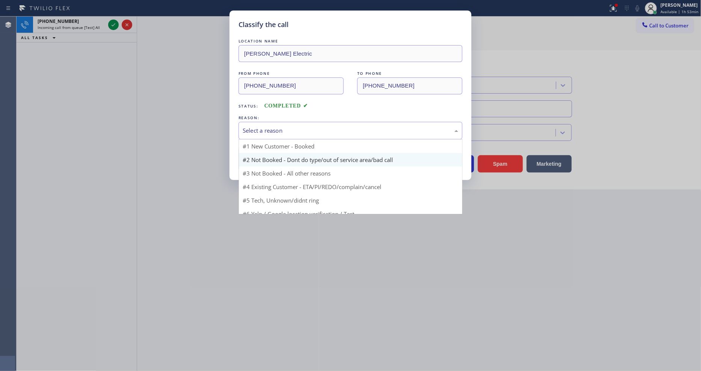
type input "[PHONE_NUMBER]"
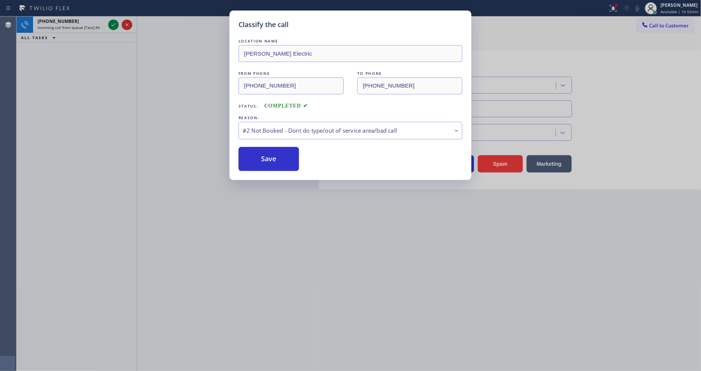
click at [269, 155] on button "Save" at bounding box center [268, 159] width 60 height 24
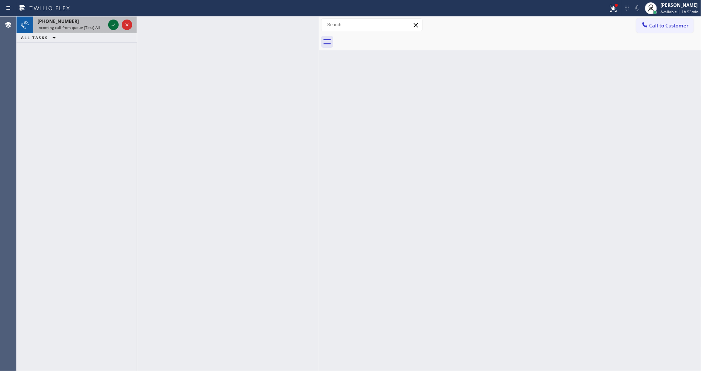
click at [111, 24] on icon at bounding box center [113, 24] width 9 height 9
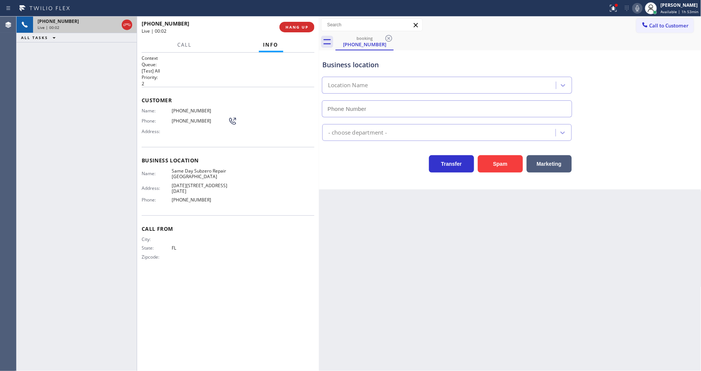
type input "[PHONE_NUMBER]"
click at [299, 32] on button "HANG UP" at bounding box center [296, 27] width 35 height 11
click at [301, 26] on span "HANG UP" at bounding box center [296, 26] width 23 height 5
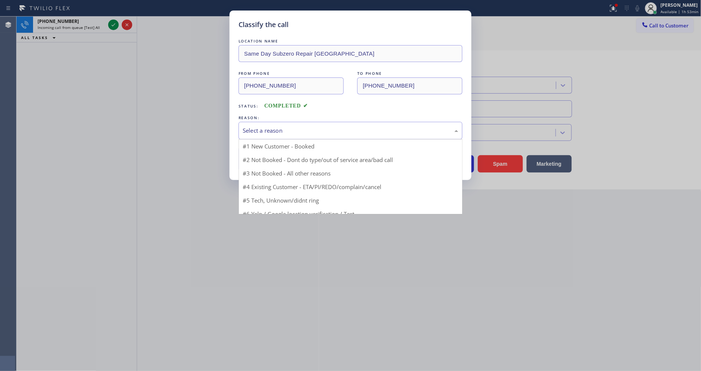
click at [268, 127] on div "Select a reason" at bounding box center [350, 130] width 215 height 9
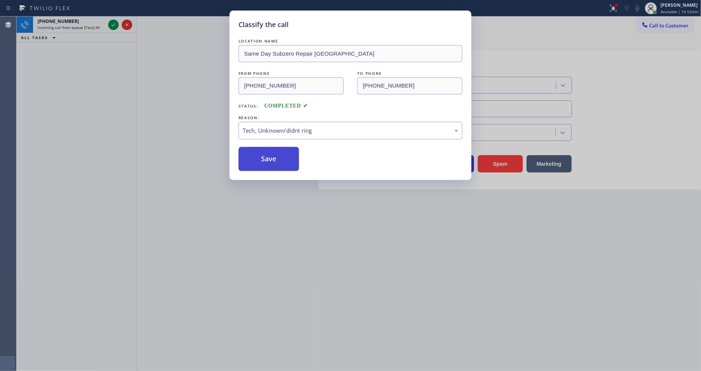
click at [270, 149] on button "Save" at bounding box center [268, 159] width 60 height 24
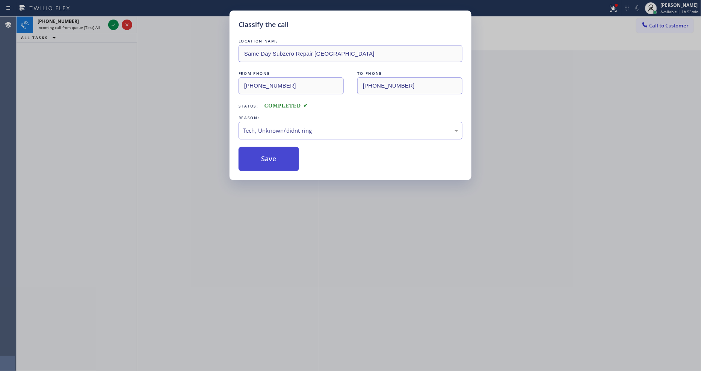
click at [270, 149] on button "Save" at bounding box center [268, 159] width 60 height 24
click at [74, 25] on div "Classify the call LOCATION NAME Same Day Subzero Repair [GEOGRAPHIC_DATA] FROM …" at bounding box center [350, 185] width 701 height 371
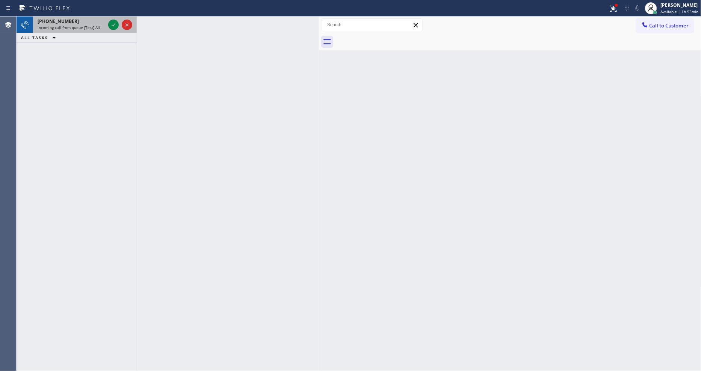
click at [107, 25] on div at bounding box center [120, 25] width 27 height 17
click at [668, 31] on button "Call to Customer" at bounding box center [664, 25] width 57 height 14
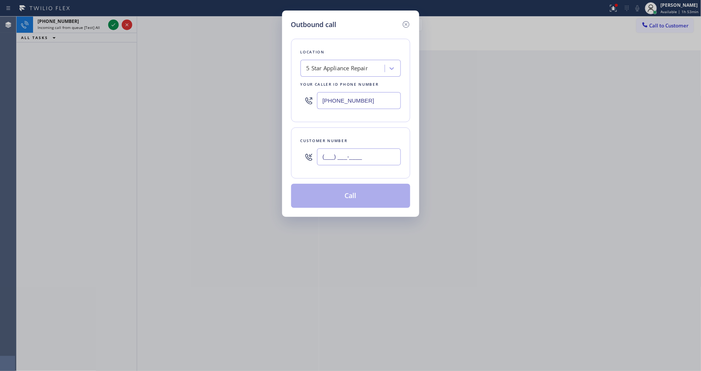
click at [333, 149] on input "(___) ___-____" at bounding box center [359, 156] width 84 height 17
paste input "619) 454-0929"
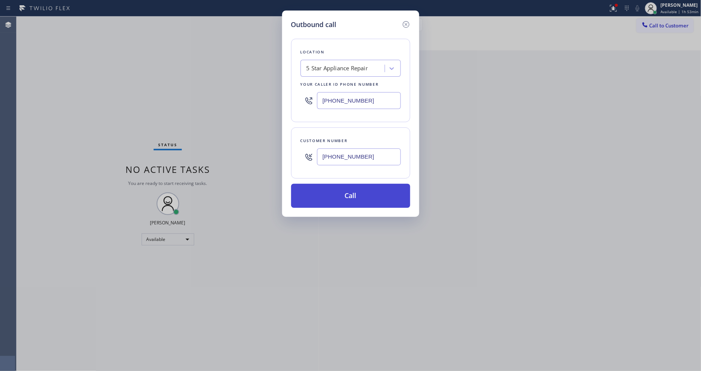
type input "[PHONE_NUMBER]"
click at [318, 194] on button "Call" at bounding box center [350, 196] width 119 height 24
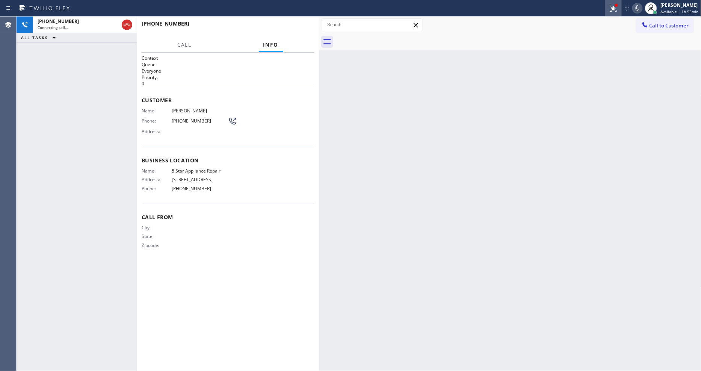
click at [611, 8] on icon at bounding box center [613, 8] width 9 height 9
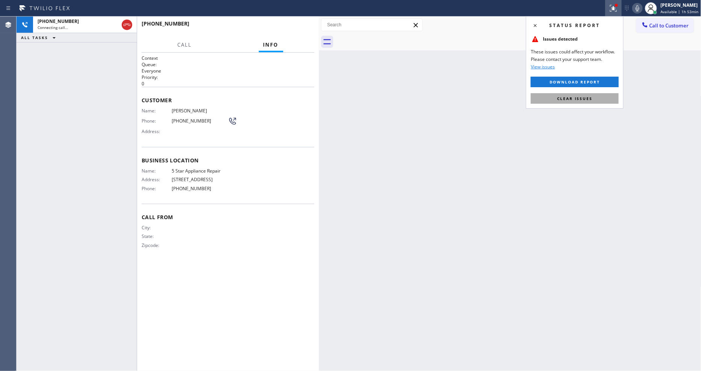
click at [588, 96] on span "Clear issues" at bounding box center [574, 98] width 35 height 5
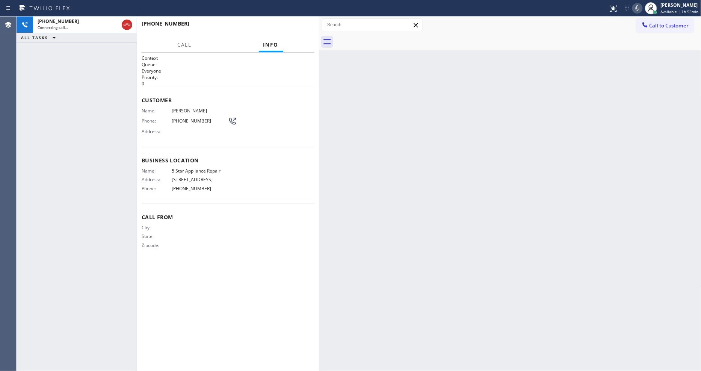
drag, startPoint x: 234, startPoint y: 154, endPoint x: 205, endPoint y: 354, distance: 201.4
click at [233, 157] on span "Business location" at bounding box center [228, 160] width 173 height 7
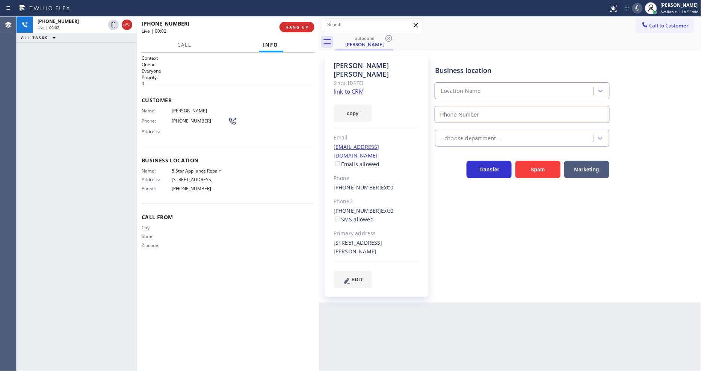
type input "[PHONE_NUMBER]"
click at [112, 23] on icon at bounding box center [113, 24] width 9 height 9
click at [639, 7] on icon at bounding box center [637, 8] width 4 height 6
click at [113, 26] on icon at bounding box center [113, 24] width 9 height 9
drag, startPoint x: 639, startPoint y: 6, endPoint x: 636, endPoint y: 222, distance: 215.5
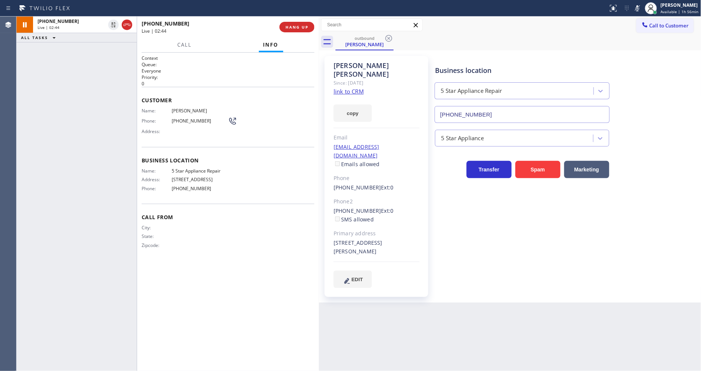
click at [639, 6] on icon at bounding box center [637, 8] width 4 height 6
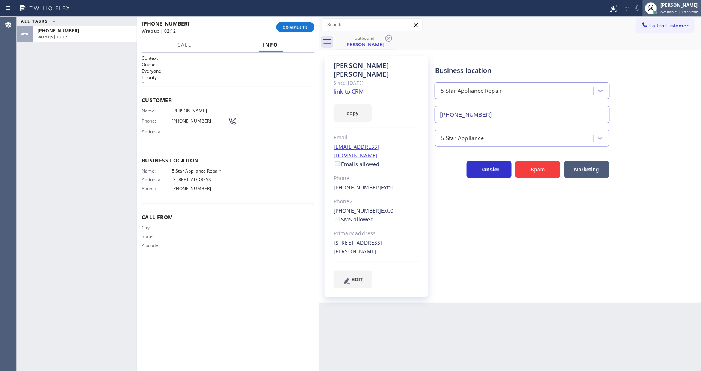
click at [674, 12] on span "Available | 1h 59min" at bounding box center [679, 11] width 38 height 5
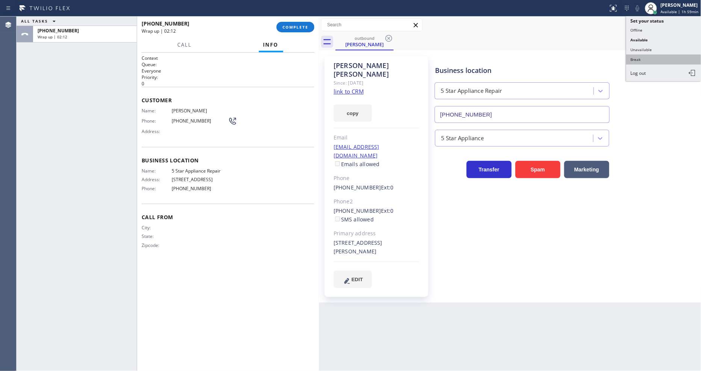
click at [647, 64] on button "Break" at bounding box center [663, 59] width 75 height 10
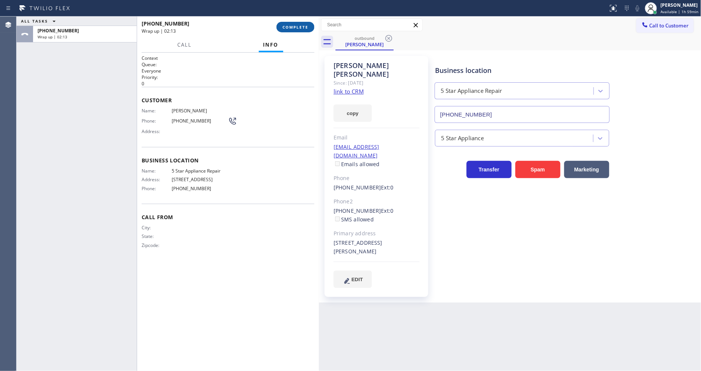
click at [303, 25] on span "COMPLETE" at bounding box center [295, 26] width 26 height 5
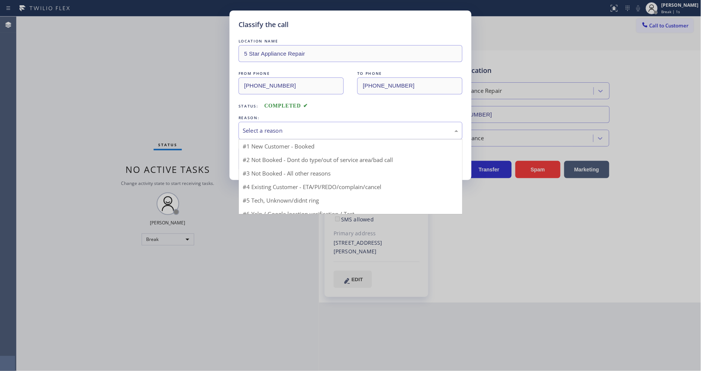
click at [253, 126] on div "Select a reason" at bounding box center [350, 130] width 215 height 9
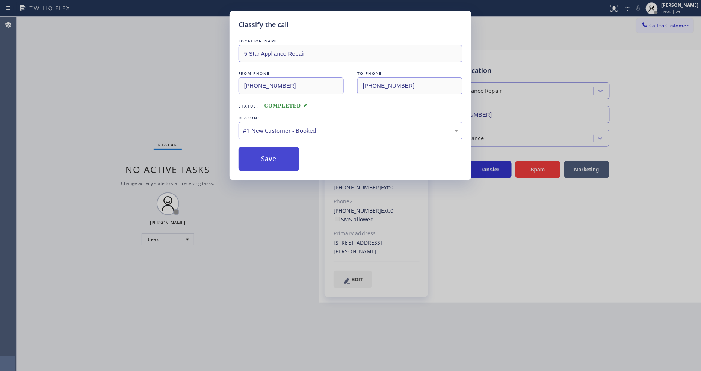
click at [244, 164] on button "Save" at bounding box center [268, 159] width 60 height 24
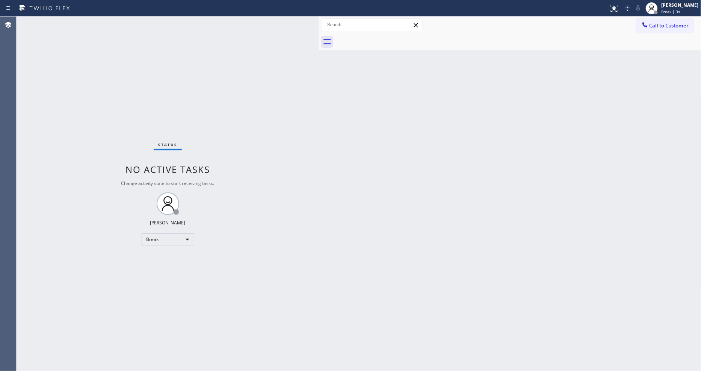
click at [244, 164] on div "Status No active tasks Change activity state to start receiving tasks. [PERSON_…" at bounding box center [168, 194] width 302 height 354
click at [98, 21] on div "Status No active tasks Change activity state to start receiving tasks. [PERSON_…" at bounding box center [168, 194] width 302 height 354
click at [361, 216] on div "Back to Dashboard Change Sender ID Customers Technicians Select a contact Outbo…" at bounding box center [510, 194] width 382 height 354
click at [675, 8] on div "[PERSON_NAME] Break | 16:41" at bounding box center [680, 8] width 41 height 13
click at [656, 42] on button "Available" at bounding box center [663, 40] width 75 height 10
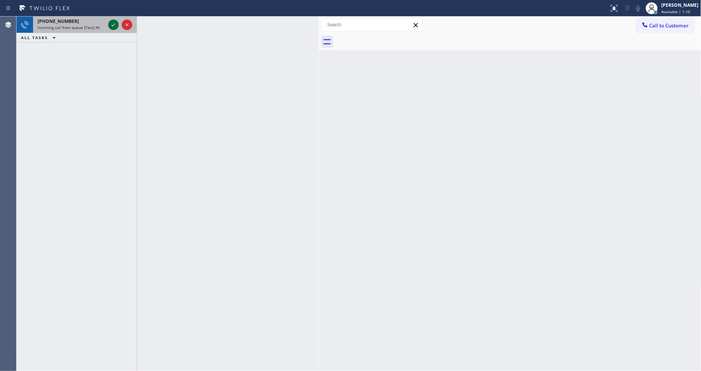
click at [115, 27] on icon at bounding box center [113, 24] width 9 height 9
drag, startPoint x: 90, startPoint y: 24, endPoint x: 105, endPoint y: 24, distance: 15.0
click at [91, 24] on div "[PHONE_NUMBER]" at bounding box center [72, 21] width 68 height 6
click at [109, 23] on icon at bounding box center [113, 24] width 9 height 9
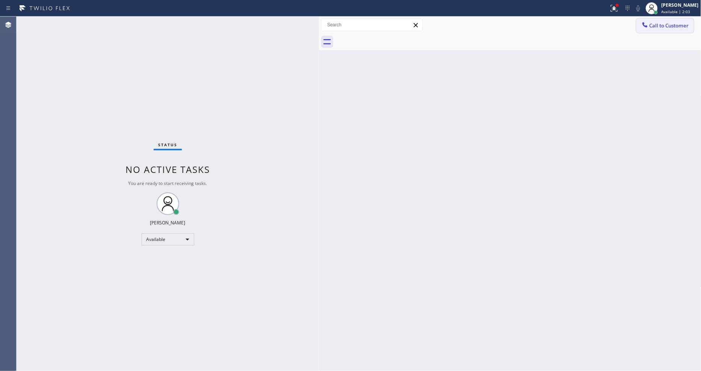
click at [670, 24] on span "Call to Customer" at bounding box center [668, 25] width 39 height 7
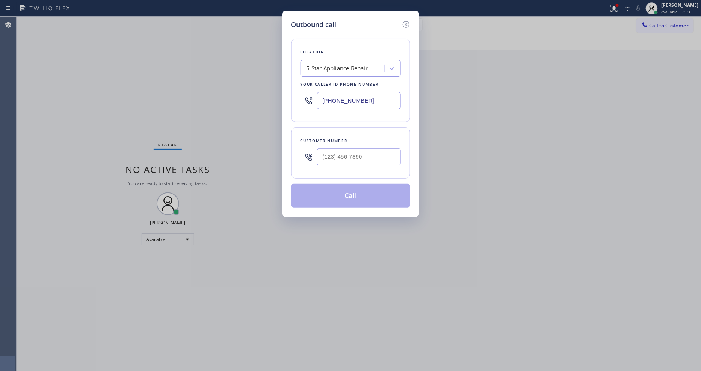
click at [338, 67] on div "5 Star Appliance Repair" at bounding box center [337, 68] width 62 height 9
paste input "PrimeTime Appliance Pros"
type input "PrimeTime Appliance Pros"
click at [333, 81] on div "PrimeTime Appliance Pros" at bounding box center [350, 84] width 100 height 14
type input "[PHONE_NUMBER]"
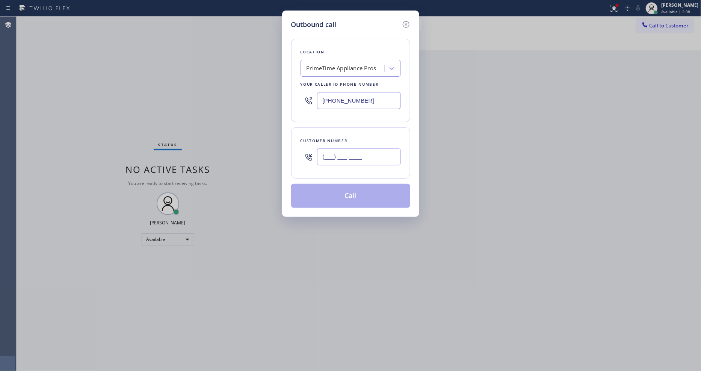
click at [324, 157] on input "(___) ___-____" at bounding box center [359, 156] width 84 height 17
paste input "408) 202-9026"
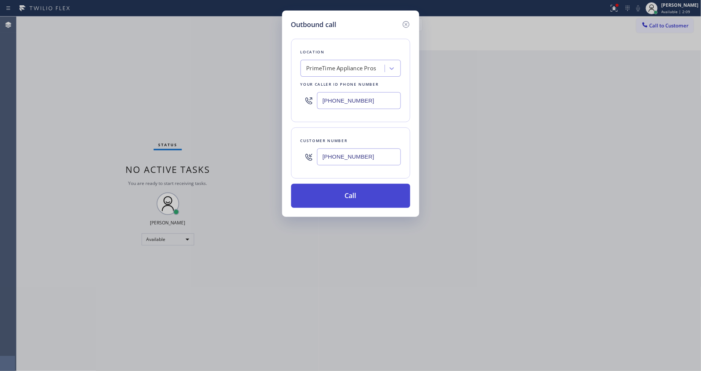
type input "[PHONE_NUMBER]"
click at [320, 193] on button "Call" at bounding box center [350, 196] width 119 height 24
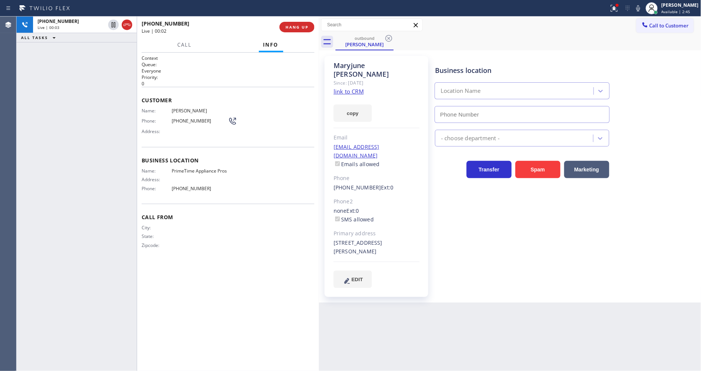
type input "[PHONE_NUMBER]"
click at [615, 9] on icon at bounding box center [613, 8] width 9 height 9
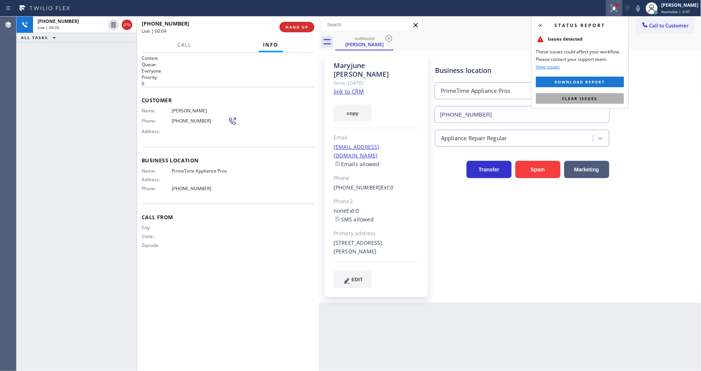
click at [610, 96] on button "Clear issues" at bounding box center [580, 98] width 88 height 11
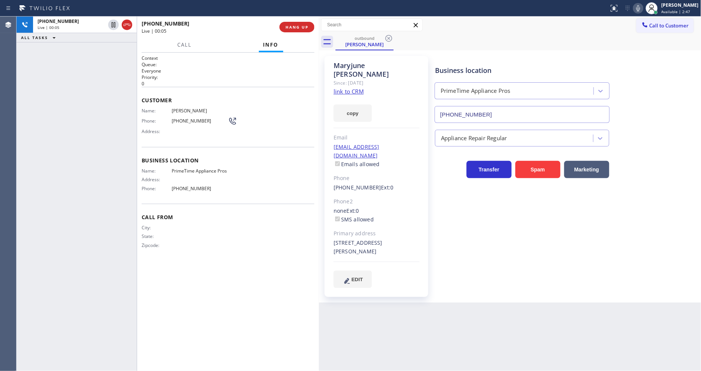
click at [642, 6] on icon at bounding box center [637, 8] width 9 height 9
click at [642, 4] on icon at bounding box center [637, 8] width 9 height 9
click at [642, 11] on icon at bounding box center [637, 8] width 9 height 9
click at [305, 27] on span "HANG UP" at bounding box center [296, 26] width 23 height 5
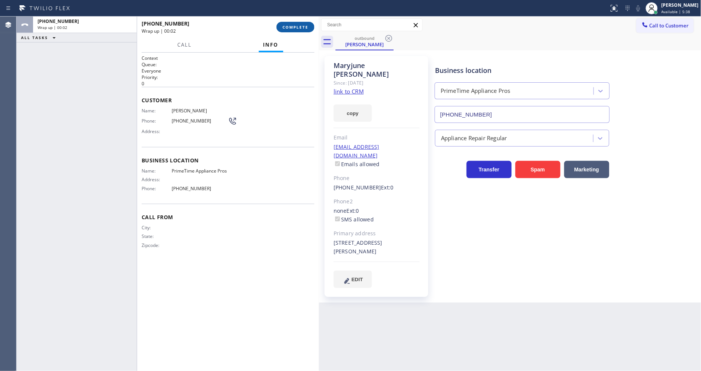
click at [305, 27] on span "COMPLETE" at bounding box center [295, 26] width 26 height 5
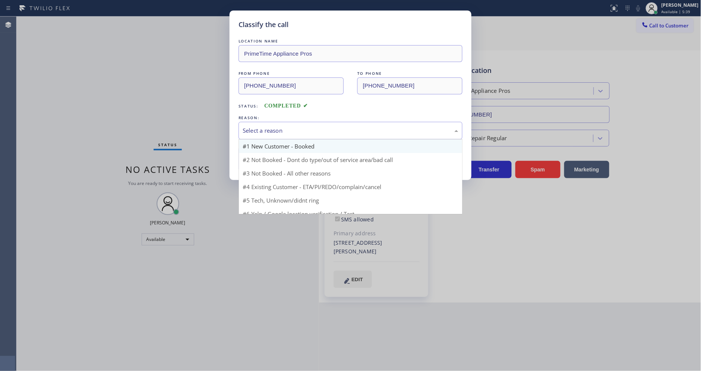
drag, startPoint x: 287, startPoint y: 120, endPoint x: 272, endPoint y: 149, distance: 32.9
click at [286, 122] on div "Select a reason" at bounding box center [350, 131] width 224 height 18
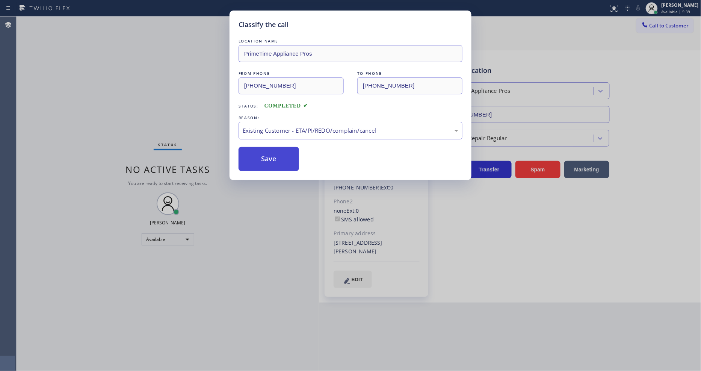
click at [265, 159] on button "Save" at bounding box center [268, 159] width 60 height 24
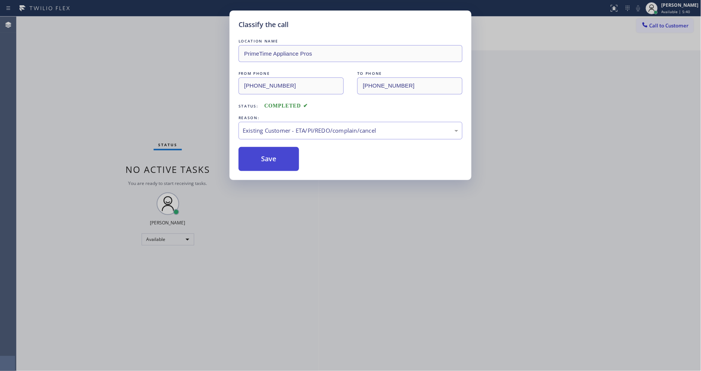
click at [265, 159] on button "Save" at bounding box center [268, 159] width 60 height 24
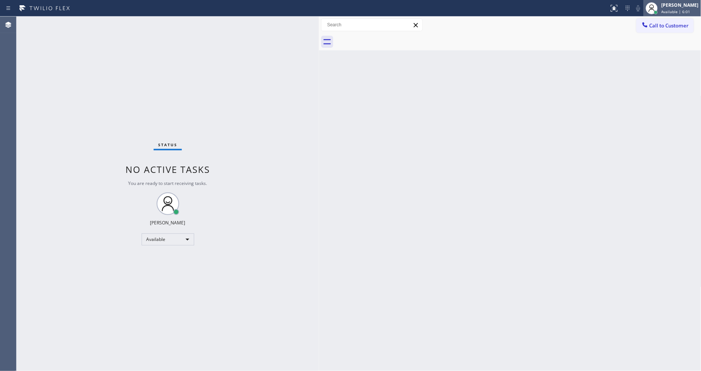
click at [689, 11] on span "Available | 6:01" at bounding box center [675, 11] width 29 height 5
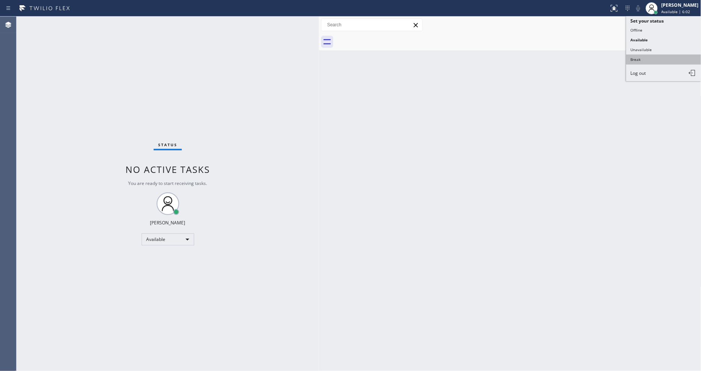
click at [671, 59] on button "Break" at bounding box center [663, 59] width 75 height 10
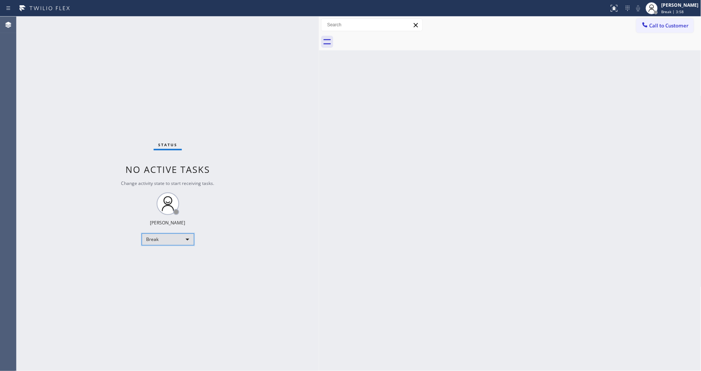
click at [155, 243] on div "Break" at bounding box center [168, 239] width 53 height 12
click at [157, 257] on li "Available" at bounding box center [167, 259] width 51 height 9
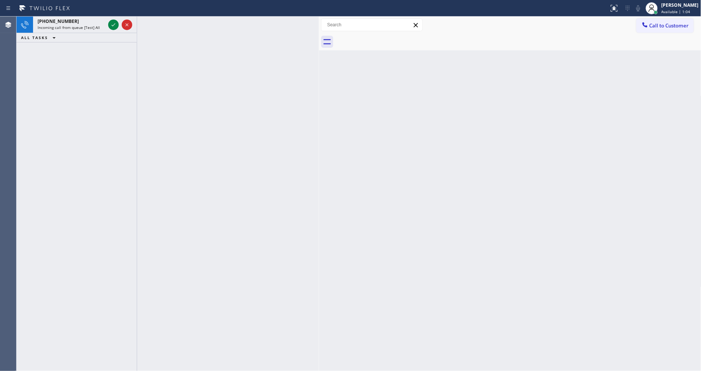
drag, startPoint x: 113, startPoint y: 24, endPoint x: 110, endPoint y: 60, distance: 36.9
click at [113, 24] on icon at bounding box center [113, 24] width 9 height 9
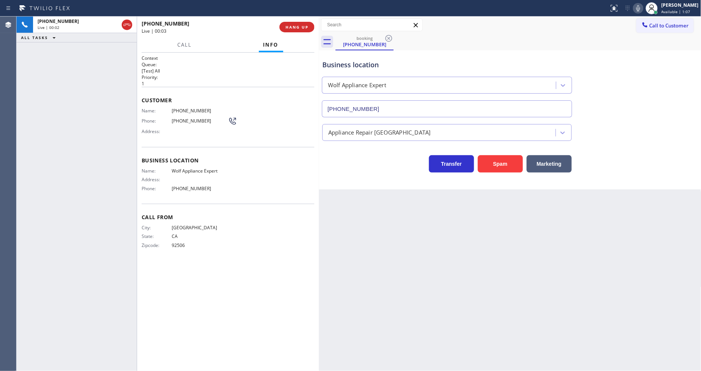
type input "[PHONE_NUMBER]"
click at [501, 250] on div "Back to Dashboard Change Sender ID Customers Technicians Select a contact Outbo…" at bounding box center [510, 194] width 382 height 354
click at [202, 168] on span "Wolf Appliance Expert" at bounding box center [200, 171] width 56 height 6
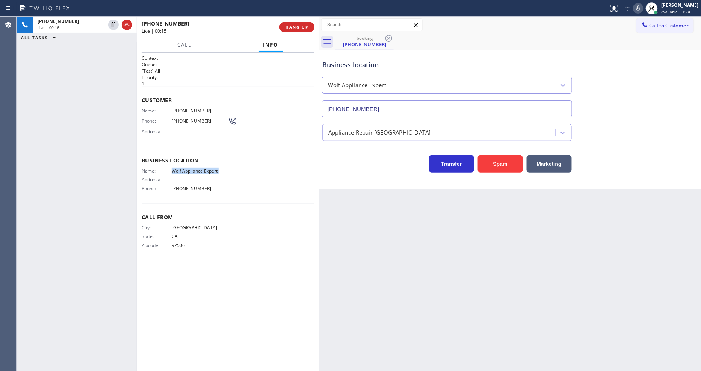
click at [57, 150] on div "[PHONE_NUMBER] Live | 00:16 ALL TASKS ALL TASKS ACTIVE TASKS TASKS IN WRAP UP" at bounding box center [77, 194] width 120 height 354
click at [413, 178] on div "Business location Wolf Appliance Expert [PHONE_NUMBER] Appliance Repair High En…" at bounding box center [510, 119] width 382 height 139
click at [291, 25] on span "HANG UP" at bounding box center [296, 26] width 23 height 5
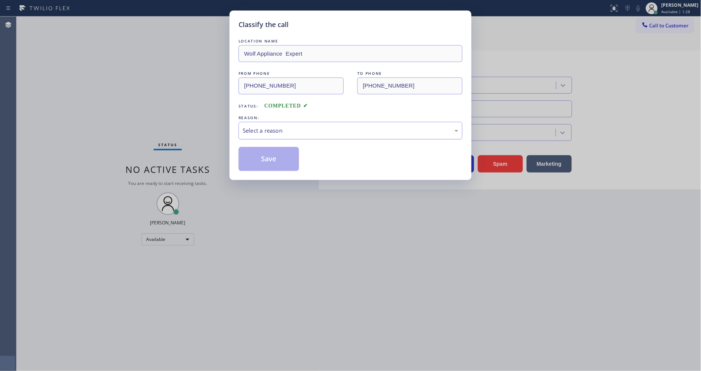
click at [272, 131] on div "Select a reason" at bounding box center [350, 130] width 215 height 9
click at [271, 160] on button "Save" at bounding box center [268, 159] width 60 height 24
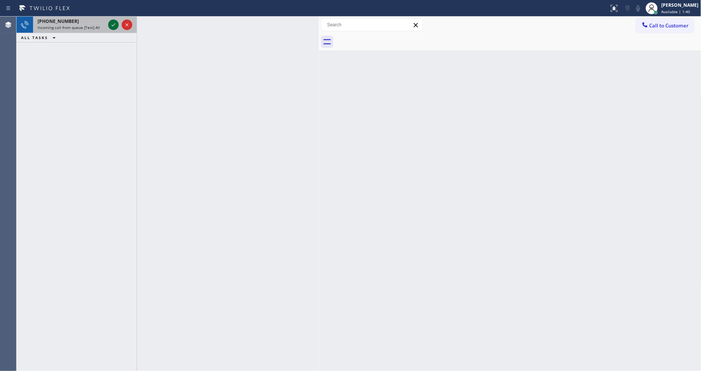
click at [114, 25] on icon at bounding box center [113, 24] width 9 height 9
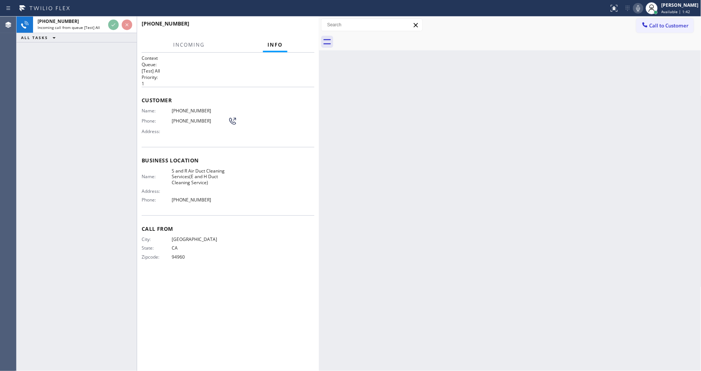
click at [304, 27] on div "[PHONE_NUMBER]" at bounding box center [228, 27] width 173 height 20
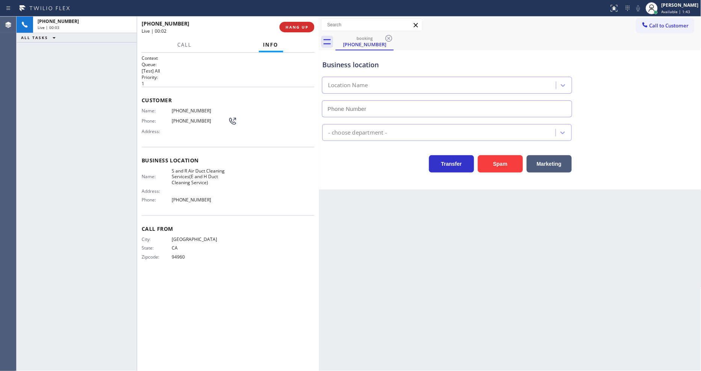
type input "[PHONE_NUMBER]"
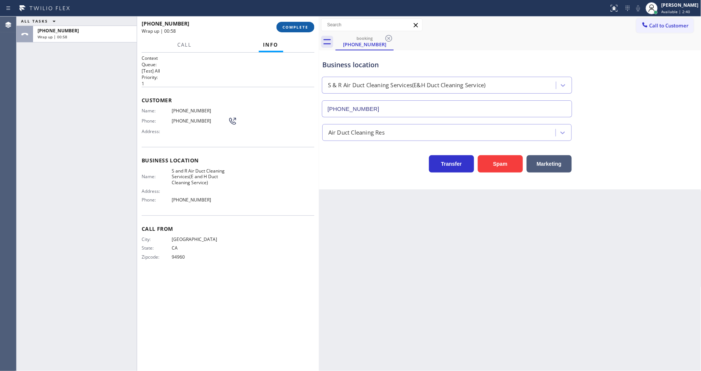
drag, startPoint x: 304, startPoint y: 24, endPoint x: 309, endPoint y: 30, distance: 7.2
click at [304, 24] on span "COMPLETE" at bounding box center [295, 26] width 26 height 5
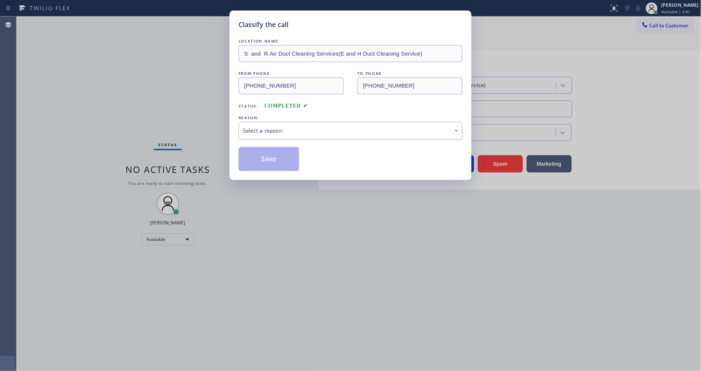
click at [286, 129] on div "Select a reason" at bounding box center [350, 130] width 215 height 9
click at [280, 164] on button "Save" at bounding box center [268, 159] width 60 height 24
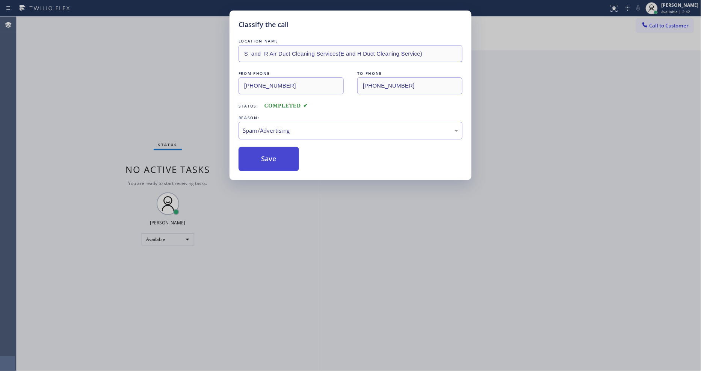
click at [280, 164] on button "Save" at bounding box center [268, 159] width 60 height 24
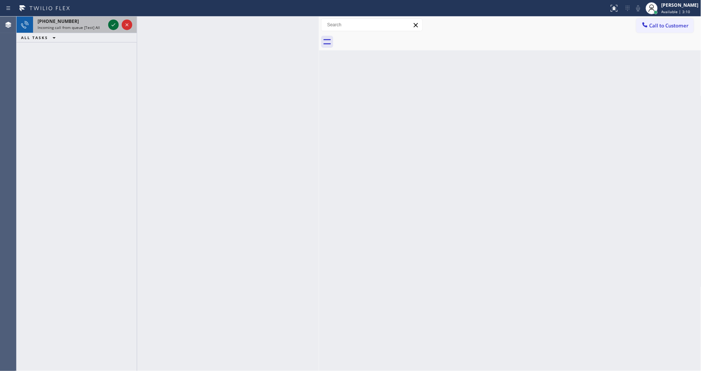
click at [114, 23] on icon at bounding box center [113, 24] width 9 height 9
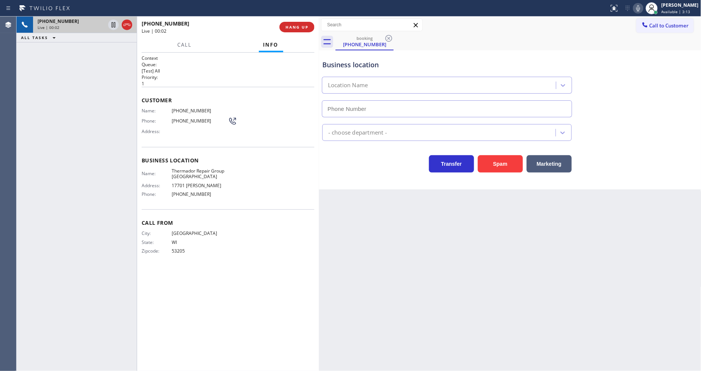
type input "[PHONE_NUMBER]"
click at [190, 168] on span "Thermador Repair Group [GEOGRAPHIC_DATA]" at bounding box center [200, 174] width 56 height 12
click at [466, 237] on div "Back to Dashboard Change Sender ID Customers Technicians Select a contact Outbo…" at bounding box center [510, 194] width 382 height 354
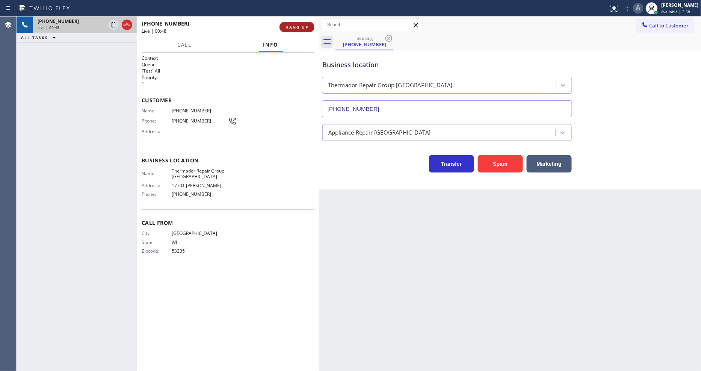
click at [301, 28] on span "HANG UP" at bounding box center [296, 26] width 23 height 5
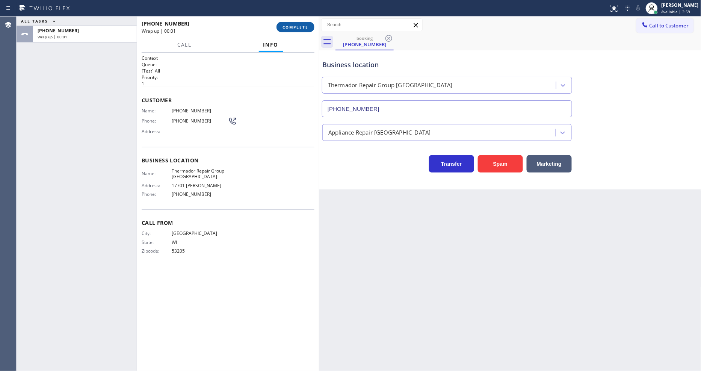
click at [301, 28] on span "COMPLETE" at bounding box center [295, 26] width 26 height 5
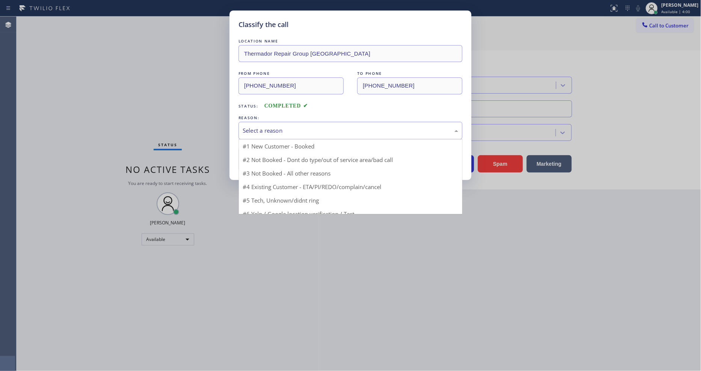
click at [278, 129] on div "Select a reason" at bounding box center [350, 130] width 215 height 9
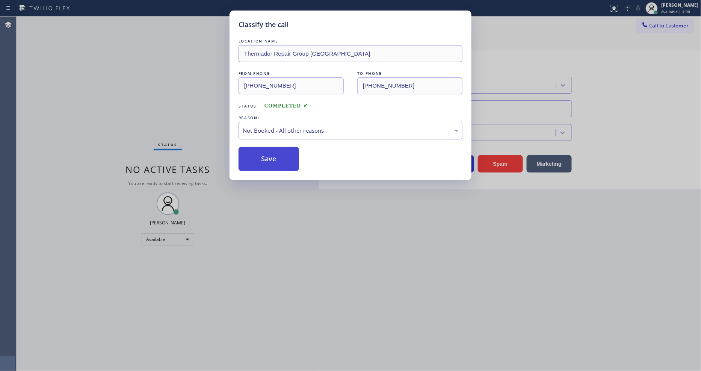
click at [270, 154] on button "Save" at bounding box center [268, 159] width 60 height 24
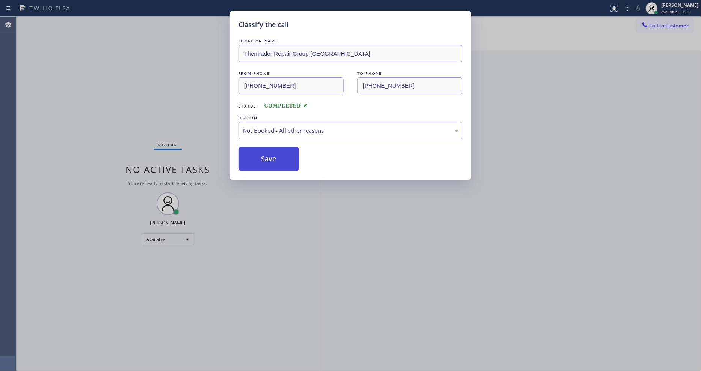
click at [270, 154] on button "Save" at bounding box center [268, 159] width 60 height 24
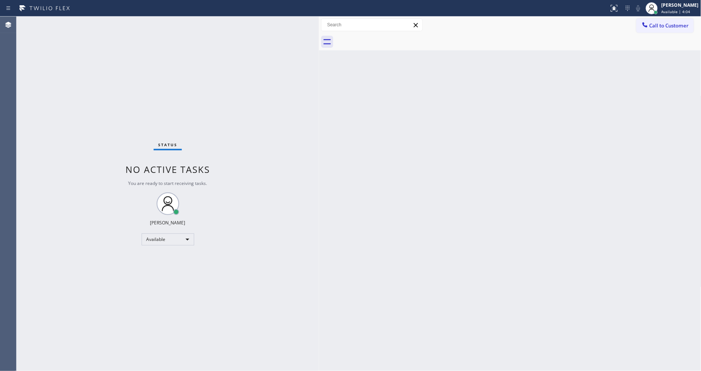
click at [119, 23] on div "Status No active tasks You are ready to start receiving tasks. [PERSON_NAME] Av…" at bounding box center [168, 194] width 302 height 354
click at [98, 21] on div "Status No active tasks You are ready to start receiving tasks. [PERSON_NAME] Av…" at bounding box center [168, 194] width 302 height 354
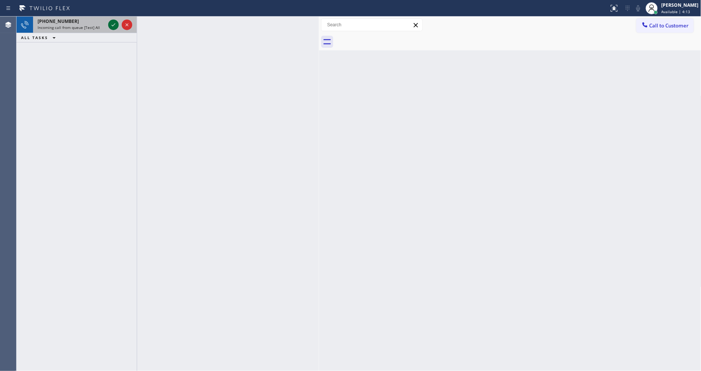
click at [114, 23] on icon at bounding box center [113, 24] width 9 height 9
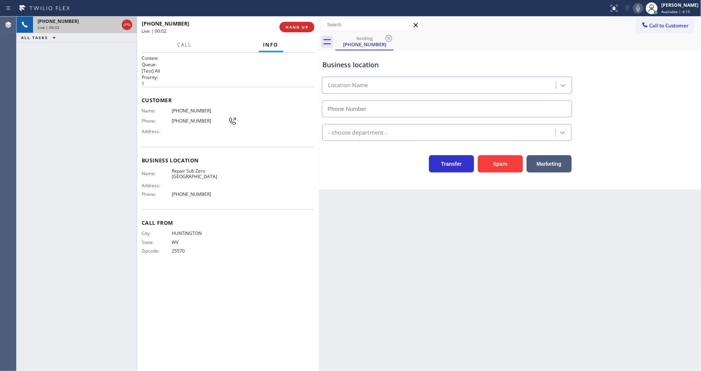
type input "[PHONE_NUMBER]"
drag, startPoint x: 282, startPoint y: 26, endPoint x: 292, endPoint y: 22, distance: 11.1
click at [281, 25] on button "HANG UP" at bounding box center [296, 27] width 35 height 11
drag, startPoint x: 297, startPoint y: 23, endPoint x: 280, endPoint y: 50, distance: 31.4
click at [297, 24] on button "HANG UP" at bounding box center [296, 27] width 35 height 11
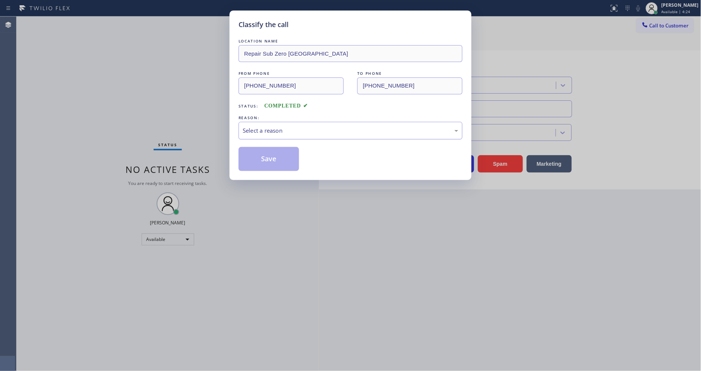
drag, startPoint x: 297, startPoint y: 121, endPoint x: 295, endPoint y: 125, distance: 4.5
click at [296, 122] on div "Select a reason" at bounding box center [350, 131] width 224 height 18
click at [284, 157] on button "Save" at bounding box center [268, 159] width 60 height 24
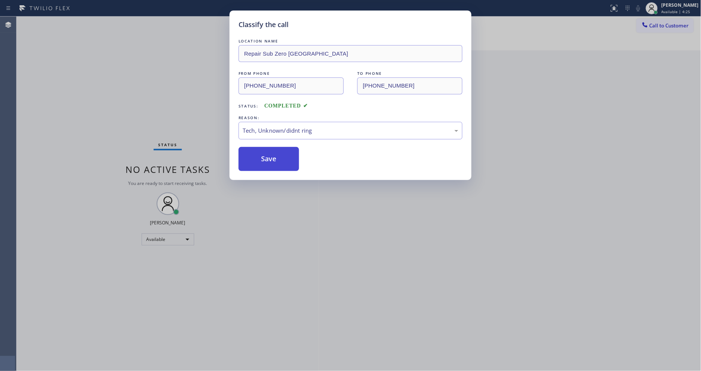
click at [284, 157] on button "Save" at bounding box center [268, 159] width 60 height 24
drag, startPoint x: 284, startPoint y: 157, endPoint x: 277, endPoint y: 177, distance: 21.1
click at [284, 156] on button "Save" at bounding box center [268, 159] width 60 height 24
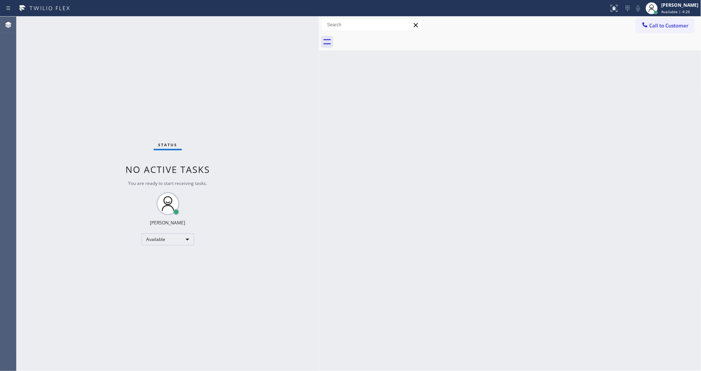
click at [101, 23] on div "Status No active tasks You are ready to start receiving tasks. [PERSON_NAME] Av…" at bounding box center [168, 194] width 302 height 354
click at [98, 21] on div "Status No active tasks You are ready to start receiving tasks. [PERSON_NAME] Av…" at bounding box center [168, 194] width 302 height 354
click at [90, 23] on div "Status No active tasks You are ready to start receiving tasks. [PERSON_NAME] Av…" at bounding box center [168, 194] width 302 height 354
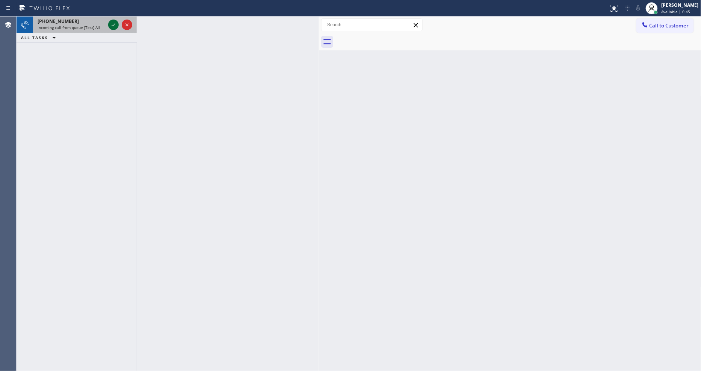
click at [111, 24] on icon at bounding box center [113, 24] width 9 height 9
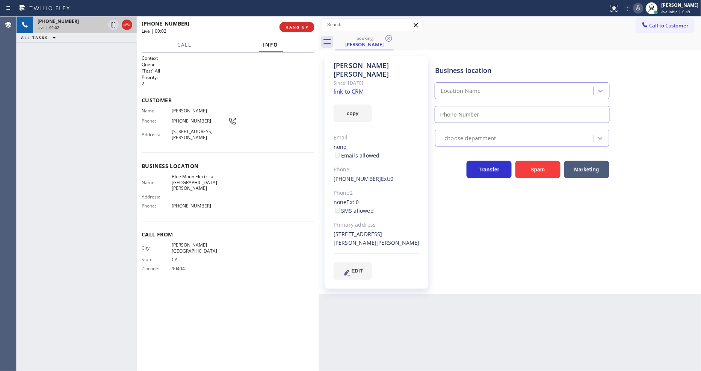
type input "[PHONE_NUMBER]"
click at [359, 87] on link "link to CRM" at bounding box center [348, 91] width 30 height 8
click at [187, 173] on span "Blue Moon Electrical [GEOGRAPHIC_DATA][PERSON_NAME]" at bounding box center [200, 181] width 56 height 17
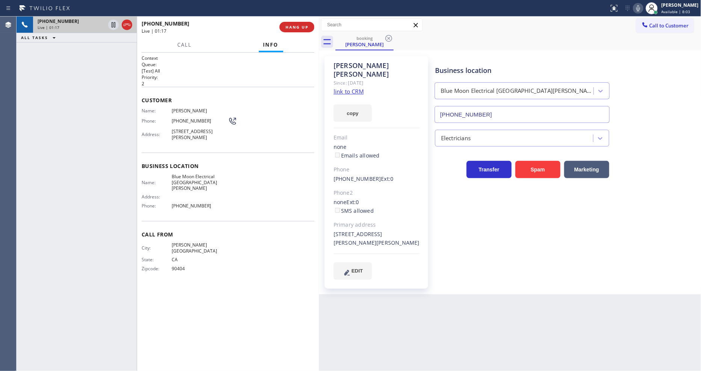
click at [190, 119] on span "[PHONE_NUMBER]" at bounding box center [200, 121] width 56 height 6
click at [113, 23] on icon at bounding box center [113, 24] width 9 height 9
click at [642, 9] on icon at bounding box center [637, 8] width 9 height 9
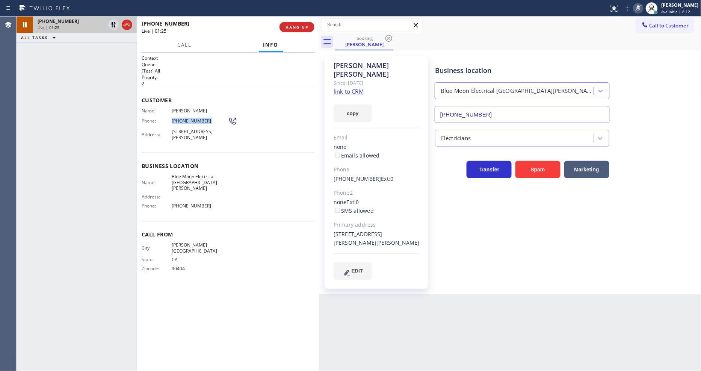
click at [200, 132] on span "[STREET_ADDRESS][PERSON_NAME]" at bounding box center [200, 134] width 56 height 12
click at [113, 24] on icon at bounding box center [113, 24] width 9 height 9
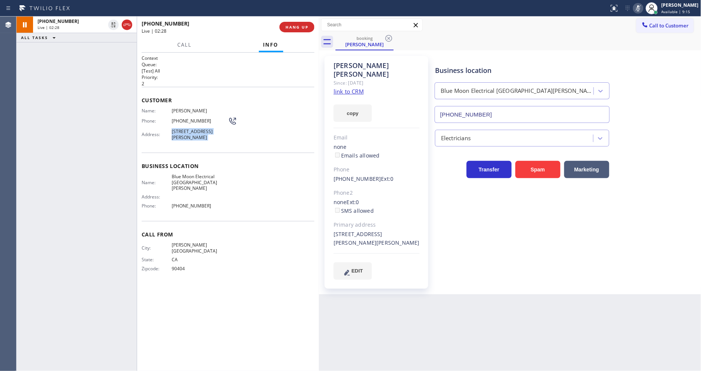
click at [640, 6] on icon at bounding box center [638, 8] width 4 height 6
drag, startPoint x: 274, startPoint y: 167, endPoint x: 282, endPoint y: 235, distance: 68.5
click at [274, 166] on span "Business location" at bounding box center [228, 165] width 173 height 7
click at [642, 6] on icon at bounding box center [637, 8] width 9 height 9
click at [640, 6] on icon at bounding box center [638, 8] width 4 height 6
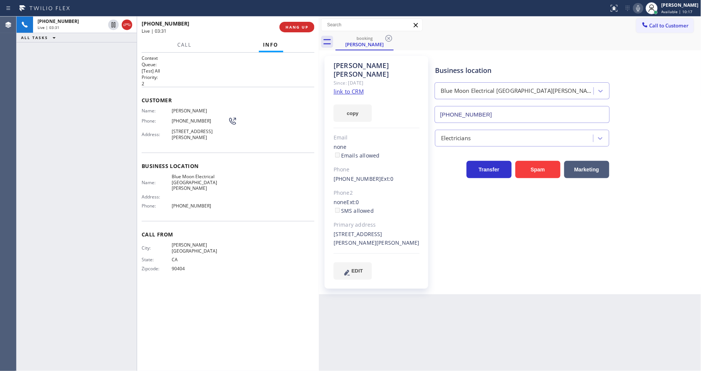
drag, startPoint x: 173, startPoint y: 215, endPoint x: 167, endPoint y: 250, distance: 35.1
click at [173, 221] on div "Call From City: [GEOGRAPHIC_DATA]: [US_STATE] Zipcode: 90404" at bounding box center [228, 252] width 173 height 63
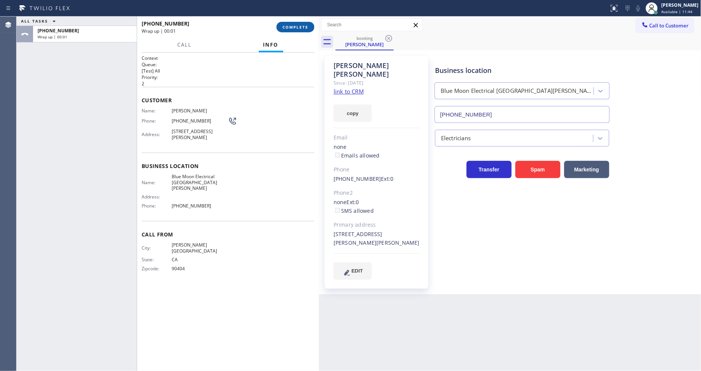
click at [310, 29] on button "COMPLETE" at bounding box center [295, 27] width 38 height 11
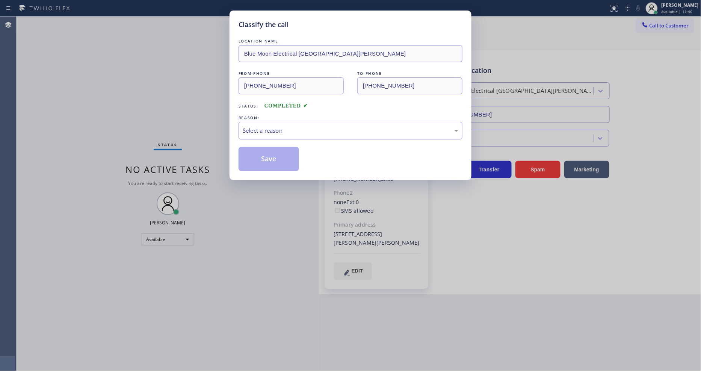
click at [277, 129] on div "Select a reason" at bounding box center [350, 130] width 215 height 9
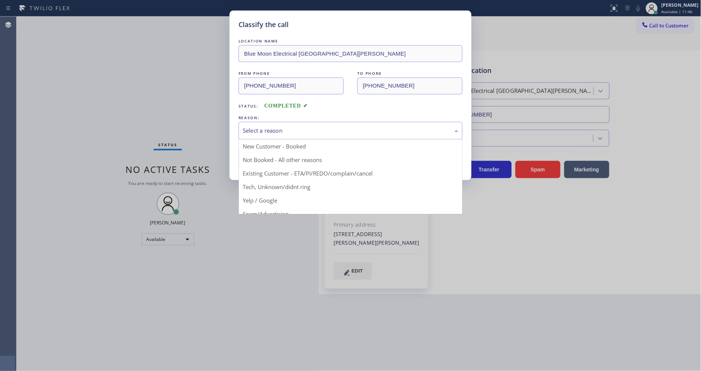
drag, startPoint x: 276, startPoint y: 134, endPoint x: 274, endPoint y: 154, distance: 20.4
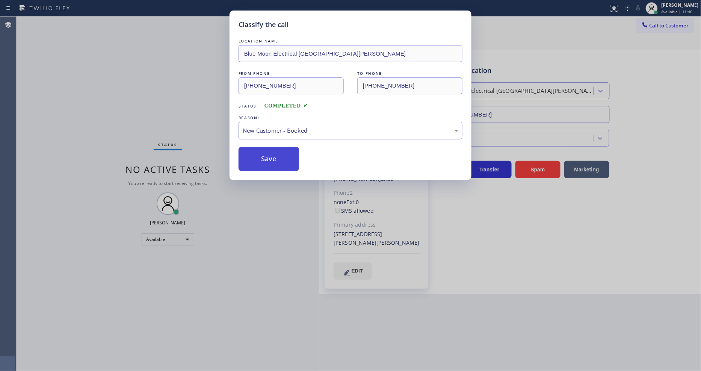
click at [274, 155] on button "Save" at bounding box center [268, 159] width 60 height 24
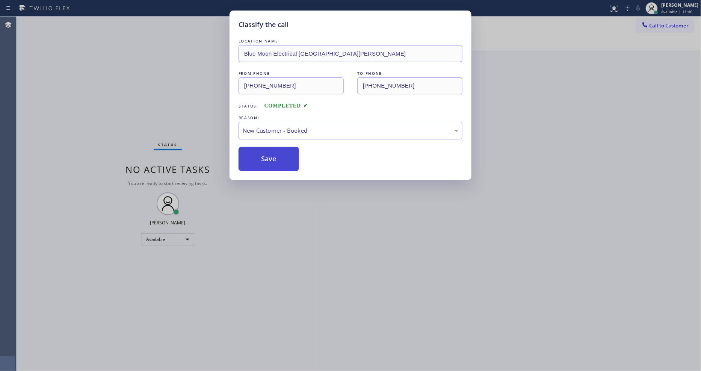
click at [274, 155] on button "Save" at bounding box center [268, 159] width 60 height 24
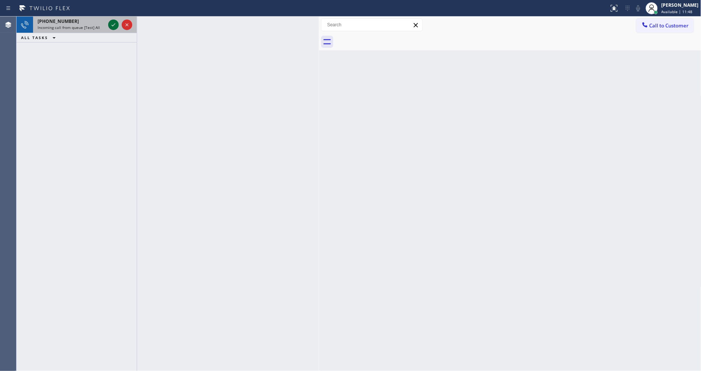
click at [115, 23] on icon at bounding box center [113, 24] width 9 height 9
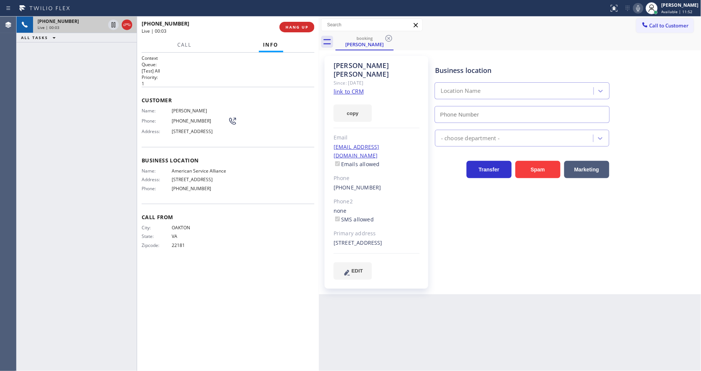
click at [193, 279] on div "Context Queue: [Test] All Priority: 1 Customer Name: [PERSON_NAME] Phone: [PHON…" at bounding box center [228, 211] width 173 height 313
type input "[PHONE_NUMBER]"
click at [344, 87] on link "link to CRM" at bounding box center [348, 91] width 30 height 8
click at [212, 172] on span "American Service Alliance" at bounding box center [200, 171] width 56 height 6
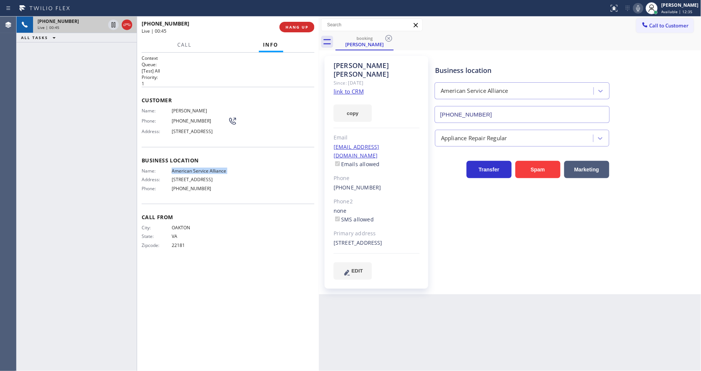
click at [212, 172] on span "American Service Alliance" at bounding box center [200, 171] width 56 height 6
click at [196, 119] on span "[PHONE_NUMBER]" at bounding box center [200, 121] width 56 height 6
click at [180, 131] on span "[STREET_ADDRESS]" at bounding box center [200, 131] width 56 height 6
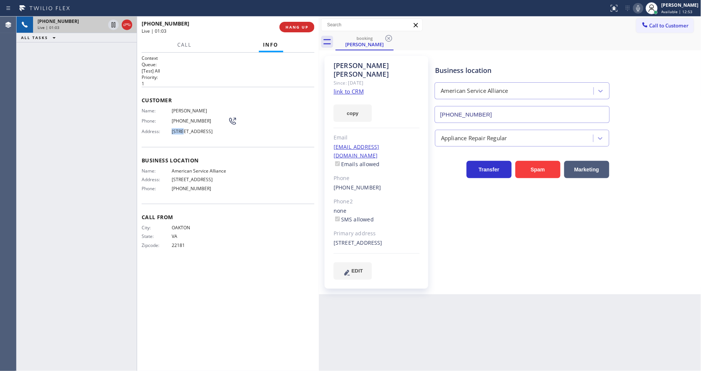
click at [180, 131] on span "[STREET_ADDRESS]" at bounding box center [200, 131] width 56 height 6
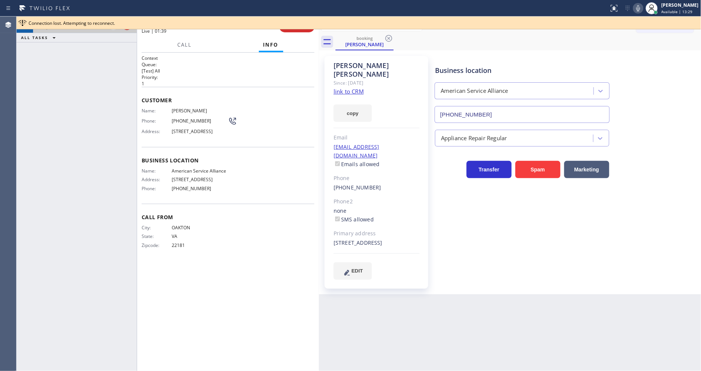
click at [113, 35] on div "ALL TASKS ALL TASKS ACTIVE TASKS TASKS IN WRAP UP" at bounding box center [77, 37] width 120 height 9
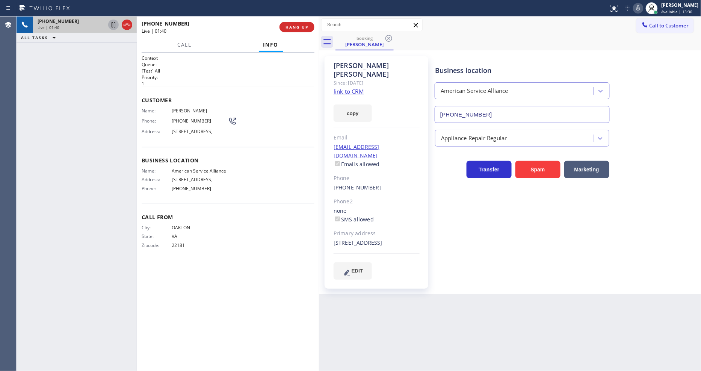
click at [110, 27] on icon at bounding box center [113, 24] width 9 height 9
click at [642, 6] on icon at bounding box center [637, 8] width 9 height 9
click at [113, 25] on icon at bounding box center [113, 24] width 9 height 9
click at [641, 6] on icon at bounding box center [637, 8] width 9 height 9
click at [442, 267] on div "Business location American Service Alliance [PHONE_NUMBER] Appliance Repair Reg…" at bounding box center [566, 167] width 266 height 219
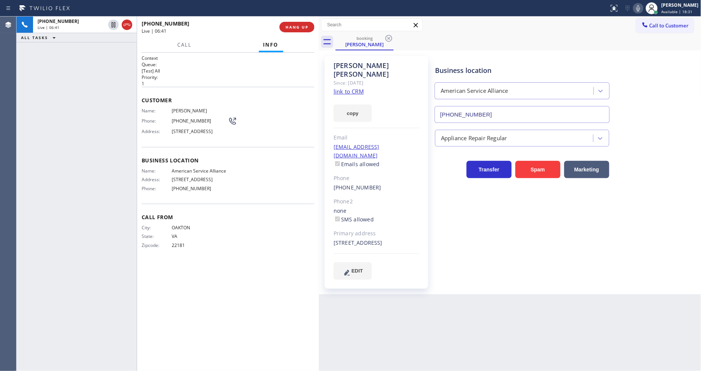
click at [184, 111] on span "[PERSON_NAME]" at bounding box center [200, 111] width 56 height 6
click at [176, 120] on span "[PHONE_NUMBER]" at bounding box center [200, 121] width 56 height 6
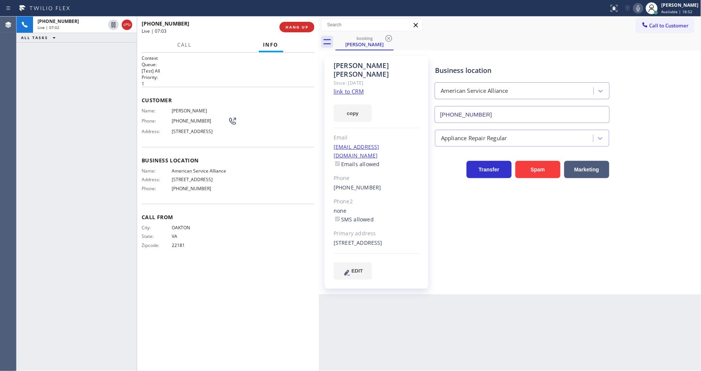
click at [404, 143] on div "[EMAIL_ADDRESS][DOMAIN_NAME] Emails allowed" at bounding box center [376, 156] width 86 height 26
click at [641, 11] on icon at bounding box center [637, 8] width 9 height 9
click at [640, 8] on icon at bounding box center [638, 8] width 4 height 6
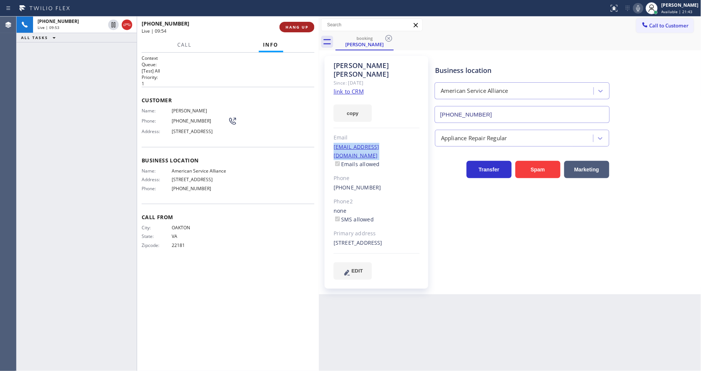
click at [288, 27] on span "HANG UP" at bounding box center [296, 26] width 23 height 5
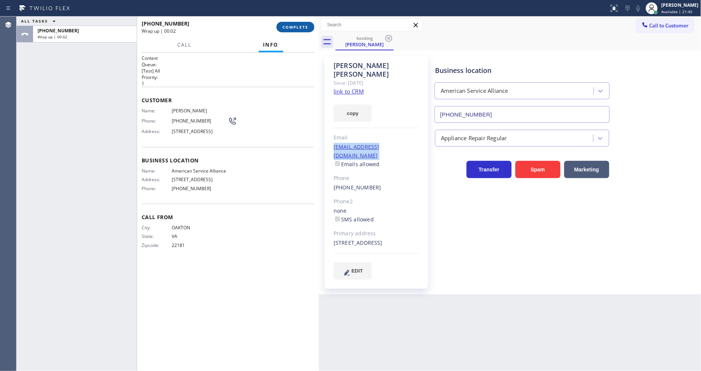
click at [288, 27] on span "COMPLETE" at bounding box center [295, 26] width 26 height 5
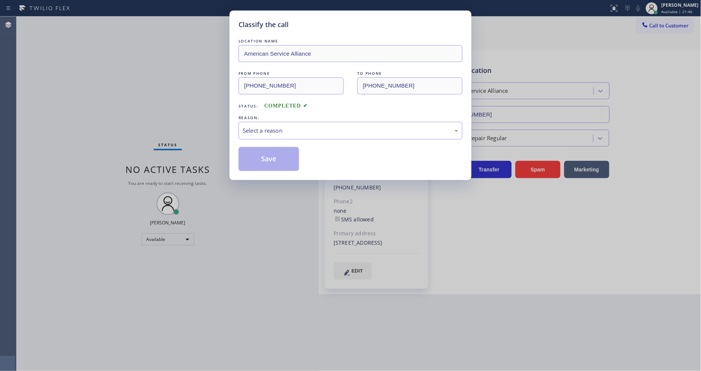
click at [268, 137] on div "LOCATION NAME American Service Alliance FROM PHONE [PHONE_NUMBER] TO PHONE [PHO…" at bounding box center [350, 104] width 224 height 134
click at [270, 129] on div "Select a reason" at bounding box center [350, 130] width 215 height 9
click at [265, 160] on button "Save" at bounding box center [268, 159] width 60 height 24
drag, startPoint x: 265, startPoint y: 160, endPoint x: 265, endPoint y: 170, distance: 10.1
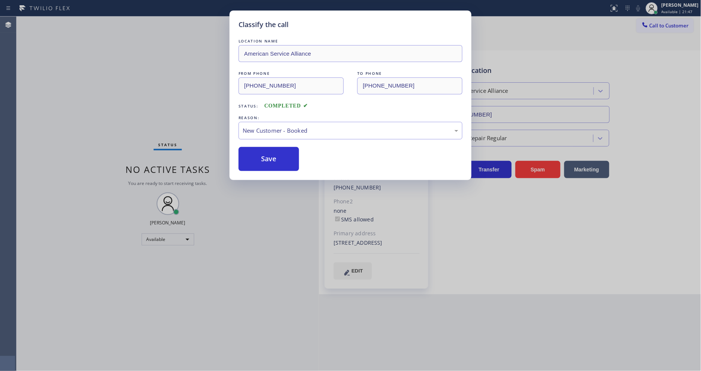
click at [265, 161] on button "Save" at bounding box center [268, 159] width 60 height 24
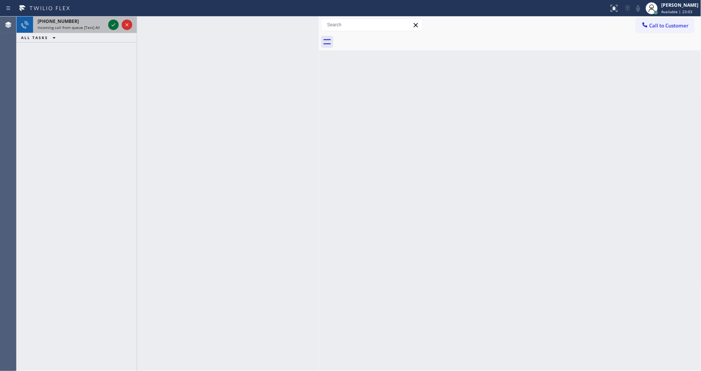
click at [113, 24] on icon at bounding box center [113, 24] width 9 height 9
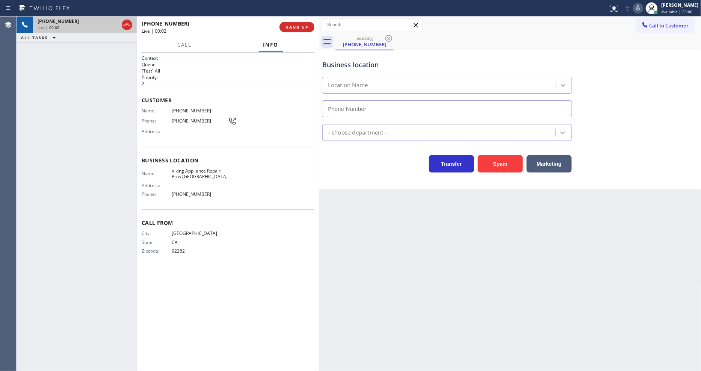
type input "[PHONE_NUMBER]"
click at [295, 28] on span "HANG UP" at bounding box center [296, 26] width 23 height 5
click at [296, 27] on span "HANG UP" at bounding box center [296, 26] width 23 height 5
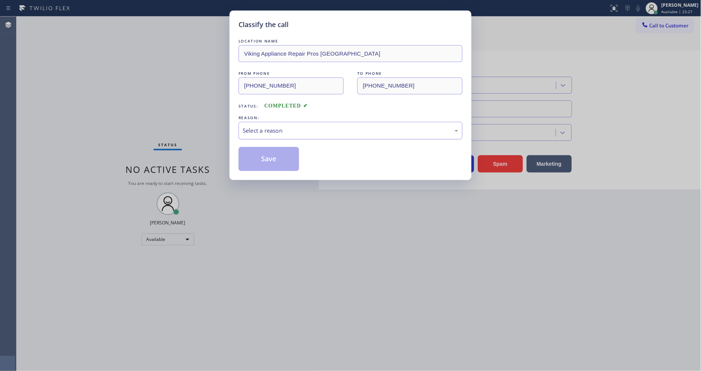
click at [249, 126] on div "Select a reason" at bounding box center [350, 130] width 215 height 9
click at [249, 160] on button "Save" at bounding box center [268, 159] width 60 height 24
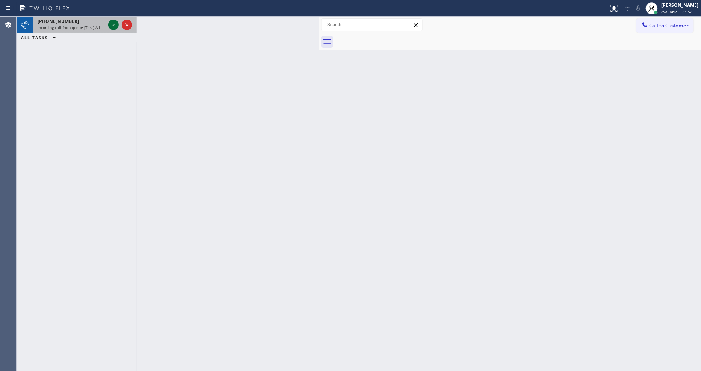
click at [111, 25] on icon at bounding box center [113, 24] width 9 height 9
click at [115, 23] on icon at bounding box center [113, 24] width 9 height 9
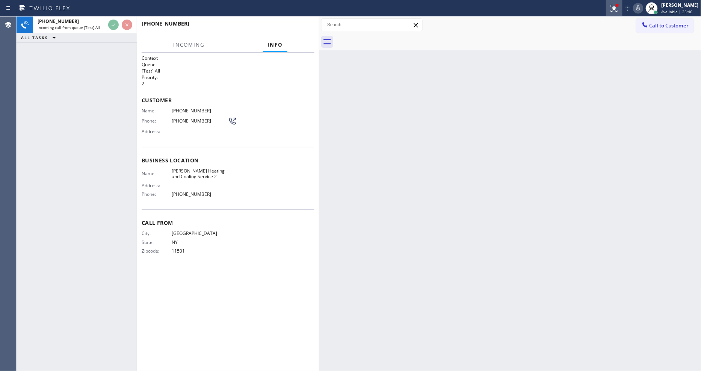
click at [619, 13] on button at bounding box center [614, 8] width 17 height 17
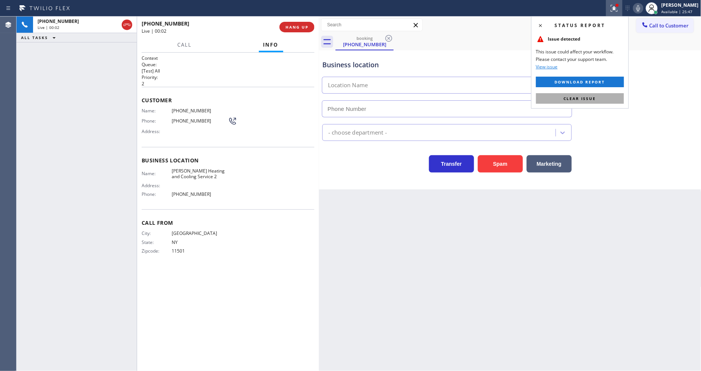
type input "[PHONE_NUMBER]"
click at [561, 98] on button "Clear issue" at bounding box center [580, 98] width 88 height 11
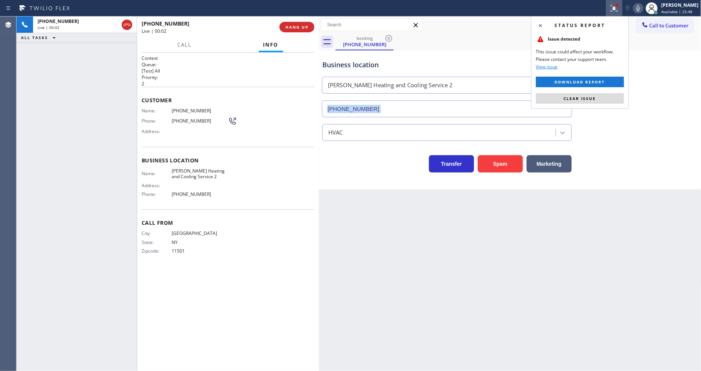
drag, startPoint x: 561, startPoint y: 98, endPoint x: 340, endPoint y: 53, distance: 225.6
click at [561, 98] on div "[PHONE_NUMBER]" at bounding box center [446, 107] width 253 height 20
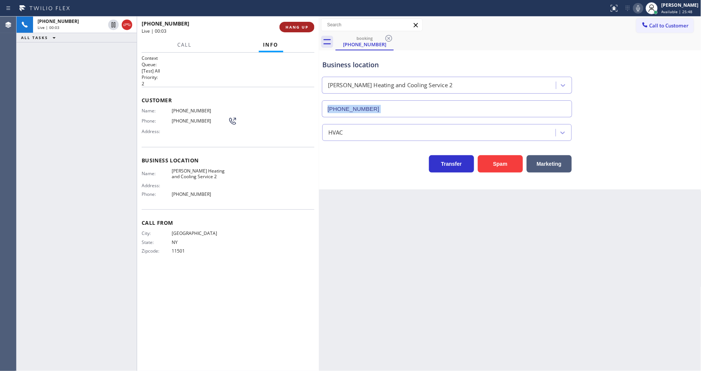
click at [293, 30] on button "HANG UP" at bounding box center [296, 27] width 35 height 11
click at [297, 24] on span "COMPLETE" at bounding box center [295, 26] width 26 height 5
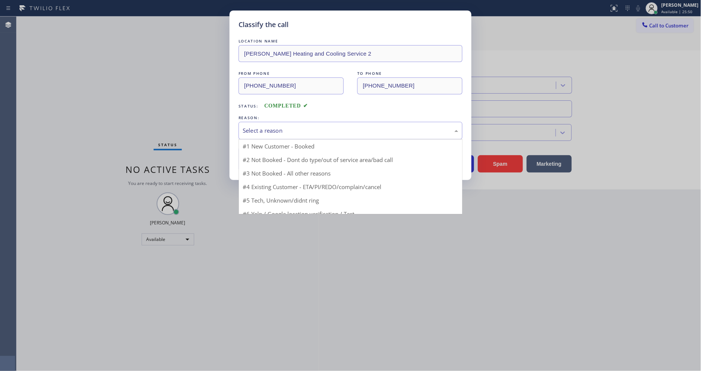
click at [279, 128] on div "Select a reason" at bounding box center [350, 130] width 215 height 9
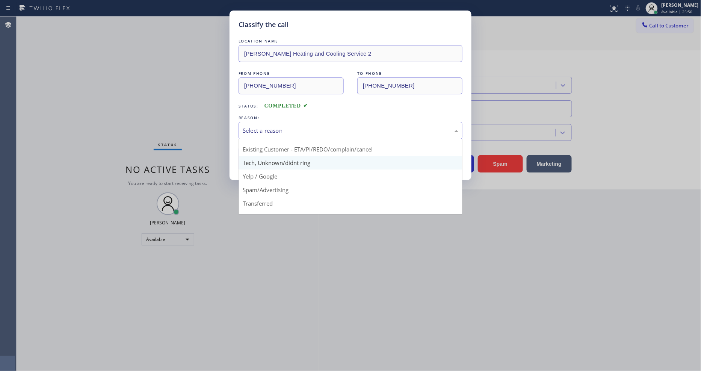
scroll to position [47, 0]
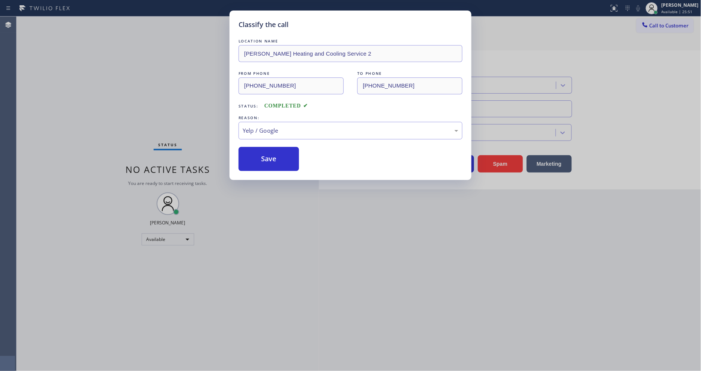
click at [271, 154] on button "Save" at bounding box center [268, 159] width 60 height 24
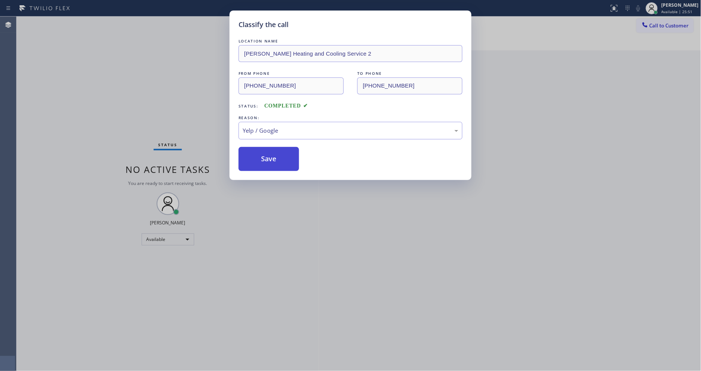
click at [271, 154] on button "Save" at bounding box center [268, 159] width 60 height 24
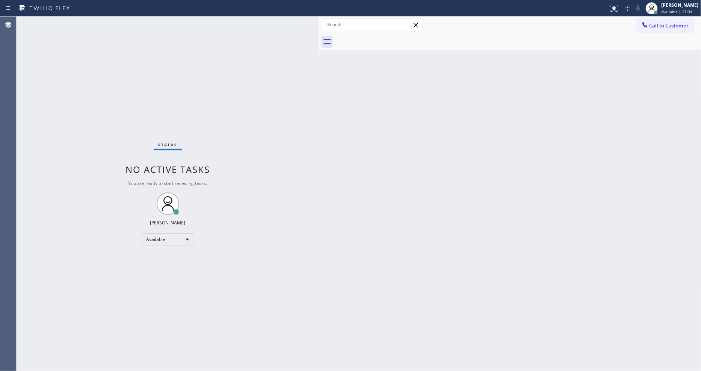
click at [111, 23] on div "Status No active tasks You are ready to start receiving tasks. [PERSON_NAME] Av…" at bounding box center [168, 194] width 302 height 354
drag, startPoint x: 673, startPoint y: 21, endPoint x: 645, endPoint y: 23, distance: 28.2
click at [673, 22] on button "Call to Customer" at bounding box center [664, 25] width 57 height 14
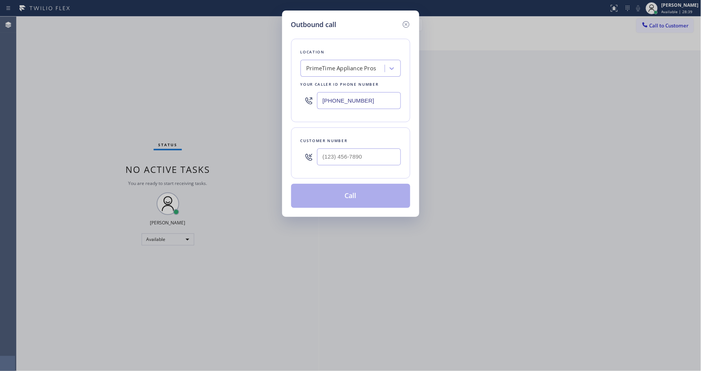
click at [350, 68] on div "PrimeTime Appliance Pros" at bounding box center [341, 68] width 70 height 9
paste input "Air Repair [PERSON_NAME]"
type input "Air Repair [PERSON_NAME]"
click at [344, 78] on div "Air Repair [PERSON_NAME]" at bounding box center [350, 84] width 100 height 14
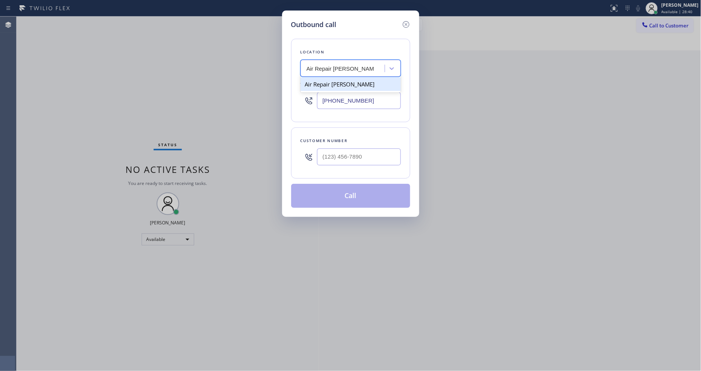
type input "[PHONE_NUMBER]"
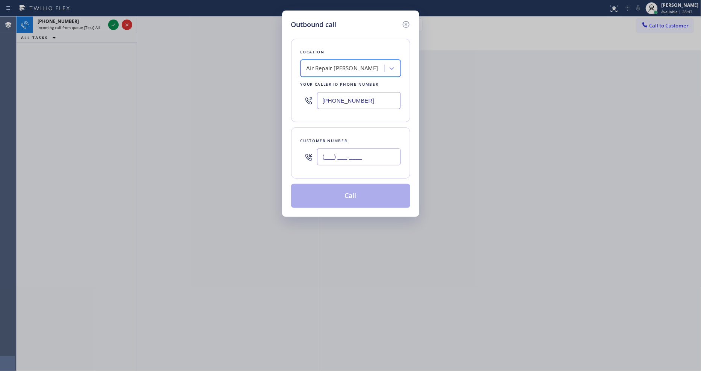
click at [337, 152] on input "(___) ___-____" at bounding box center [359, 156] width 84 height 17
paste input "718) 598-3546"
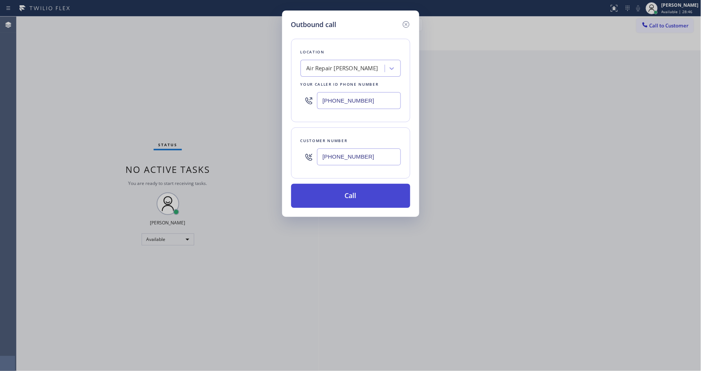
type input "[PHONE_NUMBER]"
click at [328, 193] on button "Call" at bounding box center [350, 196] width 119 height 24
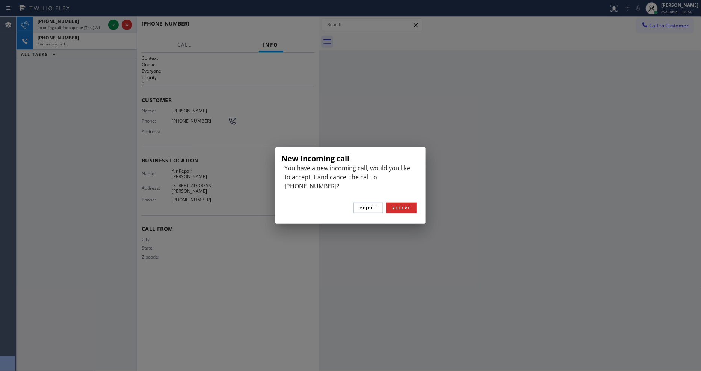
click at [407, 137] on div "New Incoming call You have a new incoming call, would you like to accept it and…" at bounding box center [350, 185] width 701 height 371
type input "[PHONE_NUMBER]"
click at [399, 205] on span "Accept" at bounding box center [401, 207] width 18 height 5
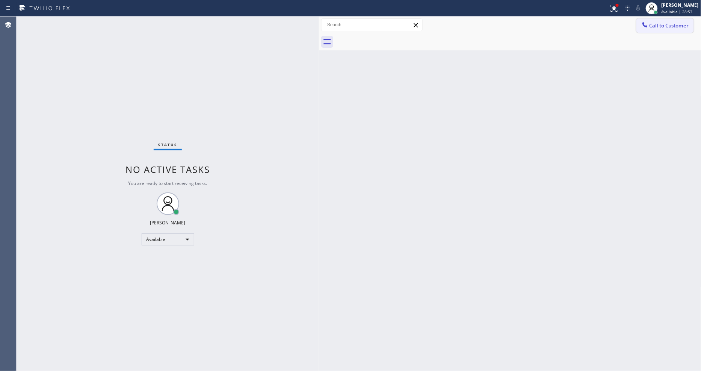
click at [640, 27] on div at bounding box center [644, 25] width 9 height 9
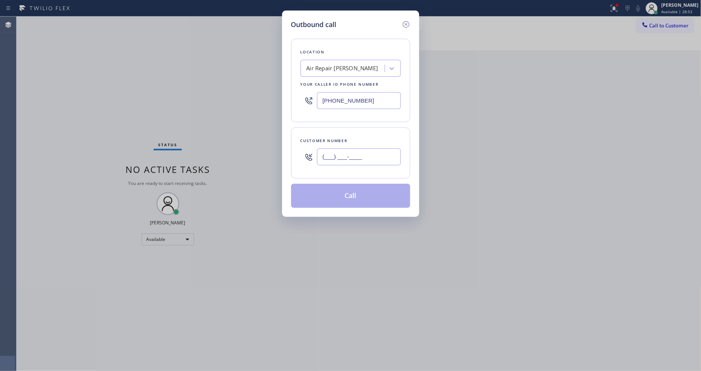
click at [353, 156] on input "(___) ___-____" at bounding box center [359, 156] width 84 height 17
paste input "718) 598-3546"
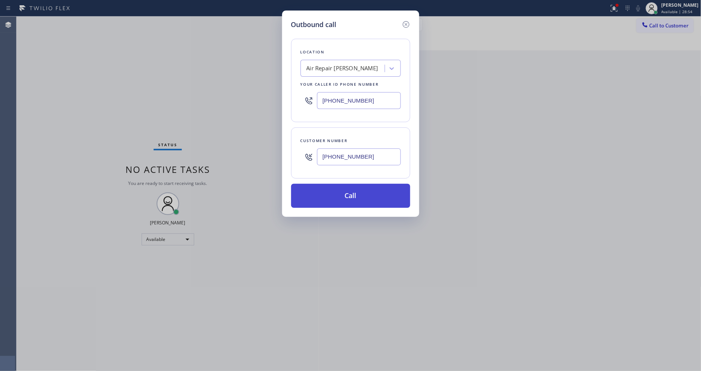
type input "[PHONE_NUMBER]"
click at [336, 190] on button "Call" at bounding box center [350, 196] width 119 height 24
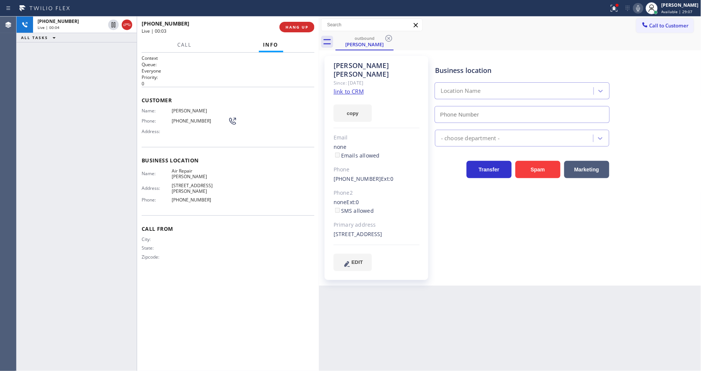
click at [489, 285] on div "Back to Dashboard Change Sender ID Customers Technicians Select a contact Outbo…" at bounding box center [510, 194] width 382 height 354
type input "[PHONE_NUMBER]"
click at [618, 9] on icon at bounding box center [613, 8] width 9 height 9
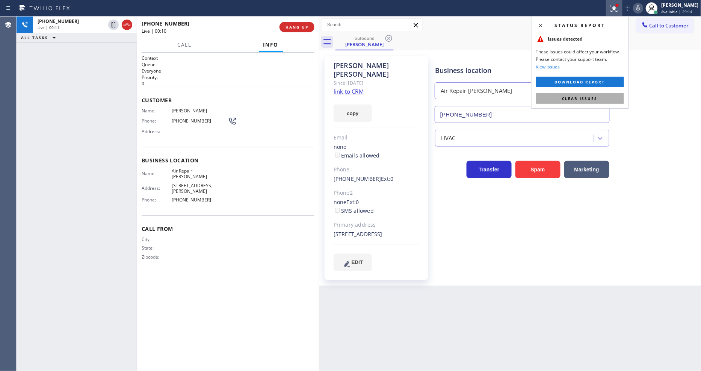
click at [597, 101] on button "Clear issues" at bounding box center [580, 98] width 88 height 11
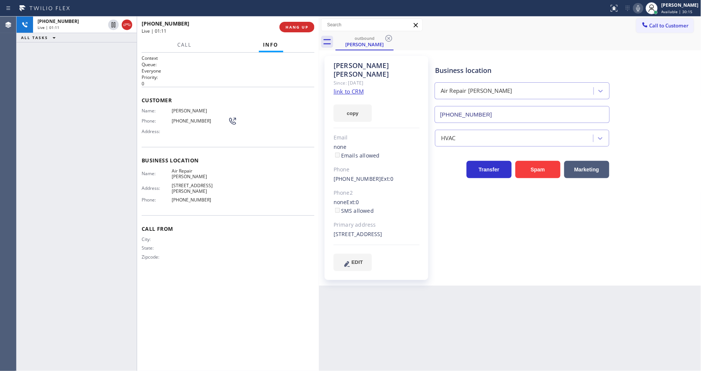
click at [259, 198] on div "Business location Name: Air Repair [PERSON_NAME] Address: [STREET_ADDRESS][PERS…" at bounding box center [228, 181] width 173 height 68
click at [255, 175] on div "Name: Air Repair [PERSON_NAME] Address: [STREET_ADDRESS][PERSON_NAME] Phone: [P…" at bounding box center [228, 187] width 173 height 38
click at [290, 27] on span "HANG UP" at bounding box center [296, 26] width 23 height 5
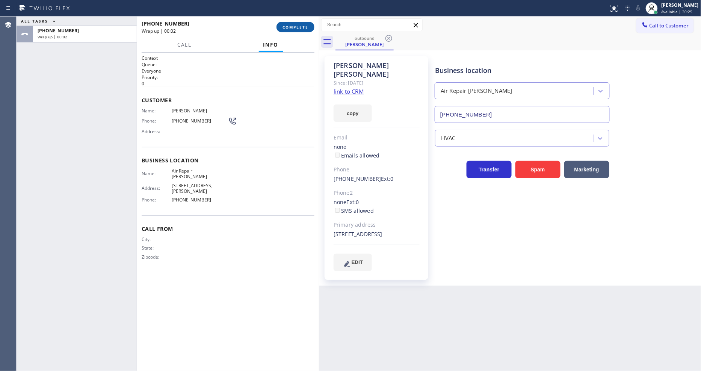
click at [290, 27] on span "COMPLETE" at bounding box center [295, 26] width 26 height 5
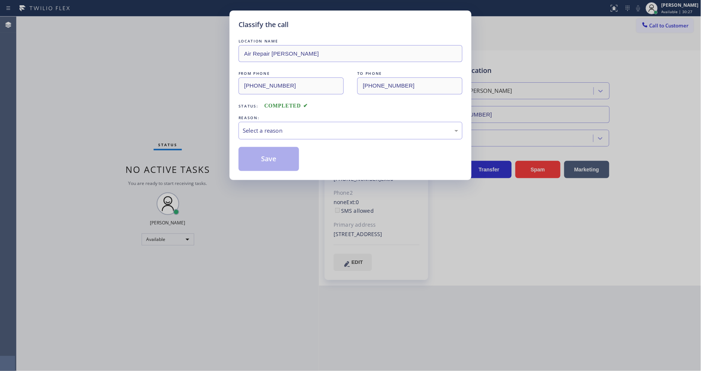
click at [268, 126] on div "Select a reason" at bounding box center [350, 130] width 215 height 9
click at [261, 156] on button "Save" at bounding box center [268, 159] width 60 height 24
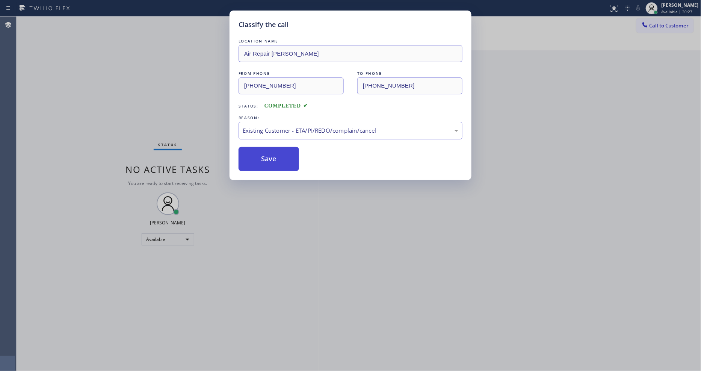
click at [261, 156] on button "Save" at bounding box center [268, 159] width 60 height 24
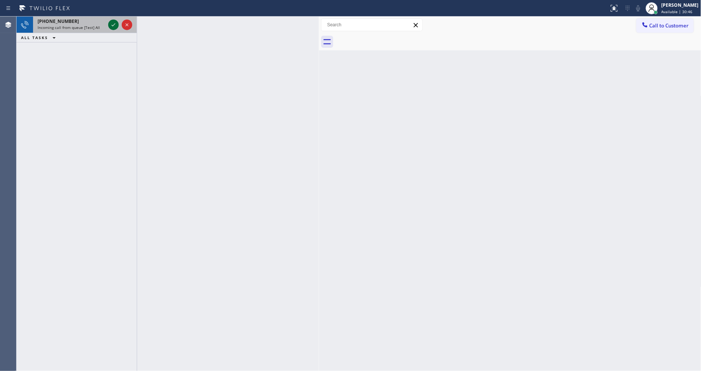
click at [112, 21] on icon at bounding box center [113, 24] width 9 height 9
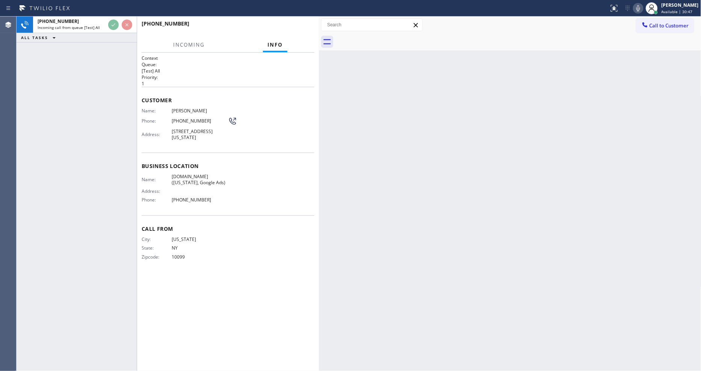
click at [278, 96] on span "Customer" at bounding box center [228, 99] width 173 height 7
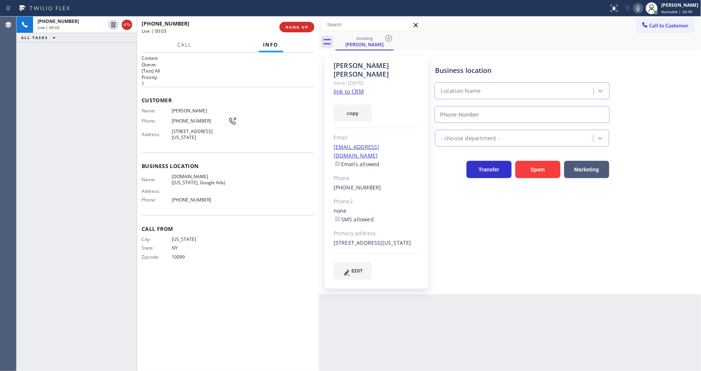
click at [344, 87] on link "link to CRM" at bounding box center [348, 91] width 30 height 8
type input "[PHONE_NUMBER]"
drag, startPoint x: 115, startPoint y: 23, endPoint x: 148, endPoint y: 21, distance: 32.7
click at [115, 23] on icon at bounding box center [114, 24] width 4 height 5
click at [642, 6] on icon at bounding box center [637, 8] width 9 height 9
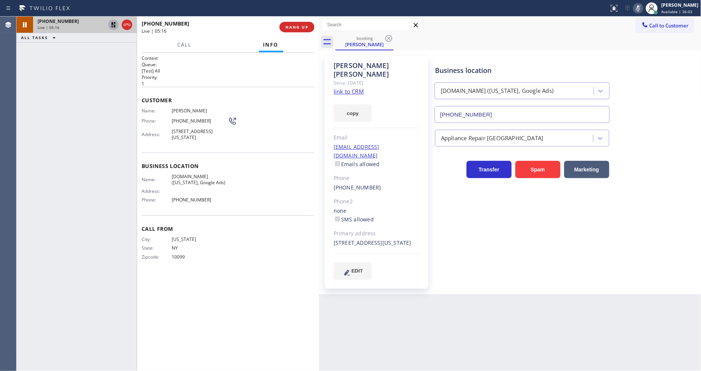
click at [114, 24] on icon at bounding box center [113, 24] width 9 height 9
click at [640, 7] on icon at bounding box center [638, 8] width 4 height 6
click at [290, 29] on span "HANG UP" at bounding box center [296, 26] width 23 height 5
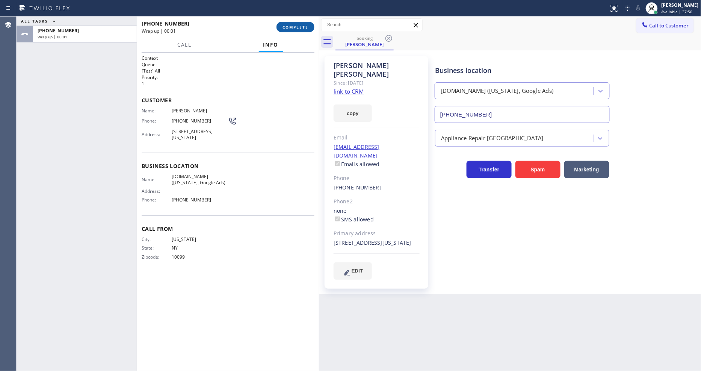
click at [290, 29] on span "COMPLETE" at bounding box center [295, 26] width 26 height 5
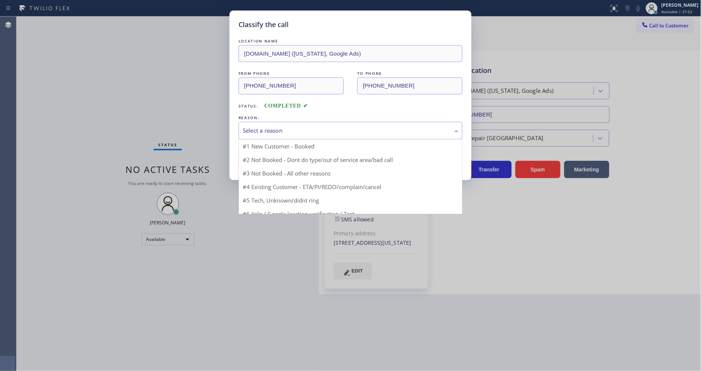
click at [272, 128] on div "Select a reason" at bounding box center [350, 130] width 215 height 9
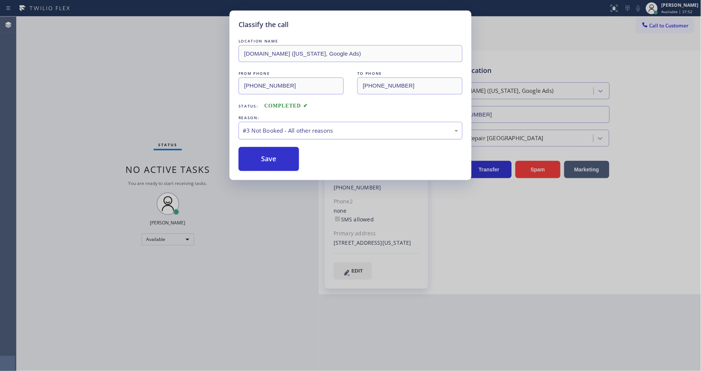
click at [269, 123] on div "#3 Not Booked - All other reasons" at bounding box center [350, 131] width 224 height 18
click at [264, 158] on button "Save" at bounding box center [268, 159] width 60 height 24
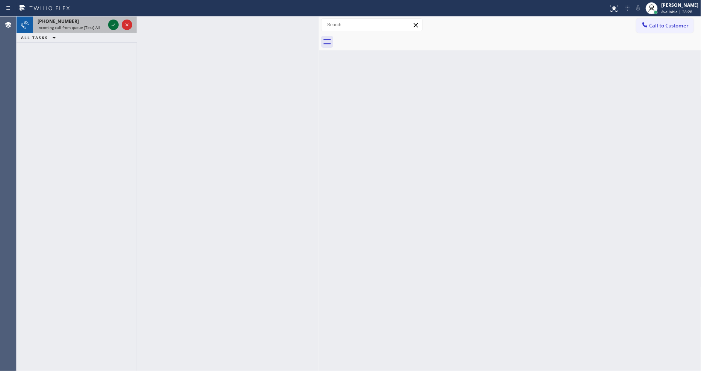
click at [113, 23] on icon at bounding box center [113, 24] width 9 height 9
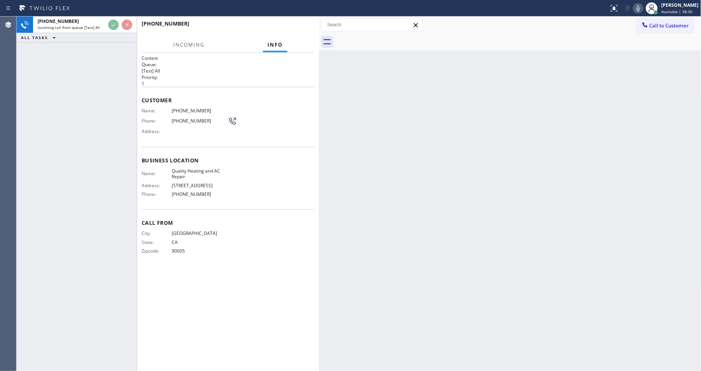
click at [440, 200] on div "Back to Dashboard Change Sender ID Customers Technicians Select a contact Outbo…" at bounding box center [510, 194] width 382 height 354
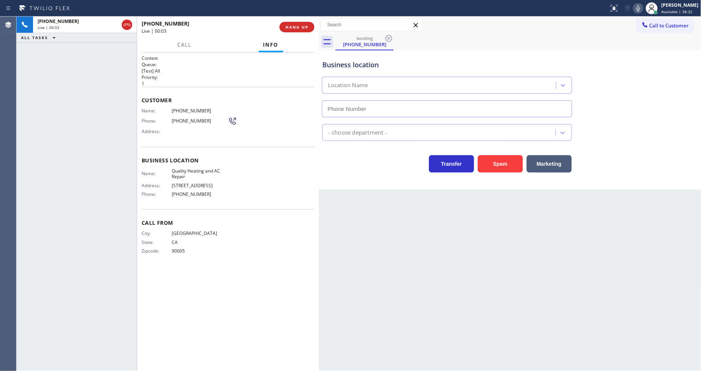
type input "[PHONE_NUMBER]"
click at [306, 24] on span "HANG UP" at bounding box center [296, 26] width 23 height 5
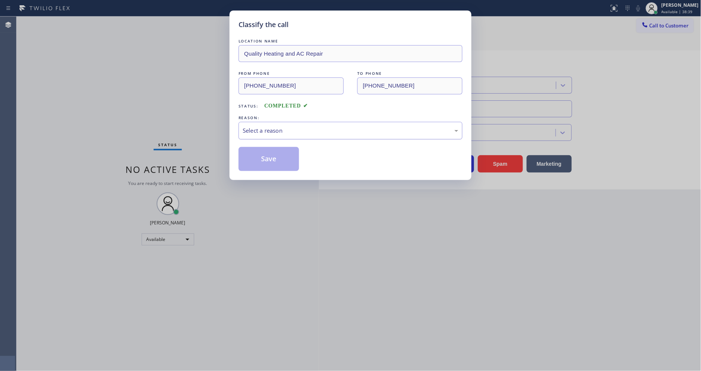
click at [260, 122] on div "Select a reason" at bounding box center [350, 131] width 224 height 18
click at [261, 152] on button "Save" at bounding box center [268, 159] width 60 height 24
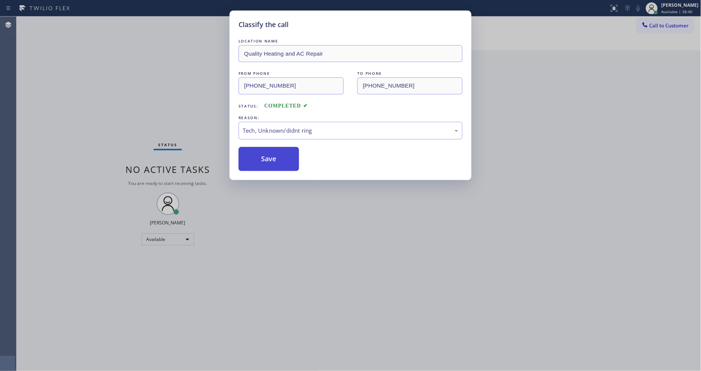
click at [261, 152] on button "Save" at bounding box center [268, 159] width 60 height 24
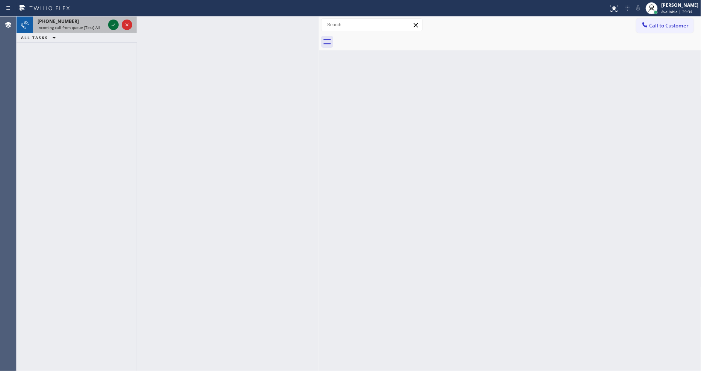
click at [114, 24] on icon at bounding box center [113, 24] width 9 height 9
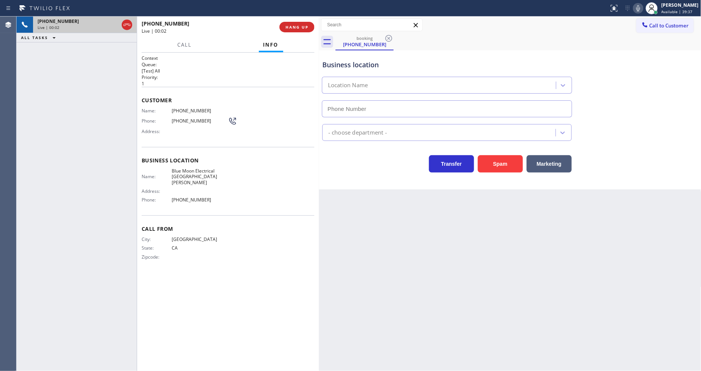
type input "[PHONE_NUMBER]"
click at [290, 27] on span "HANG UP" at bounding box center [296, 26] width 23 height 5
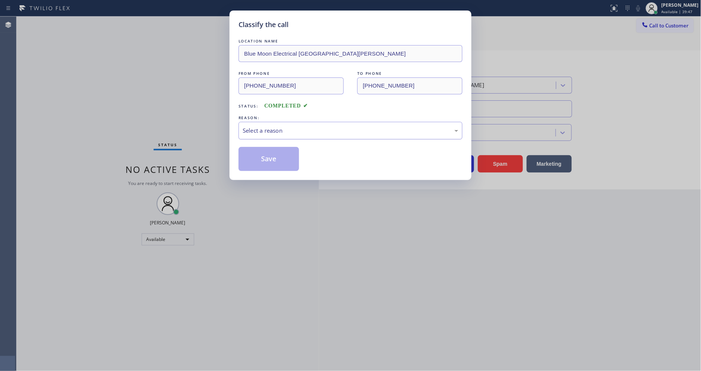
click at [292, 133] on div "Select a reason" at bounding box center [350, 131] width 224 height 18
click at [289, 160] on button "Save" at bounding box center [268, 159] width 60 height 24
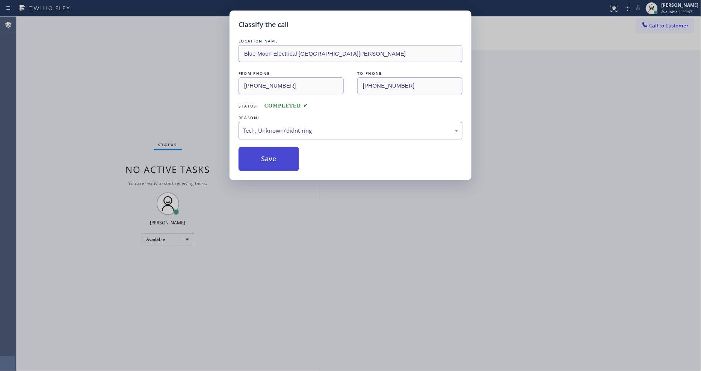
click at [289, 160] on button "Save" at bounding box center [268, 159] width 60 height 24
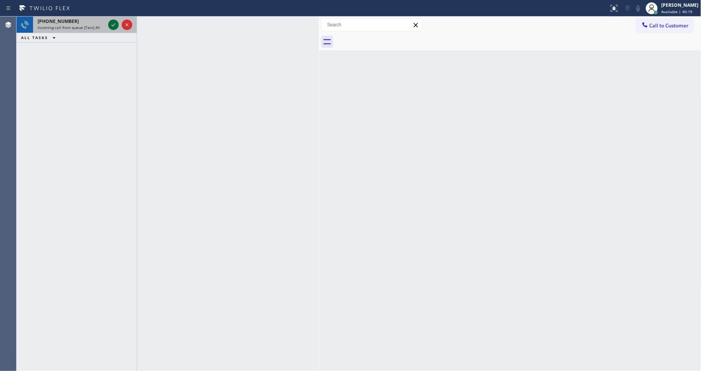
click at [115, 24] on icon at bounding box center [113, 24] width 9 height 9
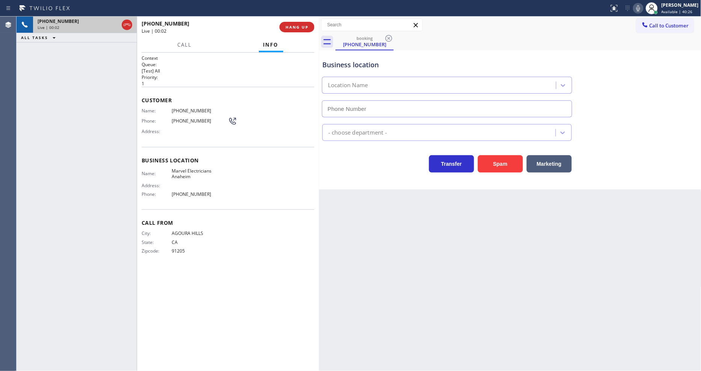
type input "[PHONE_NUMBER]"
click at [182, 168] on span "Marvel Electricians Anaheim" at bounding box center [200, 174] width 56 height 12
click at [185, 108] on span "[PHONE_NUMBER]" at bounding box center [200, 111] width 56 height 6
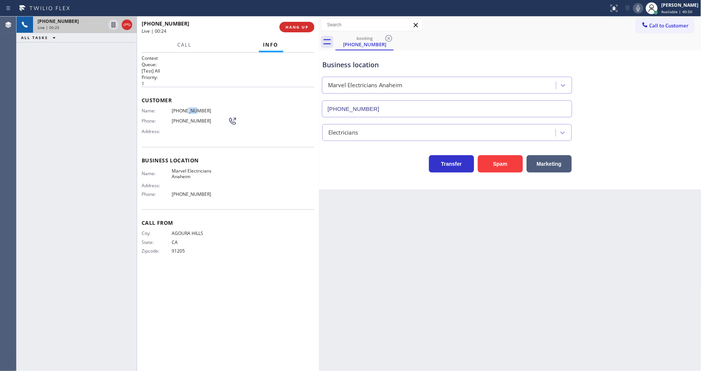
click at [185, 108] on span "[PHONE_NUMBER]" at bounding box center [200, 111] width 56 height 6
click at [112, 24] on icon at bounding box center [114, 24] width 4 height 5
click at [640, 9] on icon at bounding box center [638, 8] width 4 height 6
click at [113, 24] on icon at bounding box center [113, 24] width 9 height 9
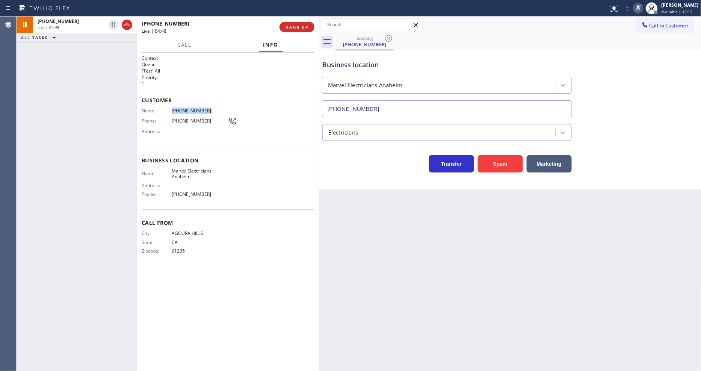
click at [640, 6] on icon at bounding box center [638, 8] width 4 height 6
click at [114, 23] on icon at bounding box center [113, 24] width 9 height 9
click at [640, 7] on icon at bounding box center [637, 8] width 9 height 9
click at [115, 24] on icon at bounding box center [113, 24] width 5 height 5
click at [640, 9] on icon at bounding box center [637, 8] width 9 height 9
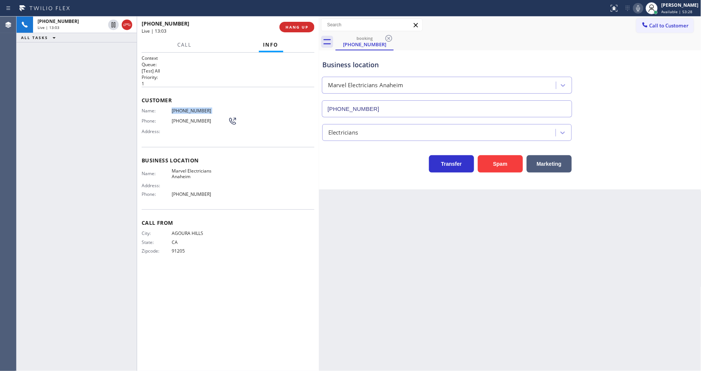
click at [198, 299] on div "Context Queue: [Test] All Priority: 1 Customer Name: (818) 519-7044 Phone: (818…" at bounding box center [228, 211] width 173 height 313
drag, startPoint x: 463, startPoint y: 299, endPoint x: 475, endPoint y: 336, distance: 38.3
click at [463, 299] on div "Back to Dashboard Change Sender ID Customers Technicians Select a contact Outbo…" at bounding box center [510, 194] width 382 height 354
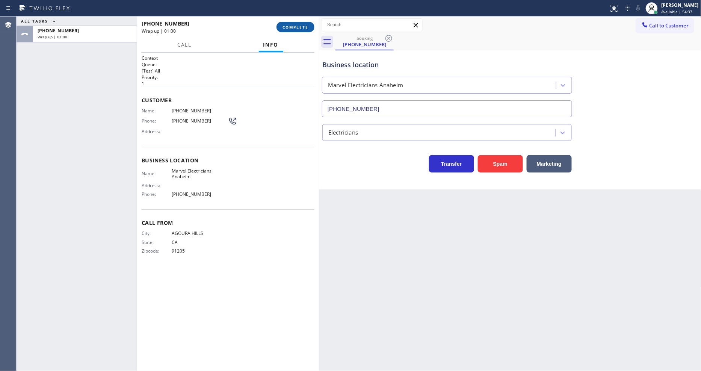
click at [295, 29] on span "COMPLETE" at bounding box center [295, 26] width 26 height 5
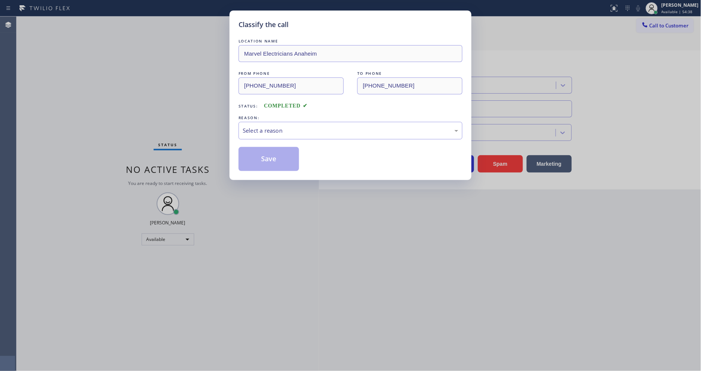
click at [277, 126] on div "Select a reason" at bounding box center [350, 130] width 215 height 9
click at [270, 147] on button "Save" at bounding box center [268, 159] width 60 height 24
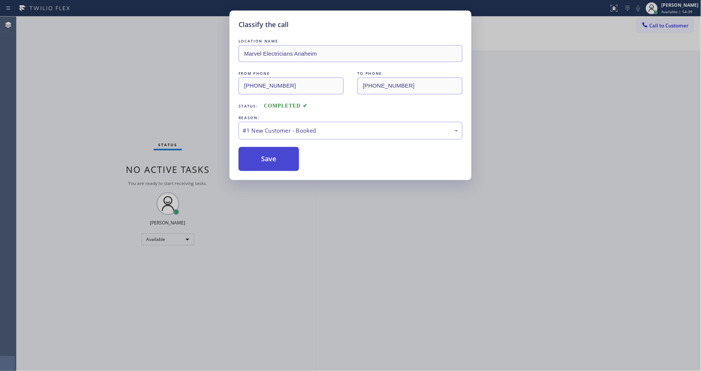
click at [270, 148] on button "Save" at bounding box center [268, 159] width 60 height 24
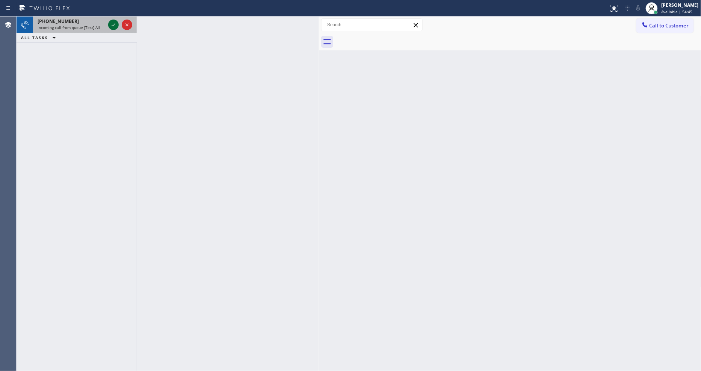
click at [115, 25] on icon at bounding box center [113, 24] width 9 height 9
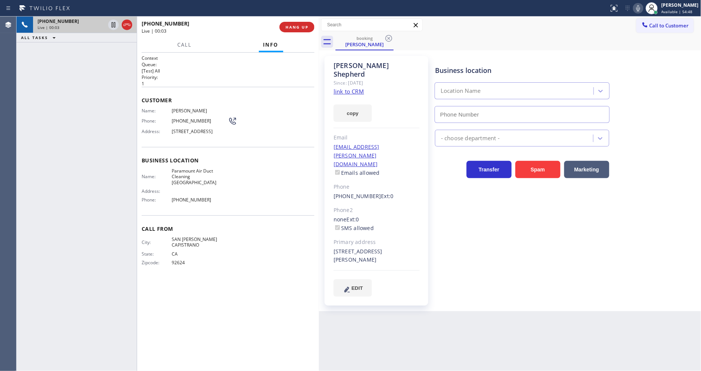
click at [345, 87] on link "link to CRM" at bounding box center [348, 91] width 30 height 8
type input "(949) 304-2735"
click at [505, 276] on div "Business location Paramount Air Duct Cleaning Orange County (949) 304-2735 Air …" at bounding box center [566, 183] width 266 height 251
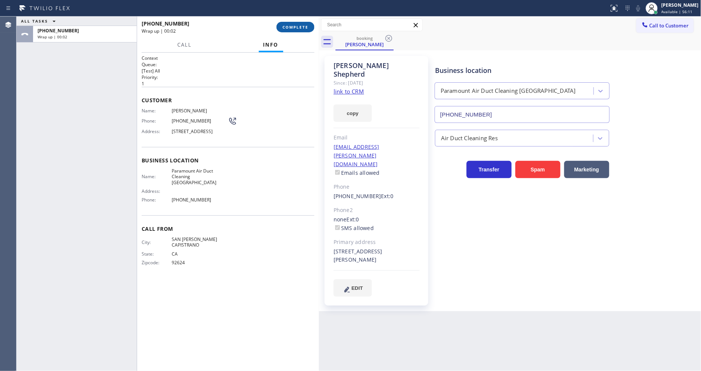
click at [304, 24] on span "COMPLETE" at bounding box center [295, 26] width 26 height 5
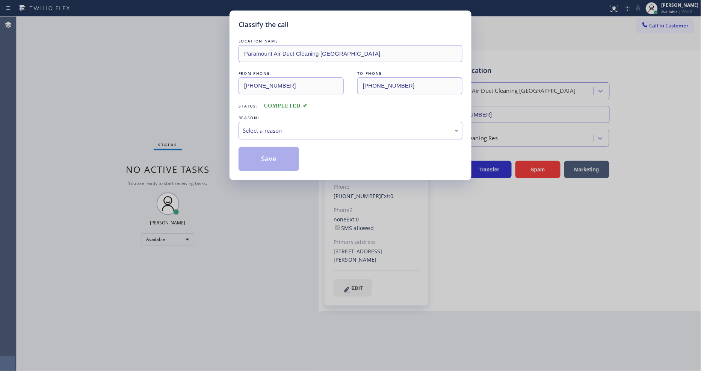
click at [273, 129] on div "Select a reason" at bounding box center [350, 130] width 215 height 9
click at [265, 158] on button "Save" at bounding box center [268, 159] width 60 height 24
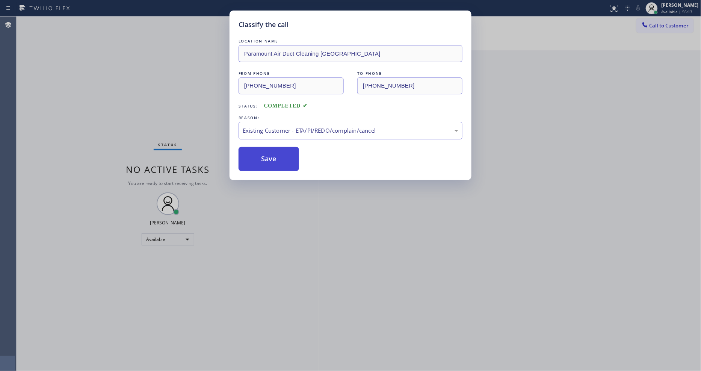
click at [265, 158] on button "Save" at bounding box center [268, 159] width 60 height 24
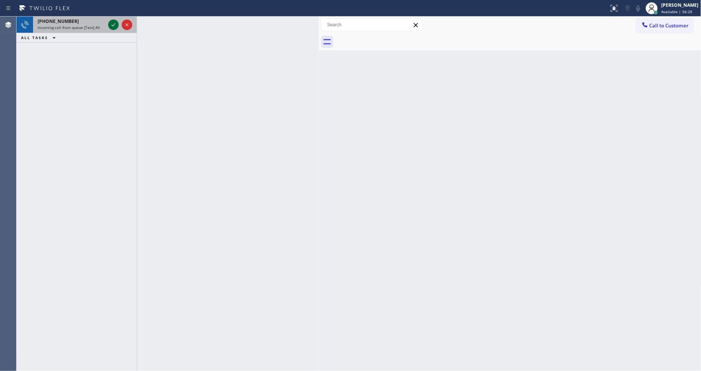
click at [114, 23] on icon at bounding box center [113, 24] width 9 height 9
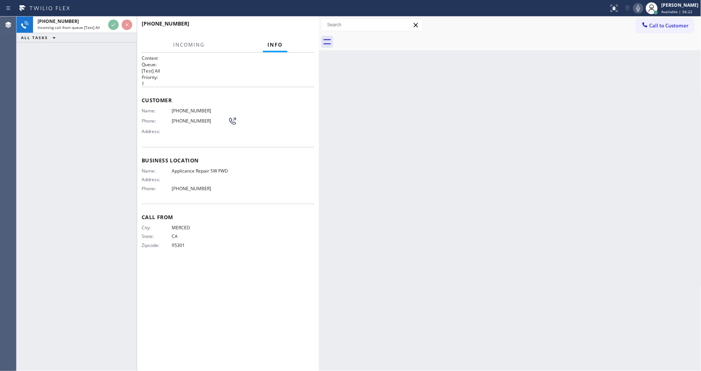
click at [171, 250] on div "Call From City: MERCED State: CA Zipcode: 95301" at bounding box center [228, 231] width 173 height 57
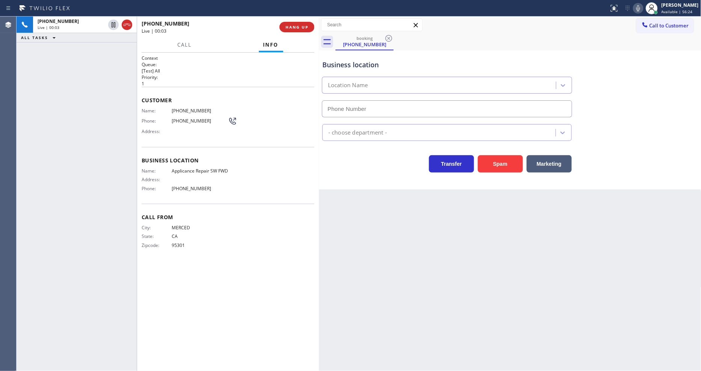
click at [295, 26] on span "HANG UP" at bounding box center [296, 26] width 23 height 5
type input "(213) 566-9111"
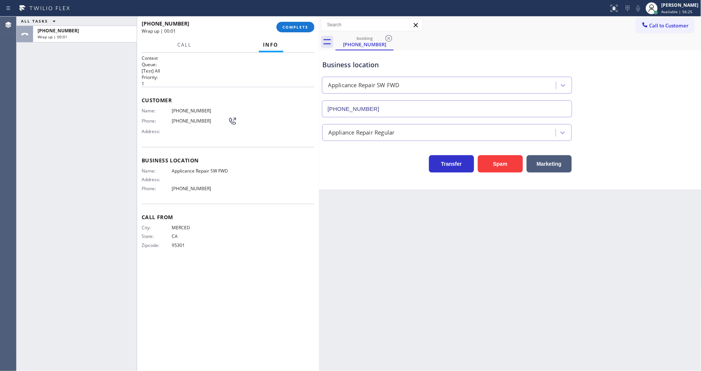
click at [295, 26] on span "COMPLETE" at bounding box center [295, 26] width 26 height 5
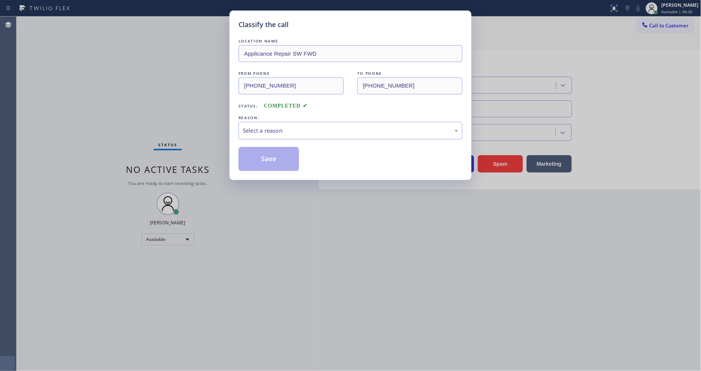
click at [280, 122] on div "Select a reason" at bounding box center [350, 131] width 224 height 18
click at [275, 154] on button "Save" at bounding box center [268, 159] width 60 height 24
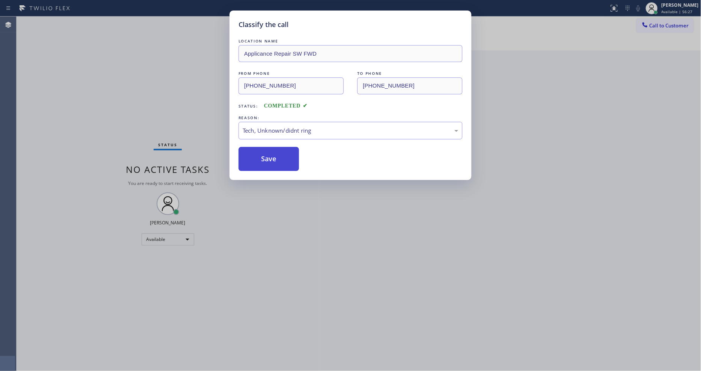
click at [275, 154] on button "Save" at bounding box center [268, 159] width 60 height 24
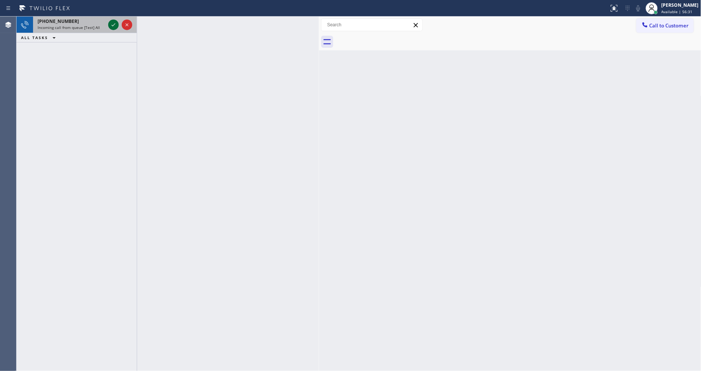
click at [113, 22] on icon at bounding box center [113, 24] width 9 height 9
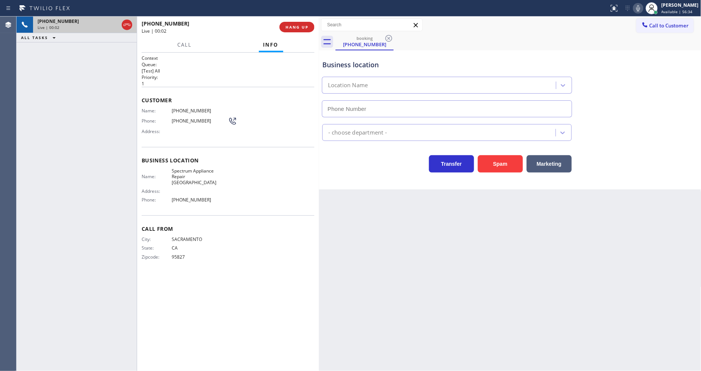
type input "(562) 362-4267"
drag, startPoint x: 464, startPoint y: 266, endPoint x: 286, endPoint y: 241, distance: 179.7
click at [464, 266] on div "Back to Dashboard Change Sender ID Customers Technicians Select a contact Outbo…" at bounding box center [510, 194] width 382 height 354
click at [202, 173] on span "Spectrum Appliance Repair Orange County" at bounding box center [200, 176] width 56 height 17
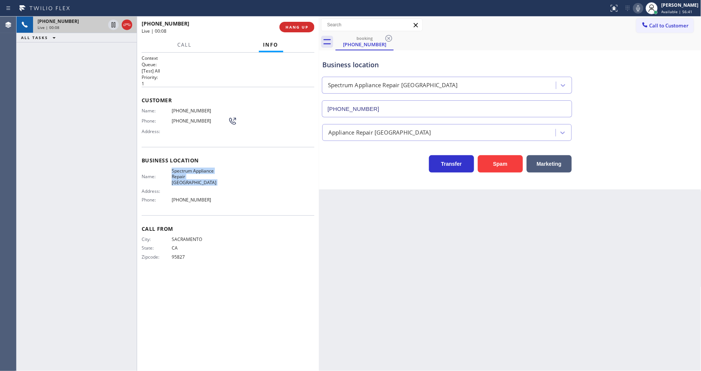
click at [202, 173] on span "Spectrum Appliance Repair Orange County" at bounding box center [200, 176] width 56 height 17
copy span "Spectrum Appliance Repair Orange County"
click at [250, 370] on div "Context Queue: [Test] All Priority: 1 Customer Name: (916) 346-1720 Phone: (916…" at bounding box center [228, 212] width 182 height 318
click at [182, 108] on span "(916) 346-1720" at bounding box center [200, 111] width 56 height 6
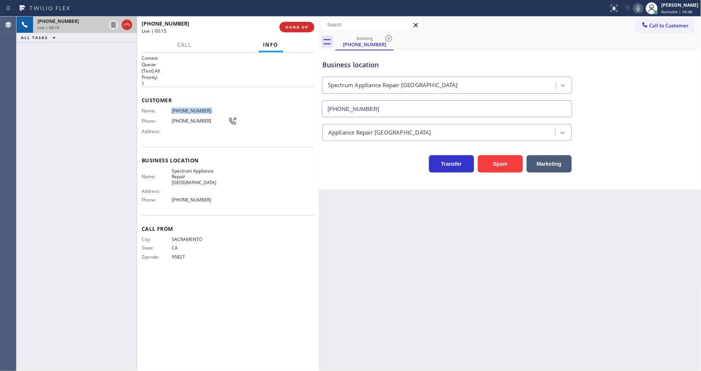
click at [182, 108] on span "(916) 346-1720" at bounding box center [200, 111] width 56 height 6
copy span "(916) 346-1720"
click at [604, 237] on div "Back to Dashboard Change Sender ID Customers Technicians Select a contact Outbo…" at bounding box center [510, 194] width 382 height 354
drag, startPoint x: 113, startPoint y: 24, endPoint x: 353, endPoint y: 16, distance: 240.8
click at [113, 24] on icon at bounding box center [113, 24] width 9 height 9
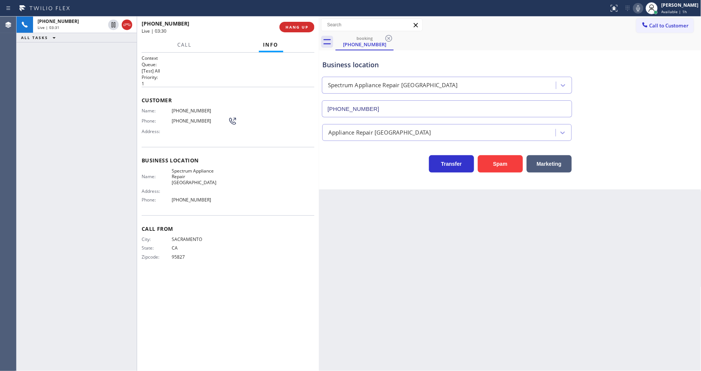
click at [639, 8] on div "Status report No issues detected If you experience an issue, please download th…" at bounding box center [653, 8] width 95 height 17
click at [640, 8] on icon at bounding box center [637, 8] width 9 height 9
drag, startPoint x: 115, startPoint y: 26, endPoint x: 502, endPoint y: 26, distance: 387.1
click at [115, 26] on icon at bounding box center [113, 24] width 5 height 5
click at [642, 8] on icon at bounding box center [637, 8] width 9 height 9
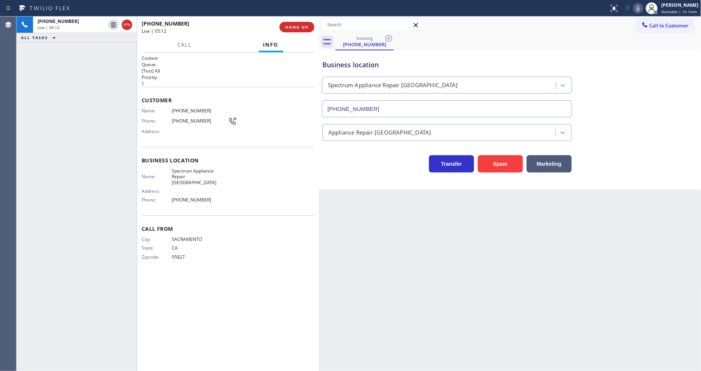
click at [562, 296] on div "Back to Dashboard Change Sender ID Customers Technicians Select a contact Outbo…" at bounding box center [510, 194] width 382 height 354
drag, startPoint x: 537, startPoint y: 259, endPoint x: 544, endPoint y: 287, distance: 29.1
click at [537, 259] on div "Back to Dashboard Change Sender ID Customers Technicians Select a contact Outbo…" at bounding box center [510, 194] width 382 height 354
click at [298, 28] on span "HANG UP" at bounding box center [296, 26] width 23 height 5
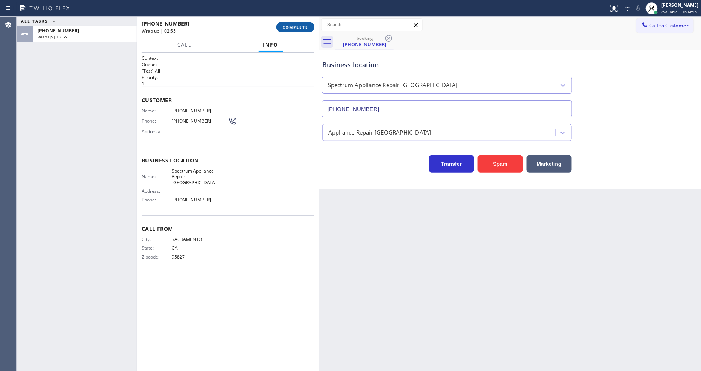
click at [291, 26] on span "COMPLETE" at bounding box center [295, 26] width 26 height 5
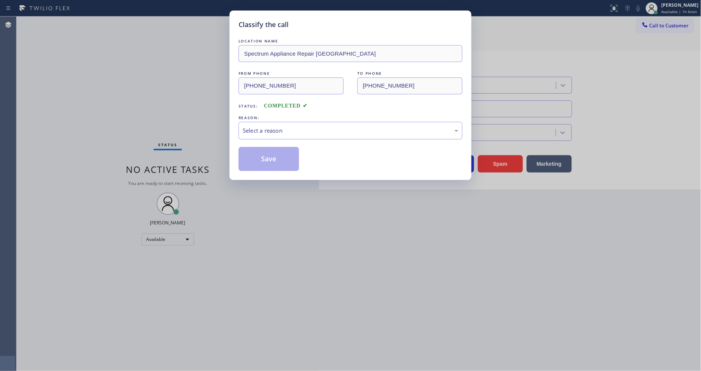
click at [260, 126] on div "Select a reason" at bounding box center [350, 130] width 215 height 9
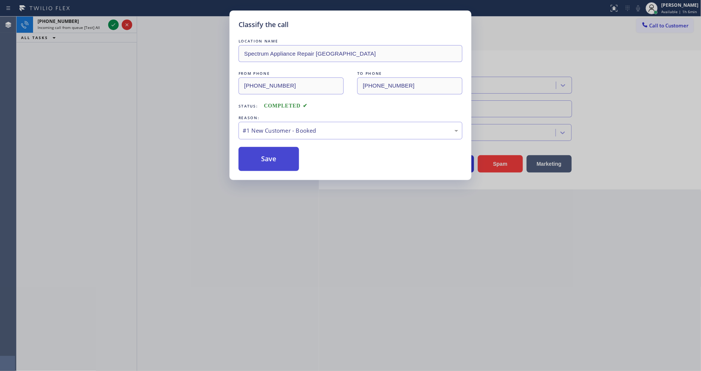
click at [261, 152] on button "Save" at bounding box center [268, 159] width 60 height 24
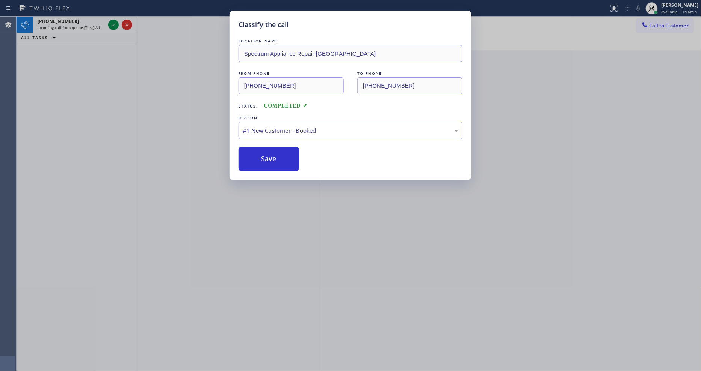
drag, startPoint x: 261, startPoint y: 152, endPoint x: 224, endPoint y: 35, distance: 122.4
click at [263, 152] on button "Save" at bounding box center [268, 159] width 60 height 24
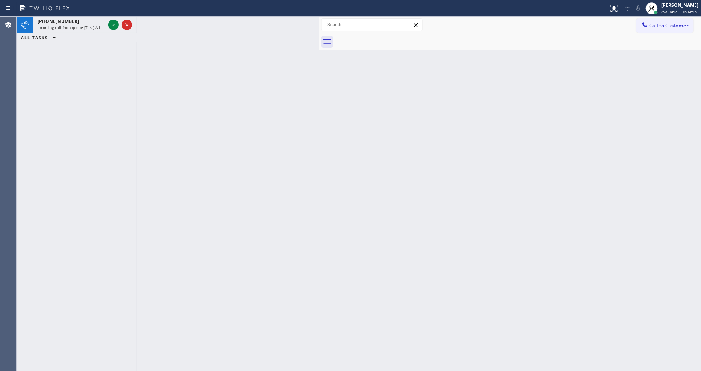
click at [113, 24] on icon at bounding box center [113, 24] width 9 height 9
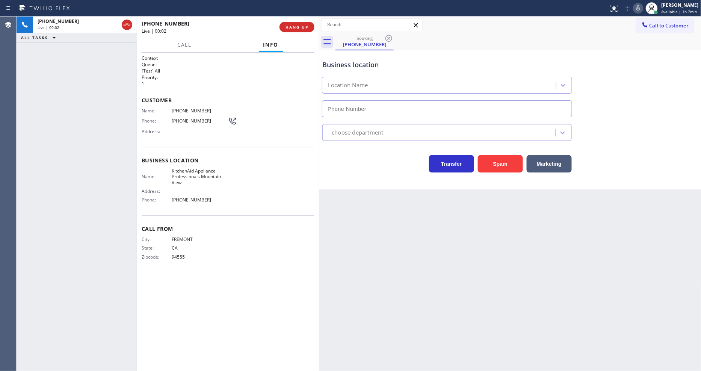
type input "(650) 200-2355"
click at [291, 31] on button "HANG UP" at bounding box center [296, 27] width 35 height 11
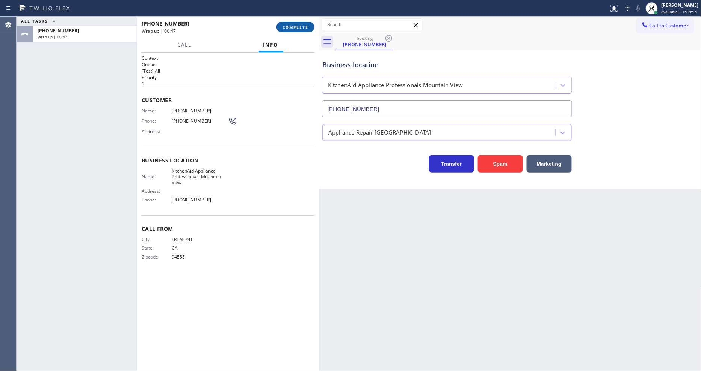
click at [291, 31] on button "COMPLETE" at bounding box center [295, 27] width 38 height 11
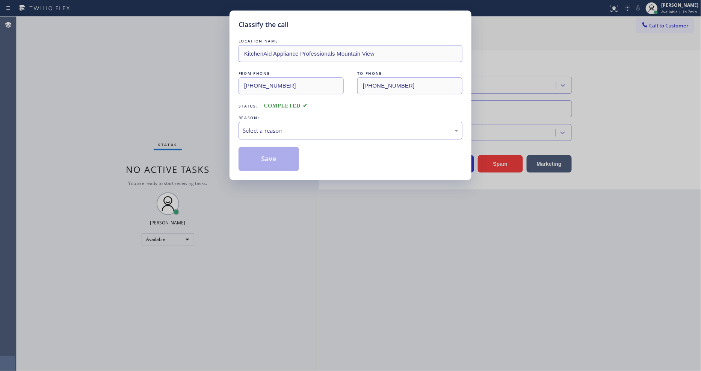
click at [285, 126] on div "Select a reason" at bounding box center [350, 130] width 215 height 9
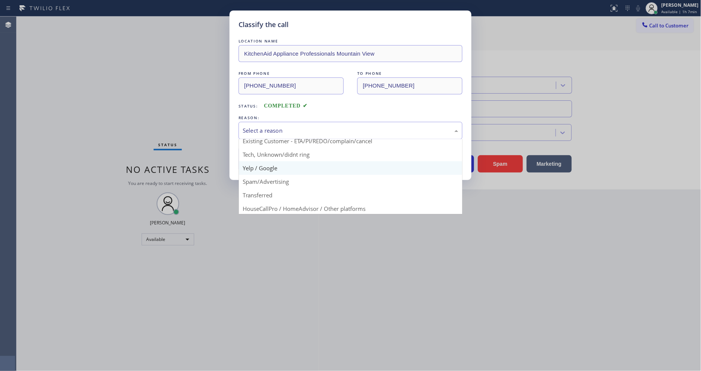
scroll to position [47, 0]
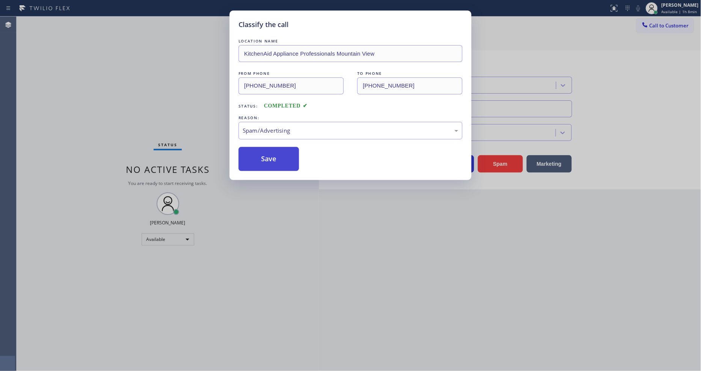
click at [279, 155] on button "Save" at bounding box center [268, 159] width 60 height 24
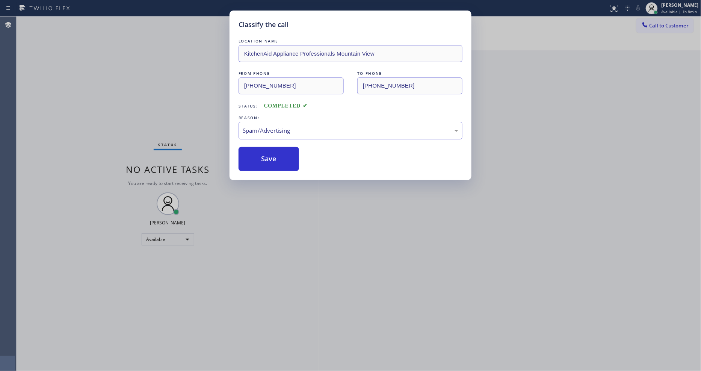
drag, startPoint x: 279, startPoint y: 155, endPoint x: 59, endPoint y: 5, distance: 266.4
click at [279, 155] on button "Save" at bounding box center [268, 159] width 60 height 24
click at [92, 27] on div "Classify the call LOCATION NAME KitchenAid Appliance Professionals Mountain Vie…" at bounding box center [350, 185] width 701 height 371
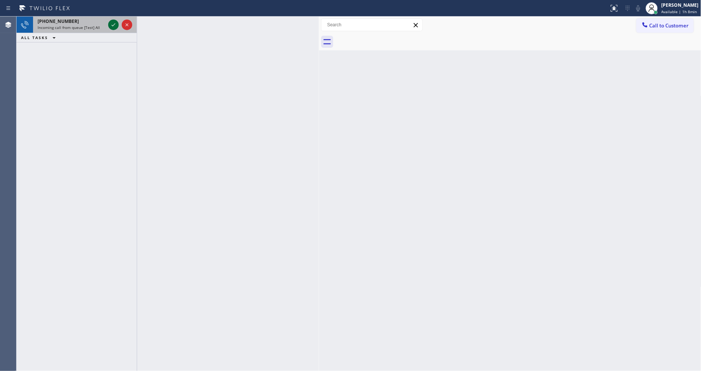
click at [113, 24] on icon at bounding box center [113, 24] width 9 height 9
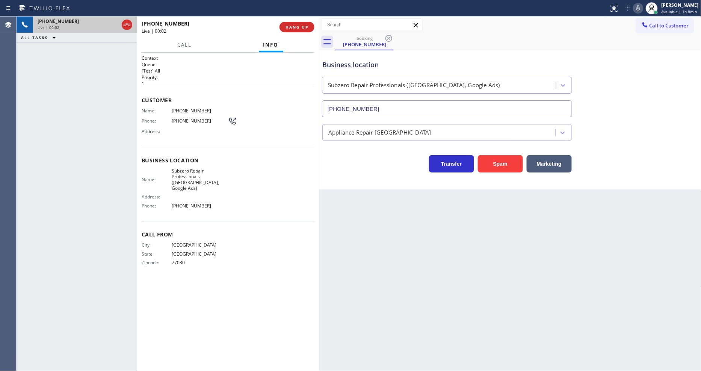
type input "(346) 489-5361"
click at [178, 109] on span "(832) 488-8772" at bounding box center [200, 111] width 56 height 6
copy span "(832) 488-8772"
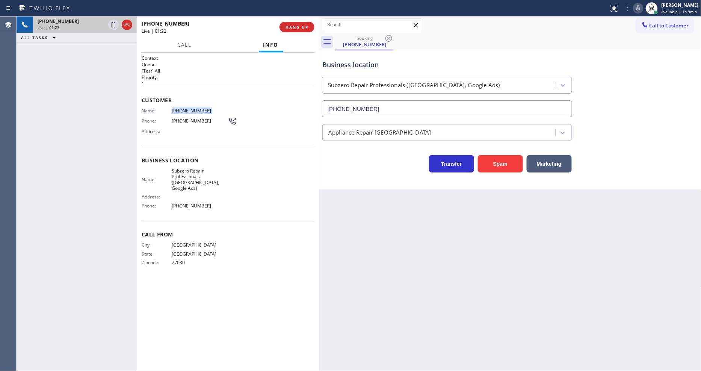
click at [189, 171] on span "Subzero Repair Professionals (Houston, Google Ads)" at bounding box center [200, 179] width 56 height 23
copy span "Subzero Repair Professionals (Houston, Google Ads)"
click at [110, 21] on icon at bounding box center [113, 24] width 9 height 9
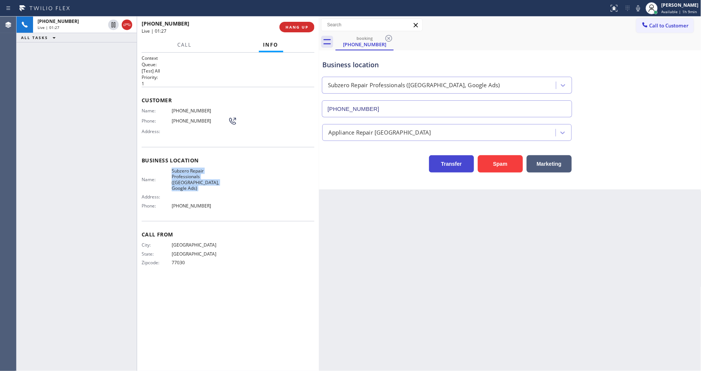
drag, startPoint x: 643, startPoint y: 6, endPoint x: 458, endPoint y: 164, distance: 243.6
click at [642, 6] on icon at bounding box center [637, 8] width 9 height 9
drag, startPoint x: 113, startPoint y: 24, endPoint x: 184, endPoint y: 25, distance: 71.3
click at [112, 24] on icon at bounding box center [113, 24] width 5 height 5
click at [636, 7] on icon at bounding box center [637, 8] width 9 height 9
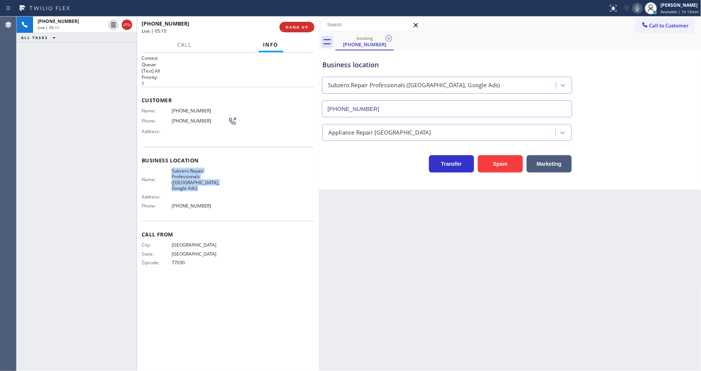
drag, startPoint x: 561, startPoint y: 255, endPoint x: 307, endPoint y: 329, distance: 263.9
click at [560, 255] on div "Back to Dashboard Change Sender ID Customers Technicians Select a contact Outbo…" at bounding box center [510, 194] width 382 height 354
drag, startPoint x: 164, startPoint y: 294, endPoint x: 173, endPoint y: 324, distance: 31.0
click at [164, 294] on div "Context Queue: [Test] All Priority: 1 Customer Name: (832) 488-8772 Phone: (832…" at bounding box center [228, 211] width 173 height 313
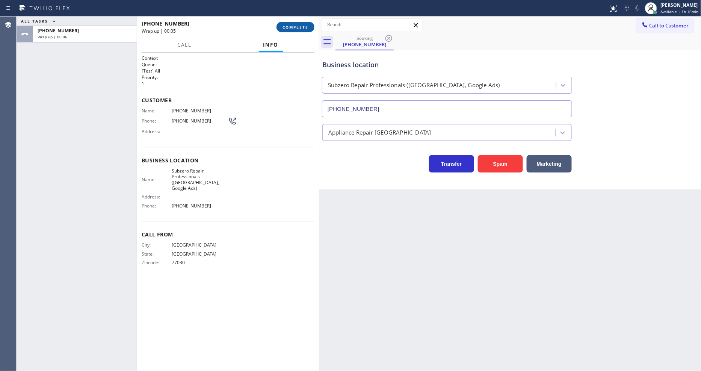
click at [297, 26] on span "COMPLETE" at bounding box center [295, 26] width 26 height 5
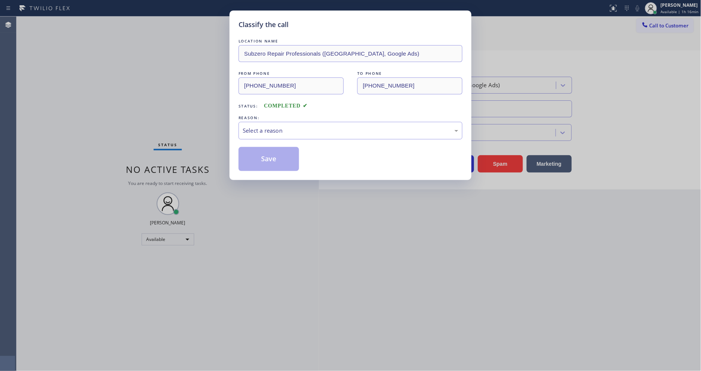
click at [261, 130] on div "Select a reason" at bounding box center [350, 130] width 215 height 9
click at [255, 156] on button "Save" at bounding box center [268, 159] width 60 height 24
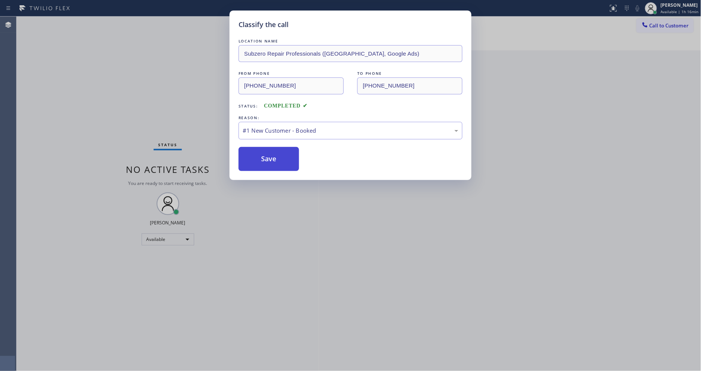
click at [255, 156] on button "Save" at bounding box center [268, 159] width 60 height 24
drag, startPoint x: 255, startPoint y: 156, endPoint x: 517, endPoint y: 11, distance: 299.3
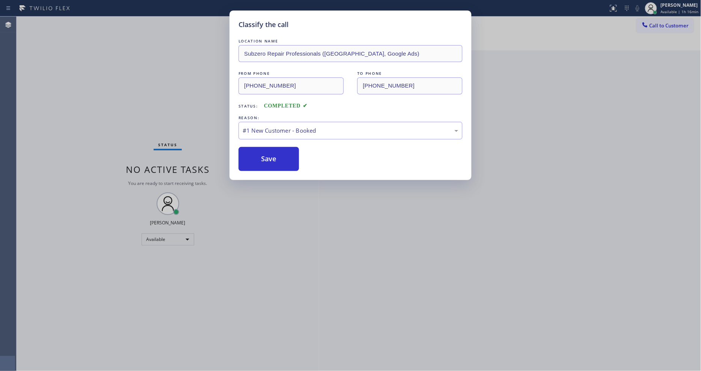
click at [256, 155] on button "Save" at bounding box center [268, 159] width 60 height 24
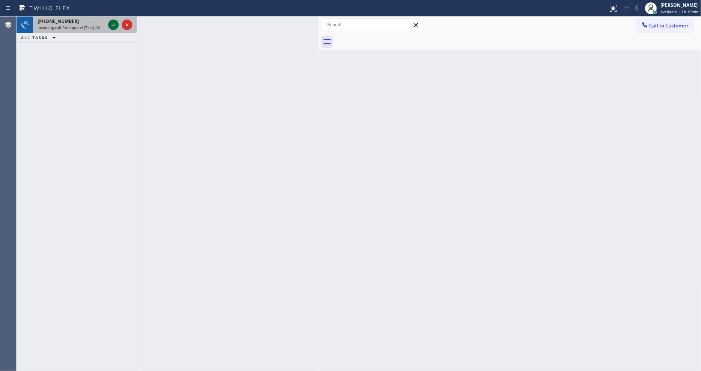
click at [112, 27] on icon at bounding box center [113, 24] width 9 height 9
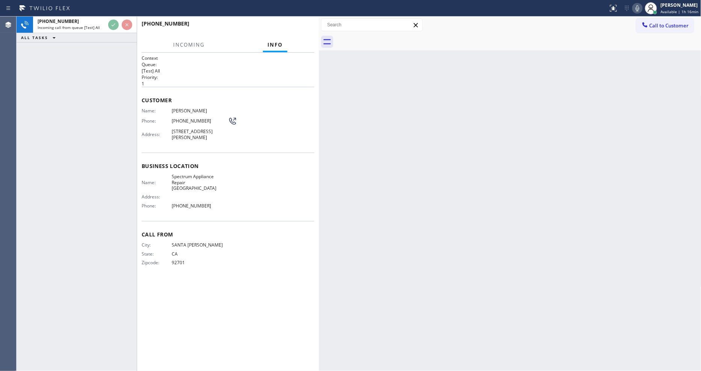
click at [237, 152] on div "Business location Name: Spectrum Appliance Repair Orange County Address: Phone:…" at bounding box center [228, 186] width 173 height 68
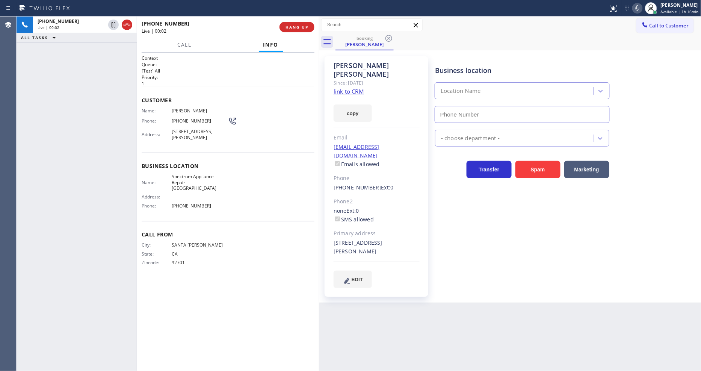
type input "(562) 362-4267"
click at [350, 87] on link "link to CRM" at bounding box center [348, 91] width 30 height 8
click at [468, 237] on div "Business location Spectrum Appliance Repair Orange County (562) 362-4267 Applia…" at bounding box center [566, 172] width 266 height 228
click at [287, 24] on span "HANG UP" at bounding box center [296, 26] width 23 height 5
drag, startPoint x: 287, startPoint y: 24, endPoint x: 363, endPoint y: 63, distance: 85.3
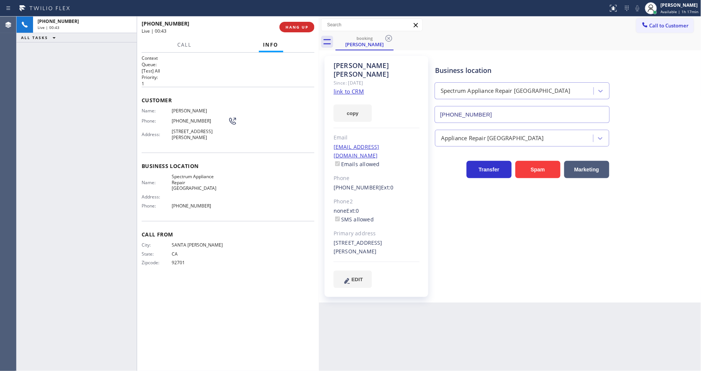
click at [287, 24] on span "HANG UP" at bounding box center [296, 26] width 23 height 5
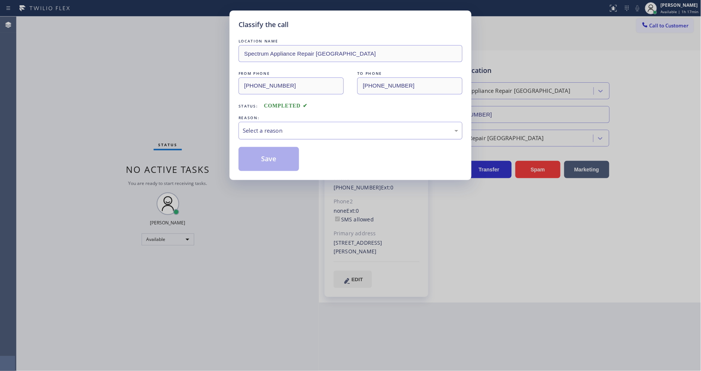
drag, startPoint x: 277, startPoint y: 126, endPoint x: 278, endPoint y: 134, distance: 7.9
click at [277, 126] on div "Select a reason" at bounding box center [350, 130] width 215 height 9
drag, startPoint x: 275, startPoint y: 146, endPoint x: 274, endPoint y: 154, distance: 7.5
click at [275, 147] on button "Save" at bounding box center [268, 159] width 60 height 24
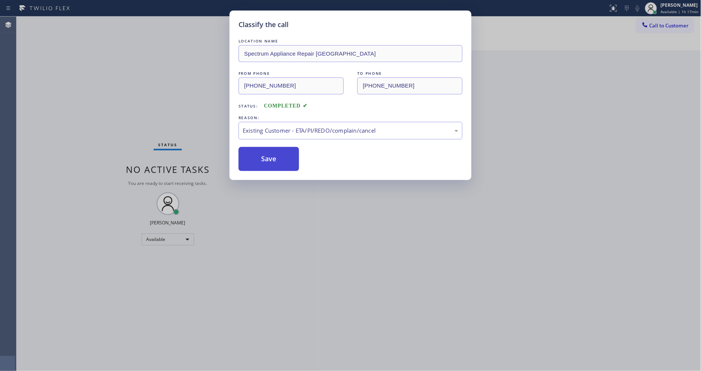
click at [274, 154] on button "Save" at bounding box center [268, 159] width 60 height 24
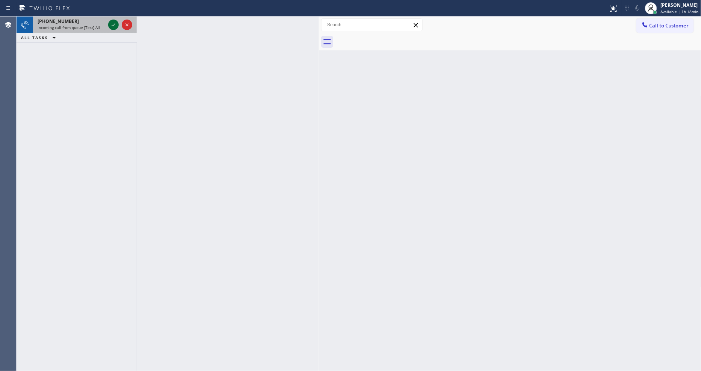
click at [114, 23] on icon at bounding box center [113, 24] width 9 height 9
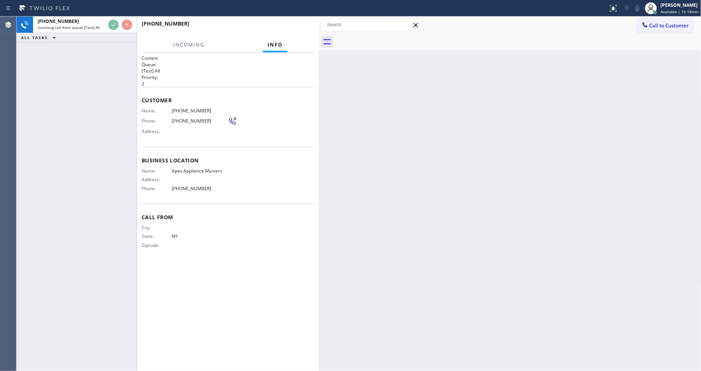
click at [104, 80] on div "+15162012248 Incoming call from queue [Test] All ALL TASKS ALL TASKS ACTIVE TAS…" at bounding box center [77, 194] width 120 height 354
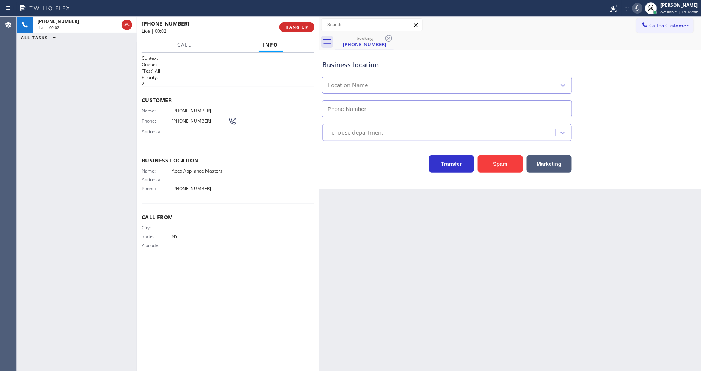
type input "(516) 646-1475"
drag, startPoint x: 293, startPoint y: 26, endPoint x: 256, endPoint y: 4, distance: 42.9
click at [293, 26] on span "HANG UP" at bounding box center [296, 26] width 23 height 5
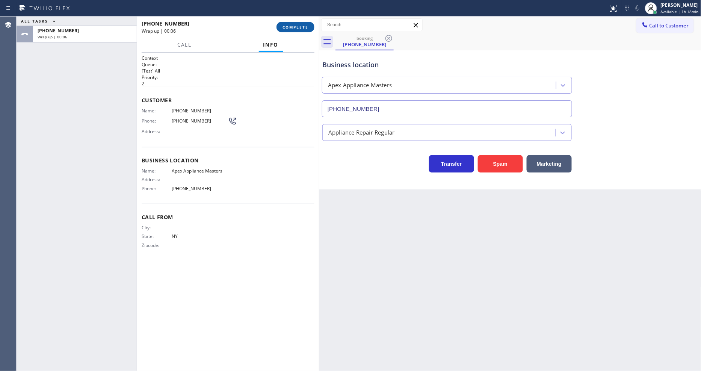
click at [298, 27] on span "COMPLETE" at bounding box center [295, 26] width 26 height 5
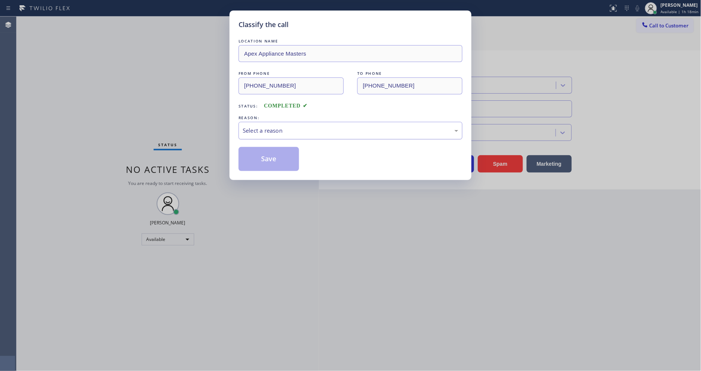
click at [277, 122] on div "Select a reason" at bounding box center [350, 131] width 224 height 18
click at [282, 158] on button "Save" at bounding box center [268, 159] width 60 height 24
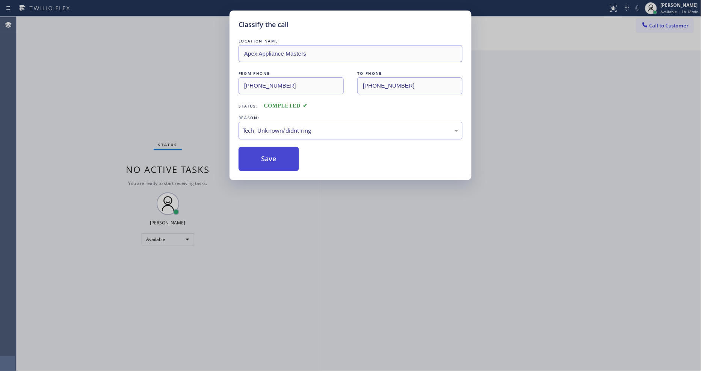
click at [282, 158] on button "Save" at bounding box center [268, 159] width 60 height 24
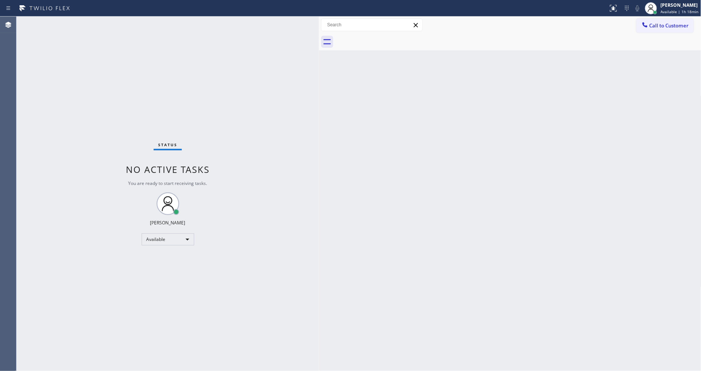
click at [155, 99] on div "Status No active tasks You are ready to start receiving tasks. [PERSON_NAME] Av…" at bounding box center [168, 194] width 302 height 354
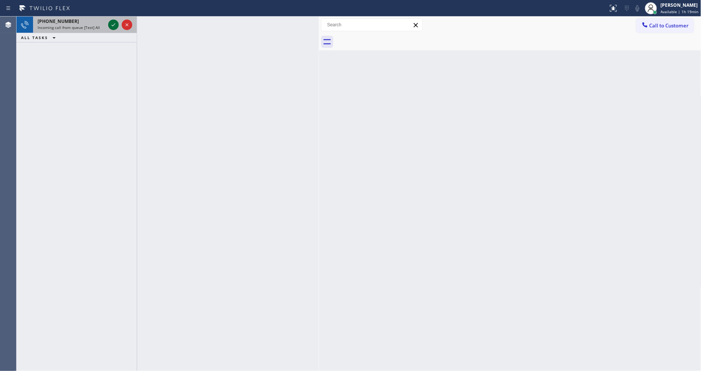
click at [112, 22] on icon at bounding box center [113, 24] width 9 height 9
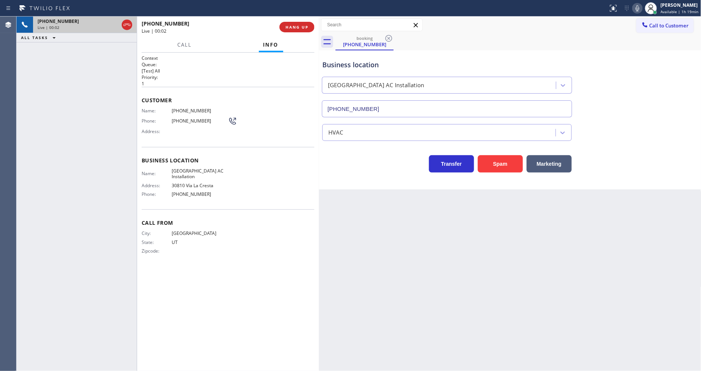
type input "(424) 234-2704"
drag, startPoint x: 191, startPoint y: 251, endPoint x: 177, endPoint y: 345, distance: 95.7
click at [191, 251] on div "Zipcode:" at bounding box center [185, 251] width 86 height 6
click at [307, 26] on span "HANG UP" at bounding box center [296, 26] width 23 height 5
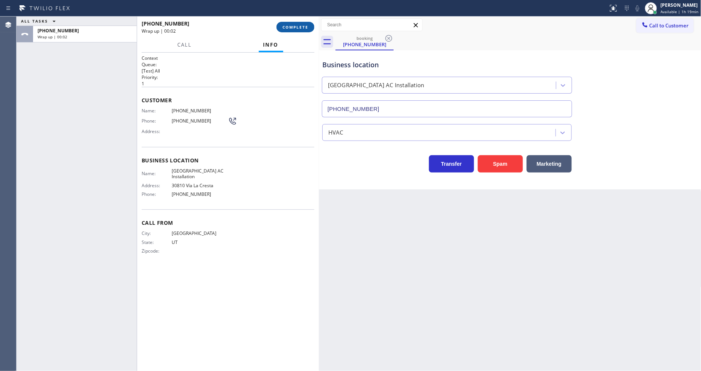
click at [306, 26] on span "COMPLETE" at bounding box center [295, 26] width 26 height 5
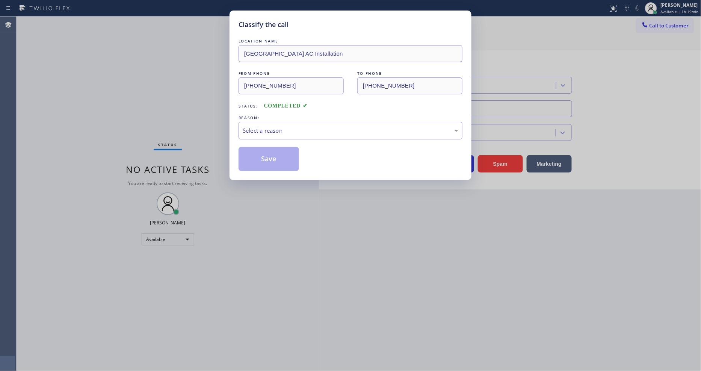
click at [286, 122] on div "Select a reason" at bounding box center [350, 131] width 224 height 18
click at [285, 156] on button "Save" at bounding box center [268, 159] width 60 height 24
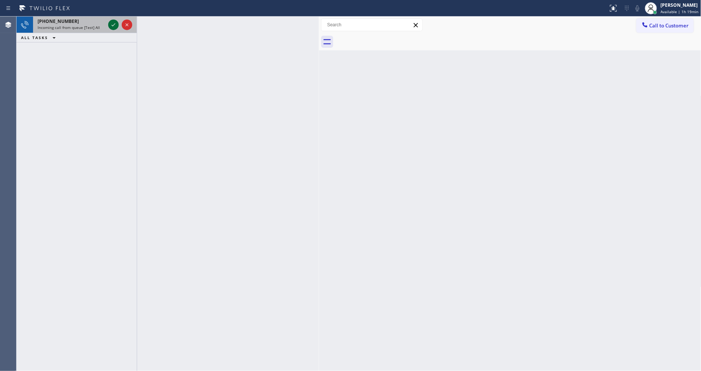
click at [109, 21] on icon at bounding box center [113, 24] width 9 height 9
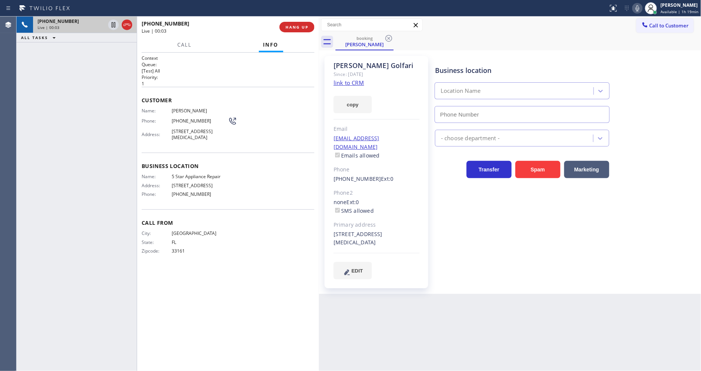
type input "[PHONE_NUMBER]"
click at [346, 80] on link "link to CRM" at bounding box center [348, 83] width 30 height 8
click at [113, 23] on icon at bounding box center [113, 24] width 9 height 9
click at [635, 8] on icon at bounding box center [637, 8] width 9 height 9
click at [38, 142] on div "+13059035425 Live | 03:36 ALL TASKS ALL TASKS ACTIVE TASKS TASKS IN WRAP UP" at bounding box center [77, 194] width 120 height 354
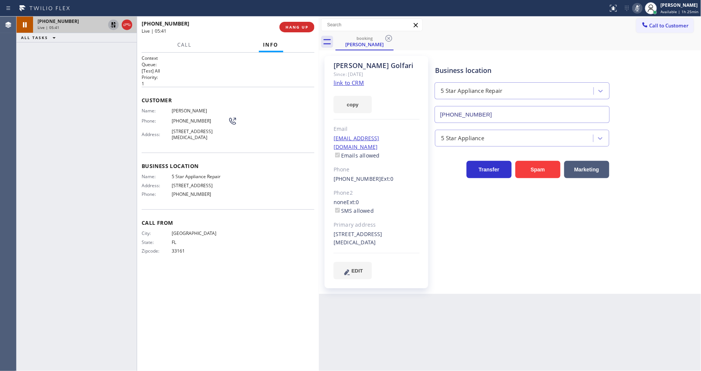
click at [115, 24] on icon at bounding box center [113, 24] width 9 height 9
click at [639, 5] on icon at bounding box center [637, 8] width 4 height 6
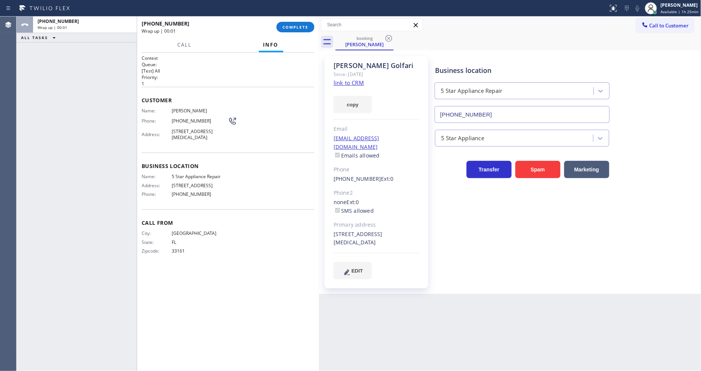
click at [294, 24] on span "COMPLETE" at bounding box center [295, 26] width 26 height 5
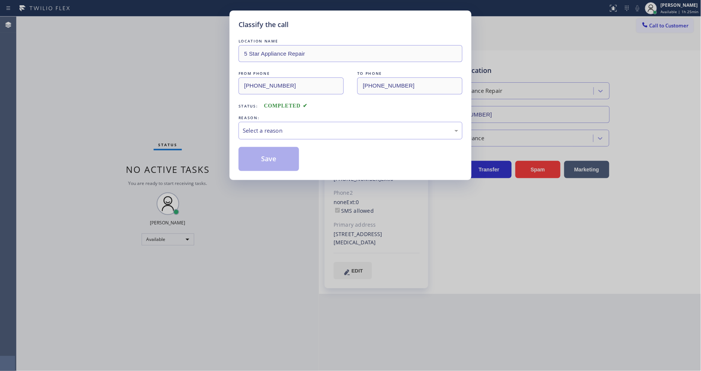
click at [254, 128] on div "Select a reason" at bounding box center [350, 130] width 215 height 9
click at [258, 153] on button "Save" at bounding box center [268, 159] width 60 height 24
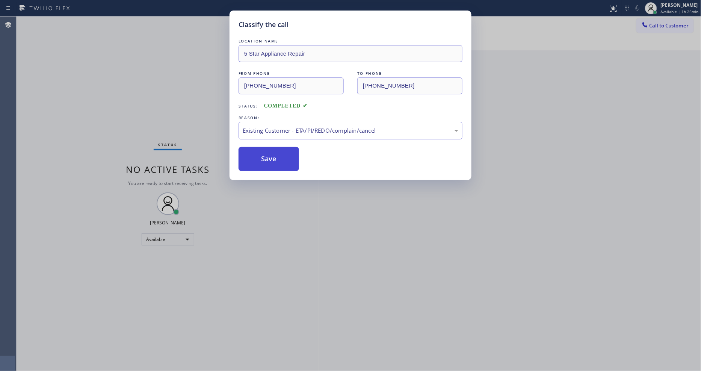
click at [258, 153] on button "Save" at bounding box center [268, 159] width 60 height 24
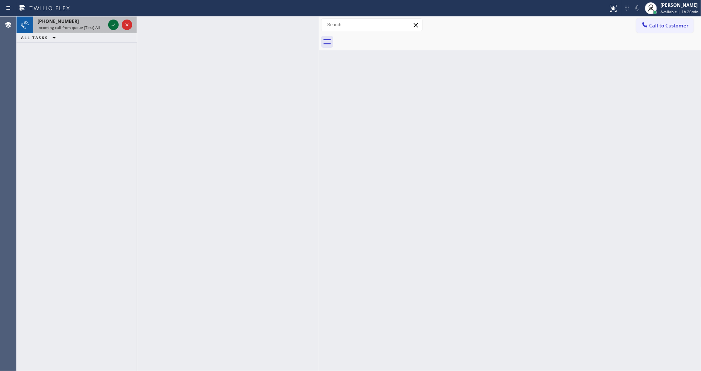
click at [113, 24] on icon at bounding box center [113, 24] width 9 height 9
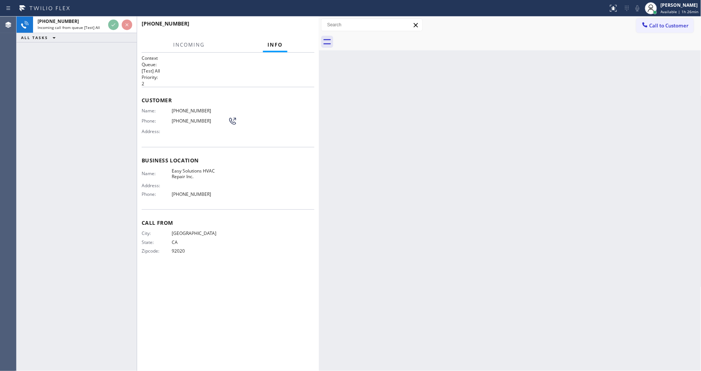
click at [99, 116] on div "+16192127288 Incoming call from queue [Test] All ALL TASKS ALL TASKS ACTIVE TAS…" at bounding box center [77, 194] width 120 height 354
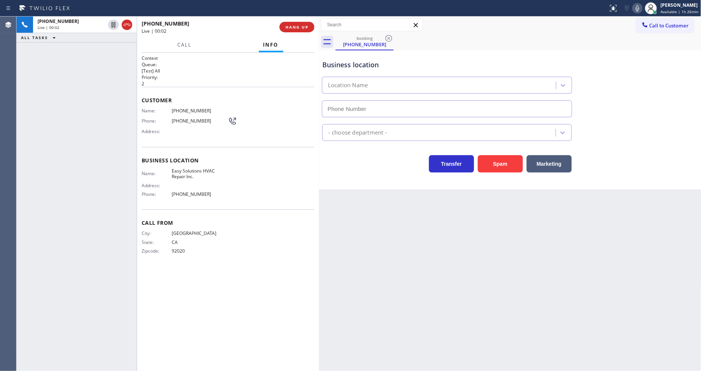
type input "(619) 485-6158"
click at [305, 26] on span "HANG UP" at bounding box center [296, 26] width 23 height 5
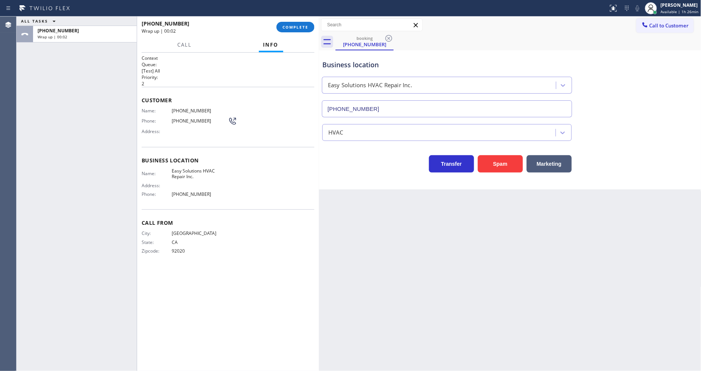
click at [305, 26] on span "COMPLETE" at bounding box center [295, 26] width 26 height 5
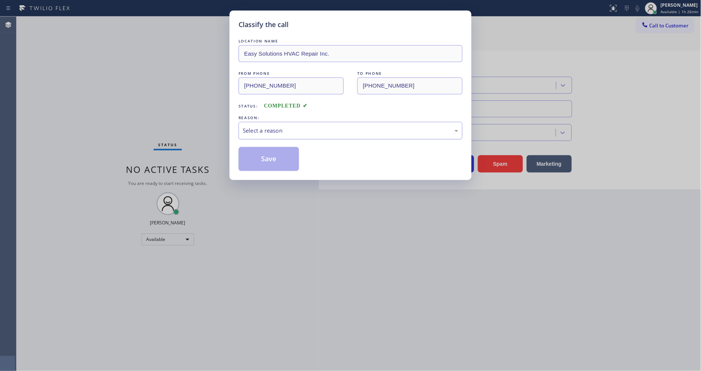
click at [276, 127] on div "Select a reason" at bounding box center [350, 130] width 215 height 9
click at [278, 154] on button "Save" at bounding box center [268, 159] width 60 height 24
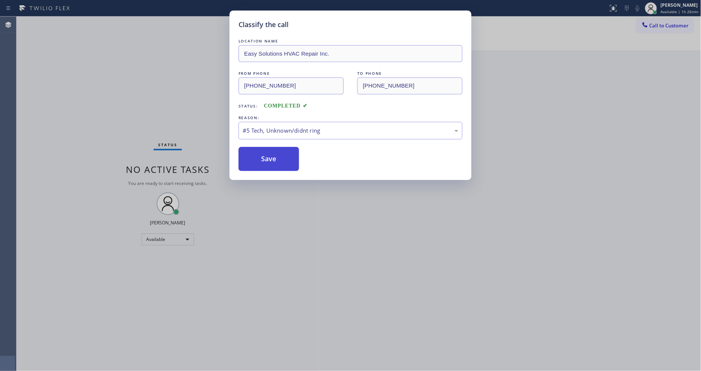
click at [278, 154] on button "Save" at bounding box center [268, 159] width 60 height 24
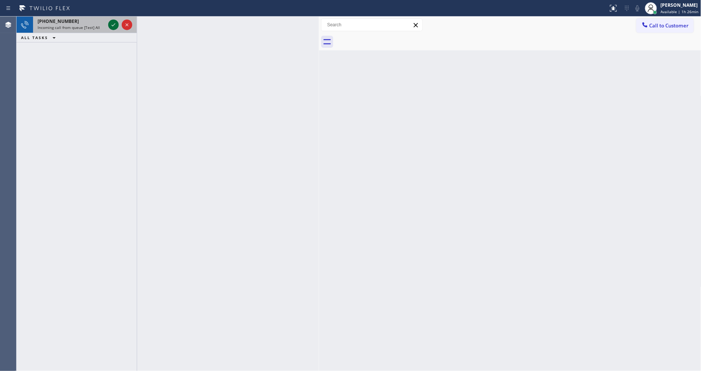
click at [112, 27] on icon at bounding box center [113, 24] width 9 height 9
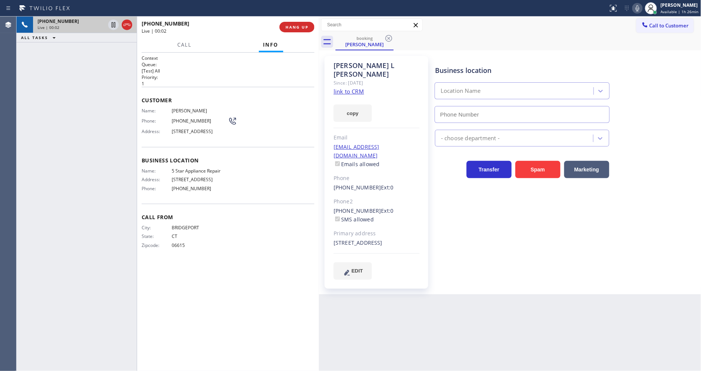
click at [344, 87] on link "link to CRM" at bounding box center [348, 91] width 30 height 8
type input "[PHONE_NUMBER]"
drag, startPoint x: 113, startPoint y: 23, endPoint x: 235, endPoint y: 25, distance: 121.3
click at [113, 23] on icon at bounding box center [113, 24] width 9 height 9
click at [637, 6] on icon at bounding box center [637, 8] width 9 height 9
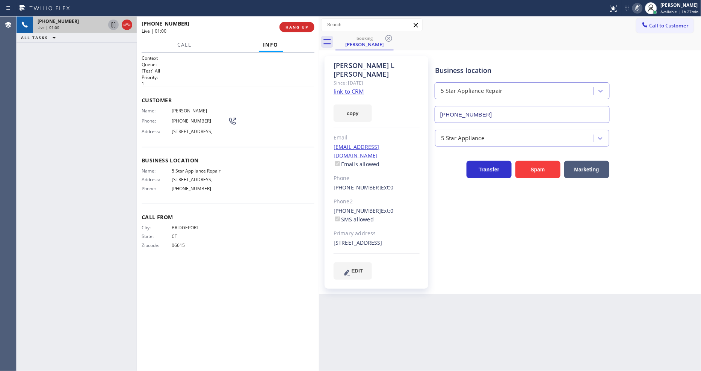
click at [111, 25] on icon at bounding box center [113, 24] width 9 height 9
click at [661, 6] on div "Lyka Montero Available | 1h 27min" at bounding box center [680, 8] width 42 height 13
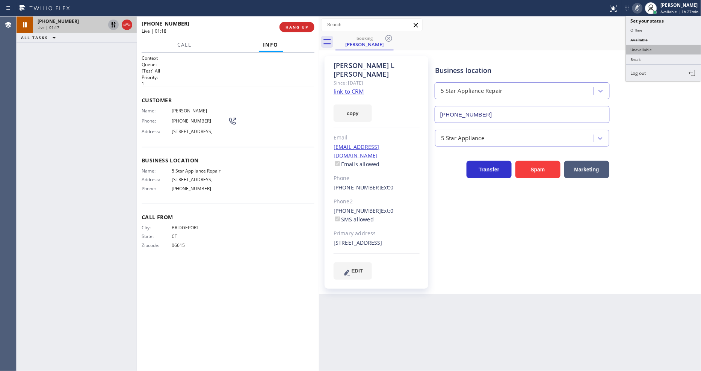
click at [649, 52] on button "Unavailable" at bounding box center [663, 50] width 75 height 10
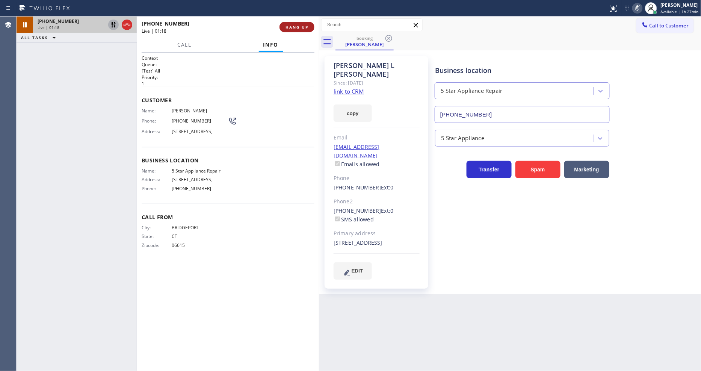
click at [301, 24] on span "HANG UP" at bounding box center [296, 26] width 23 height 5
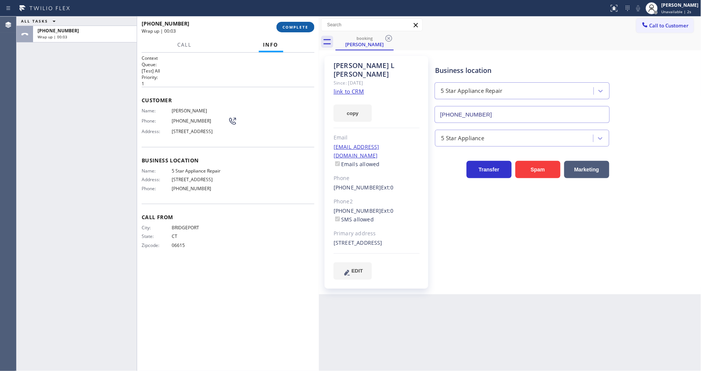
click at [287, 27] on span "COMPLETE" at bounding box center [295, 26] width 26 height 5
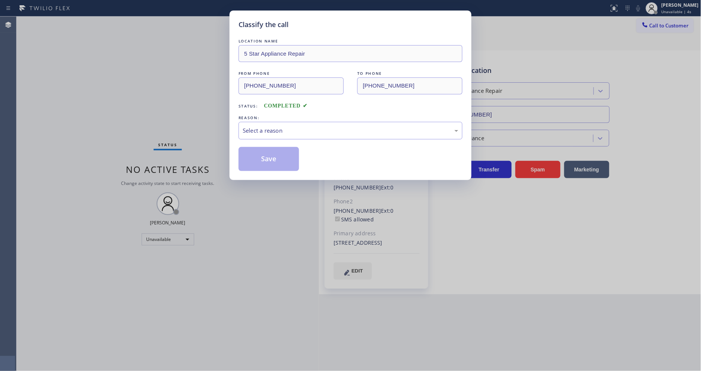
click at [262, 127] on div "Select a reason" at bounding box center [350, 130] width 215 height 9
click at [260, 151] on button "Save" at bounding box center [268, 159] width 60 height 24
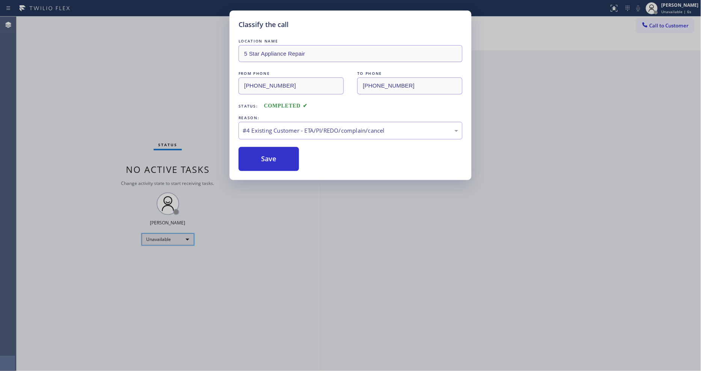
click at [175, 241] on div "Unavailable" at bounding box center [168, 239] width 53 height 12
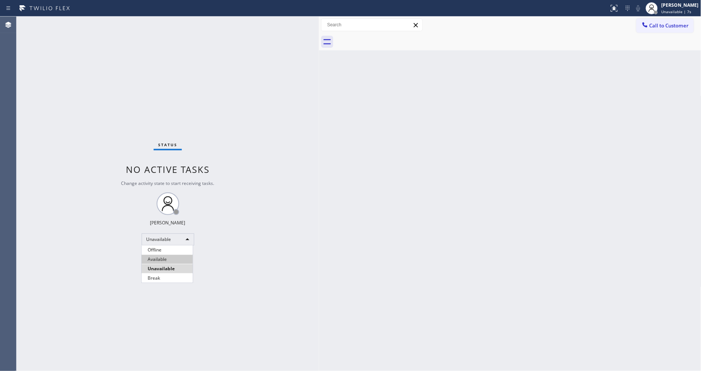
click at [164, 257] on li "Available" at bounding box center [167, 259] width 51 height 9
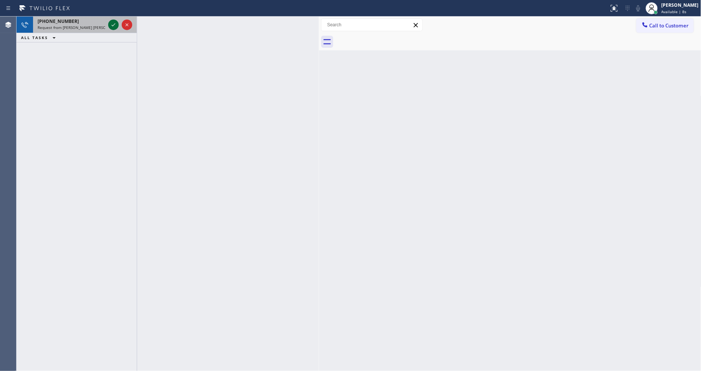
click at [114, 23] on icon at bounding box center [113, 24] width 9 height 9
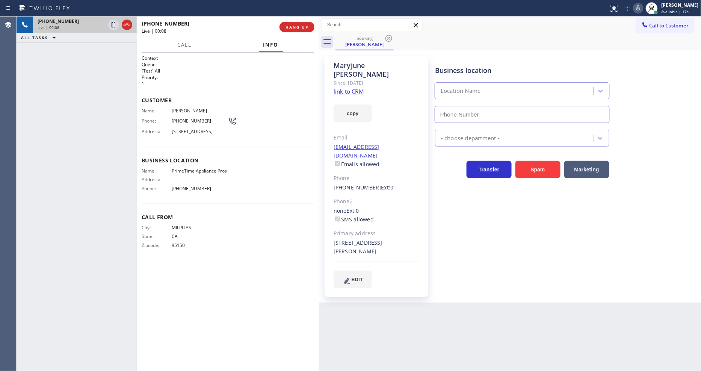
click at [128, 113] on div "+14082029026 Live | 00:08 ALL TASKS ALL TASKS ACTIVE TASKS TASKS IN WRAP UP" at bounding box center [77, 194] width 120 height 354
click at [338, 87] on link "link to CRM" at bounding box center [348, 91] width 30 height 8
type input "[PHONE_NUMBER]"
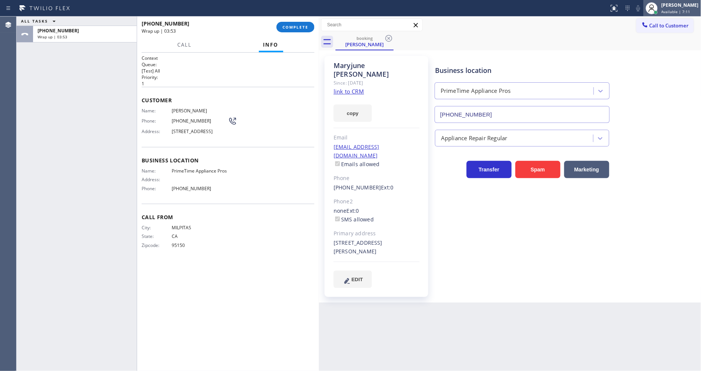
click at [656, 12] on icon at bounding box center [651, 8] width 9 height 9
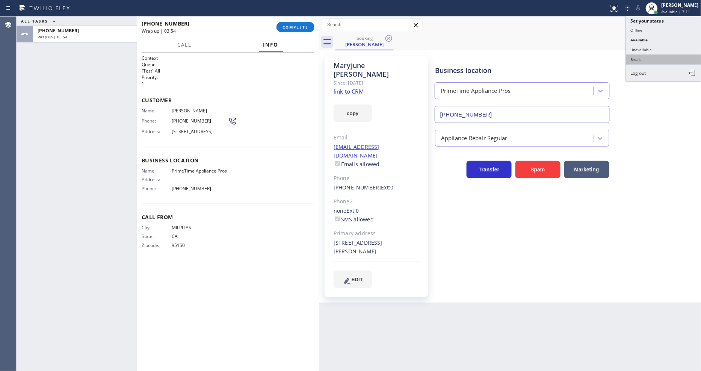
click at [652, 58] on button "Break" at bounding box center [663, 59] width 75 height 10
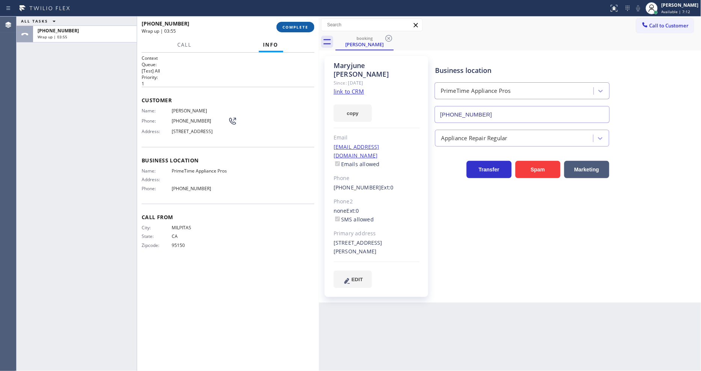
click at [302, 27] on span "COMPLETE" at bounding box center [295, 26] width 26 height 5
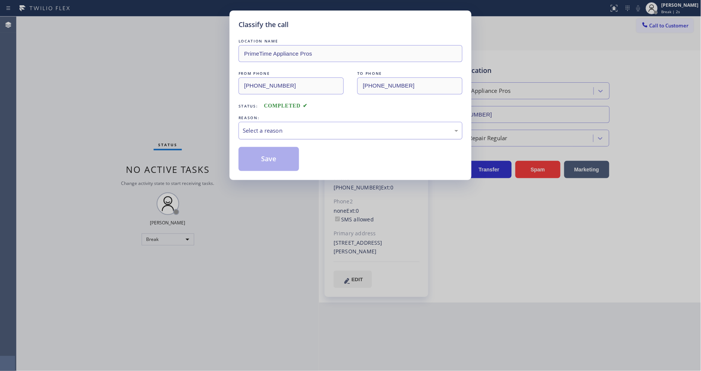
click at [269, 128] on div "Select a reason" at bounding box center [350, 130] width 215 height 9
click at [268, 155] on button "Save" at bounding box center [268, 159] width 60 height 24
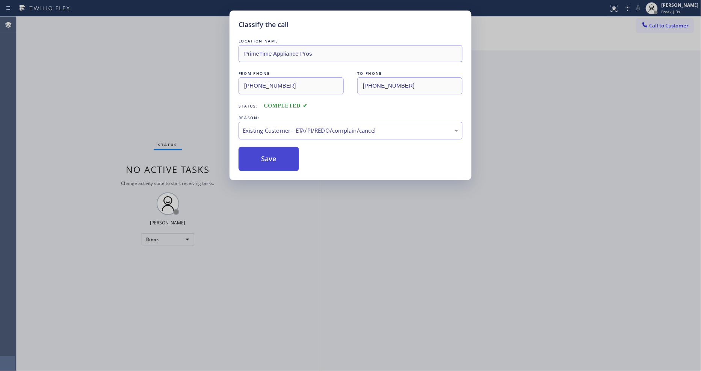
click at [268, 155] on button "Save" at bounding box center [268, 159] width 60 height 24
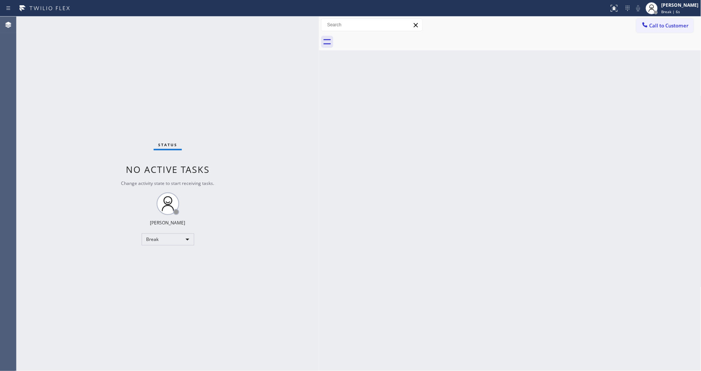
click at [173, 113] on div "Status No active tasks Change activity state to start receiving tasks. [PERSON_…" at bounding box center [168, 194] width 302 height 354
drag, startPoint x: 410, startPoint y: 259, endPoint x: 315, endPoint y: 320, distance: 112.0
click at [410, 259] on div "Back to Dashboard Change Sender ID Customers Technicians Select a contact Outbo…" at bounding box center [510, 194] width 382 height 354
